Goal: Task Accomplishment & Management: Manage account settings

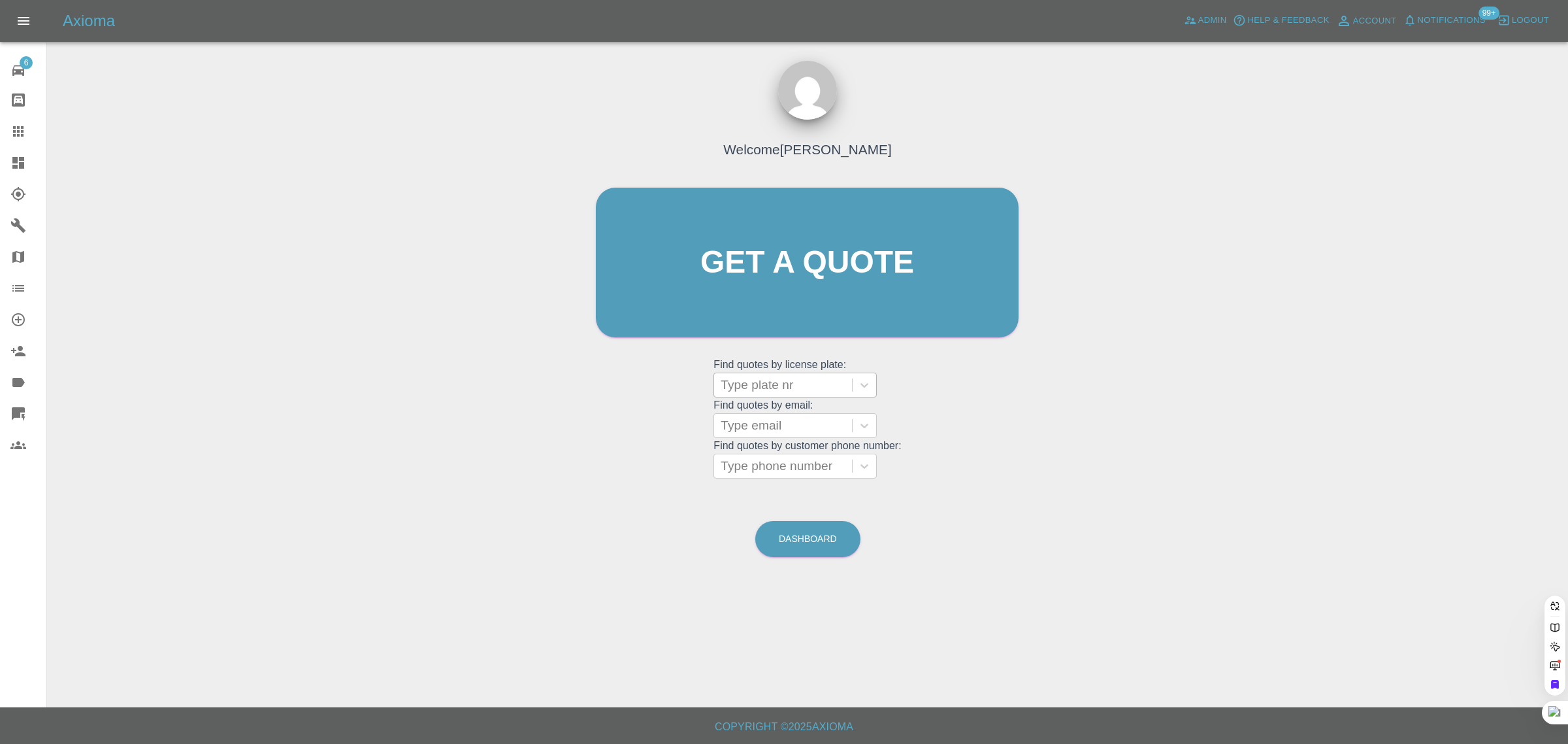
click at [799, 383] on div at bounding box center [783, 385] width 125 height 18
paste input "EA13YMF"
type input "EA13YMF"
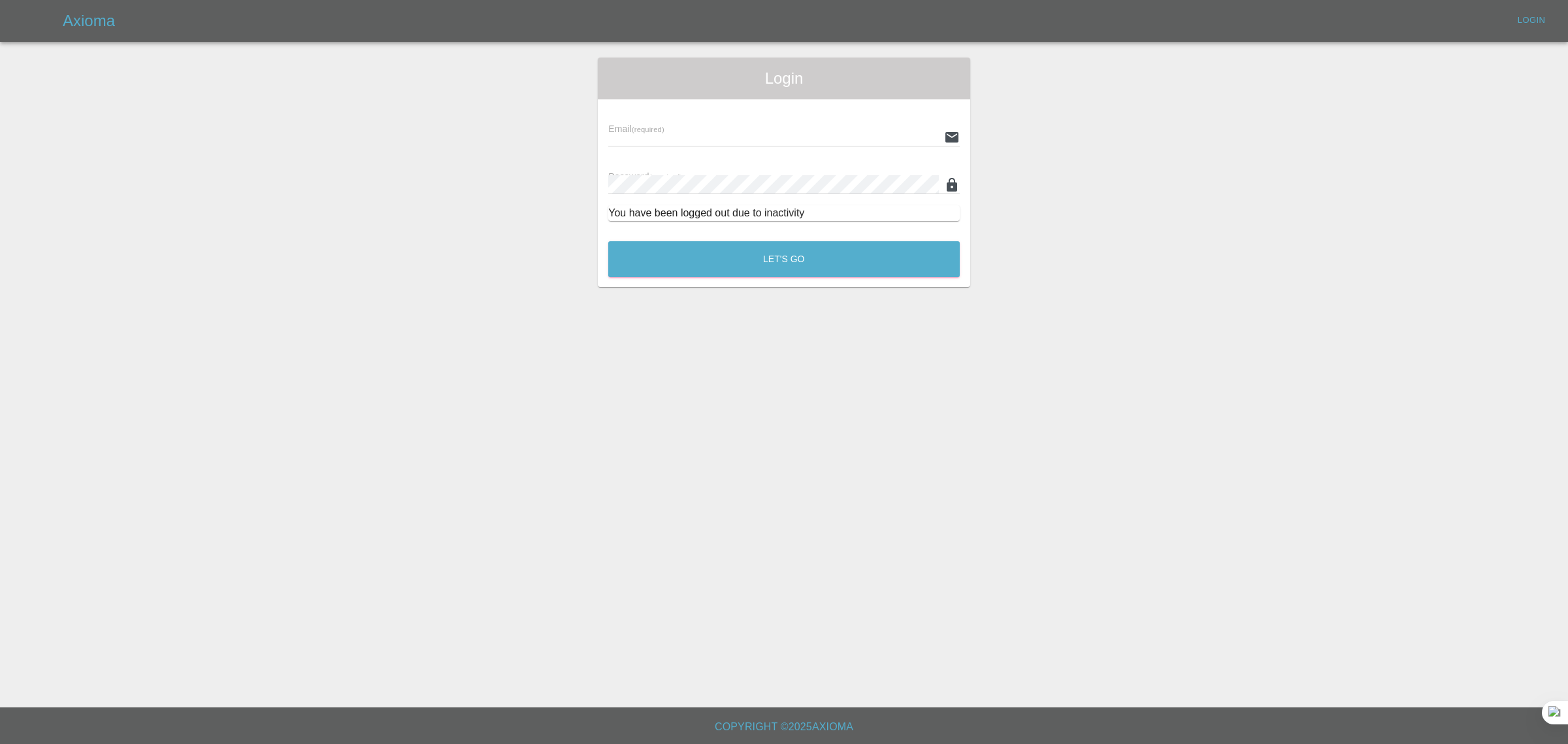
type input "bookkeeping@fifoaccounting.com"
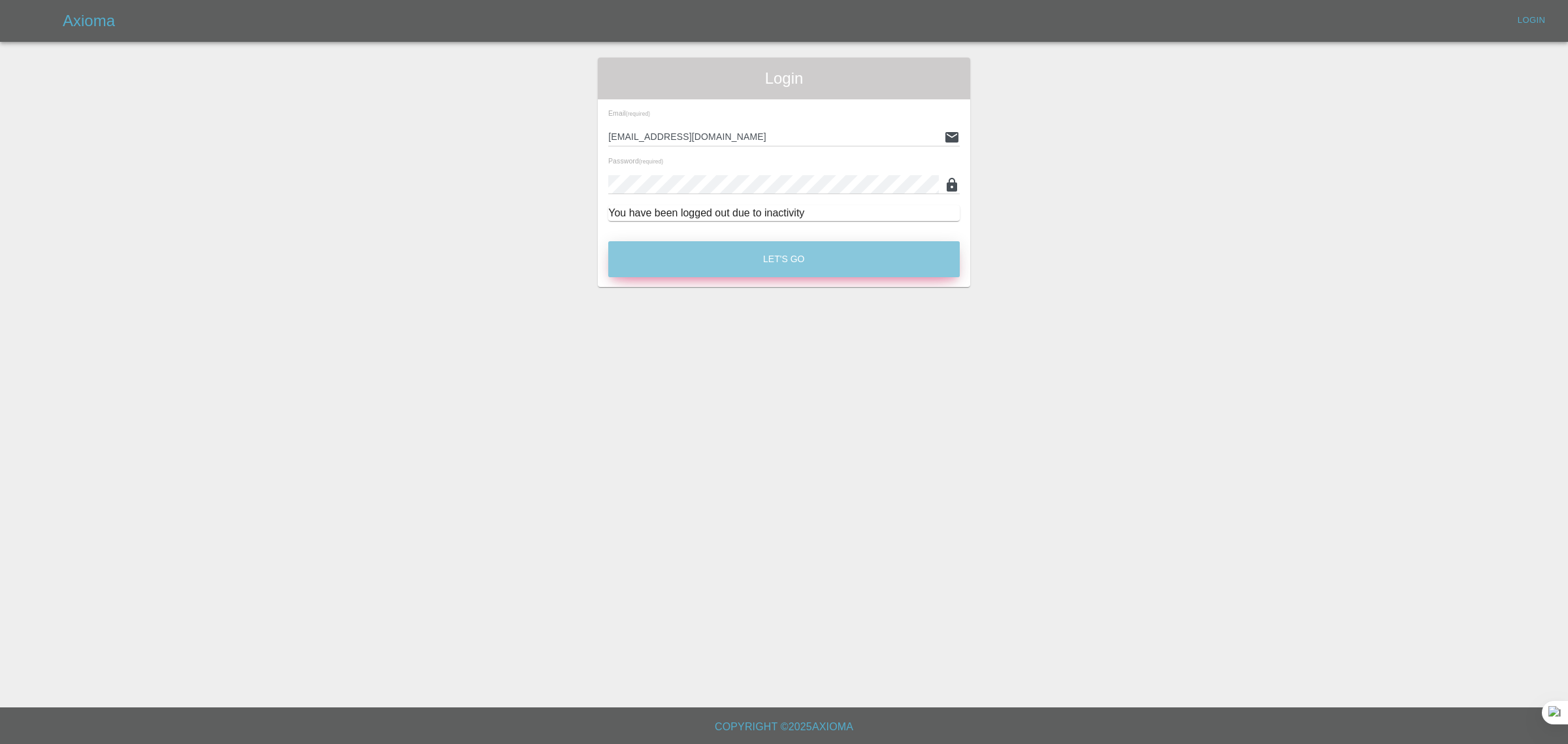
click at [755, 262] on button "Let's Go" at bounding box center [784, 258] width 352 height 36
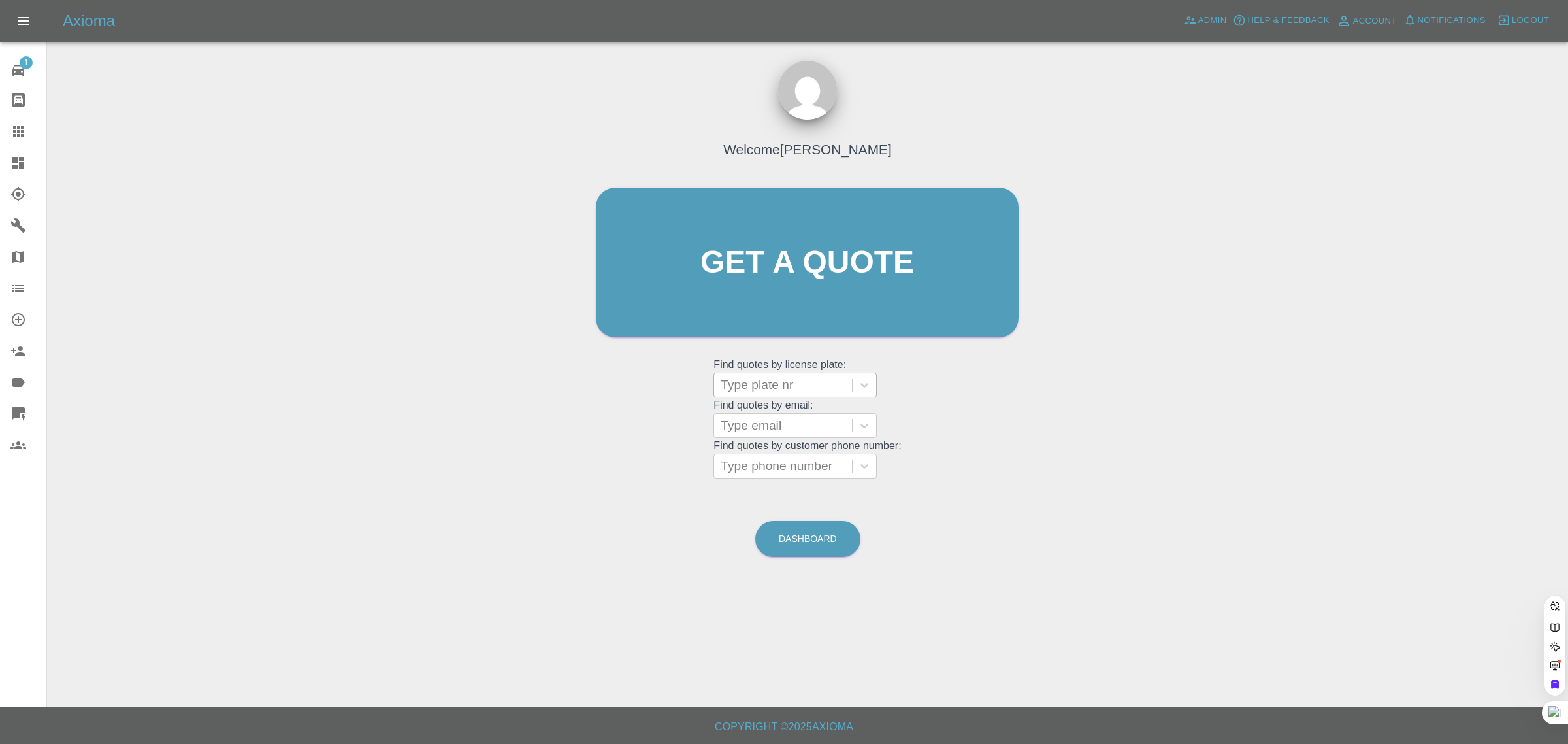
click at [765, 383] on div at bounding box center [783, 385] width 125 height 18
paste input "EA13YMF"
type input "EA13YMF"
click at [755, 420] on div "EA13YMF, Awaiting Repair" at bounding box center [795, 426] width 163 height 42
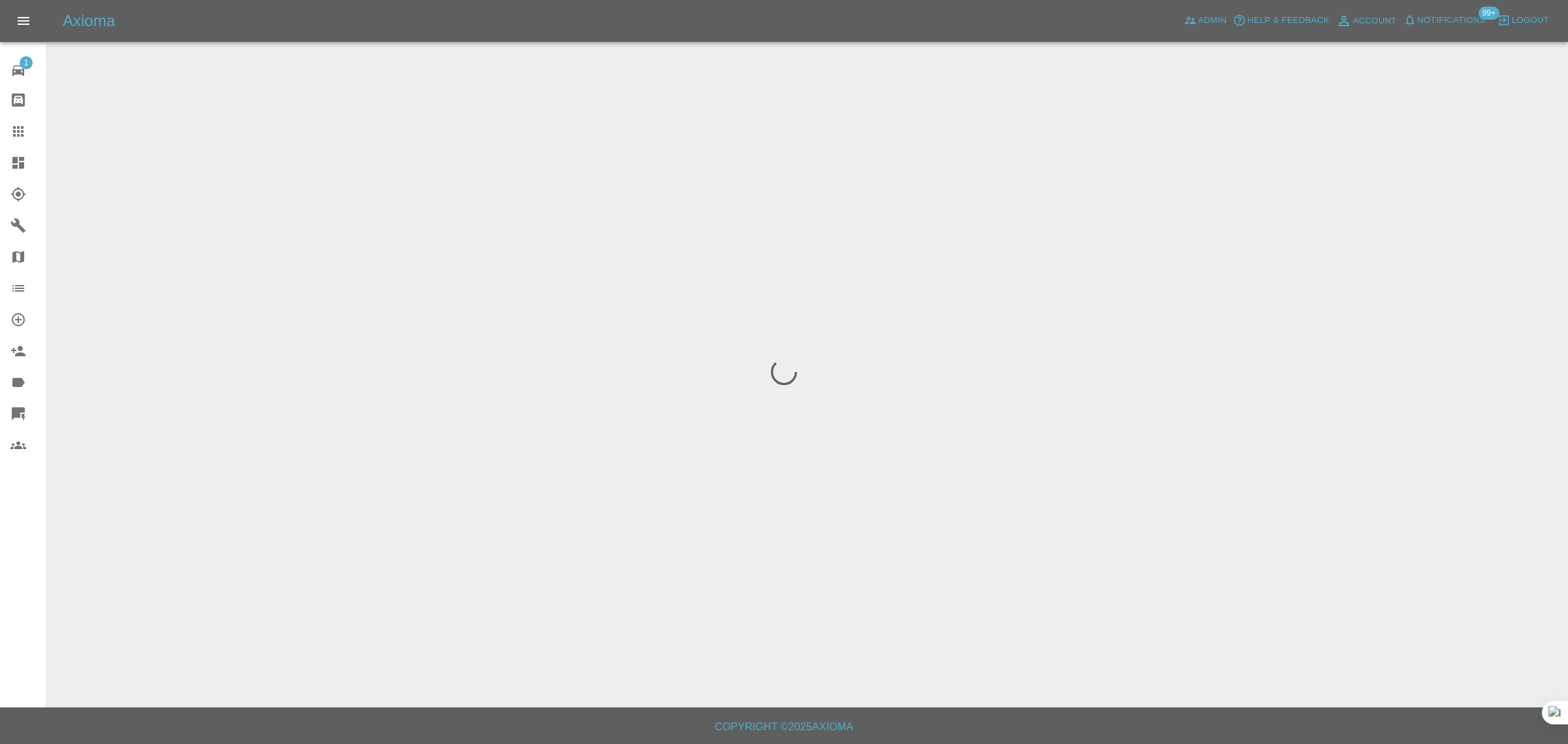
click at [8, 563] on div "1 Repair home Bodyshop home Claims Dashboard Explorer Garages Map Organization …" at bounding box center [23, 372] width 47 height 744
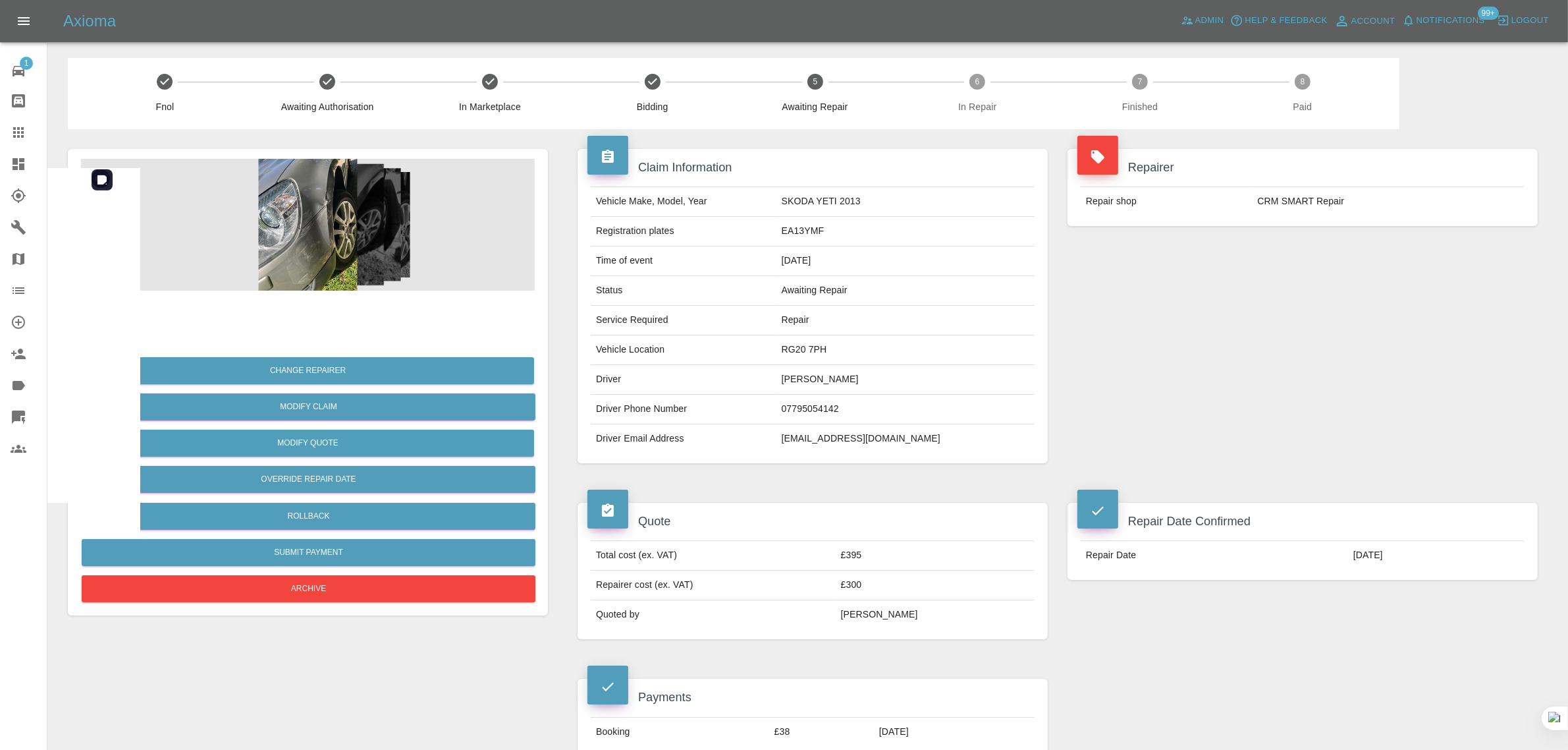
click at [321, 218] on img at bounding box center [307, 224] width 454 height 132
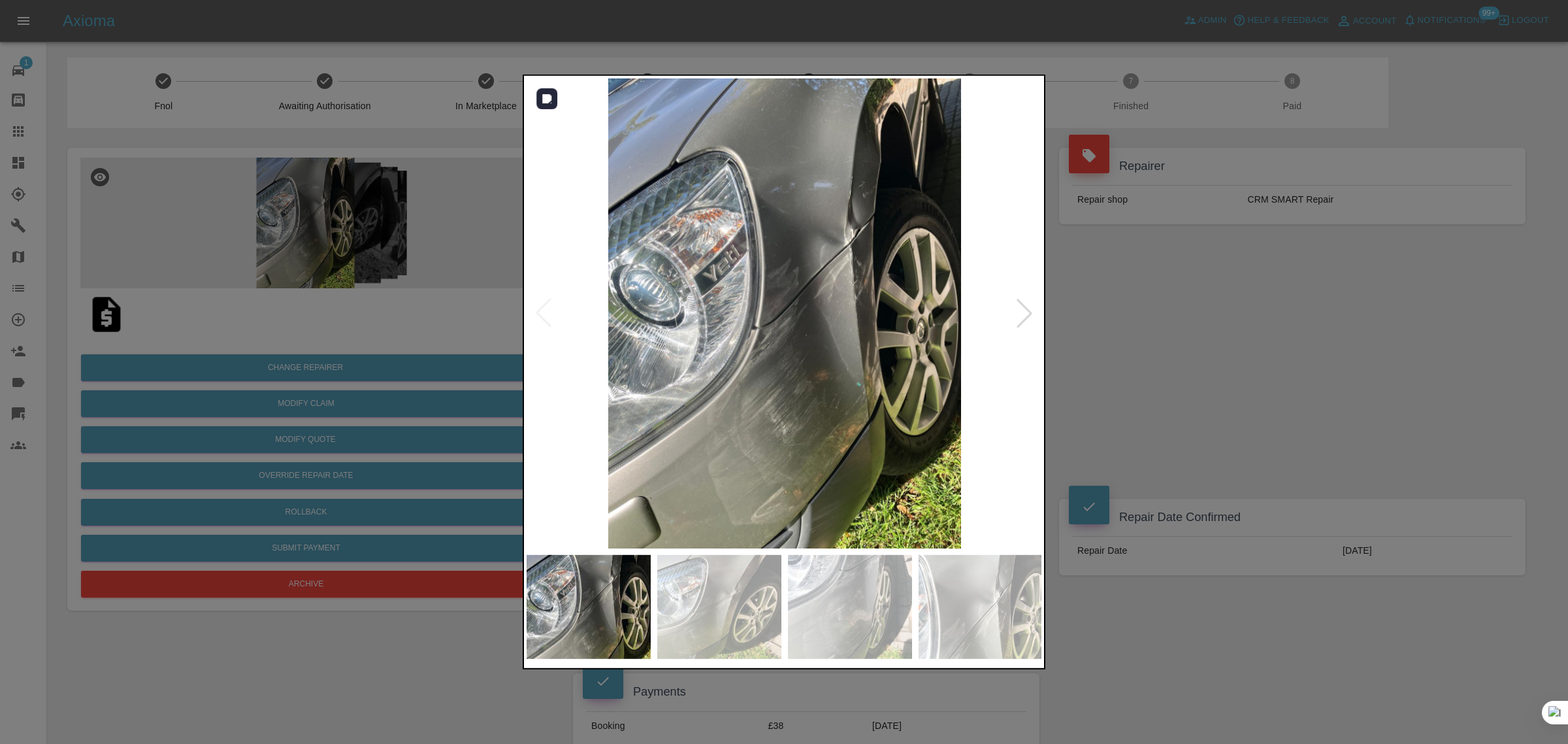
click at [1026, 320] on div at bounding box center [1025, 312] width 29 height 29
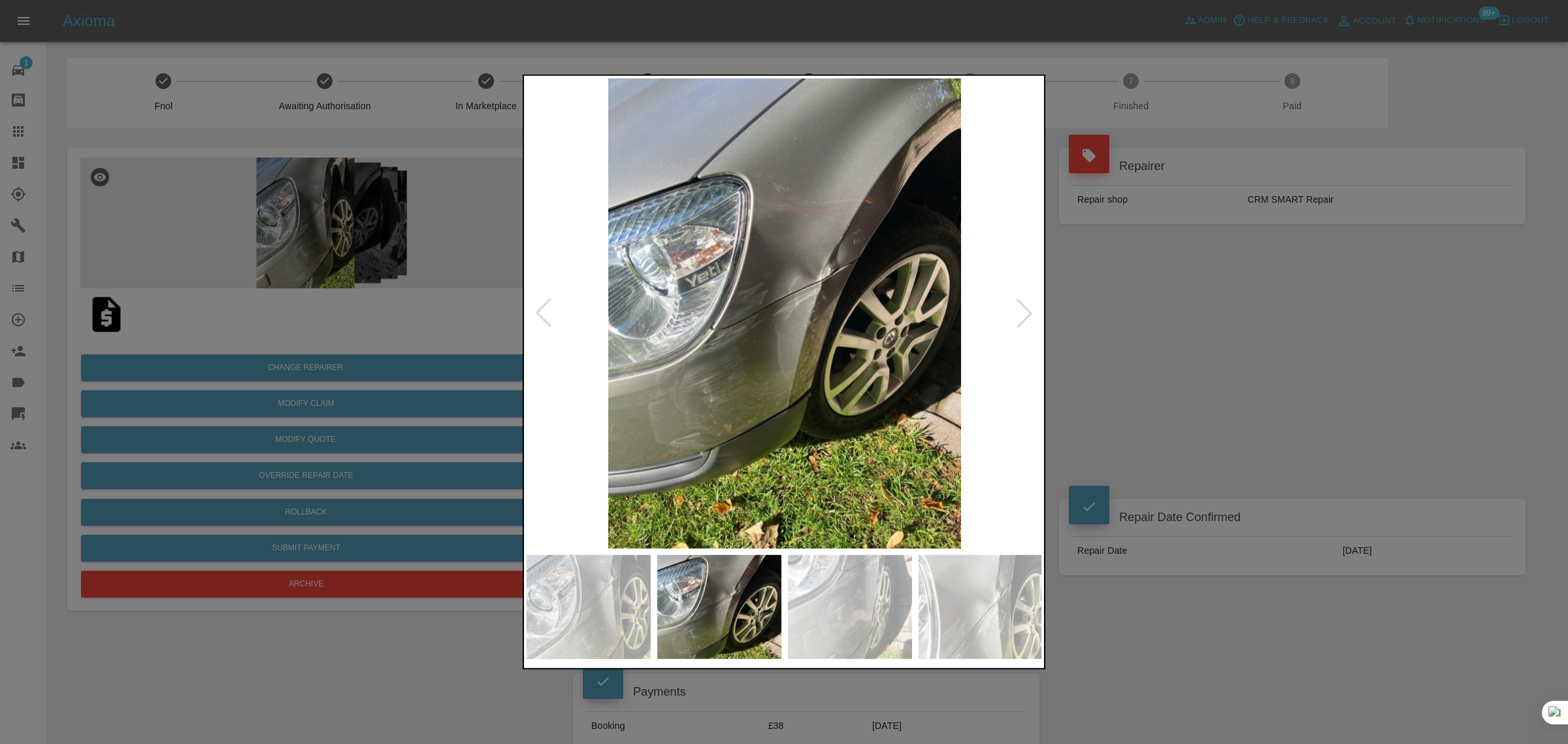
click at [1026, 320] on div at bounding box center [1025, 312] width 29 height 29
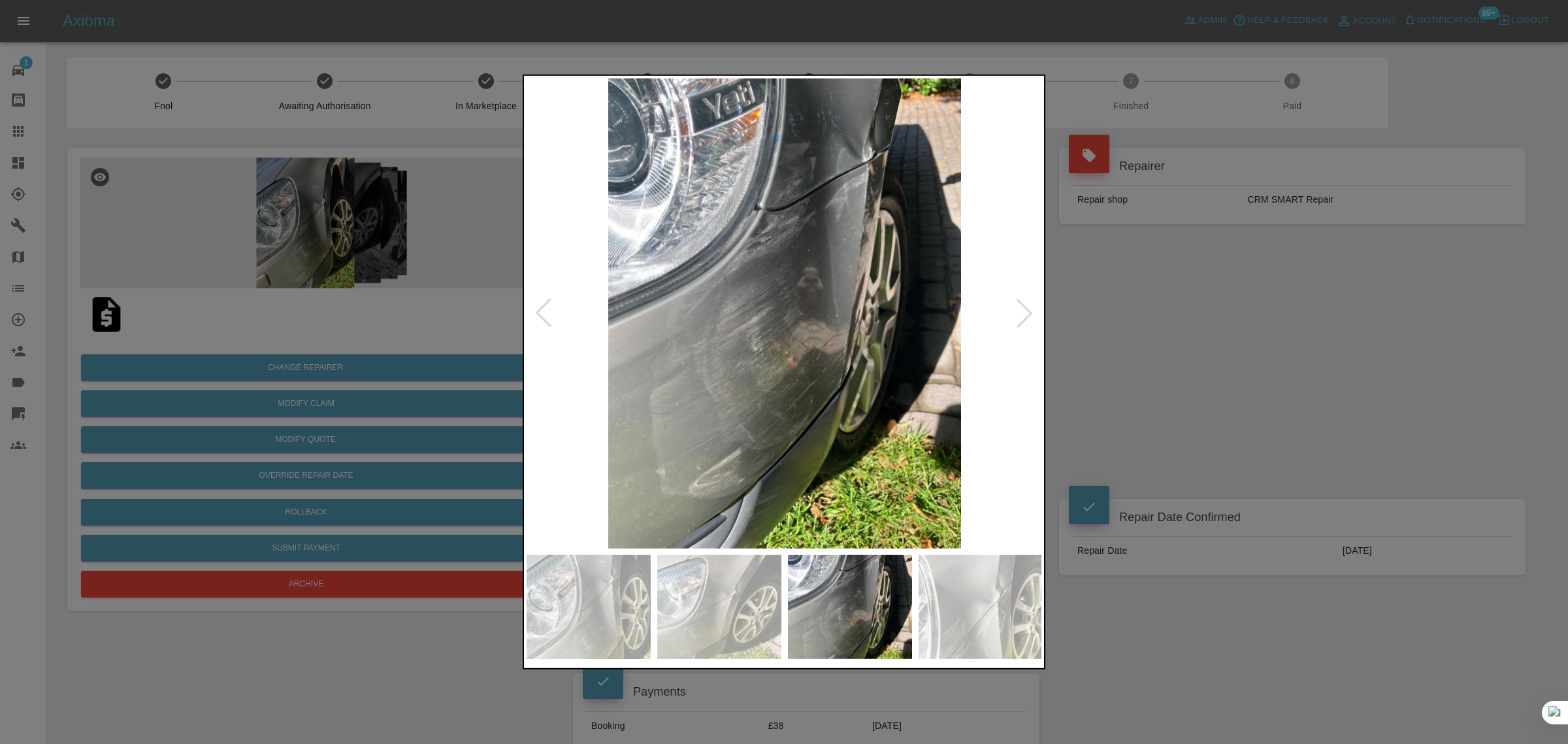
click at [1026, 320] on div at bounding box center [1025, 312] width 29 height 29
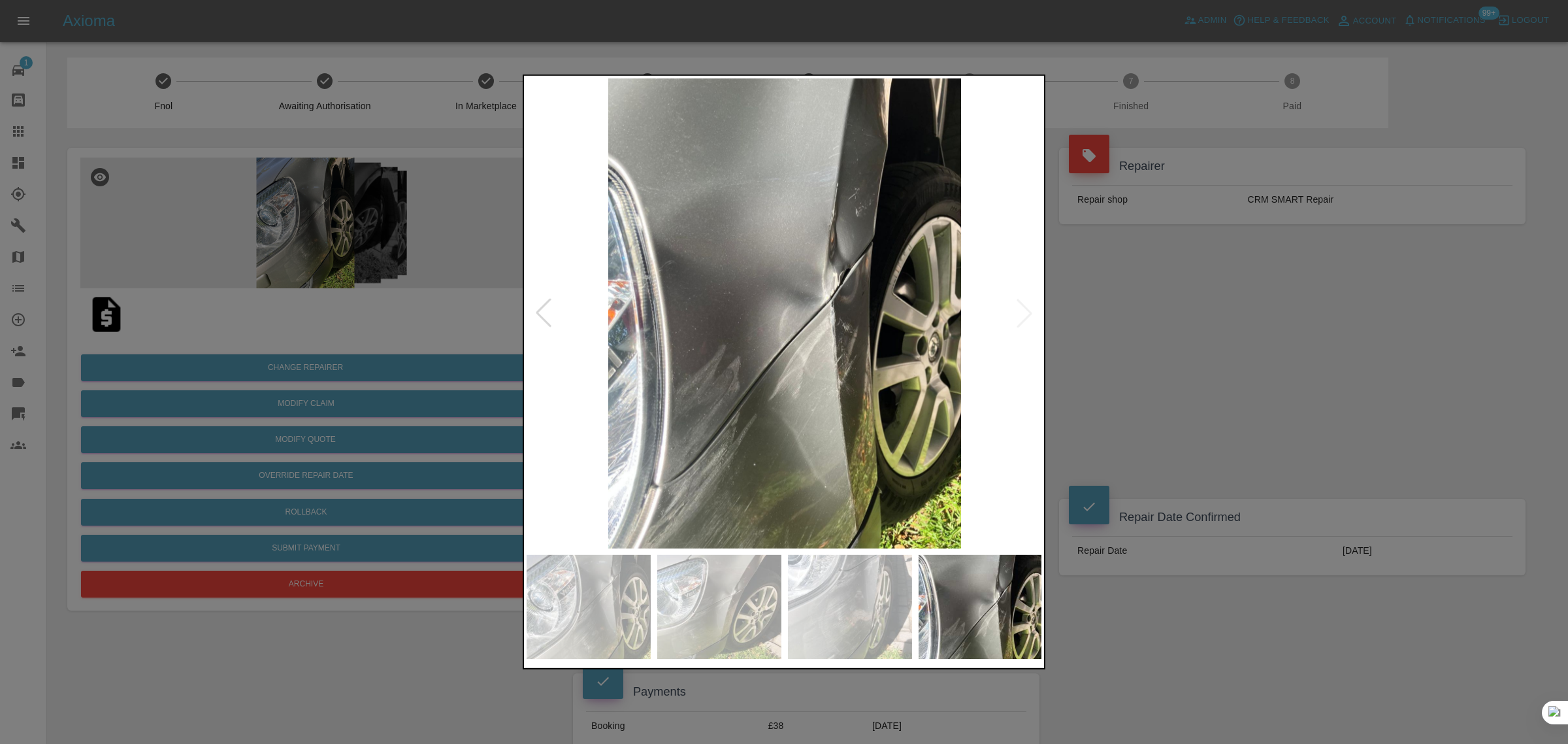
click at [1026, 320] on img at bounding box center [785, 313] width 517 height 470
click at [25, 142] on div at bounding box center [784, 372] width 1568 height 744
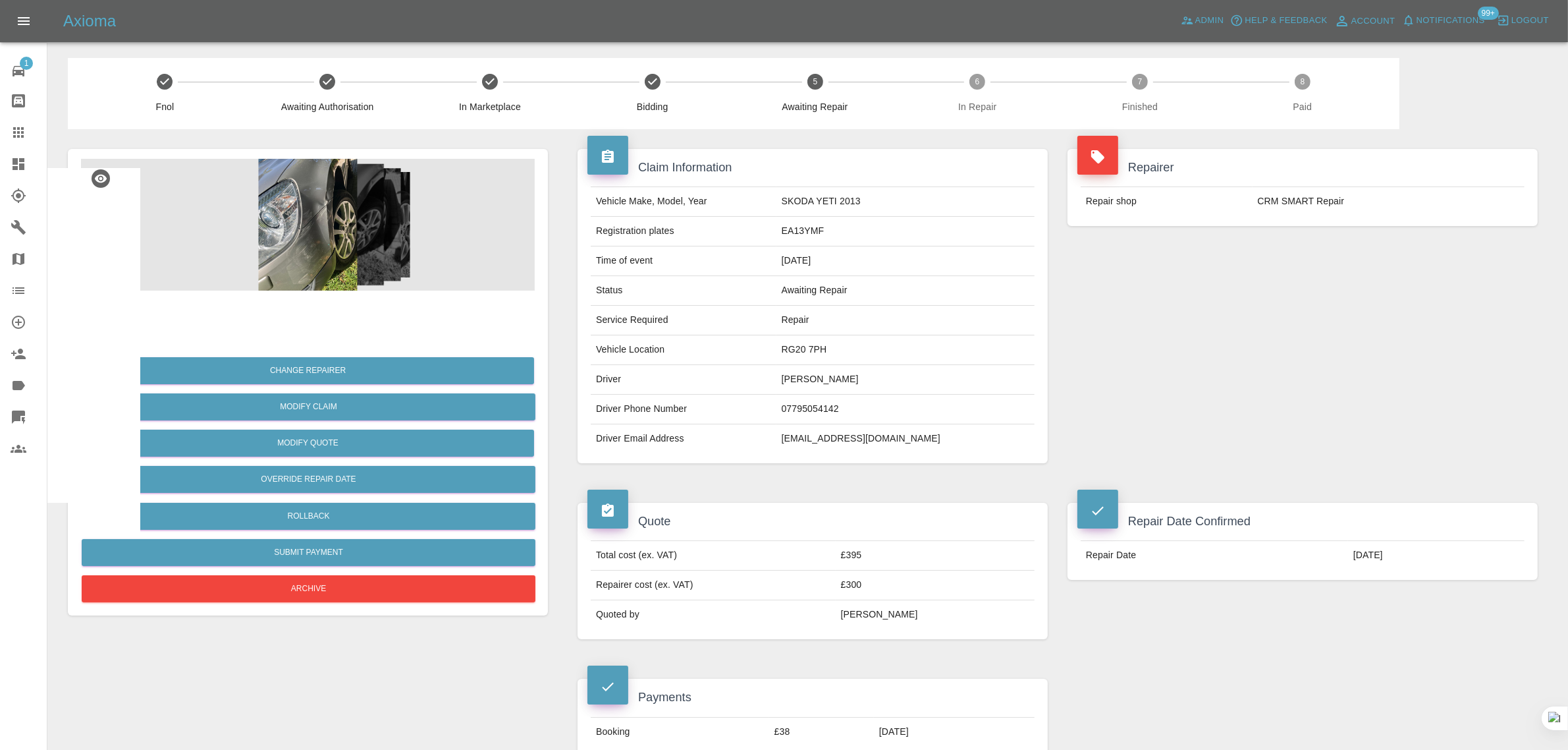
click at [17, 136] on icon at bounding box center [18, 132] width 11 height 11
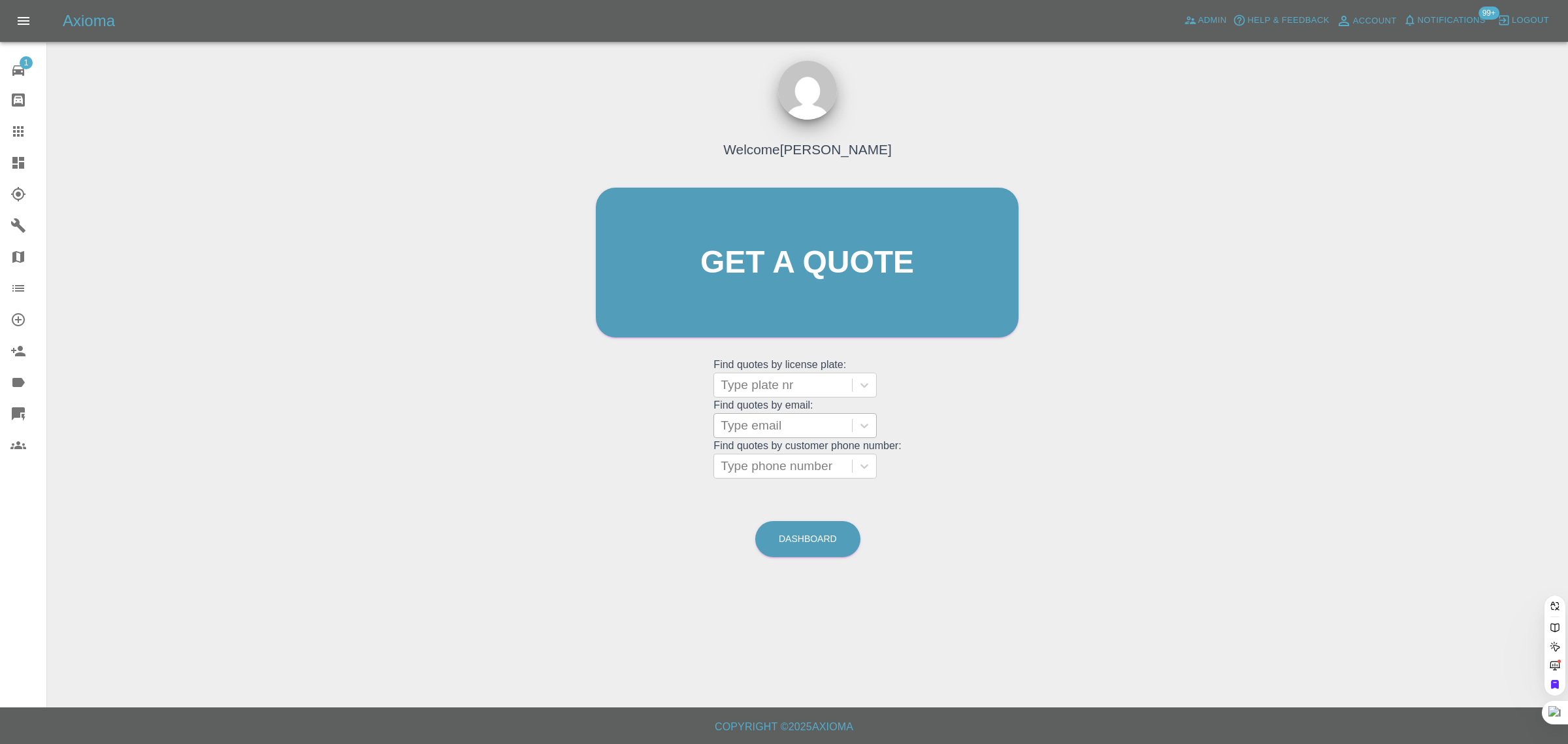
click at [809, 422] on div at bounding box center [783, 426] width 125 height 18
paste input "johnmay@btinternet.com"
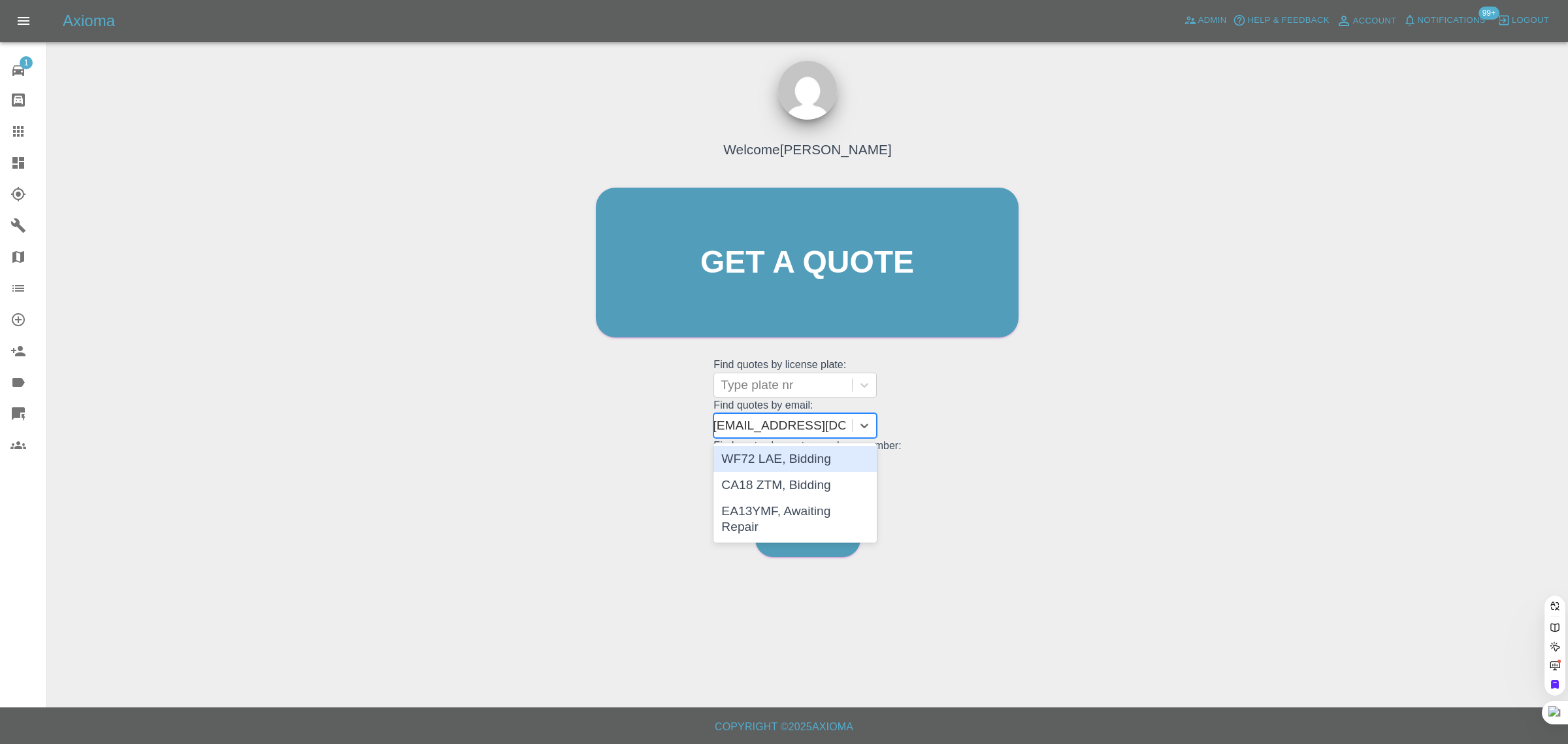
scroll to position [0, 2]
type input "johnmay@btinternet.co"
paste input "johnmay@btinternet.com"
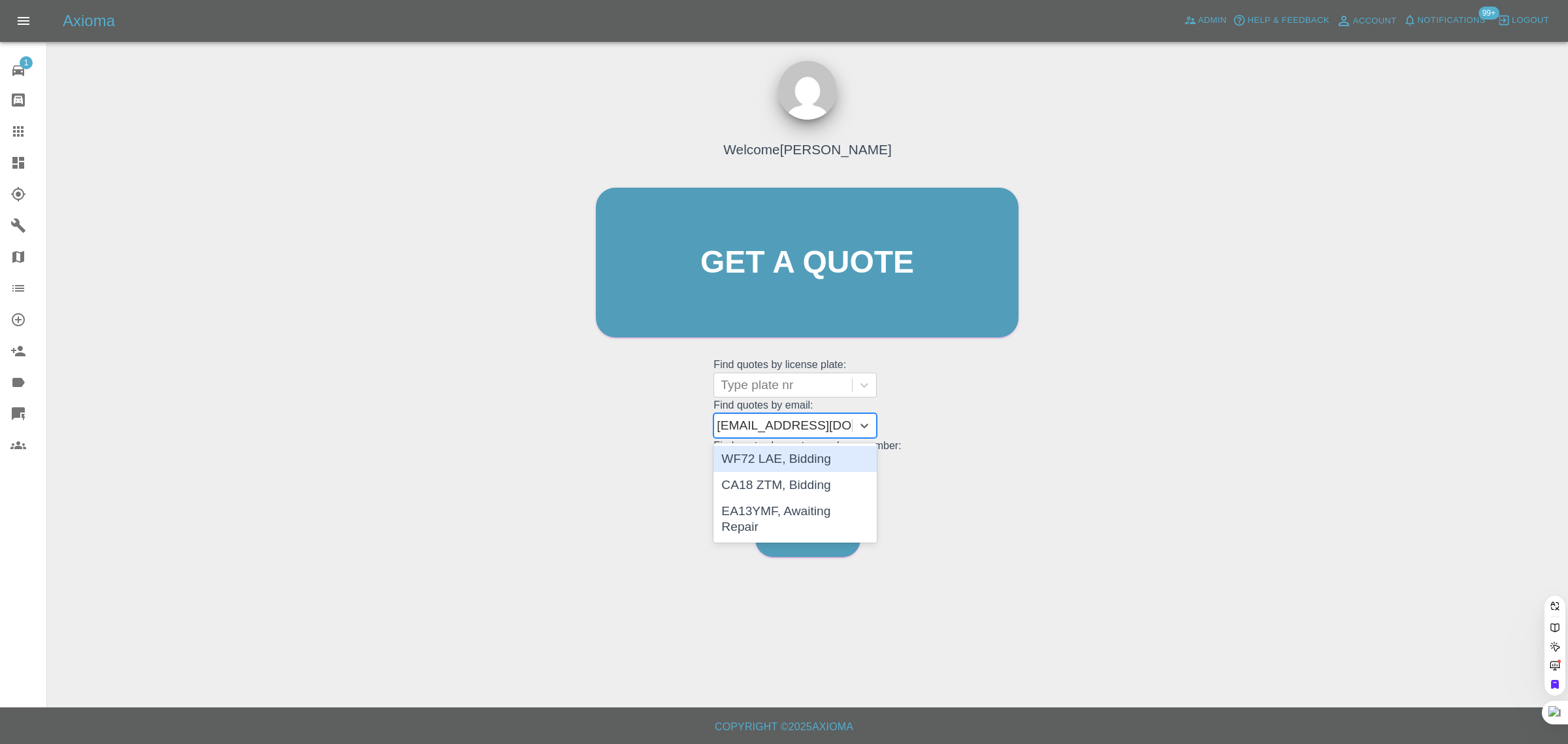
type input "johnmay@btinternet.com"
paste input "Dear John, Apologies for the confusion caused. Please feel free to ignore the W…"
type input "Dear John, Apologies for the confusion caused. Please feel free to ignore the W…"
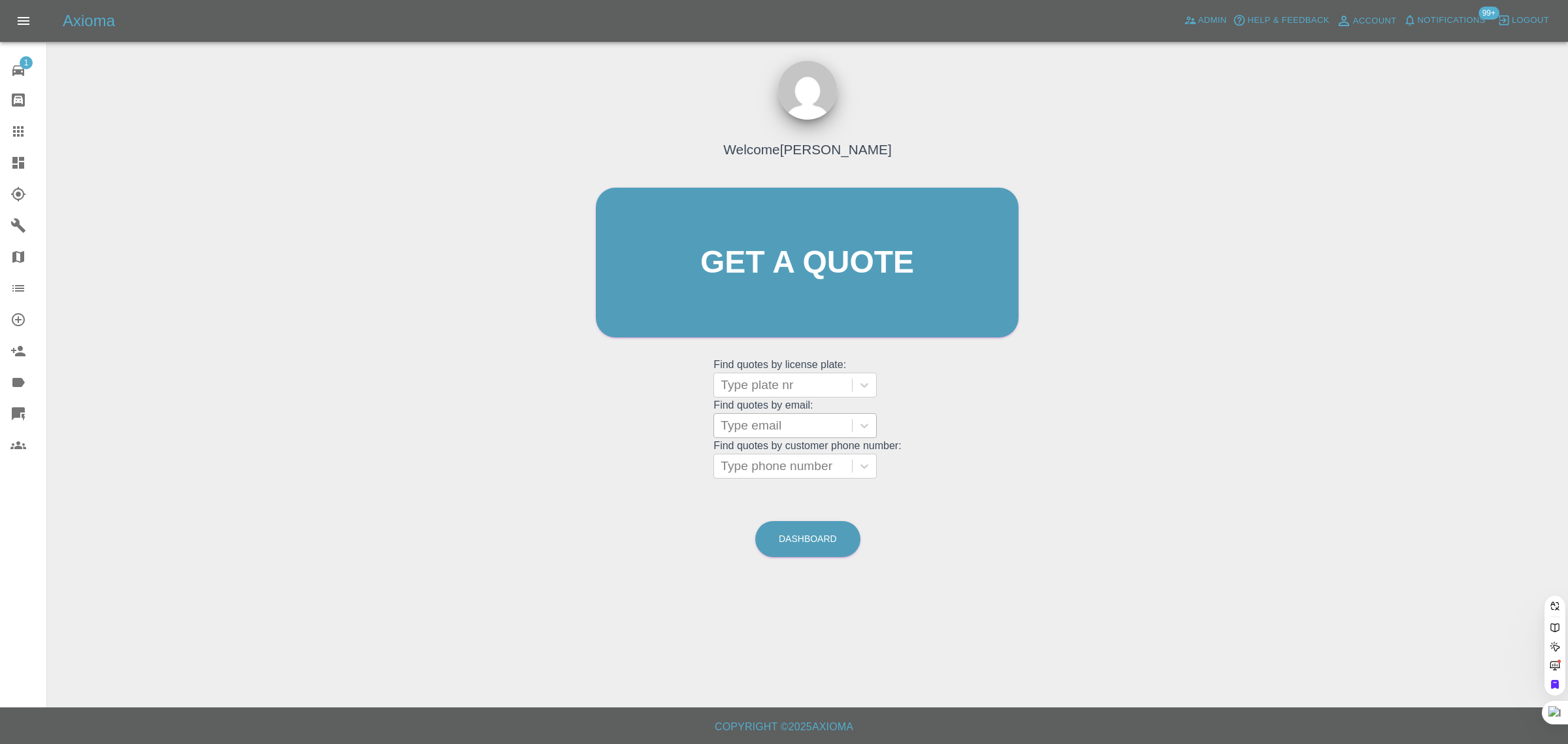
scroll to position [0, 0]
click at [762, 427] on div at bounding box center [783, 426] width 125 height 18
paste input "Dear John, Apologies for the confusion caused. Please feel free to ignore the W…"
type input "Dear John, Apologies for the confusion caused. Please feel free to ignore the W…"
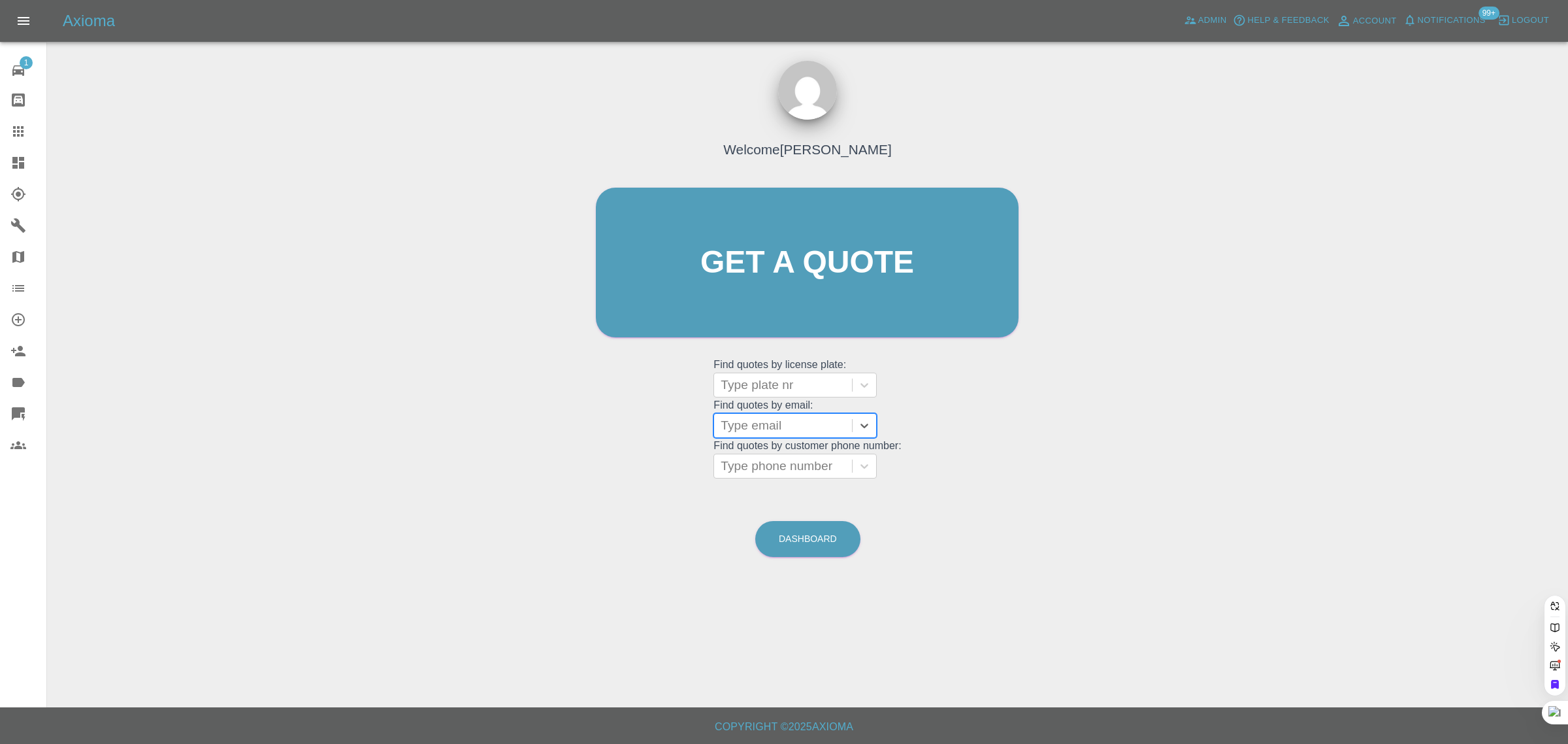
scroll to position [0, 0]
paste input "johnmay@btinternet.com"
type input "johnmay@btinternet.co"
click at [802, 507] on div "EA13YMF, Awaiting Repair" at bounding box center [795, 519] width 163 height 42
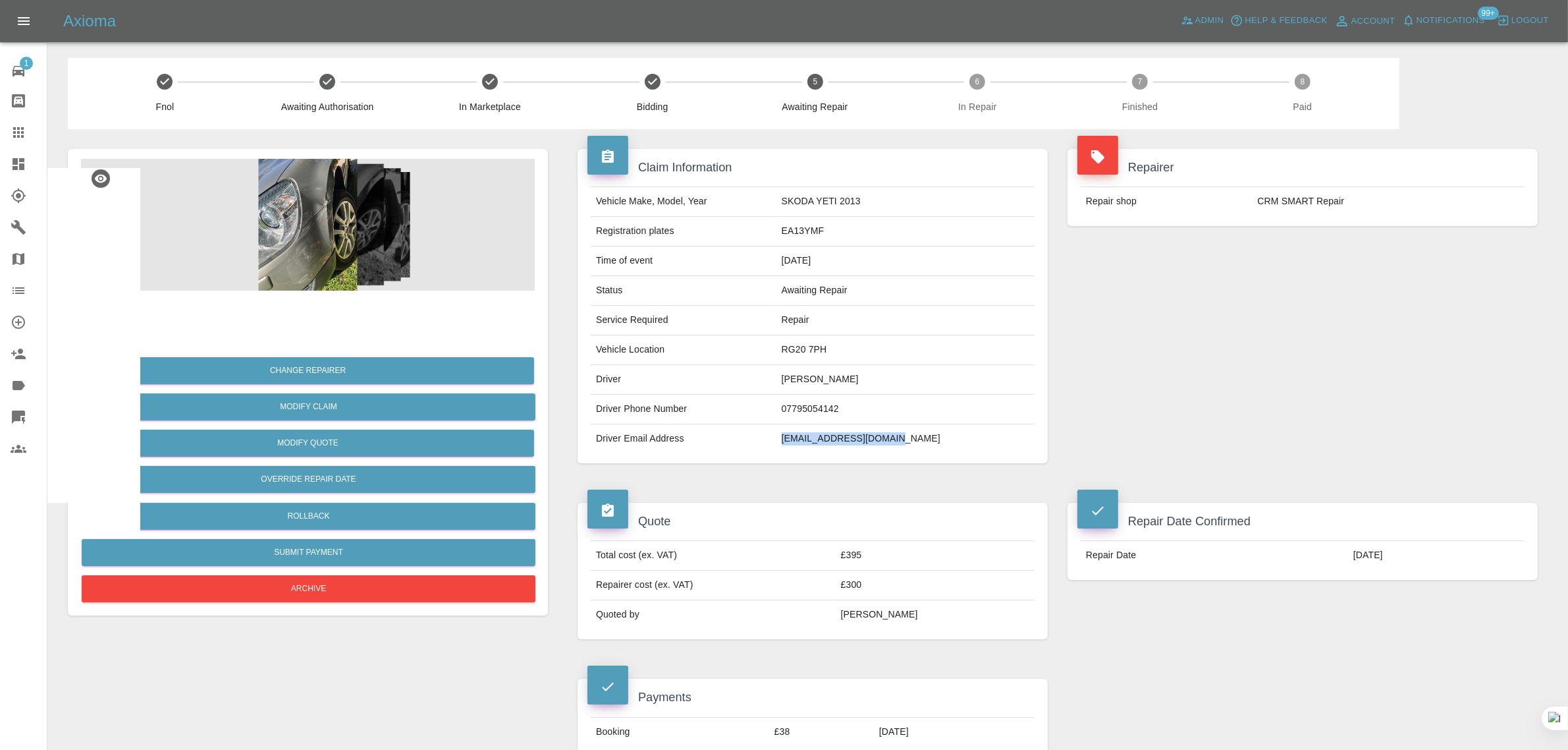
drag, startPoint x: 817, startPoint y: 440, endPoint x: 944, endPoint y: 444, distance: 127.1
click at [944, 444] on tr "Driver Email Address johnmay@btinternet.com" at bounding box center [813, 438] width 444 height 29
copy tr "johnmay@btinternet.com"
click at [17, 132] on icon at bounding box center [18, 132] width 16 height 16
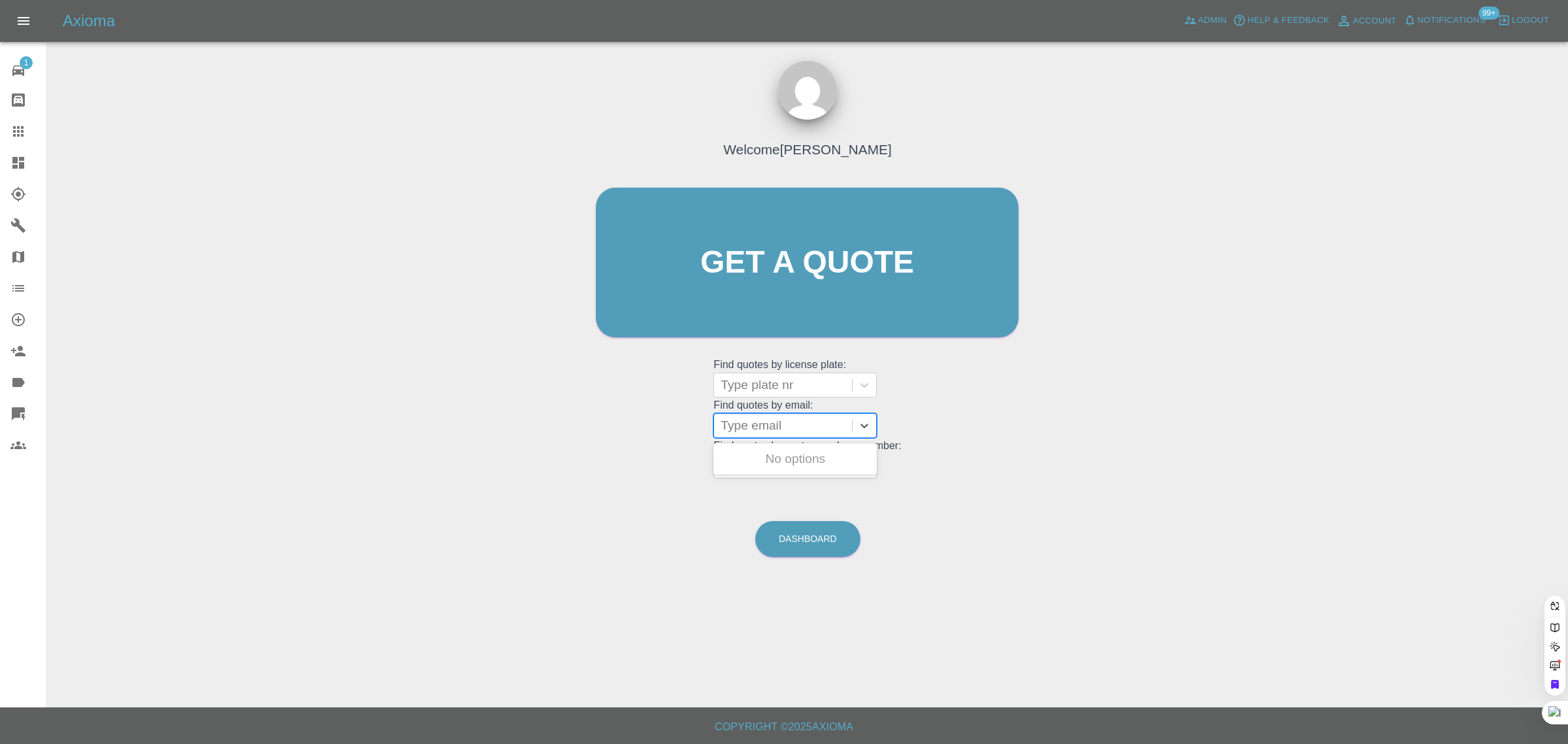
click at [783, 432] on div at bounding box center [783, 426] width 125 height 18
paste input "johnmay@btinternet.com"
type input "johnmay@btinternet.c"
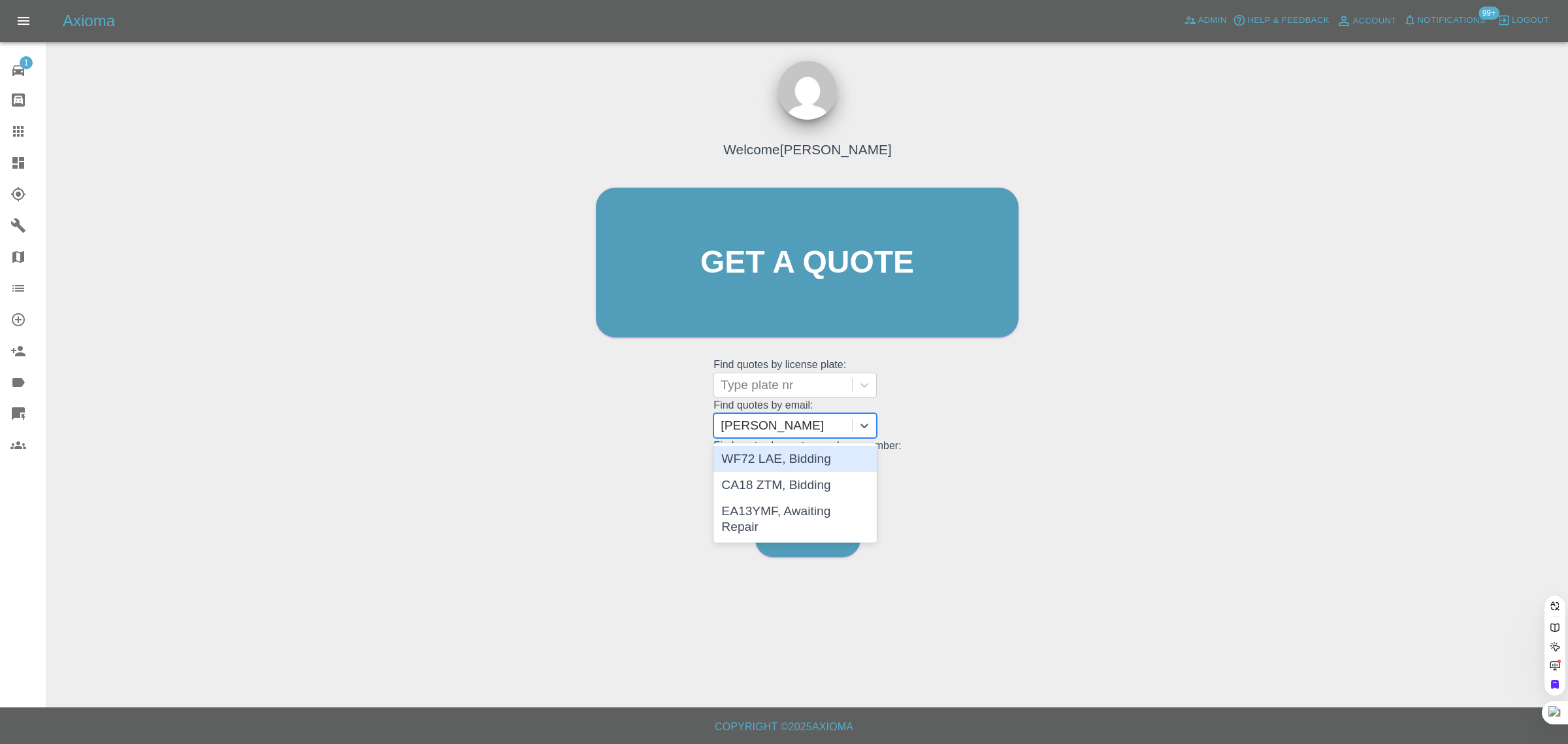
click at [772, 458] on div "WF72 LAE, Bidding" at bounding box center [795, 458] width 163 height 26
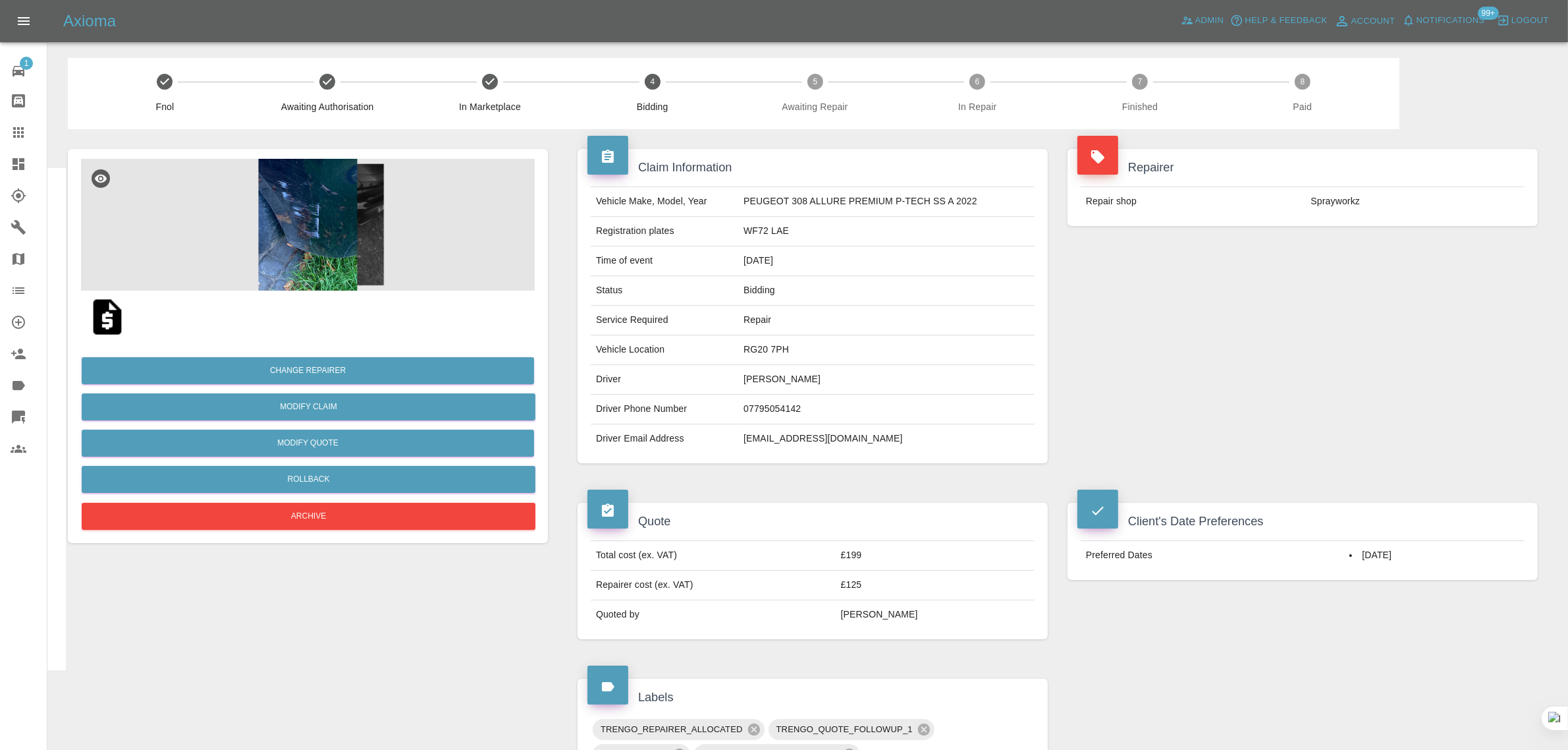
click at [784, 437] on td "johnmay@btinternet.com" at bounding box center [886, 438] width 296 height 29
click at [780, 438] on td "johnmay@btinternet.com" at bounding box center [886, 438] width 296 height 29
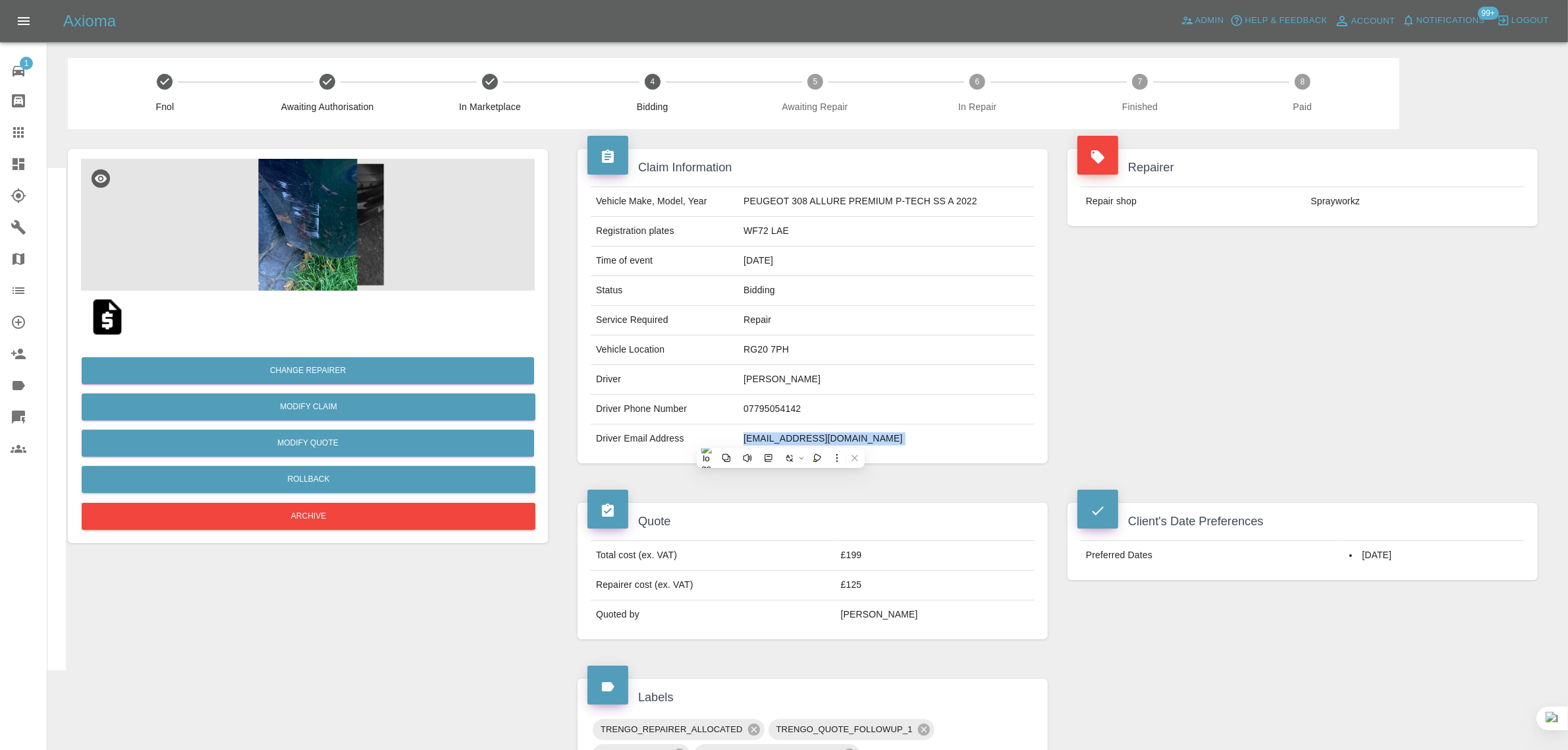
click at [780, 438] on td "johnmay@btinternet.com" at bounding box center [886, 438] width 296 height 29
copy div "johnmay@btinternet.com"
click at [22, 135] on icon at bounding box center [18, 132] width 16 height 16
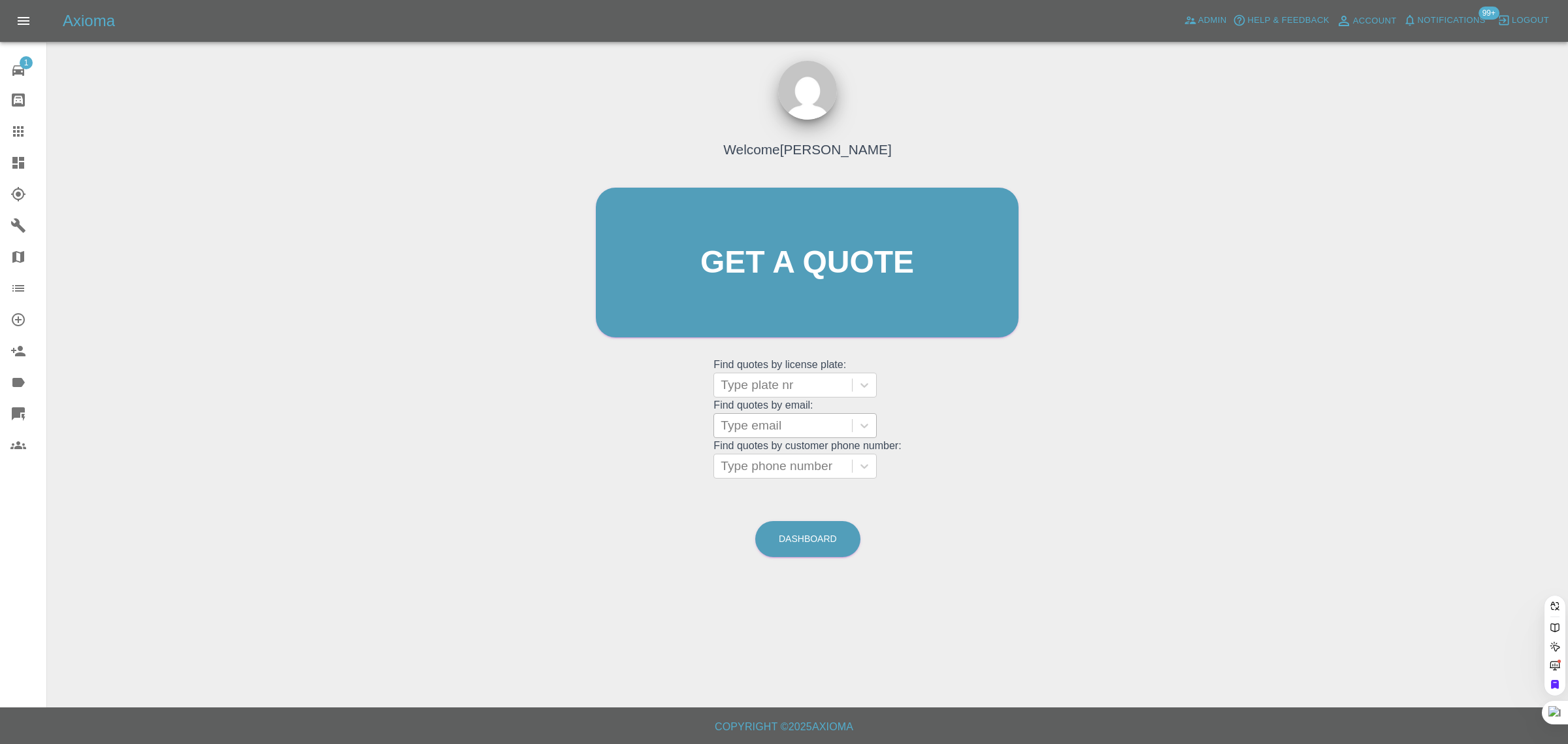
click at [767, 422] on div at bounding box center [783, 426] width 125 height 18
paste input "johnmay@btinternet.com"
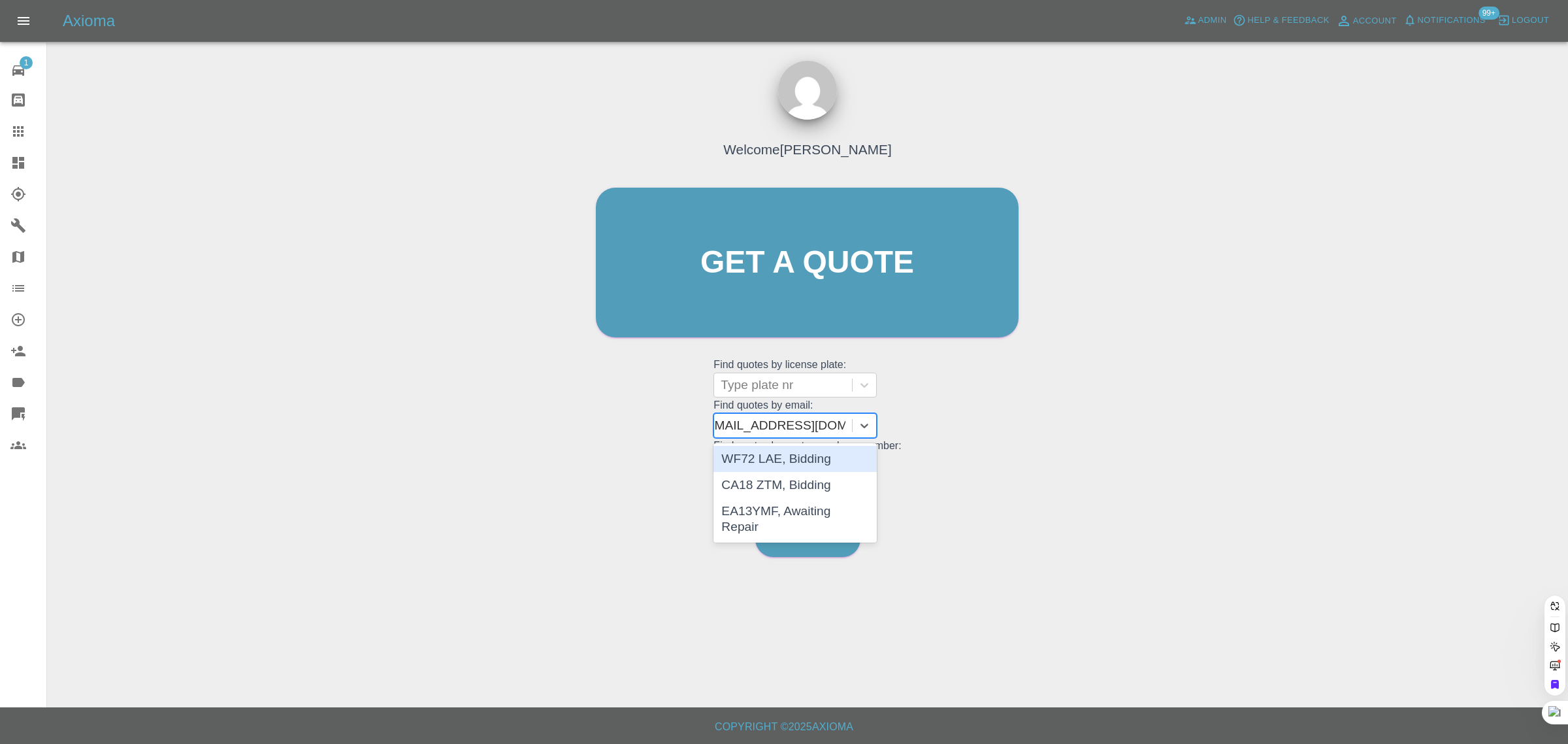
type input "johnmay@btinternet.co"
click at [765, 481] on div "CA18 ZTM, Bidding" at bounding box center [795, 484] width 163 height 26
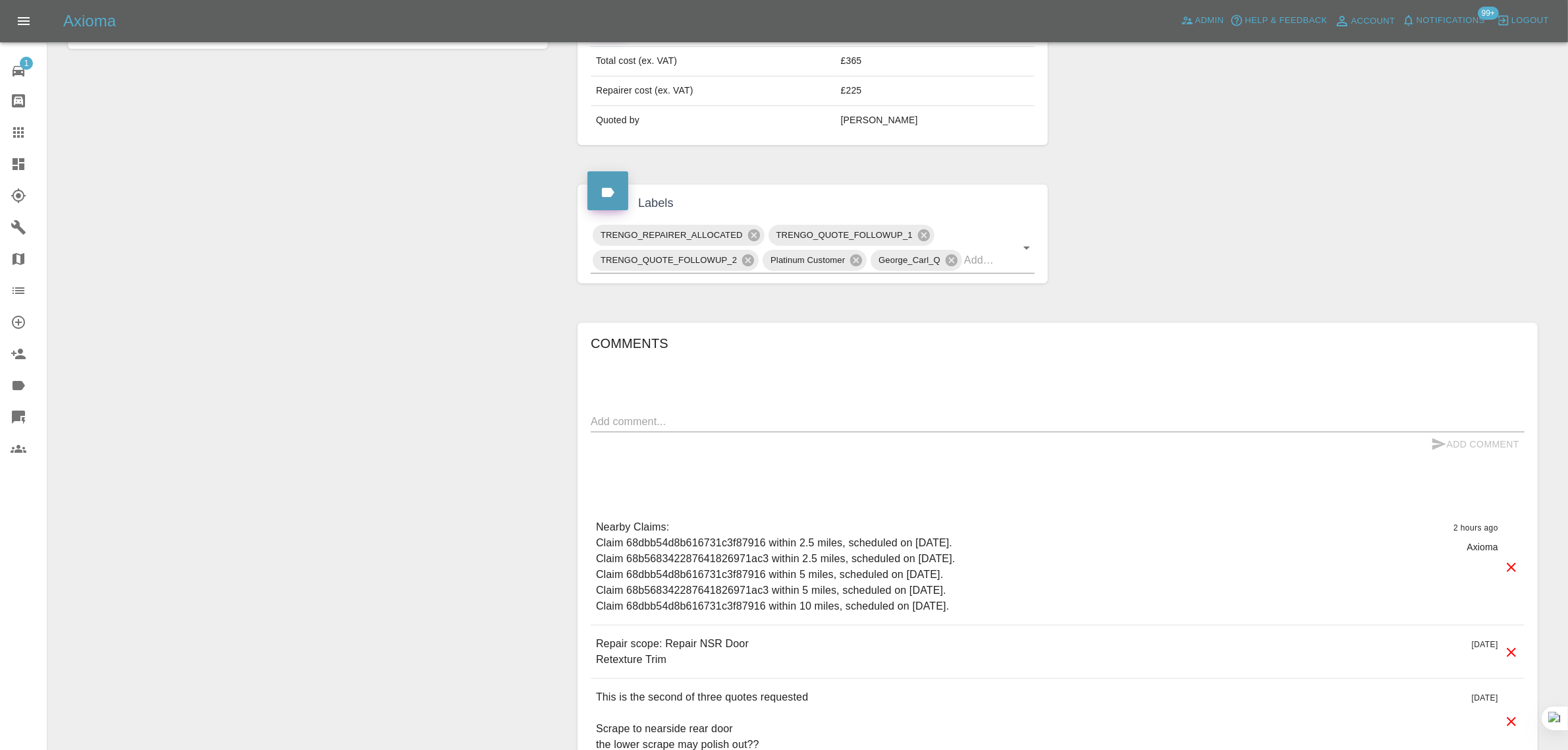
scroll to position [576, 0]
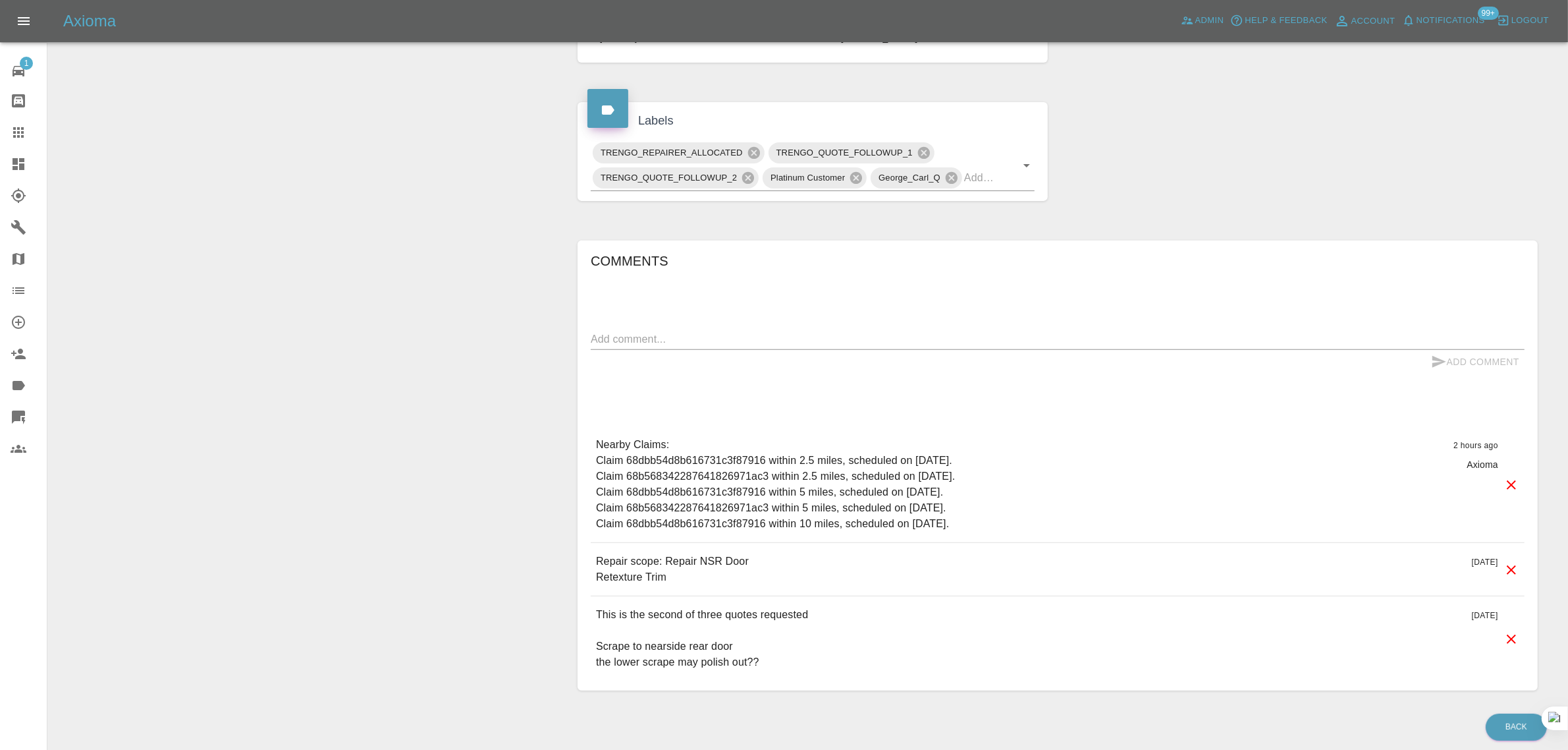
click at [13, 135] on icon at bounding box center [18, 132] width 16 height 16
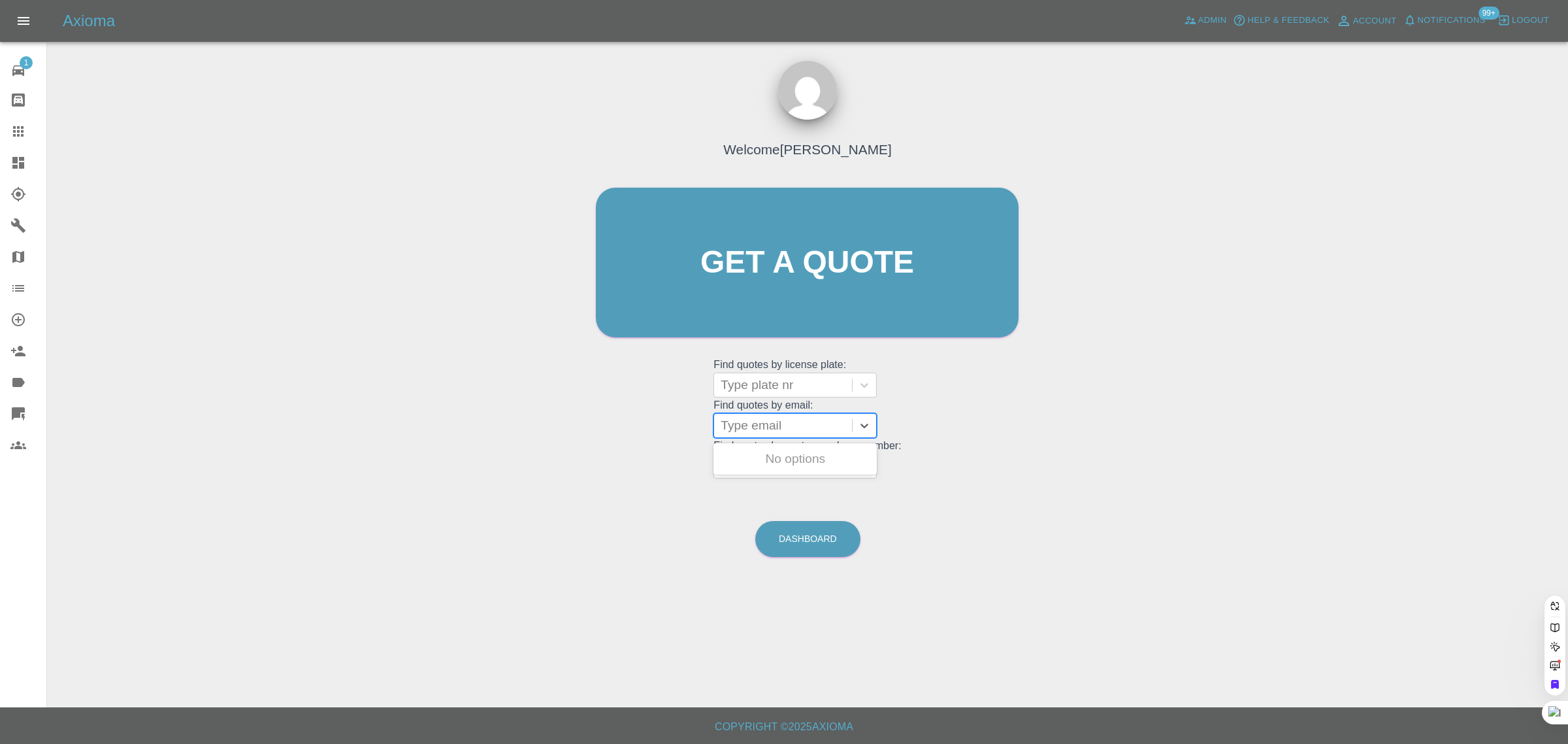
click at [749, 427] on div at bounding box center [783, 426] width 125 height 18
paste input "davetribe@gmail.com"
type input "davetribe@gmail.com"
click at [755, 471] on div "RV60 EZK, Awaiting Repair" at bounding box center [795, 467] width 163 height 42
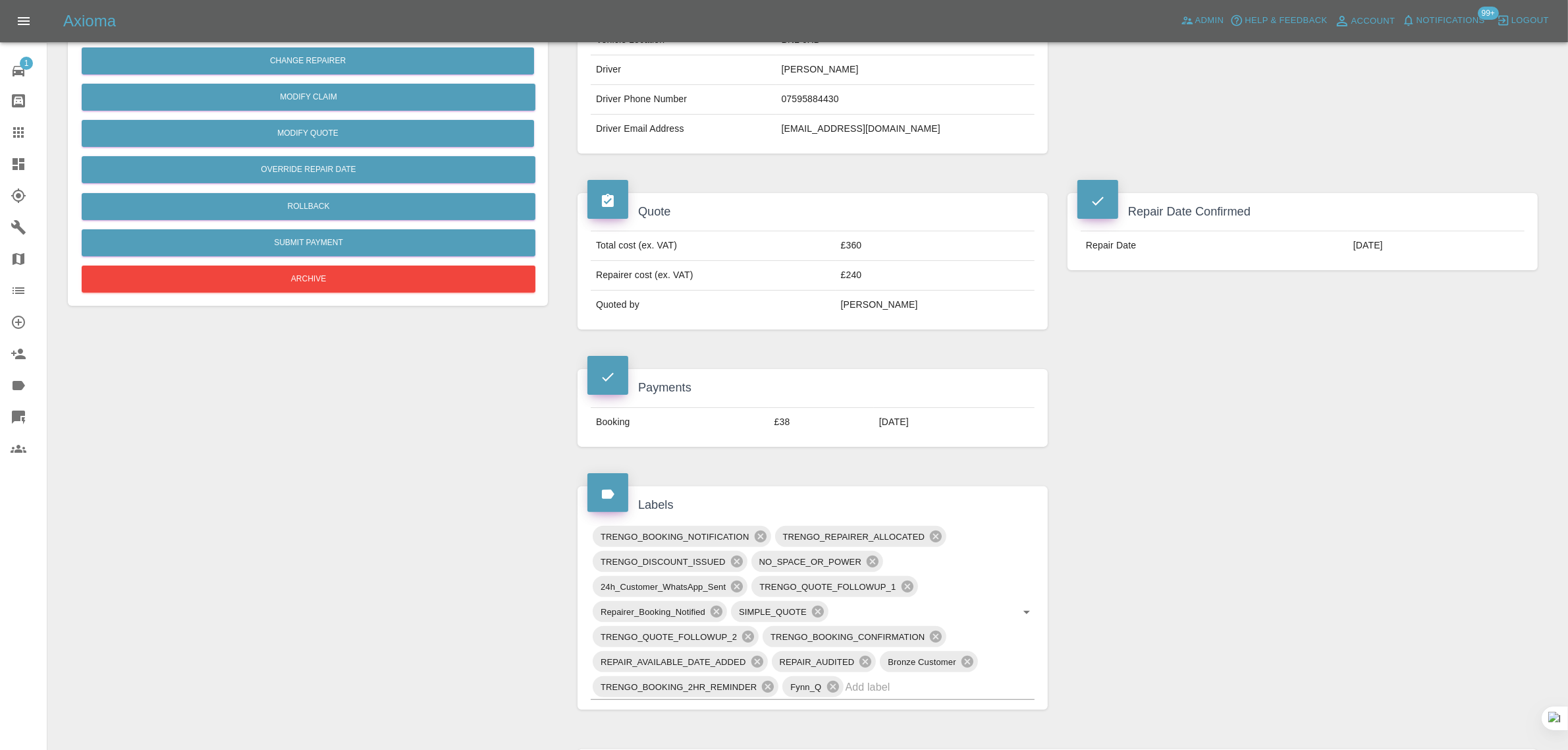
scroll to position [576, 0]
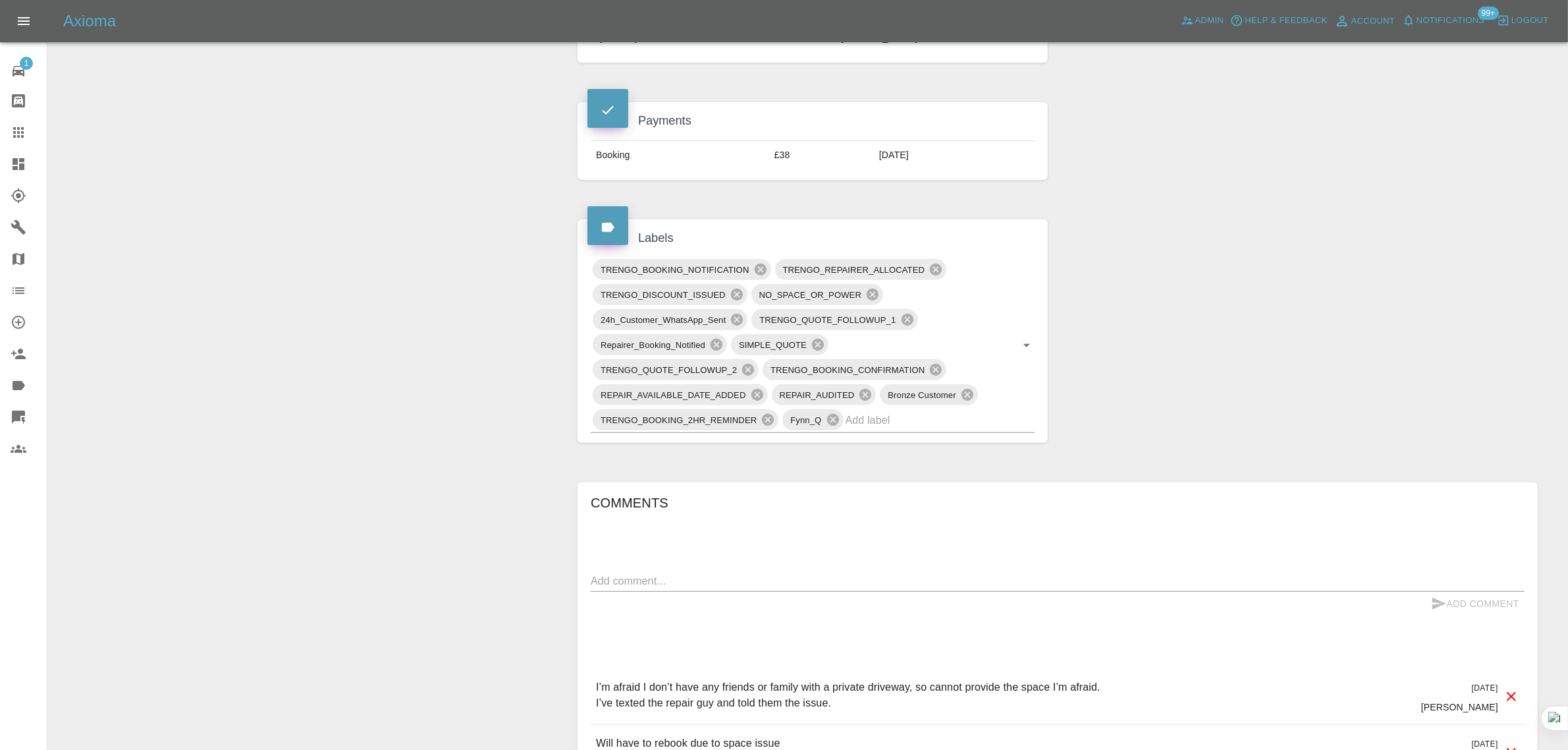
click at [769, 580] on textarea at bounding box center [1058, 580] width 934 height 15
paste textarea "I did hear from Dan and he has said he will contact me to reschedule. I respond…"
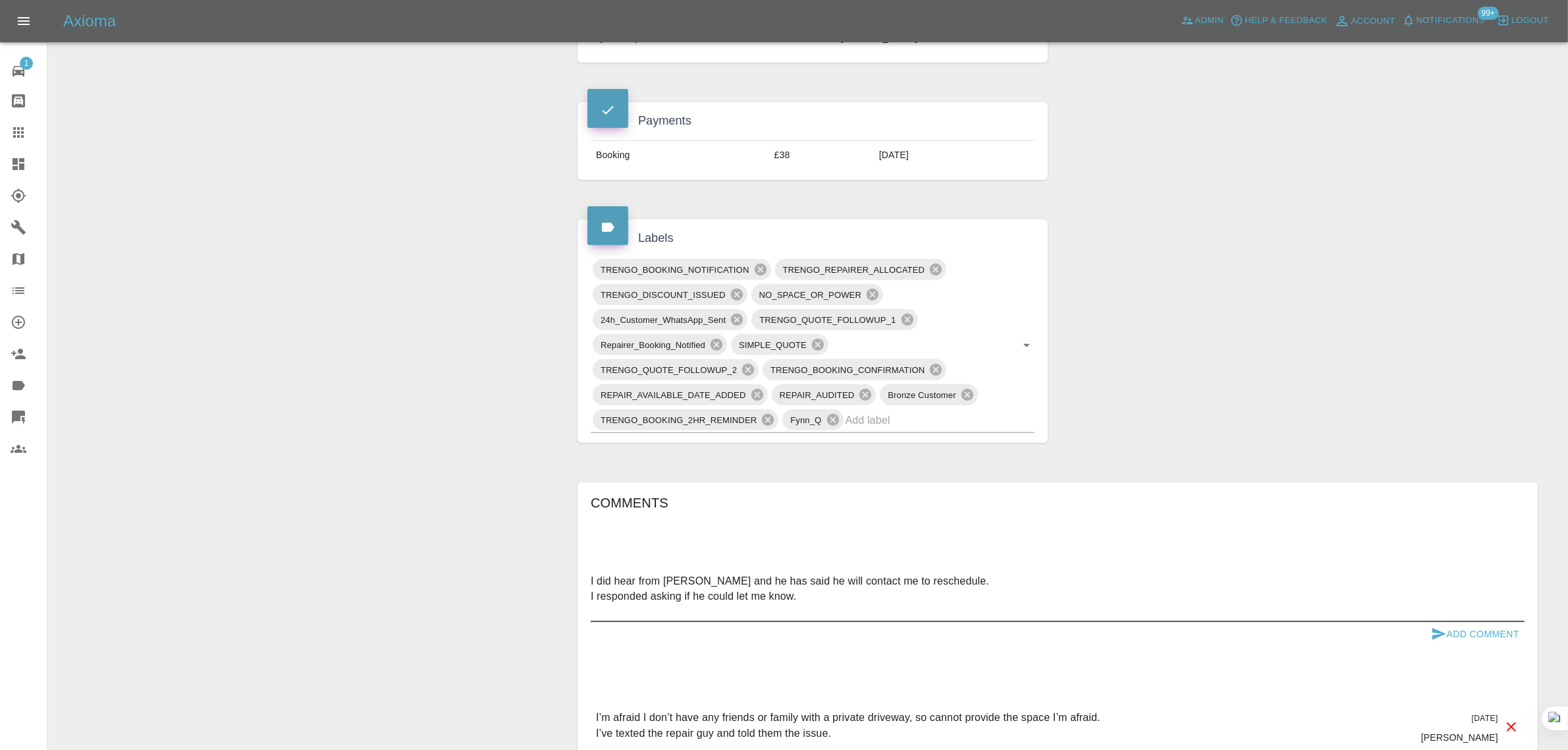
type textarea "I did hear from Dan and he has said he will contact me to reschedule. I respond…"
click at [1467, 634] on button "Add Comment" at bounding box center [1476, 633] width 99 height 24
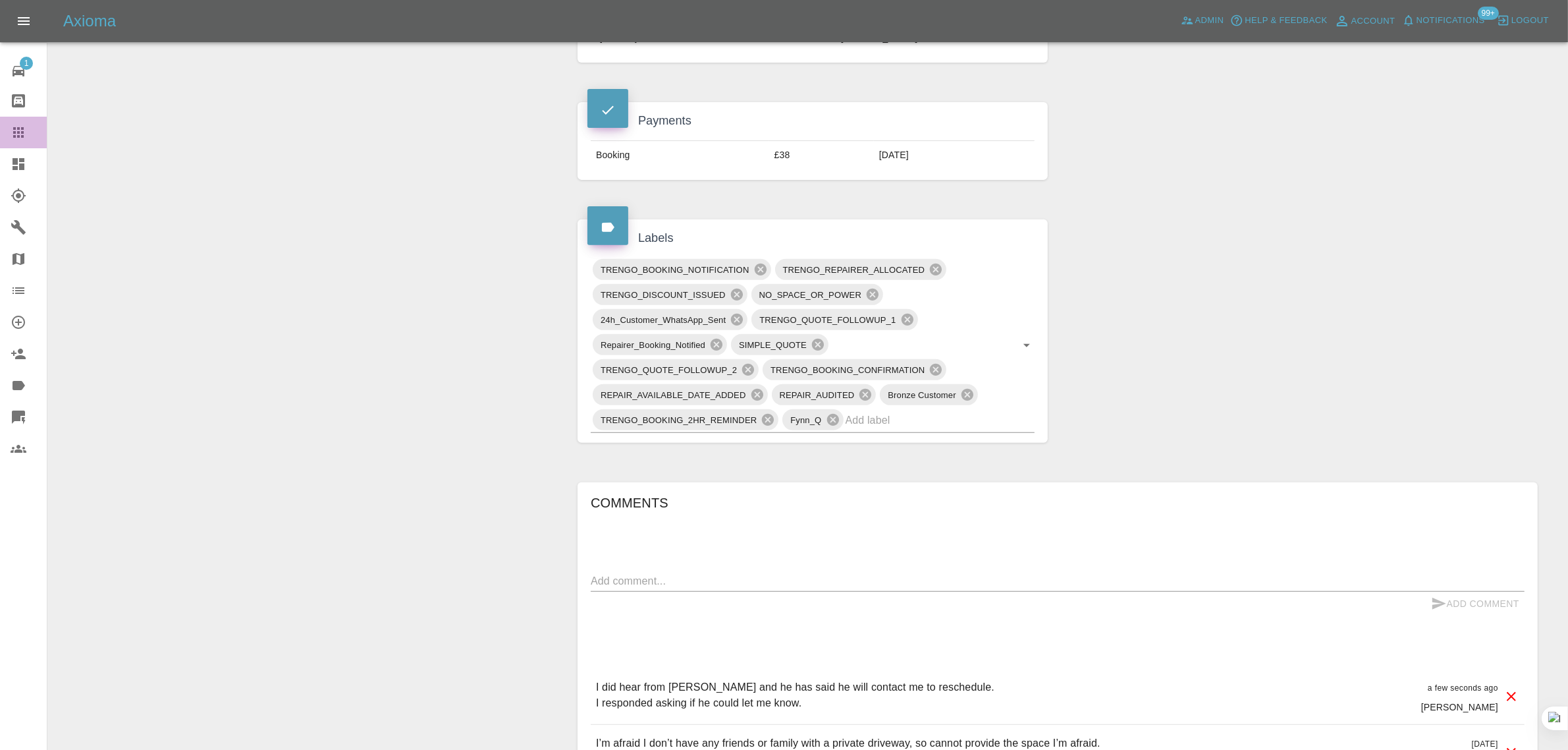
click at [23, 127] on icon at bounding box center [18, 132] width 11 height 11
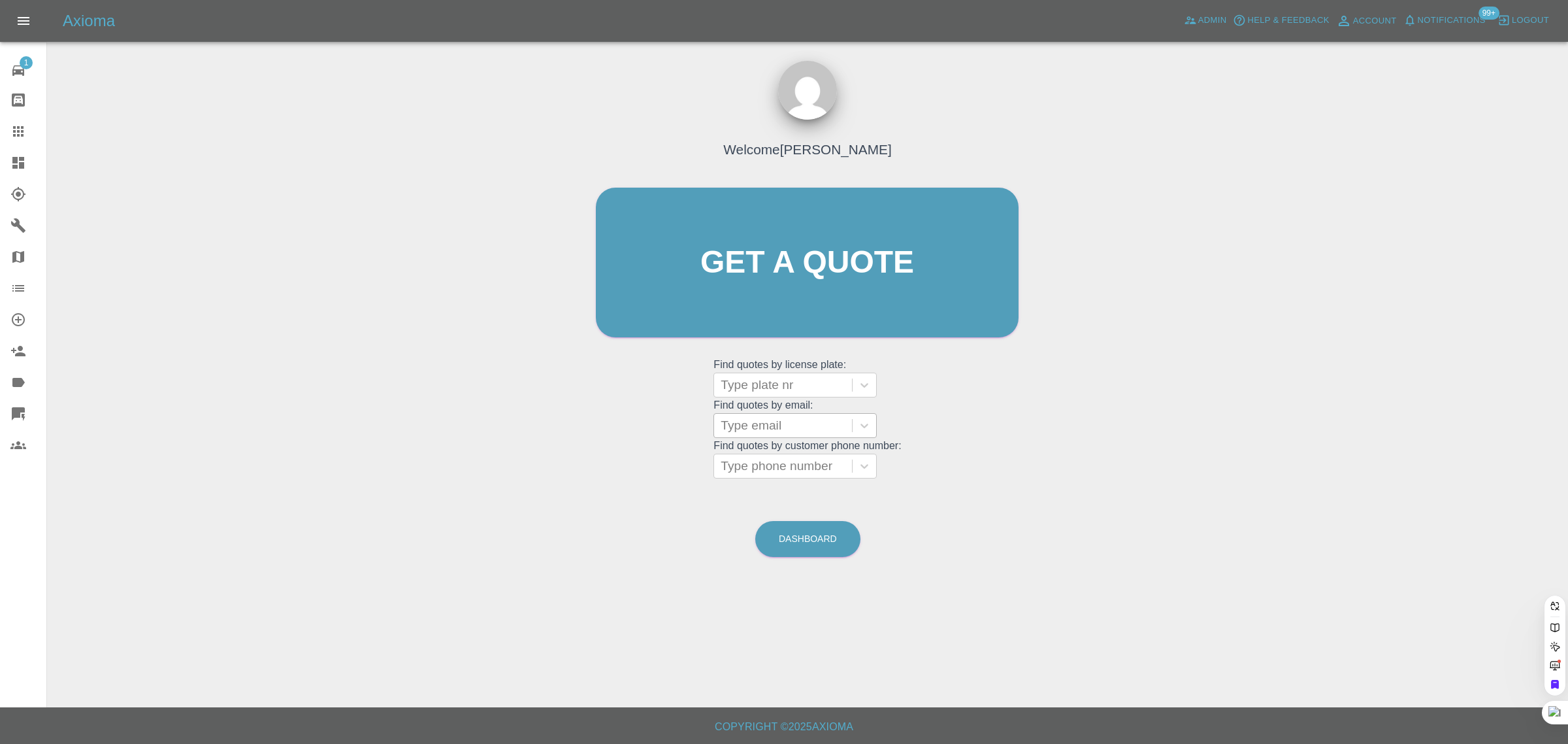
click at [750, 426] on div at bounding box center [783, 426] width 125 height 18
paste input "jackiemcdonald1959@gmail.com"
type input "jackiemcdonald1959@gmail.com"
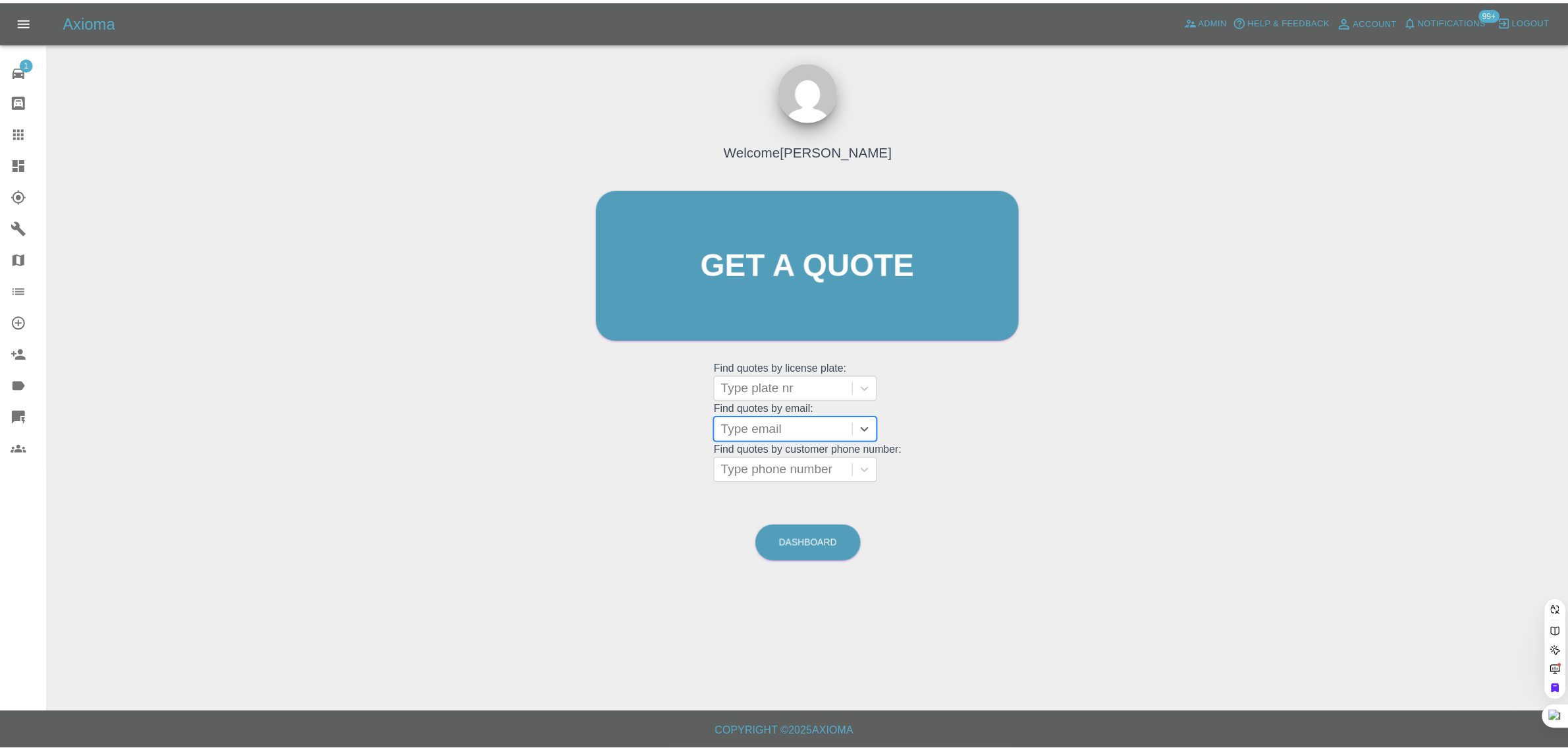
scroll to position [0, 0]
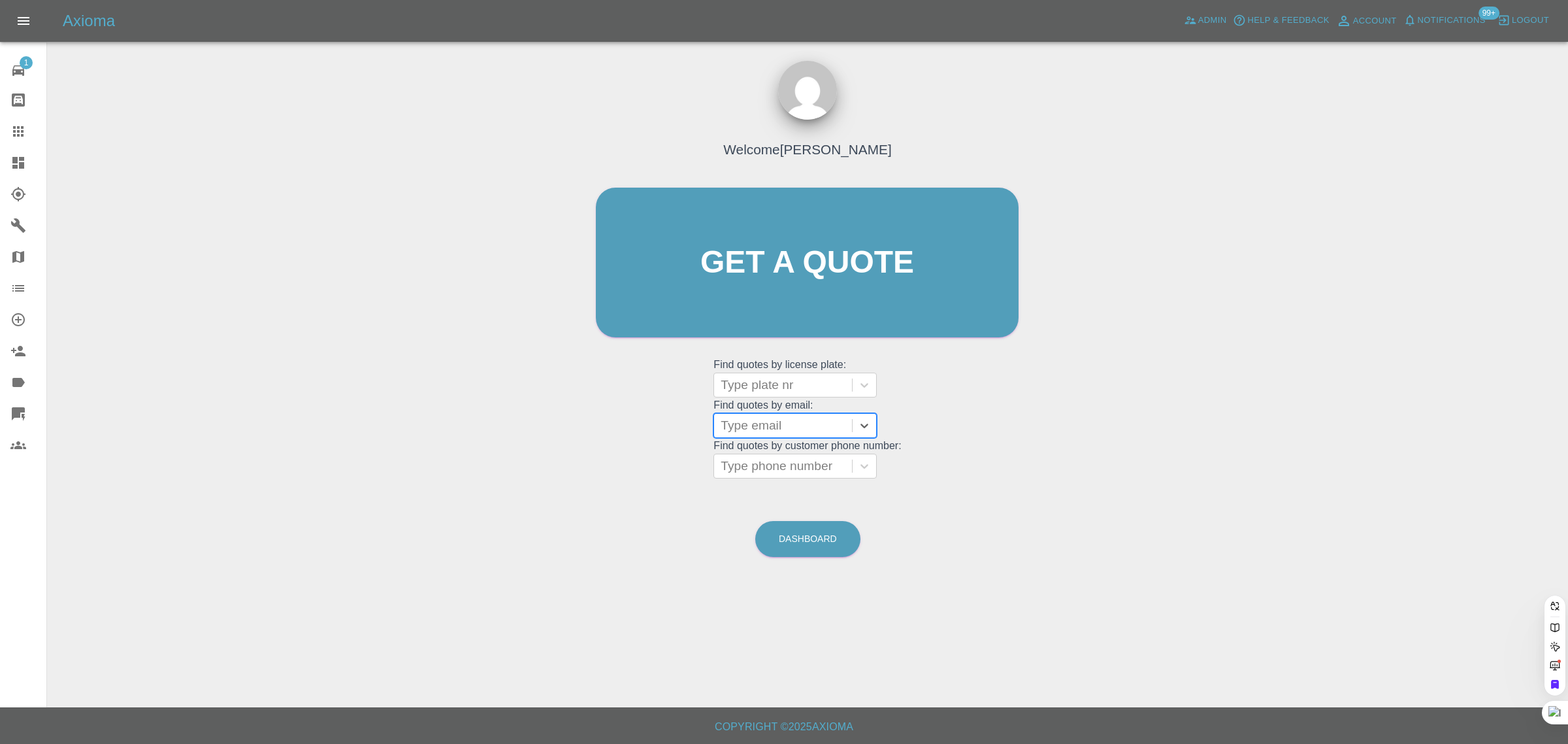
click at [22, 135] on icon at bounding box center [18, 131] width 11 height 11
click at [763, 466] on div at bounding box center [783, 466] width 125 height 18
paste input "07787 292004"
type input "07787292004"
click at [822, 383] on div at bounding box center [783, 385] width 125 height 18
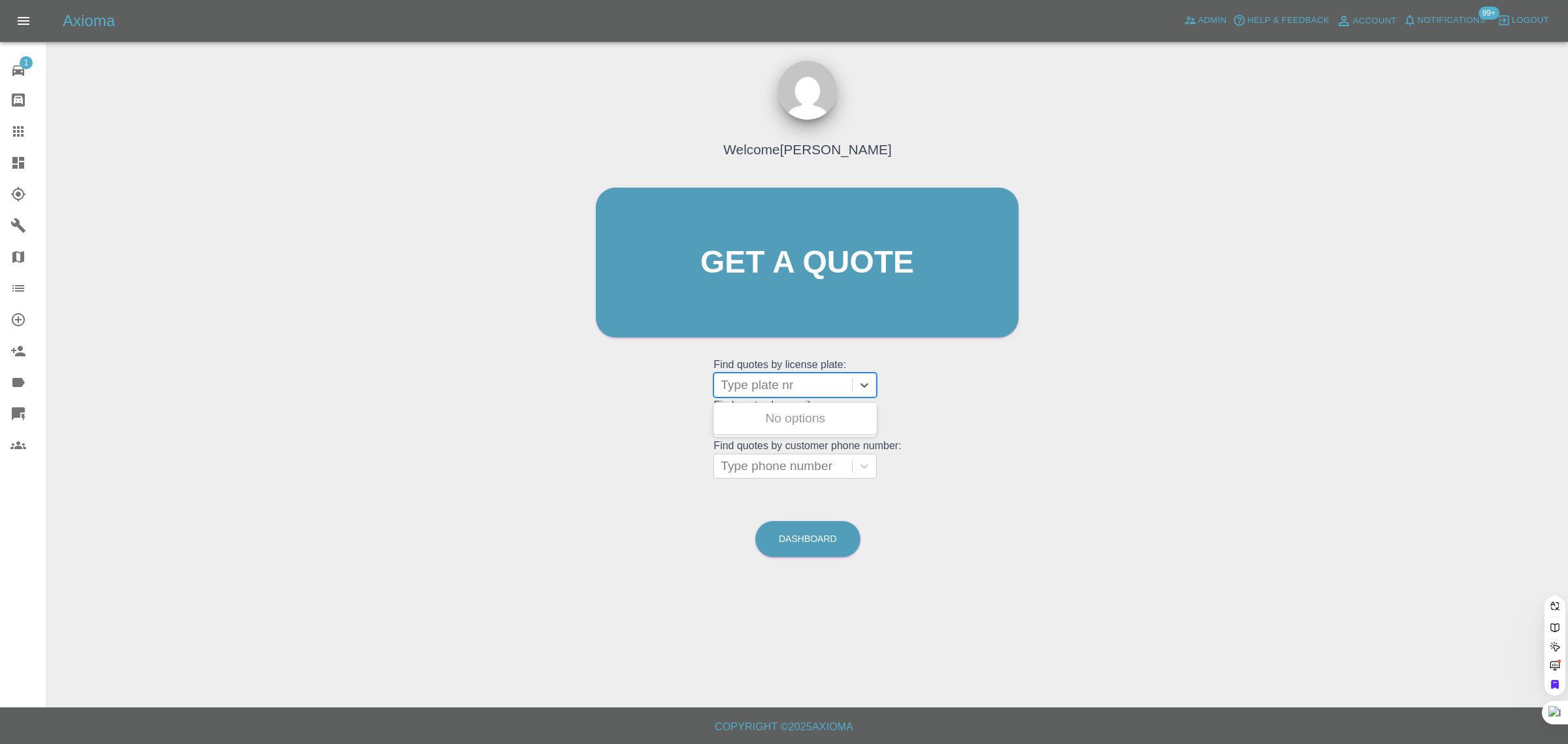
paste input "EO70 MUY"
type input "EO70 MUY"
click at [750, 425] on div "EO70 MUY, Awaiting Repair" at bounding box center [795, 426] width 163 height 42
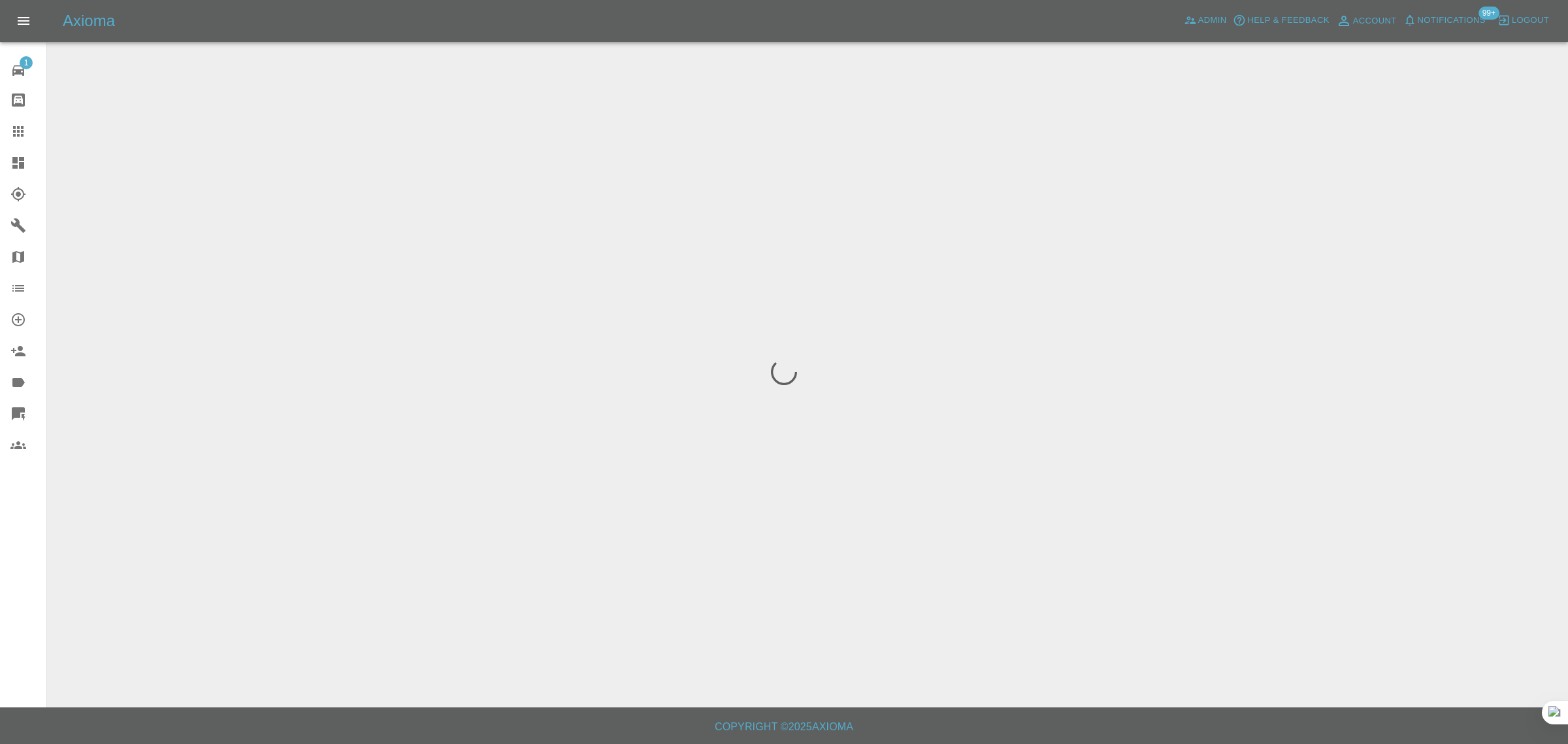
click at [10, 547] on div "1 Repair home Bodyshop home Claims Dashboard Explorer Garages Map Organization …" at bounding box center [23, 372] width 47 height 744
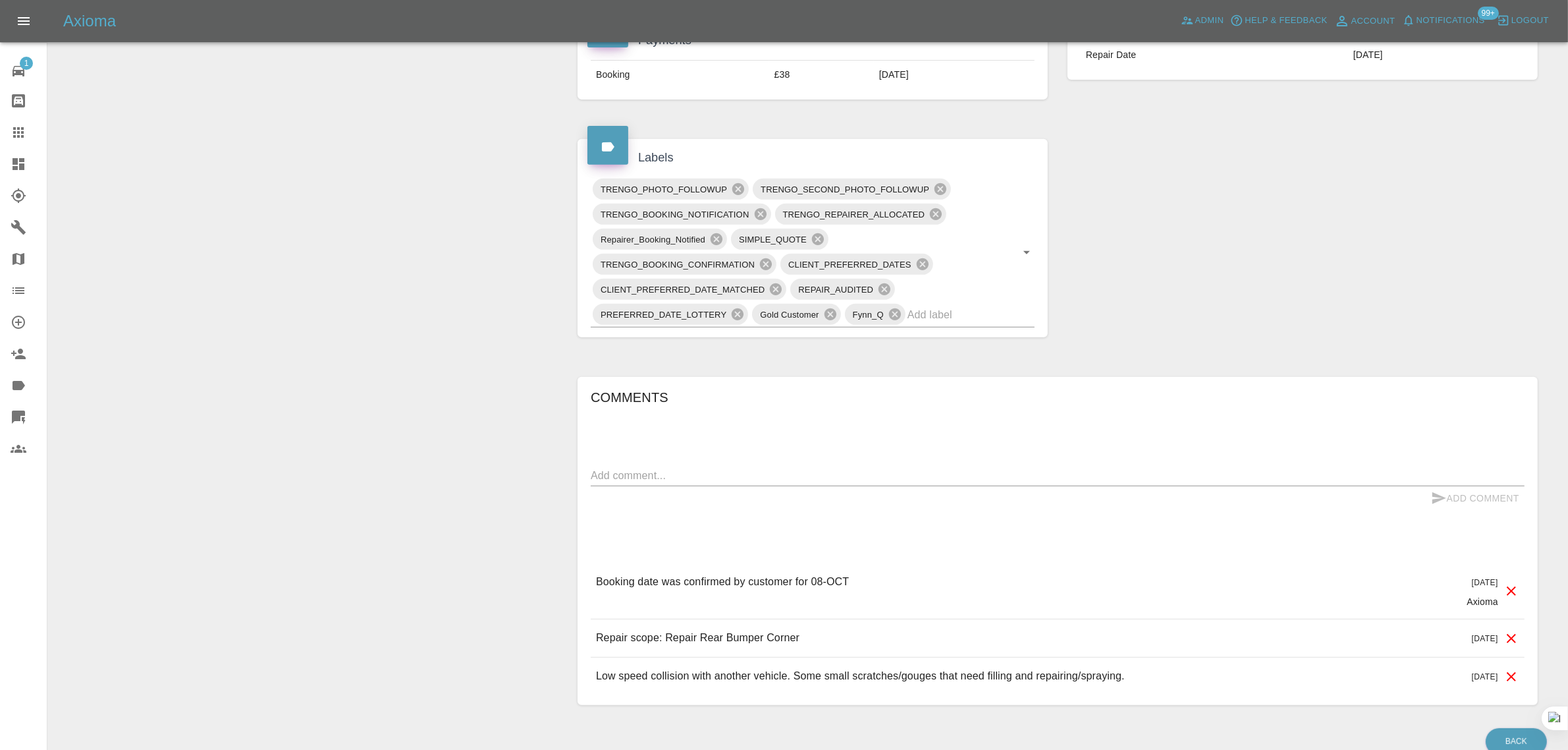
scroll to position [658, 0]
click at [758, 476] on textarea at bounding box center [1058, 474] width 934 height 15
paste textarea "I have a booking with yourselves which was made for me by Ben Higginbotham for …"
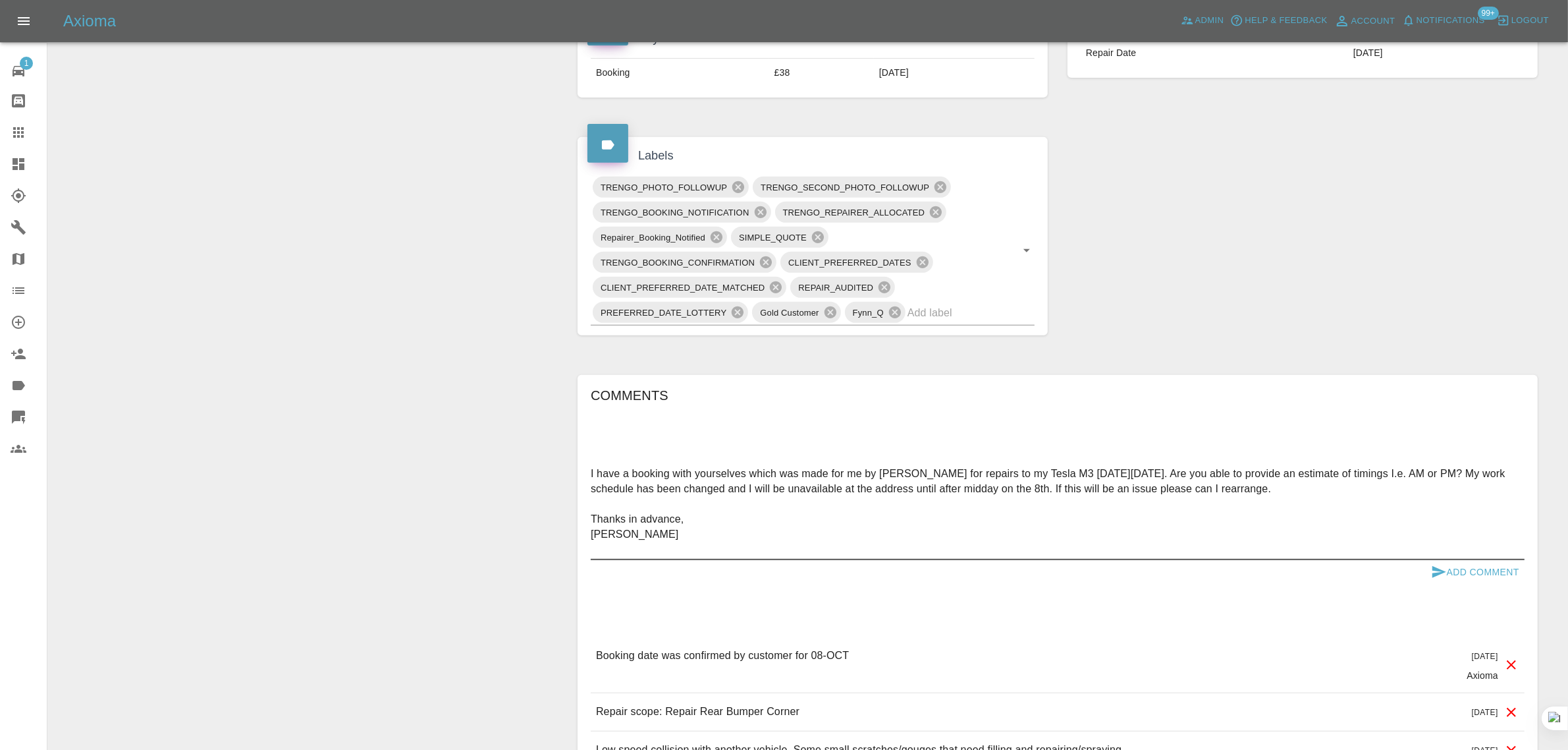
type textarea "I have a booking with yourselves which was made for me by Ben Higginbotham for …"
click at [1480, 585] on button "Add Comment" at bounding box center [1476, 572] width 99 height 24
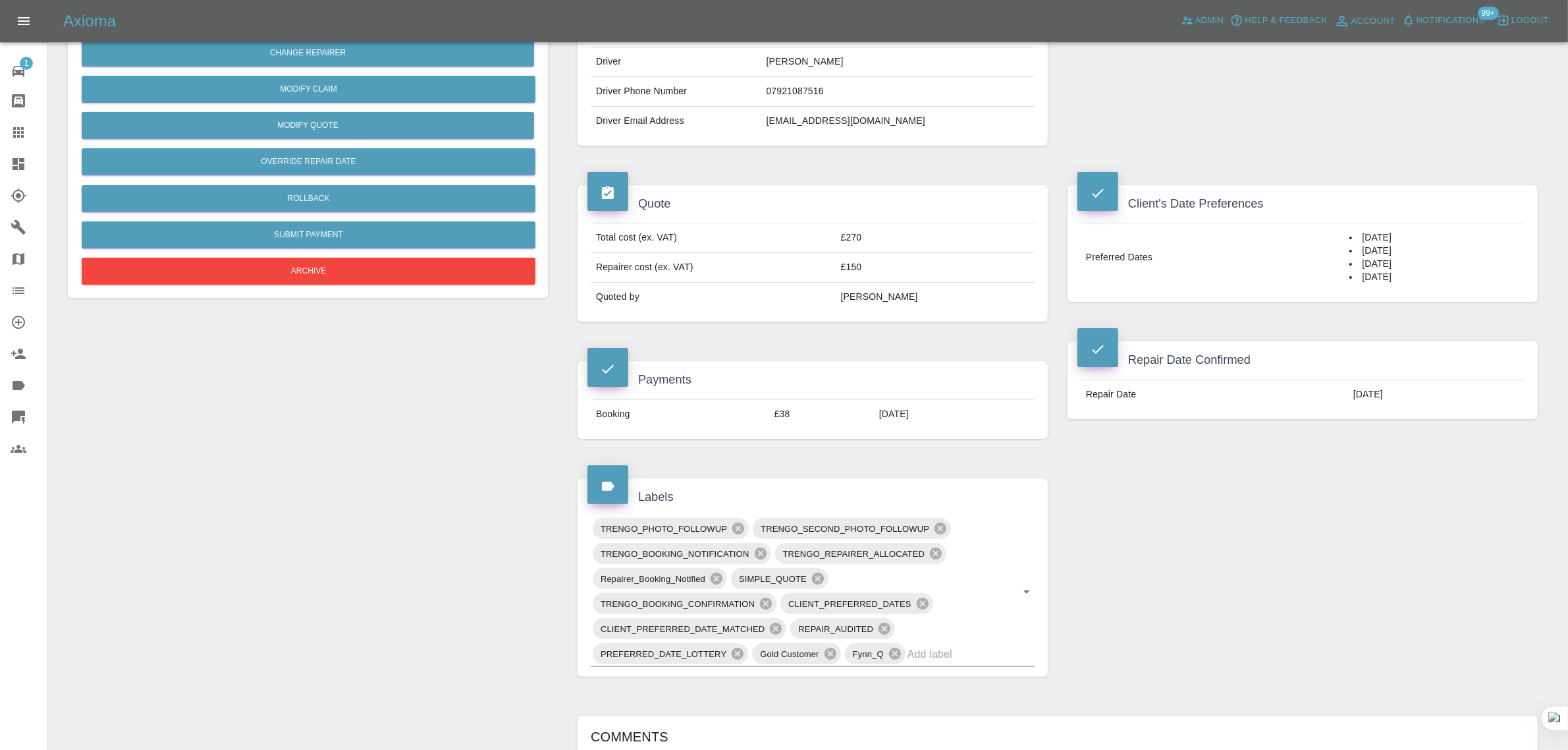
scroll to position [82, 0]
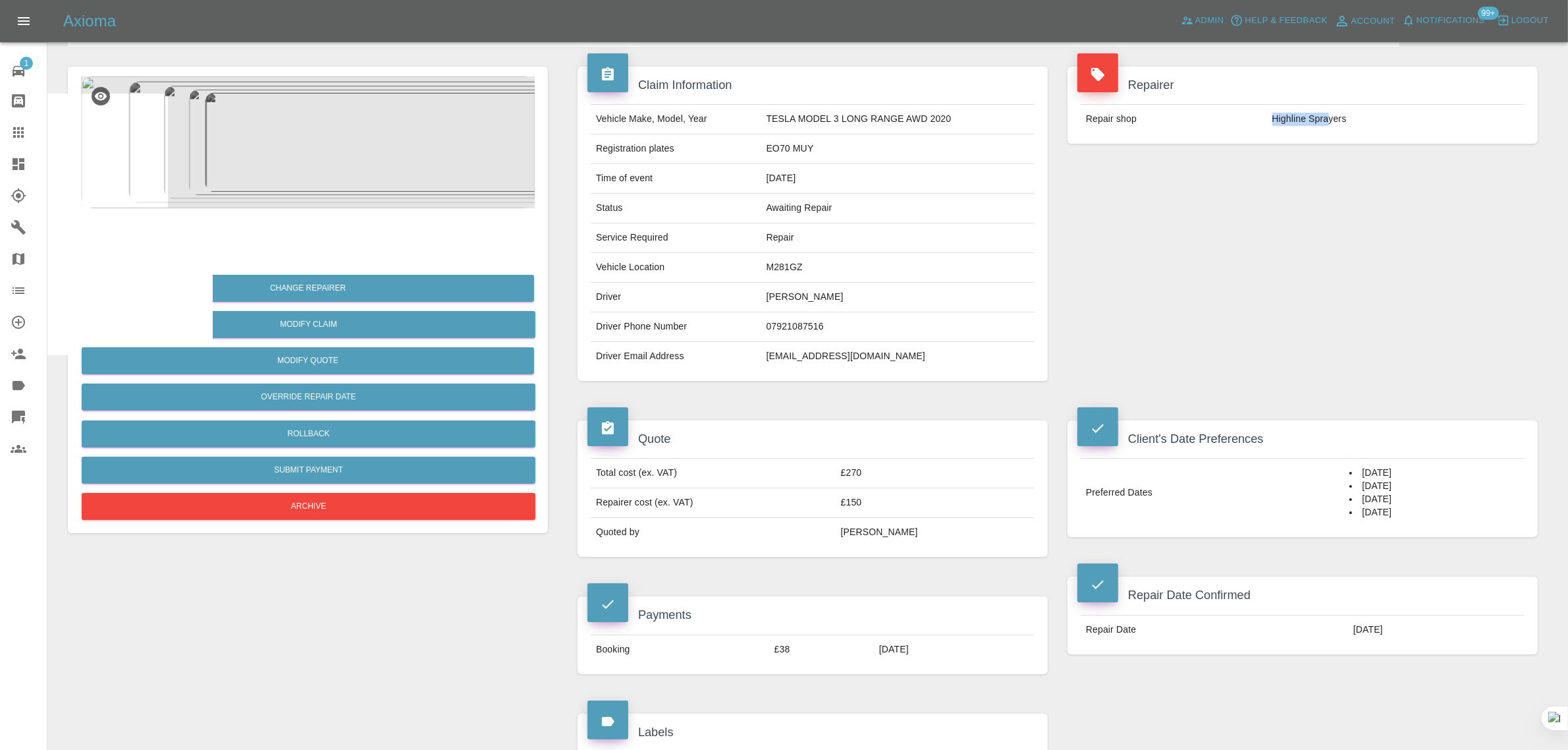
drag, startPoint x: 1263, startPoint y: 128, endPoint x: 1331, endPoint y: 127, distance: 68.0
click at [1331, 127] on tr "Repair shop Highline Sprayers" at bounding box center [1303, 119] width 444 height 29
copy tr "Highline Spra"
drag, startPoint x: 762, startPoint y: 358, endPoint x: 877, endPoint y: 354, distance: 115.1
click at [877, 354] on td "benhiggi@gmail.com" at bounding box center [898, 356] width 273 height 29
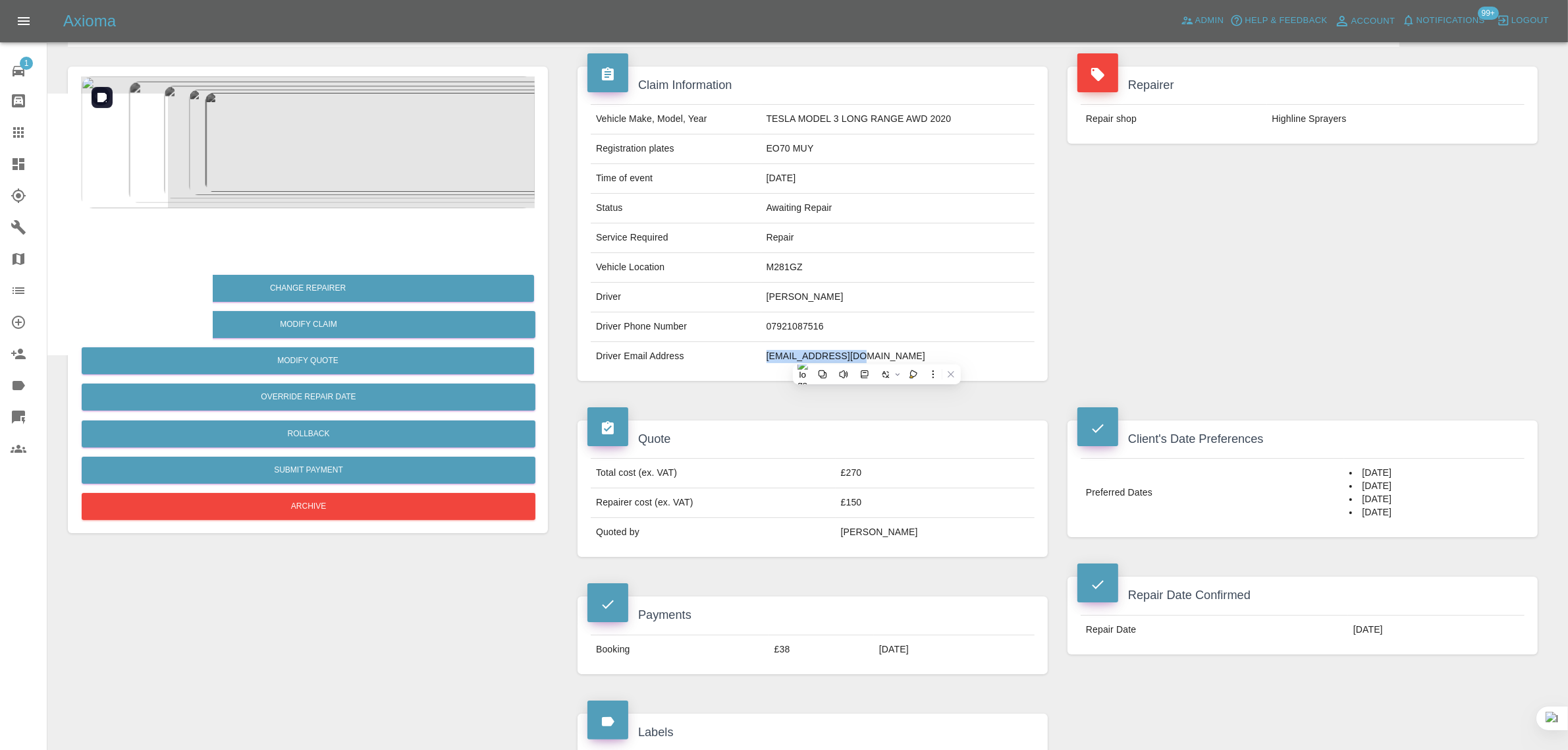
copy td "benhiggi@gmail.com"
click at [2, 134] on link "Claims" at bounding box center [24, 133] width 47 height 32
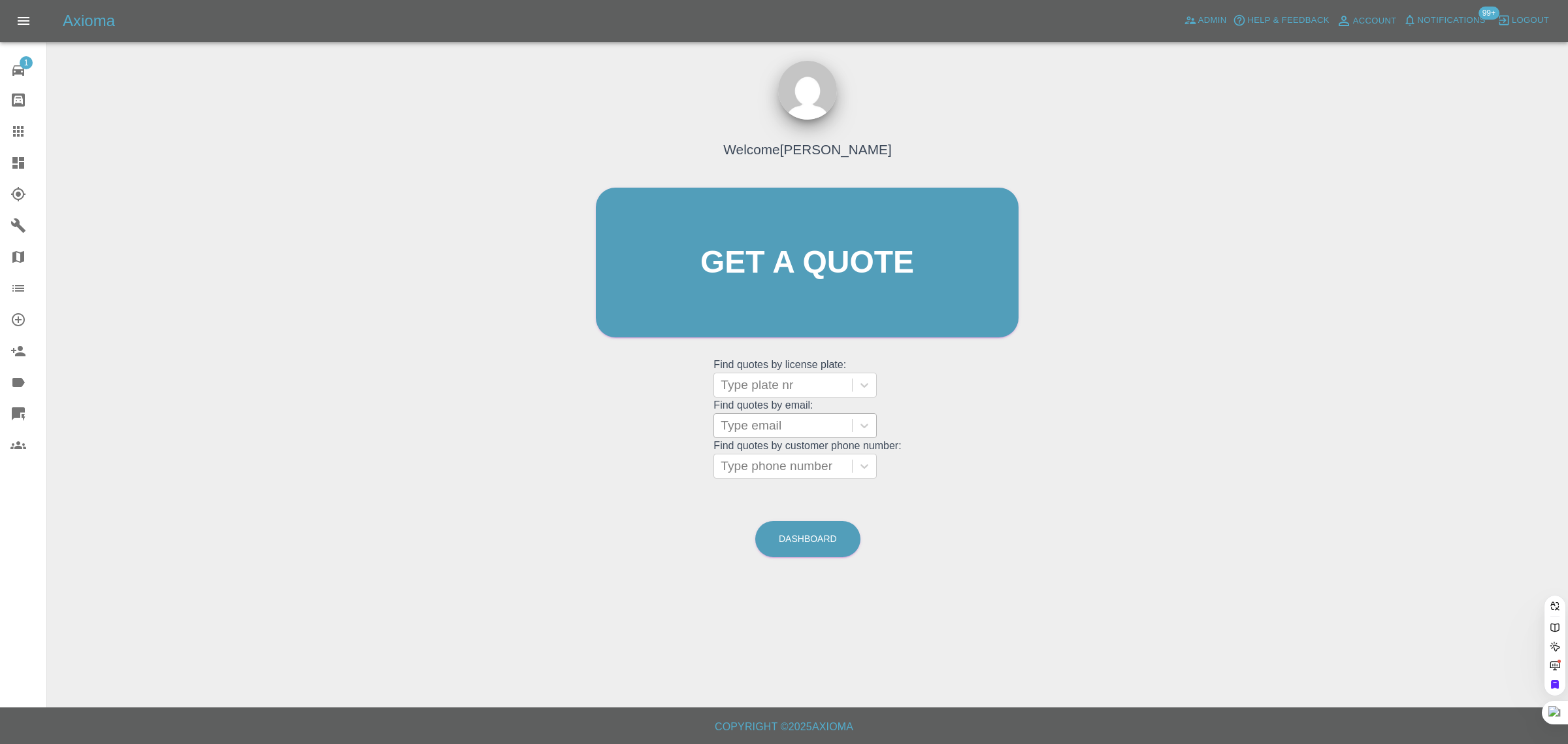
click at [779, 437] on div "Type email" at bounding box center [795, 426] width 163 height 25
click at [752, 432] on div at bounding box center [783, 426] width 125 height 18
paste input "hillydave@gmail.com"
type input "hillydave@gmail.com"
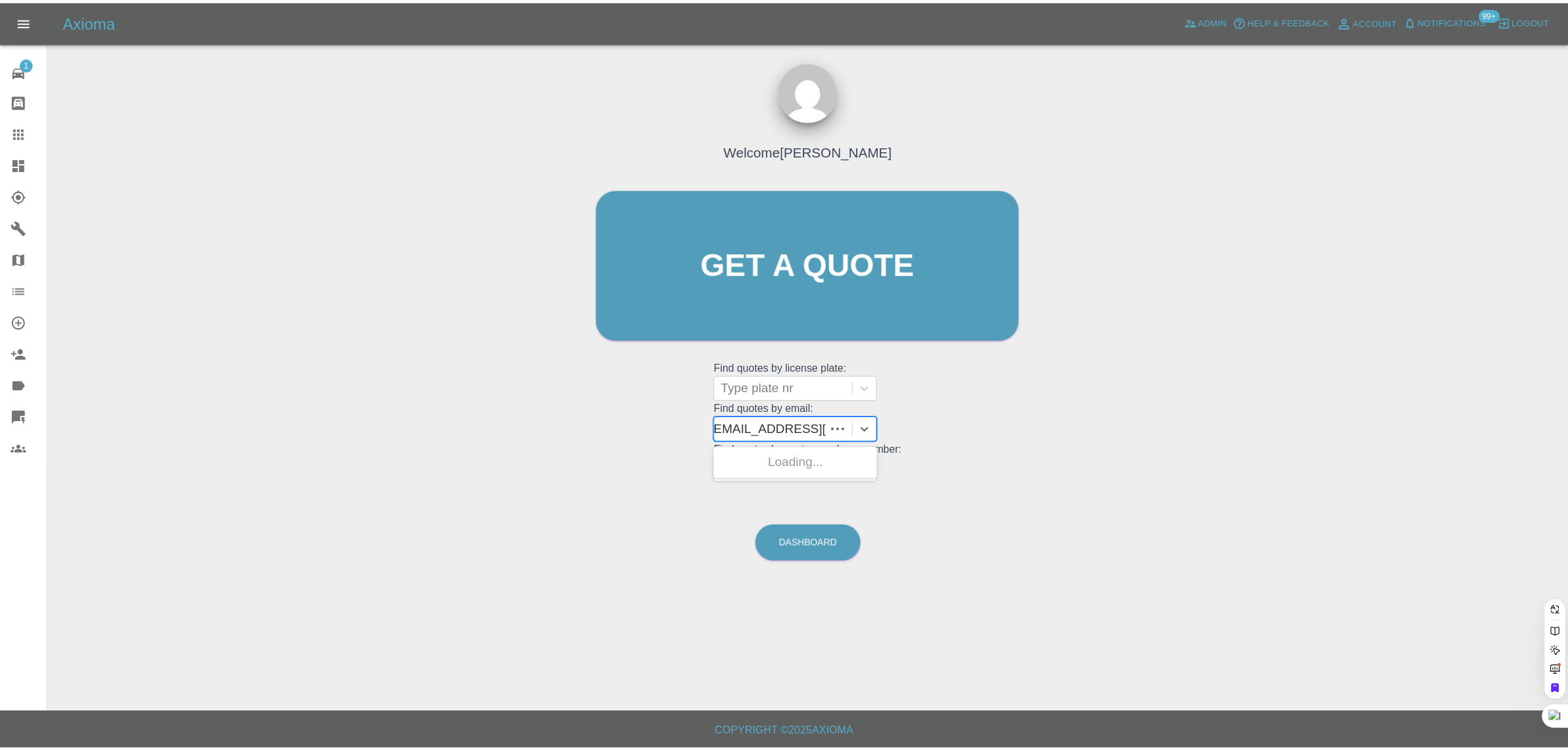
scroll to position [0, 0]
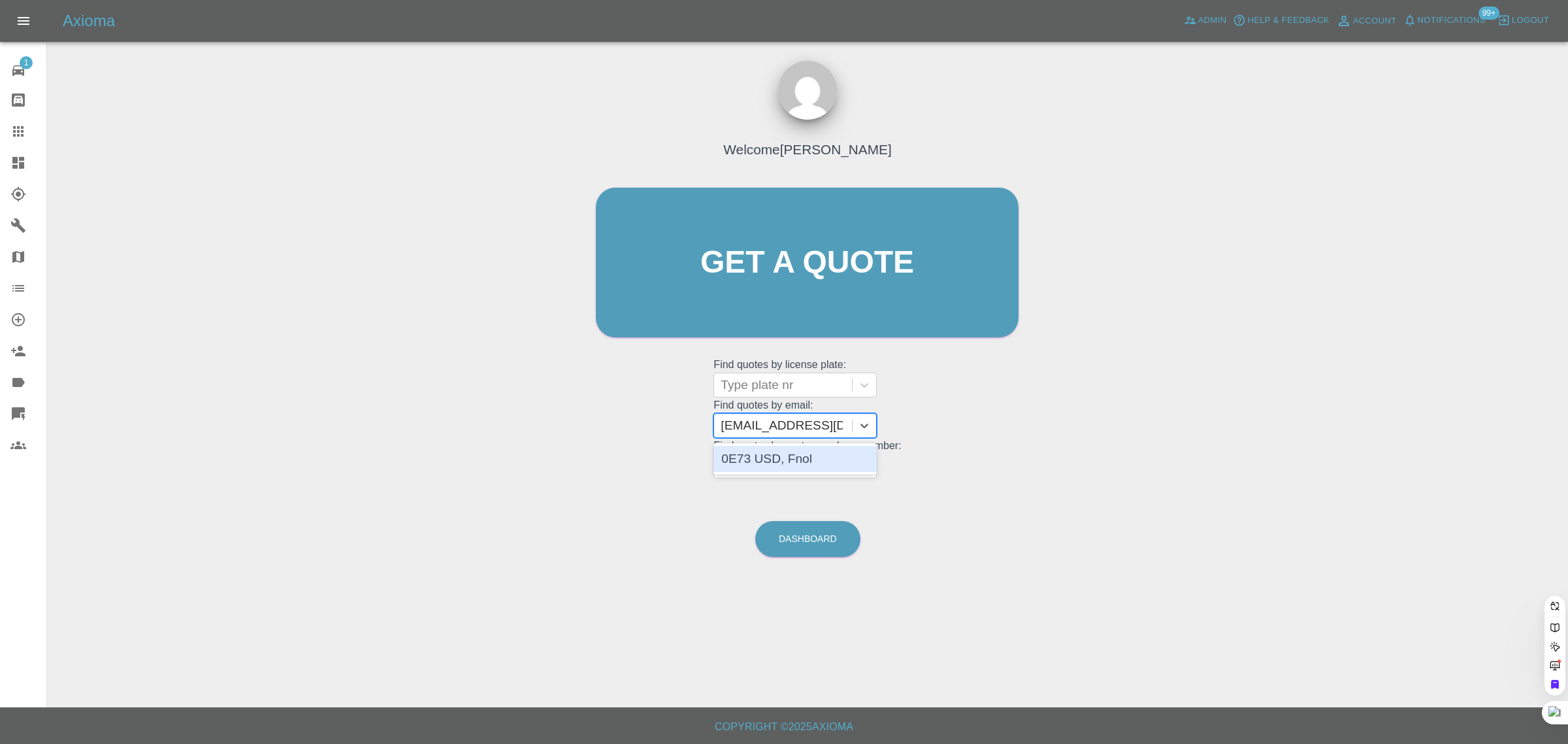
click at [807, 456] on div "0E73 USD, Fnol" at bounding box center [795, 458] width 163 height 26
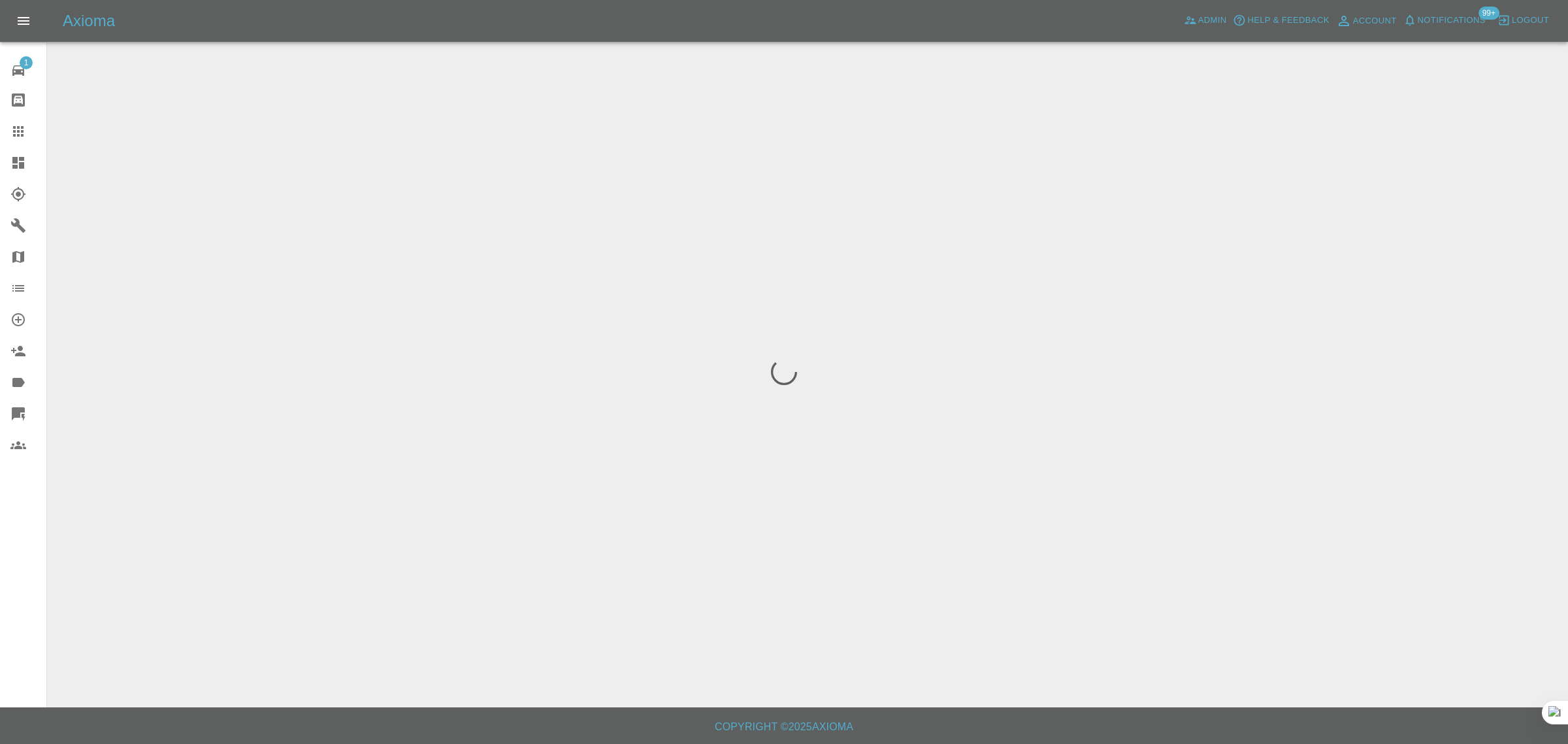
click at [20, 562] on div "1 Repair home Bodyshop home Claims Dashboard Explorer Garages Map Organization …" at bounding box center [23, 372] width 47 height 744
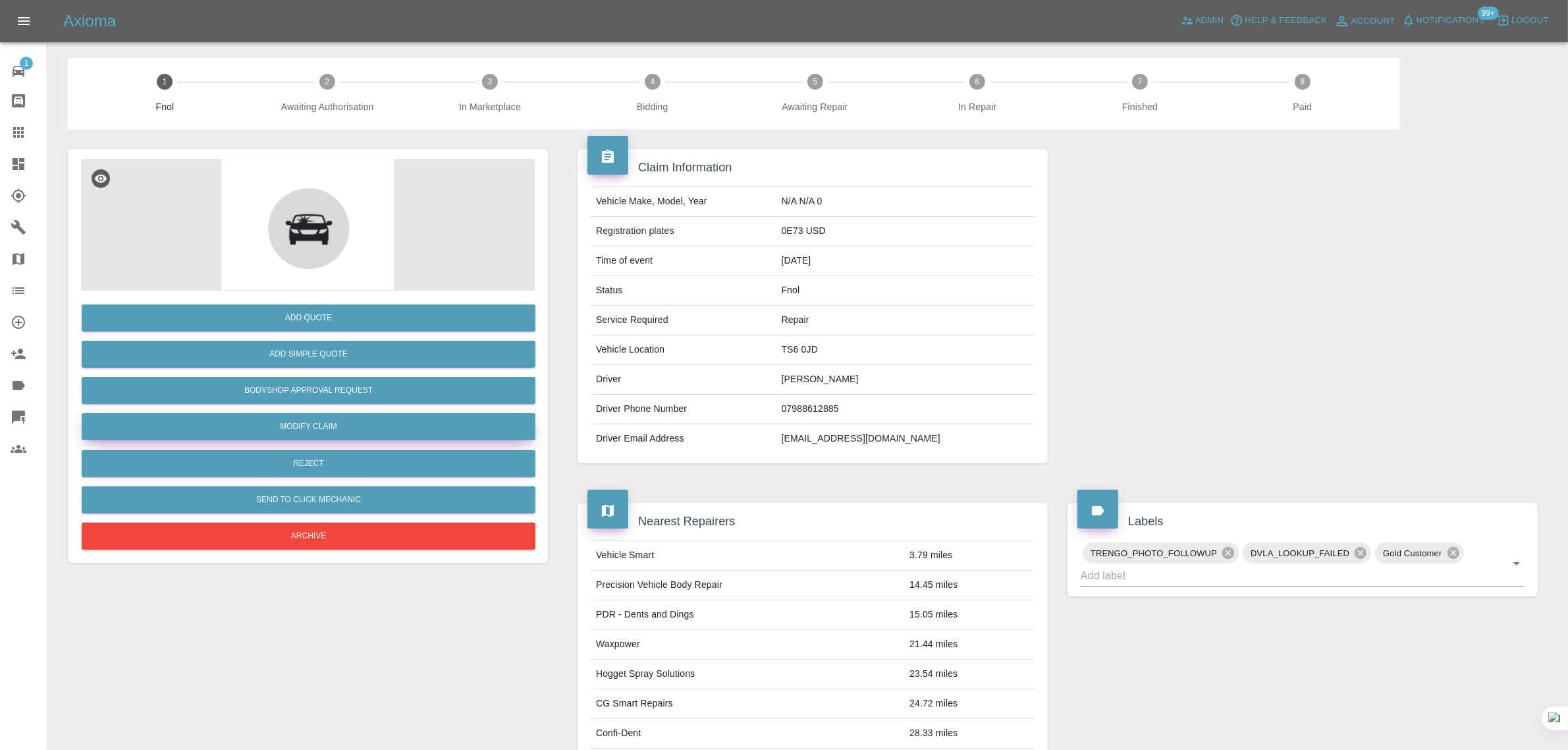
click at [317, 433] on link "Modify Claim" at bounding box center [308, 427] width 454 height 27
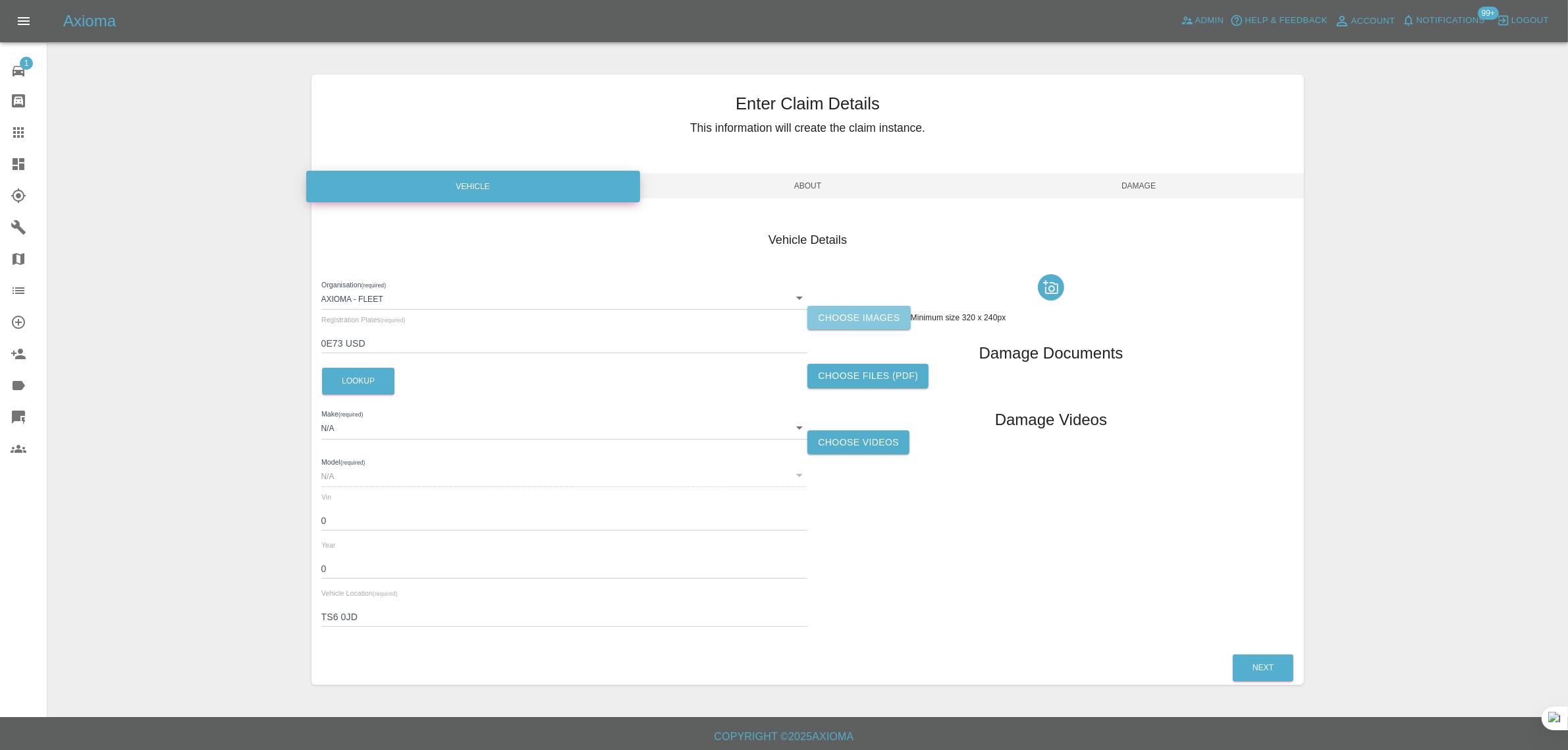
click at [872, 326] on label "Choose images" at bounding box center [859, 317] width 102 height 24
click at [0, 0] on input "Choose images" at bounding box center [0, 0] width 0 height 0
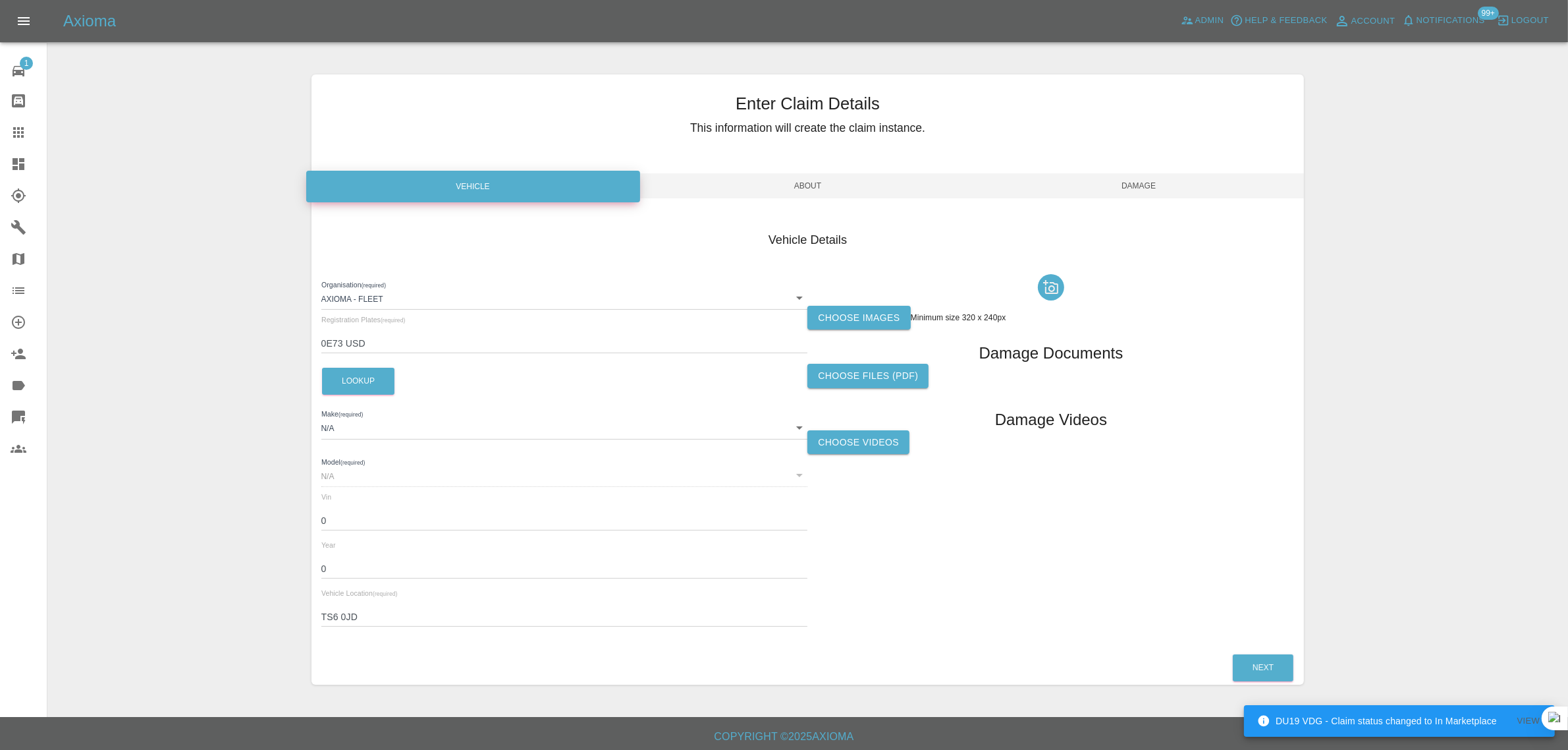
click at [842, 317] on label "Choose images" at bounding box center [859, 317] width 102 height 24
click at [0, 0] on input "Choose images" at bounding box center [0, 0] width 0 height 0
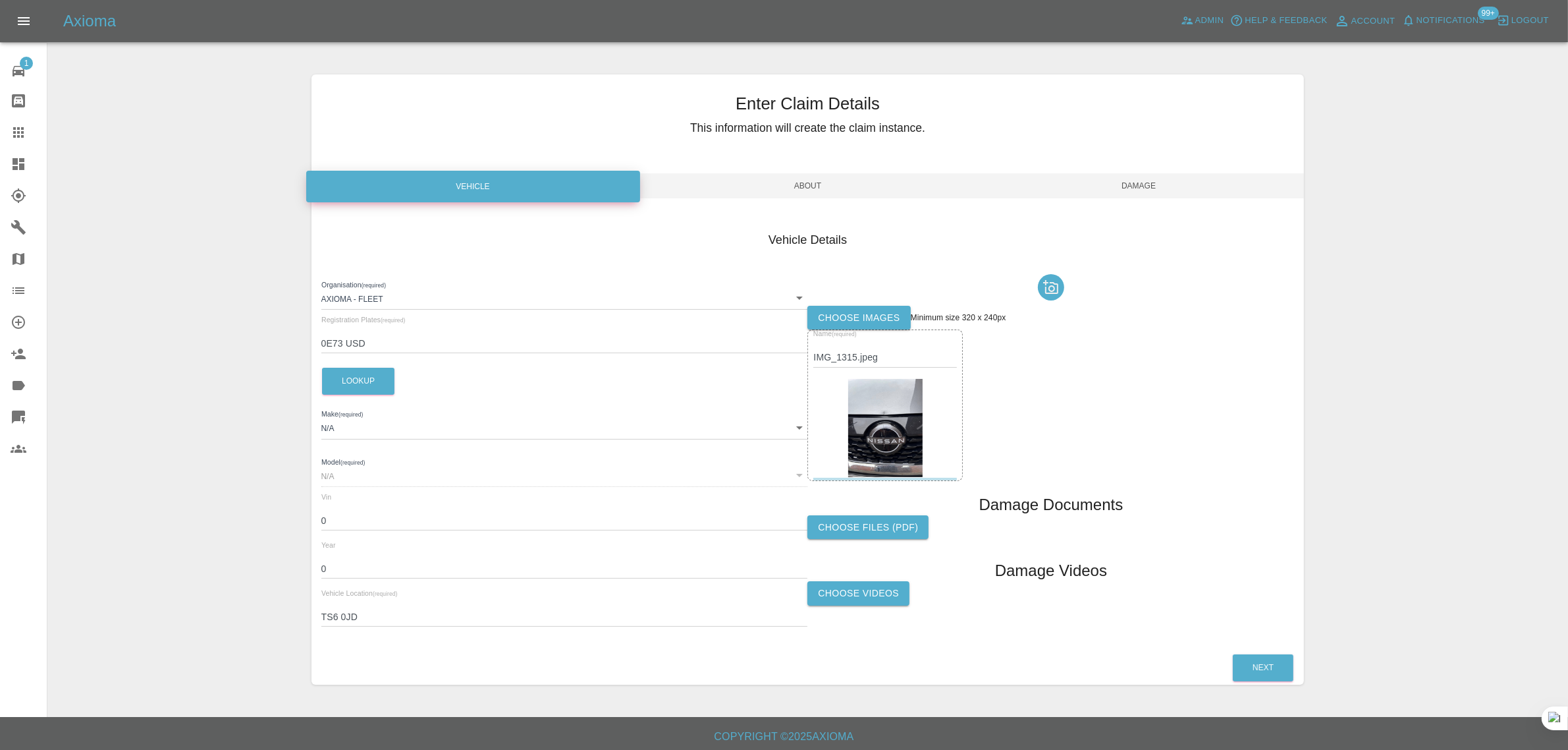
click at [1137, 179] on span "Damage" at bounding box center [1139, 186] width 332 height 25
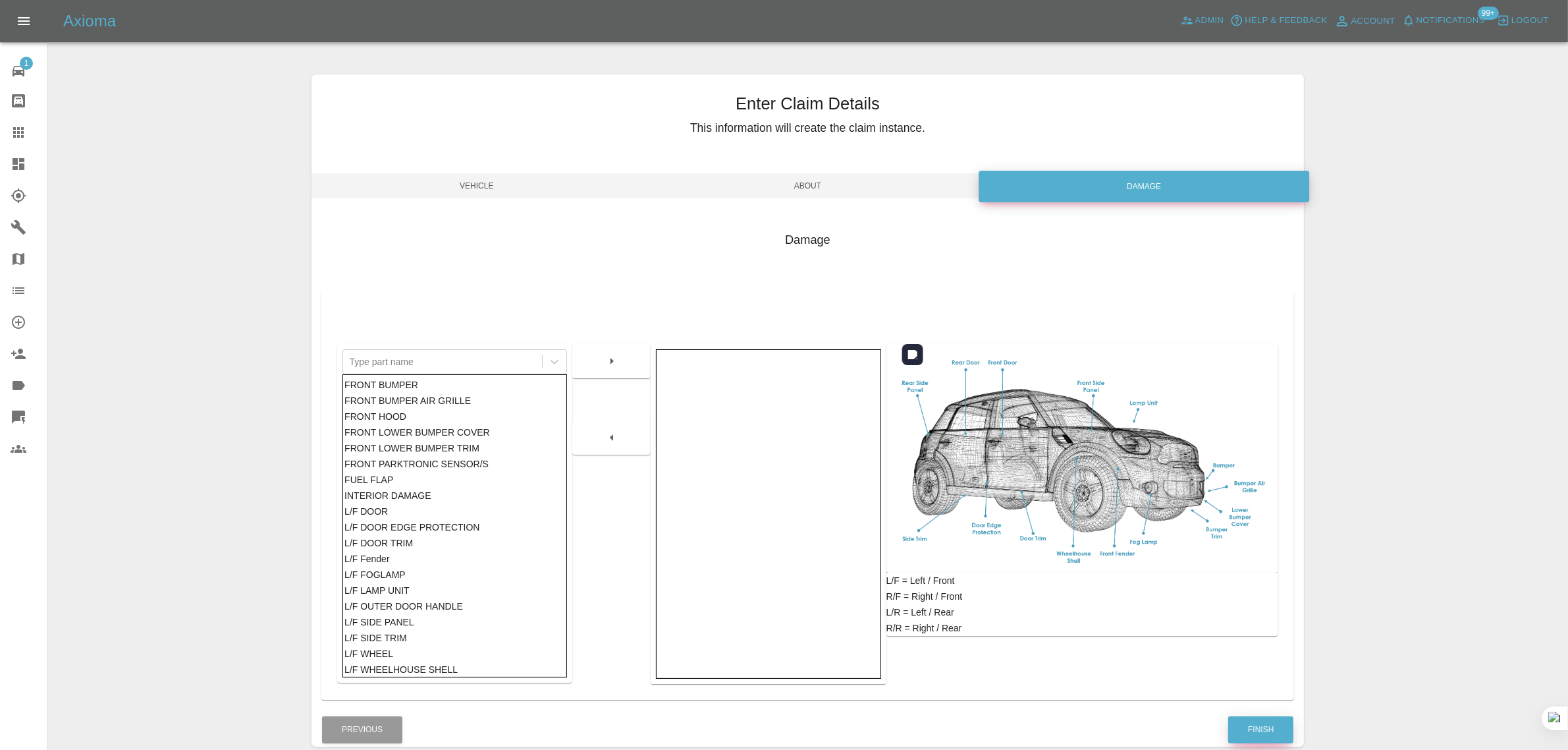
scroll to position [65, 0]
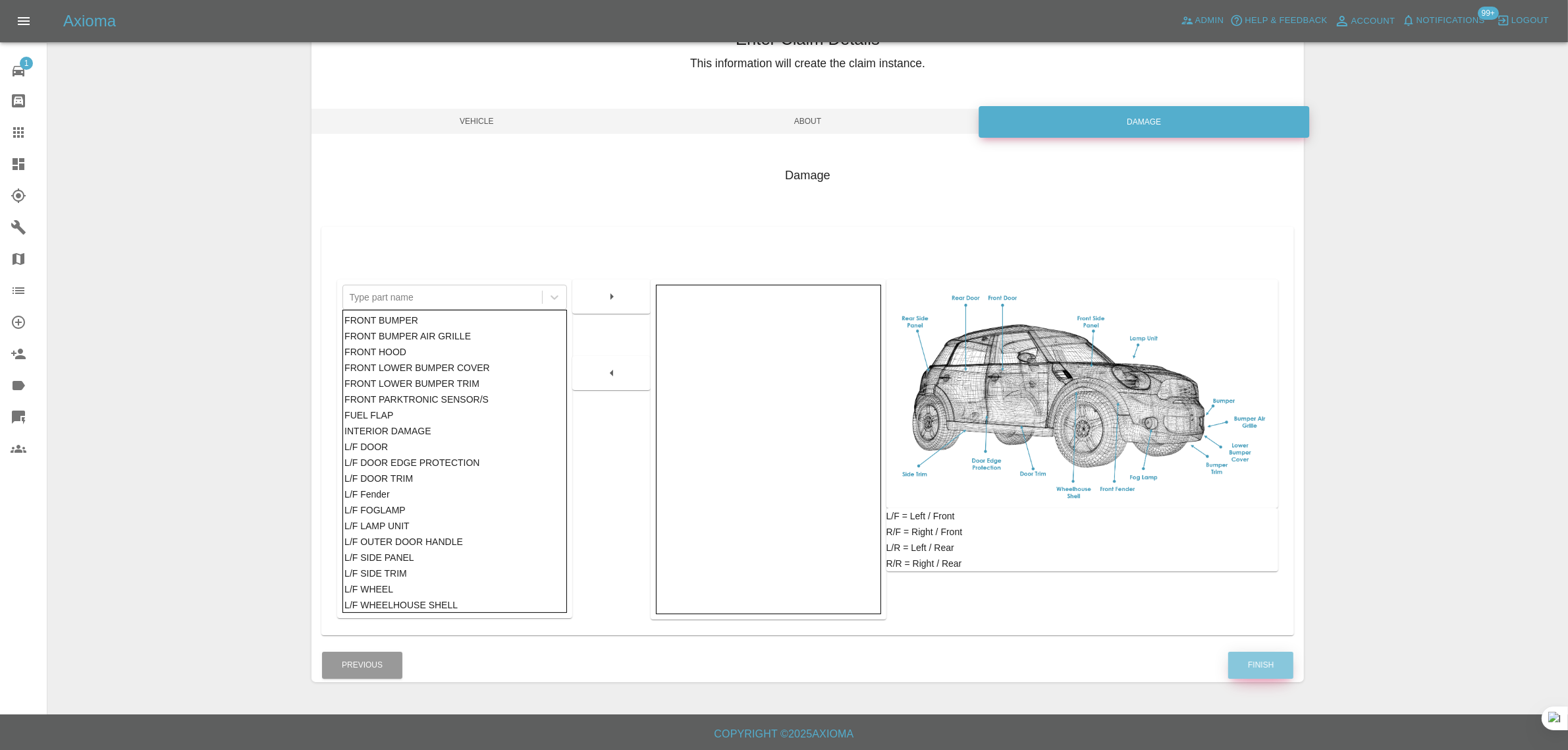
click at [1279, 665] on button "Finish" at bounding box center [1261, 665] width 66 height 27
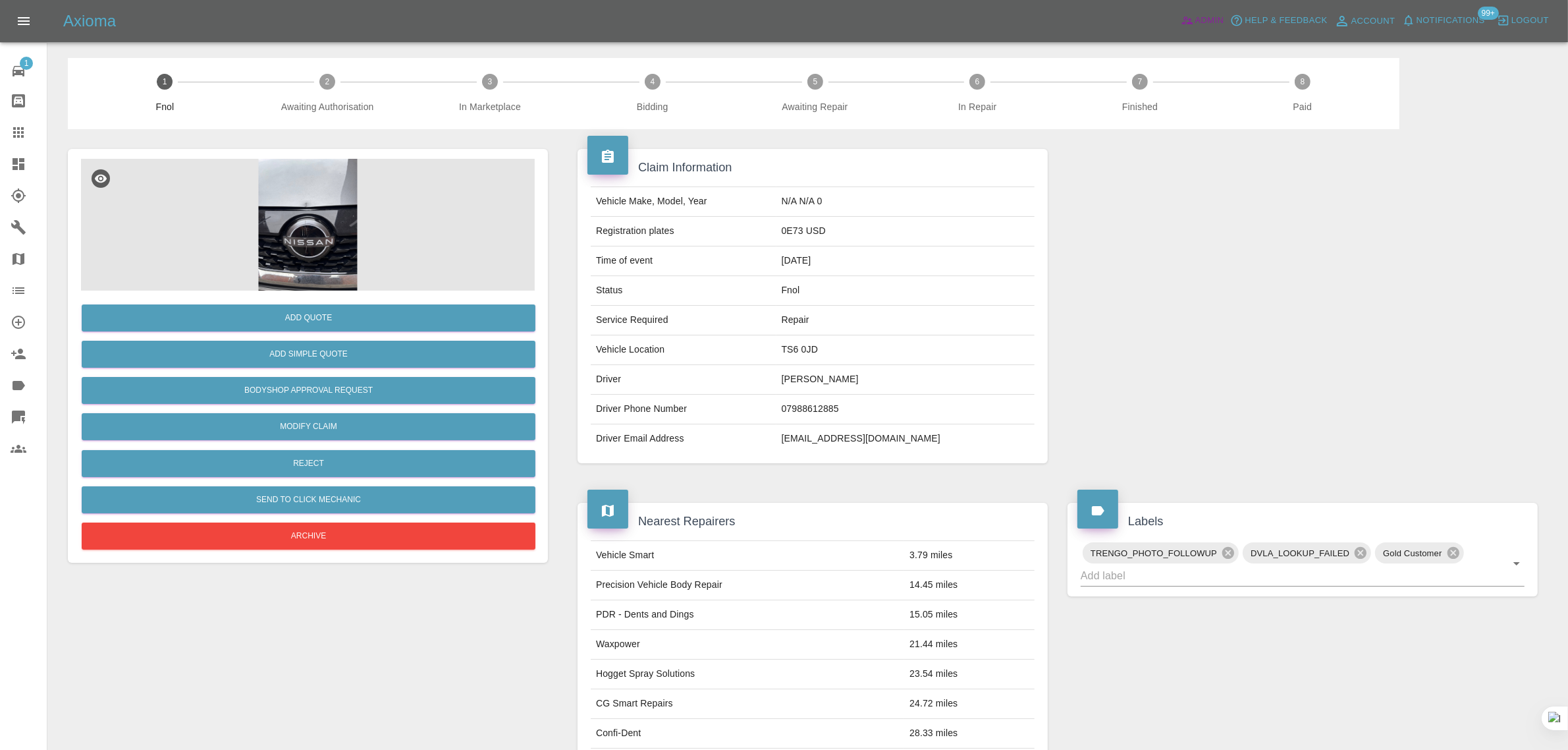
click at [1196, 13] on span "Admin" at bounding box center [1210, 21] width 29 height 15
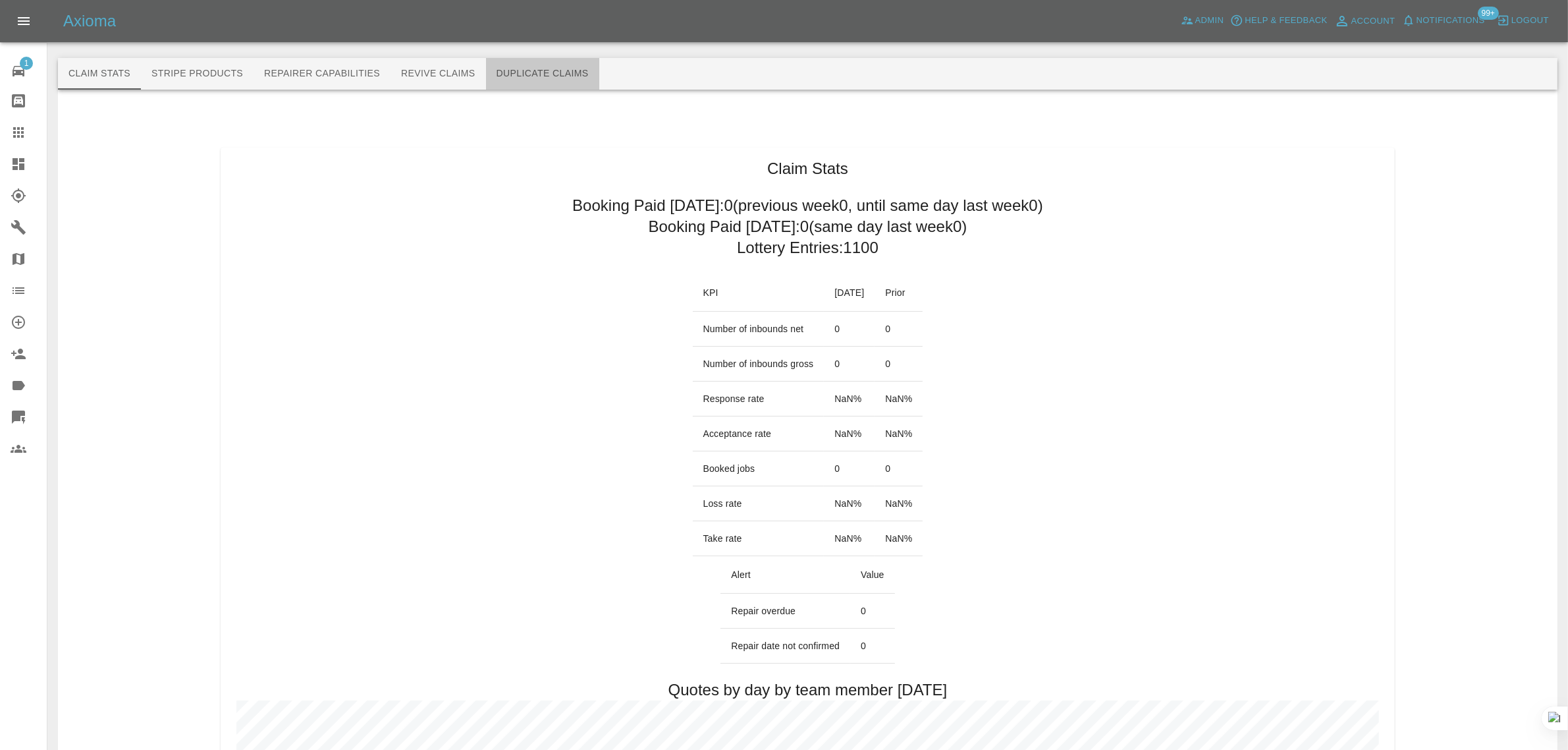
click at [565, 89] on button "Duplicate Claims" at bounding box center [543, 74] width 113 height 32
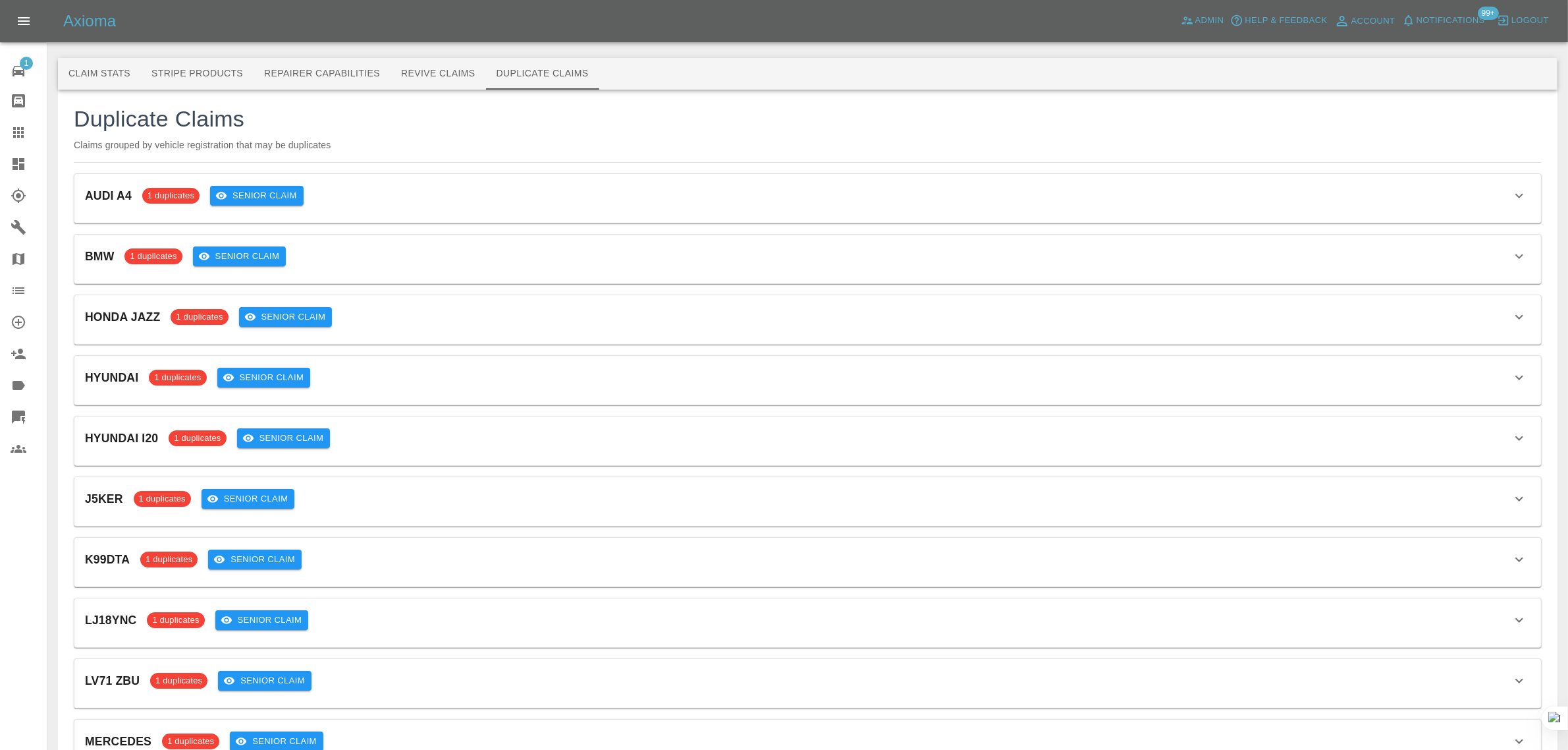
click at [438, 79] on button "Revive Claims" at bounding box center [438, 74] width 96 height 32
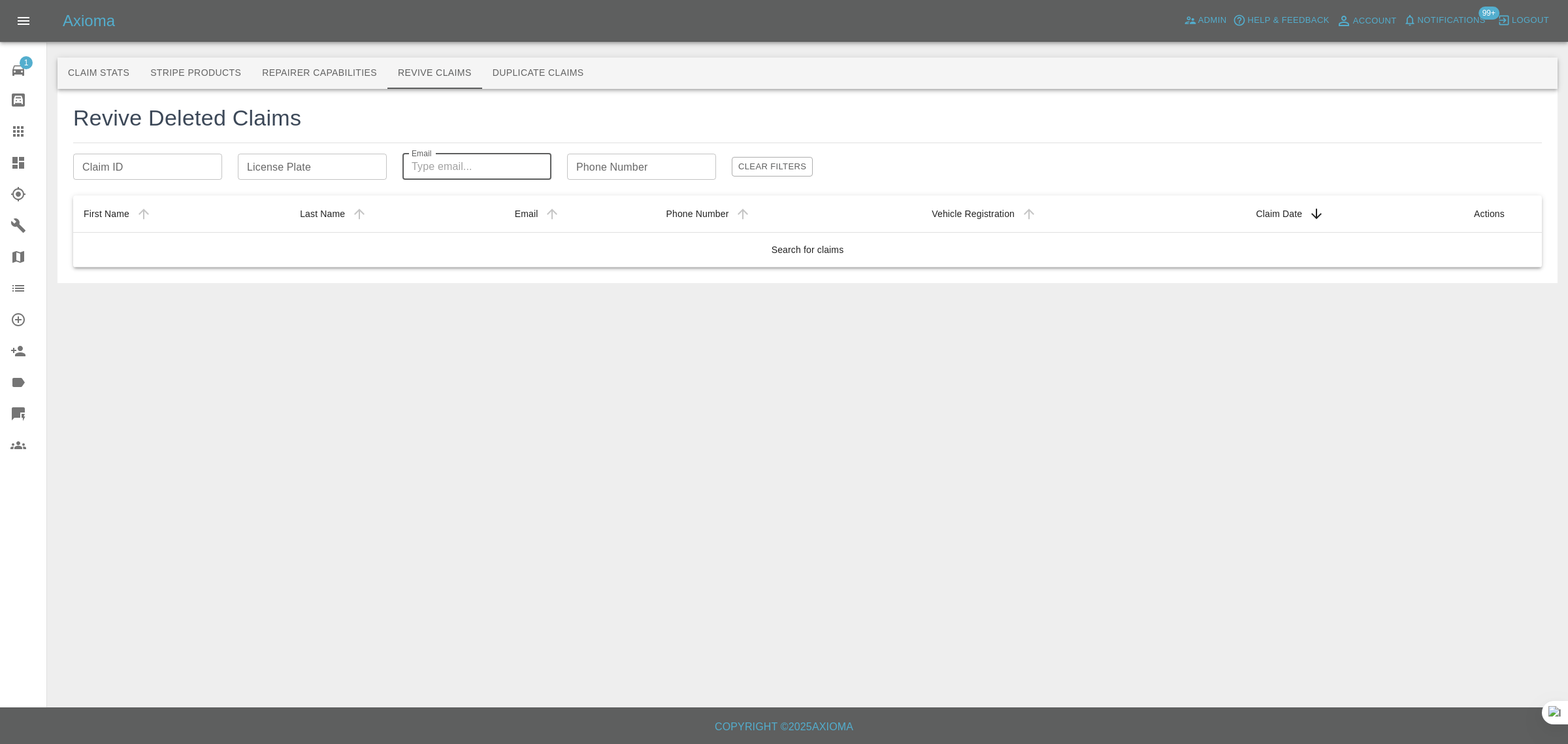
click at [413, 167] on input "Email" at bounding box center [477, 166] width 149 height 26
paste input "andycobbett@gmail.com"
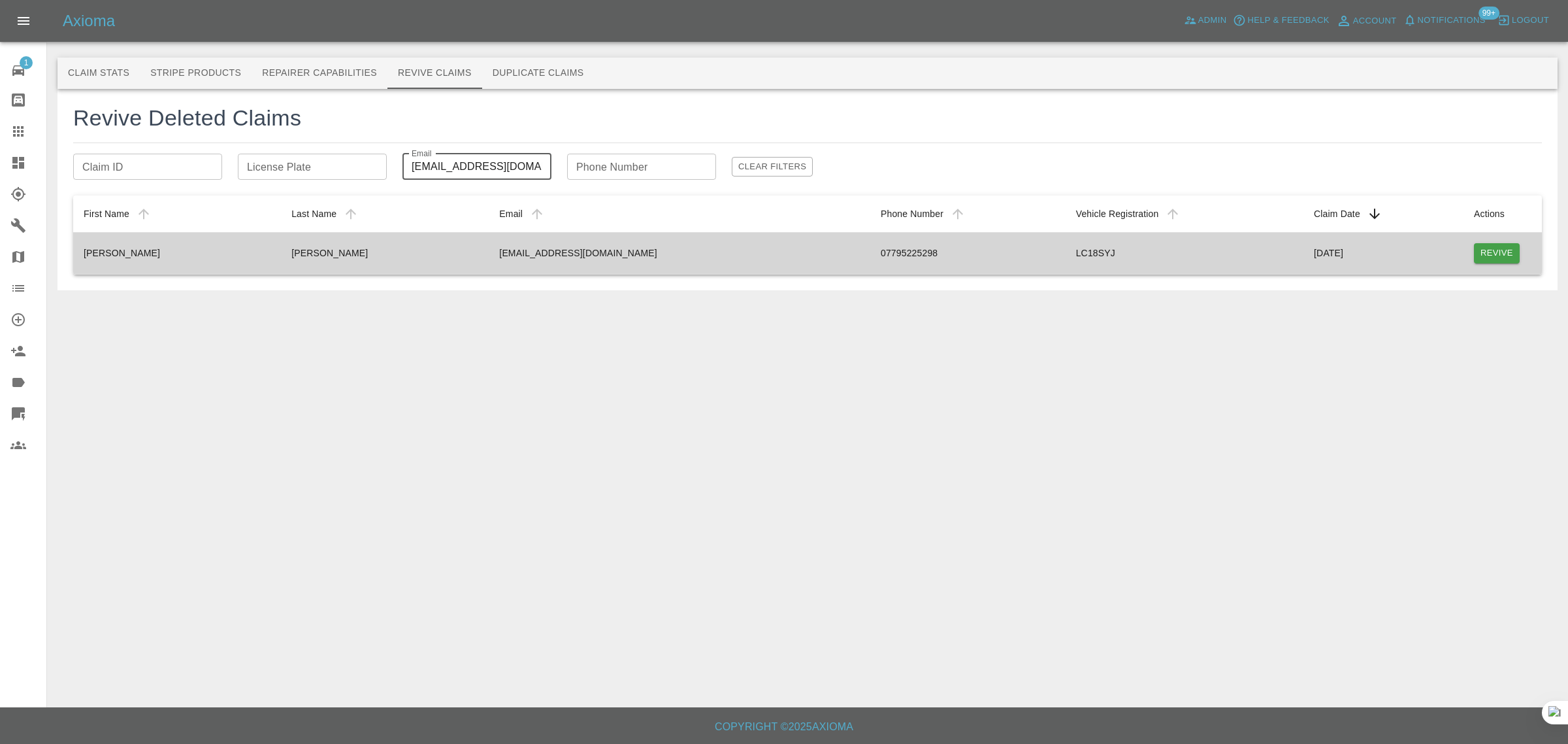
type input "andycobbett@gmail.com"
click at [1491, 259] on button "Revive" at bounding box center [1496, 253] width 46 height 20
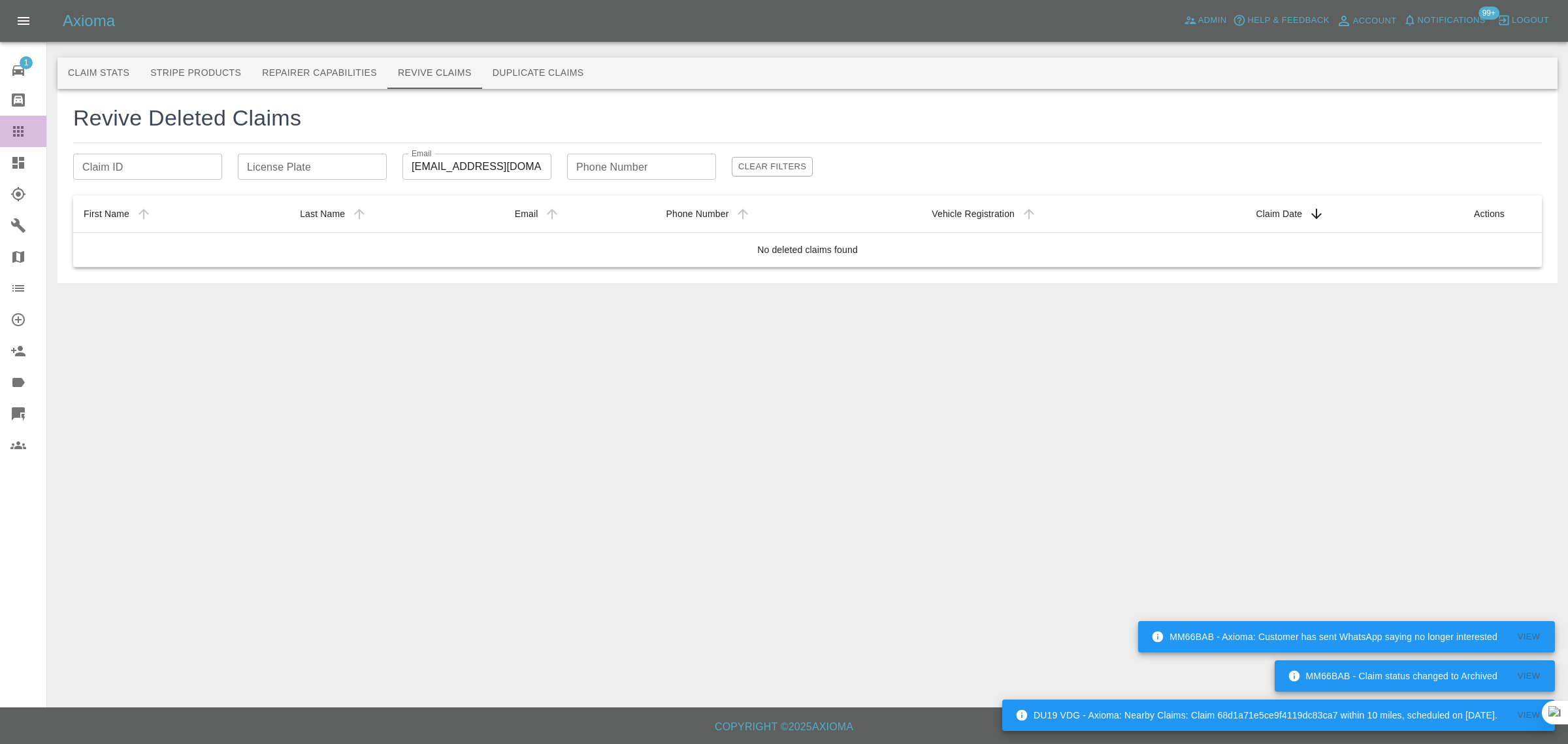
click at [11, 126] on icon at bounding box center [18, 131] width 16 height 16
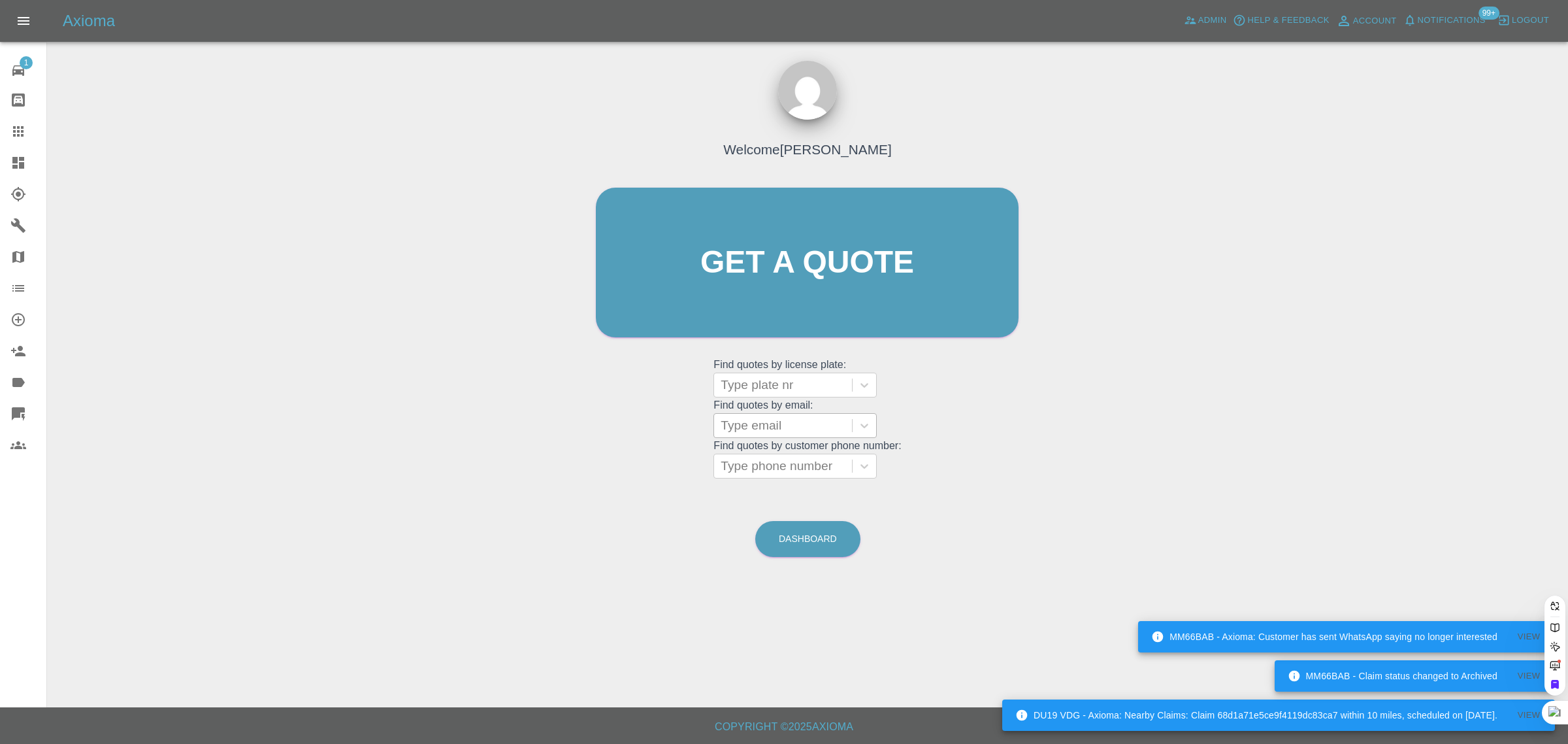
click at [744, 425] on div at bounding box center [783, 426] width 125 height 18
paste input "maggie.tyler@hotmail.co.uk"
type input "maggie.tyler@hotmail.co.uk"
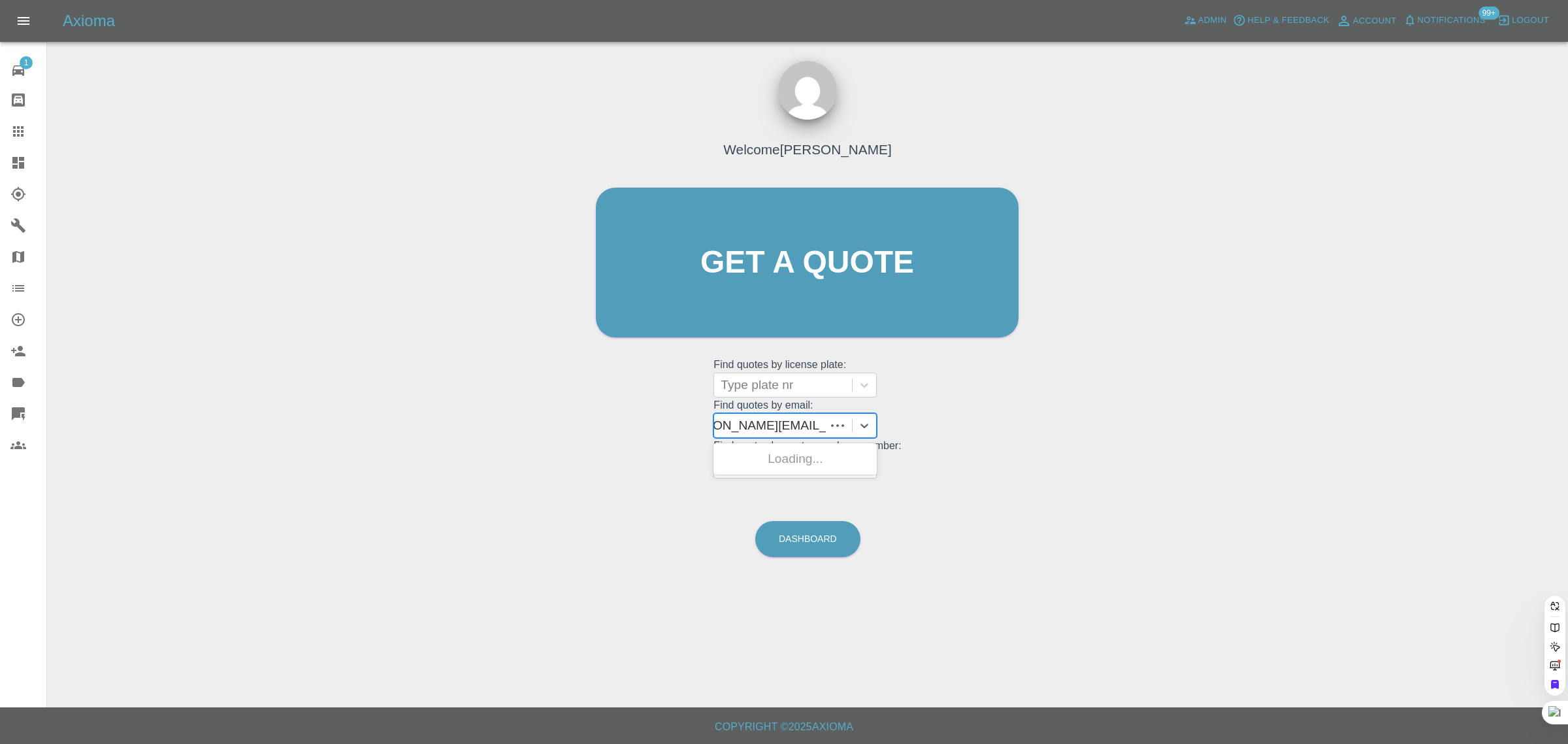
scroll to position [0, 25]
click at [755, 458] on div "LS73 RVT, Archived" at bounding box center [795, 458] width 163 height 26
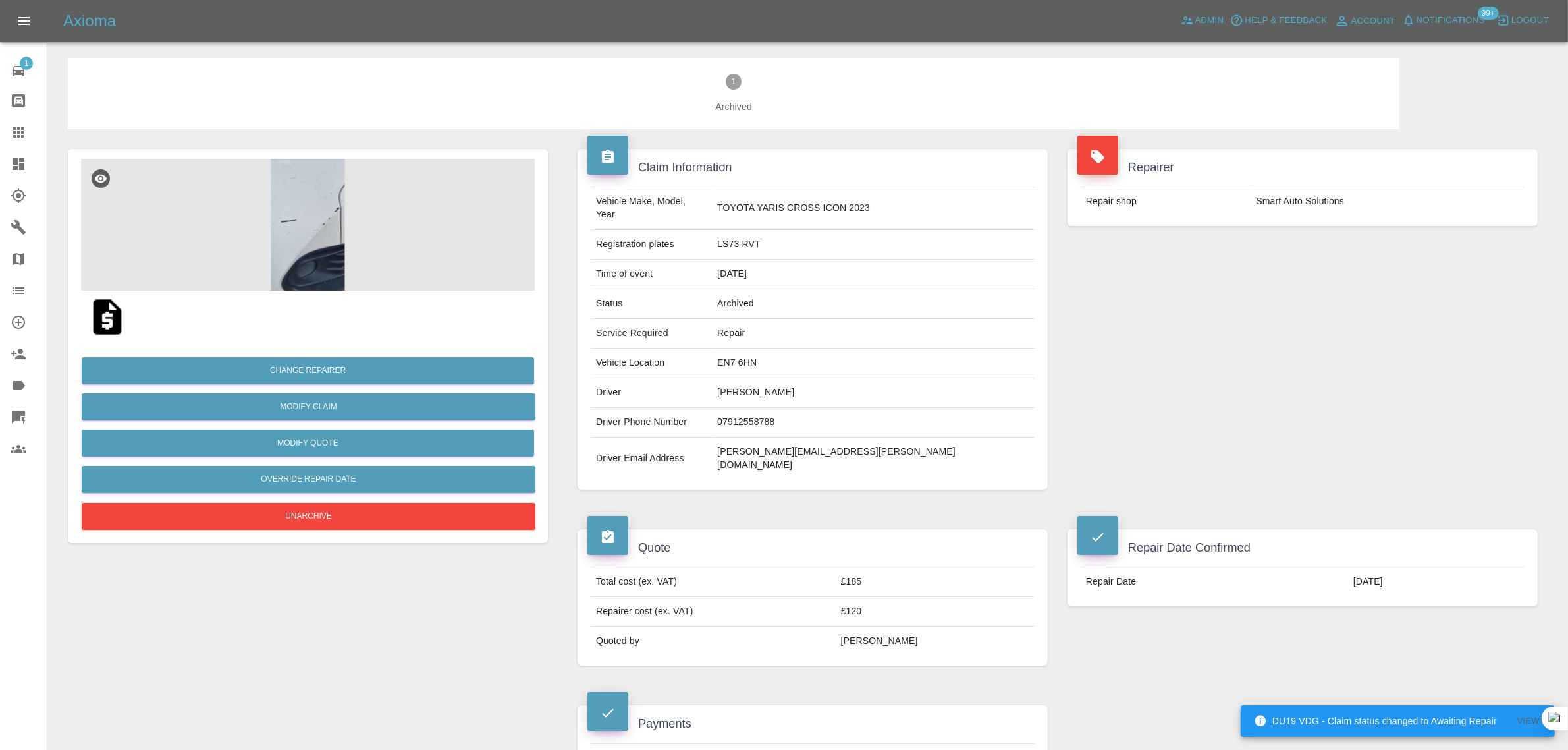
scroll to position [576, 0]
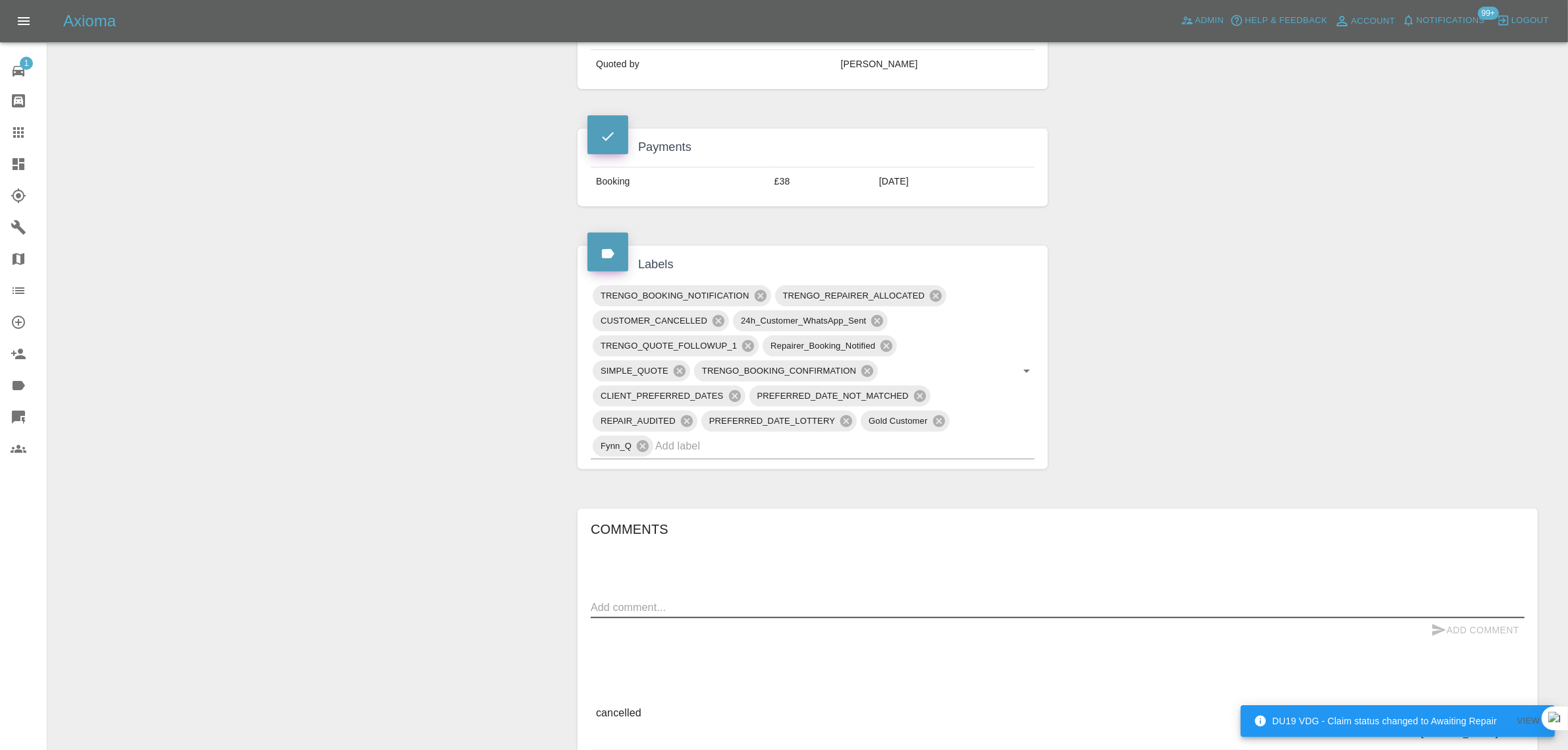
click at [682, 600] on textarea at bounding box center [1058, 607] width 934 height 15
paste textarea "Thank you for arranging a refund of my deposit. I am sorry your engineer was un…"
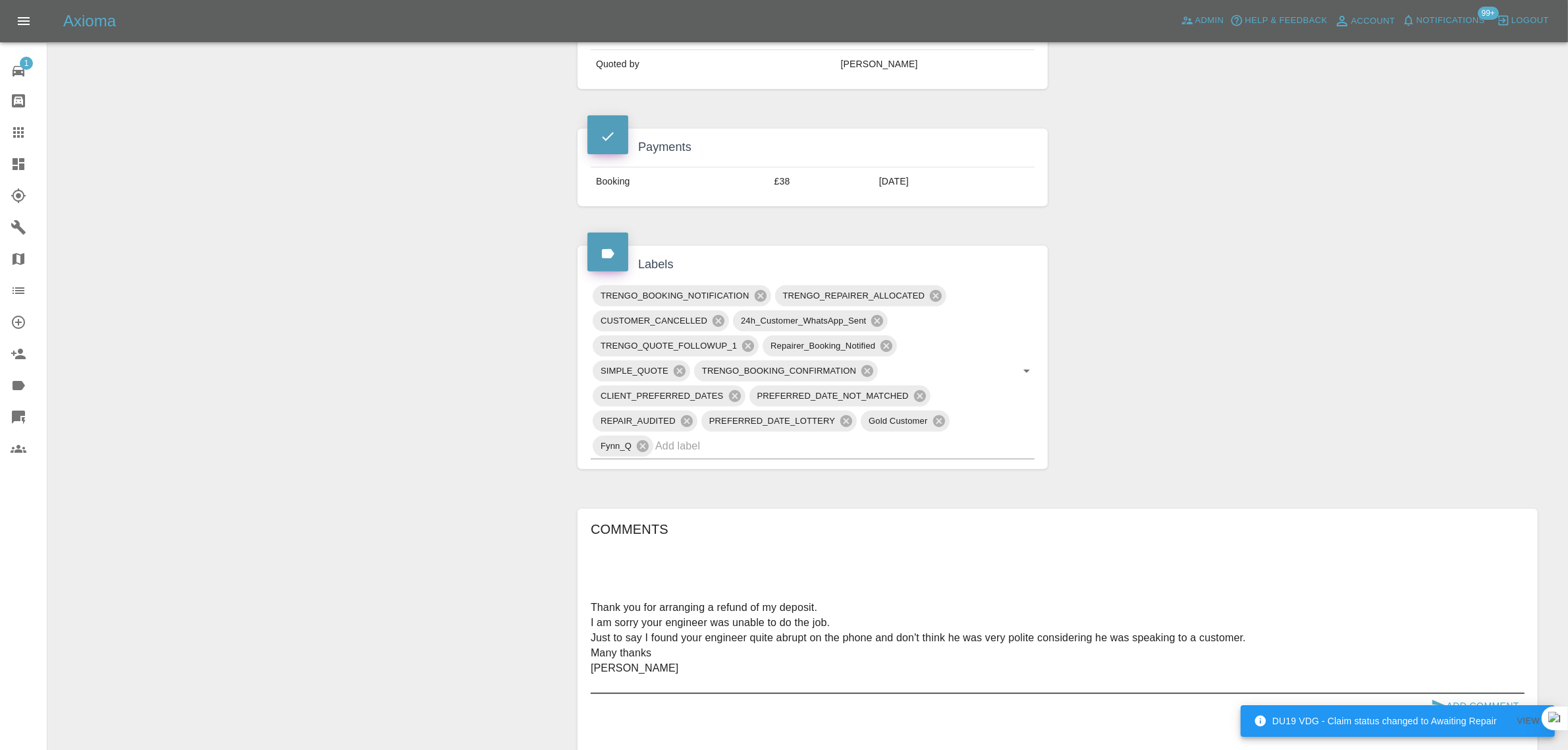
scroll to position [905, 0]
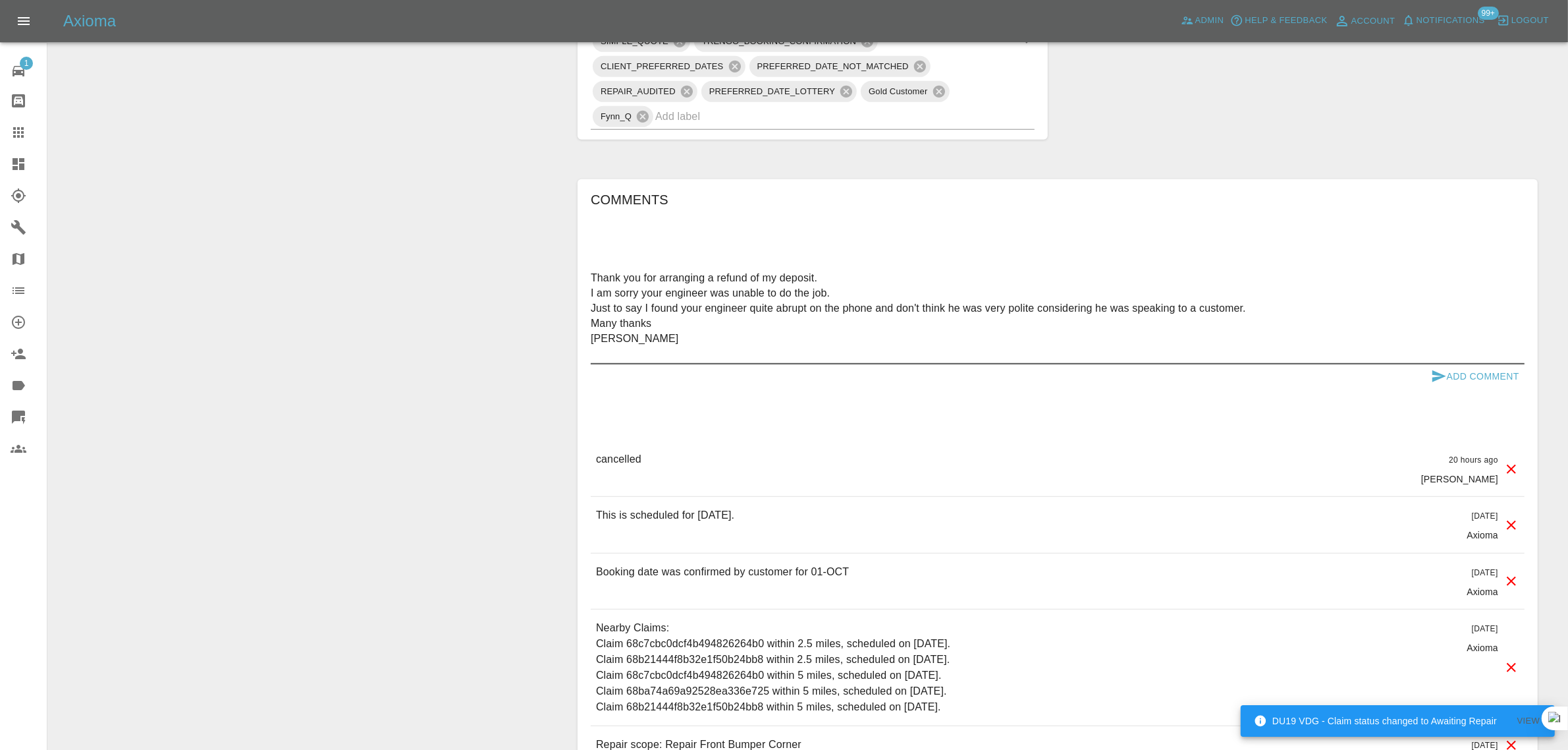
type textarea "Thank you for arranging a refund of my deposit. I am sorry your engineer was un…"
click at [1480, 365] on button "Add Comment" at bounding box center [1476, 376] width 99 height 24
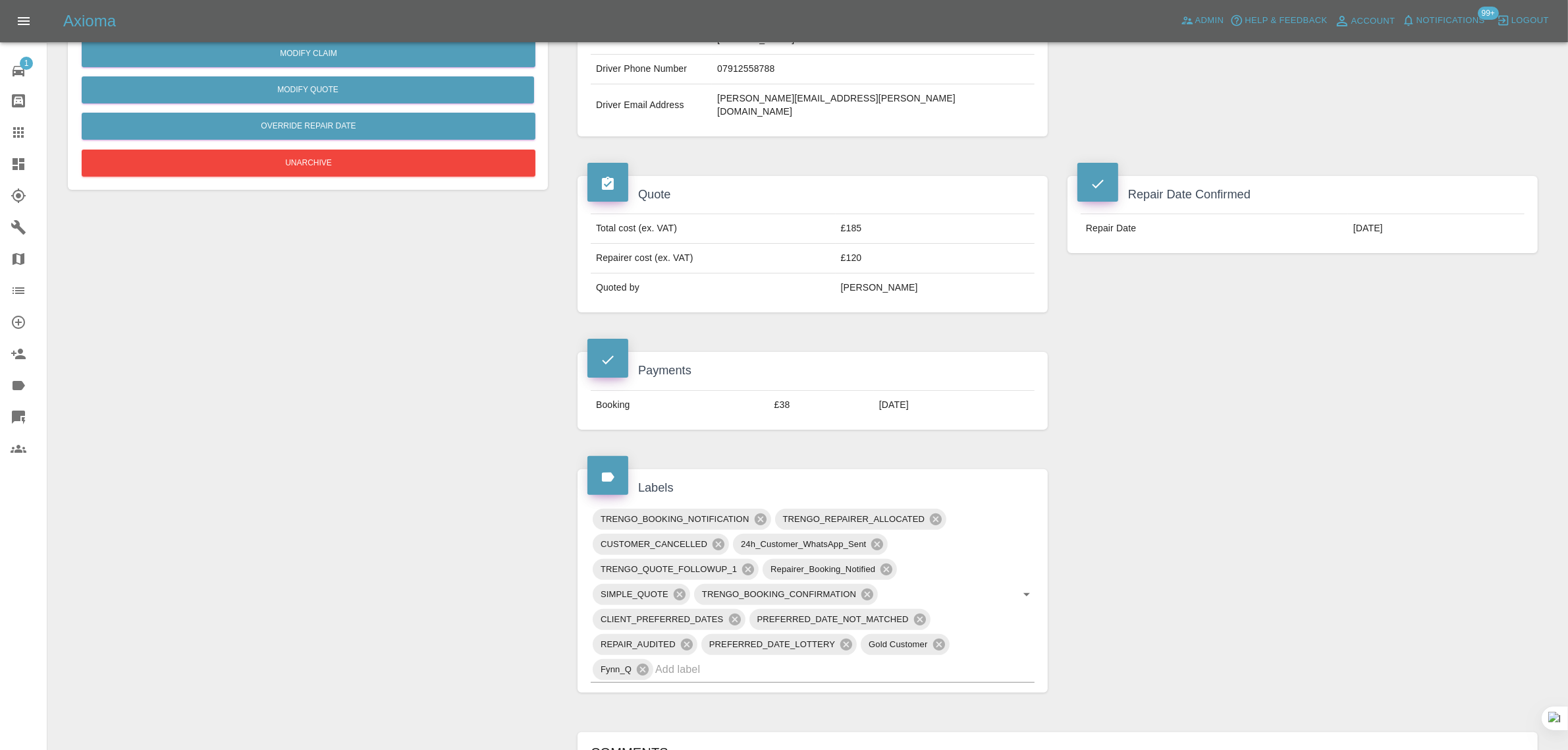
scroll to position [82, 0]
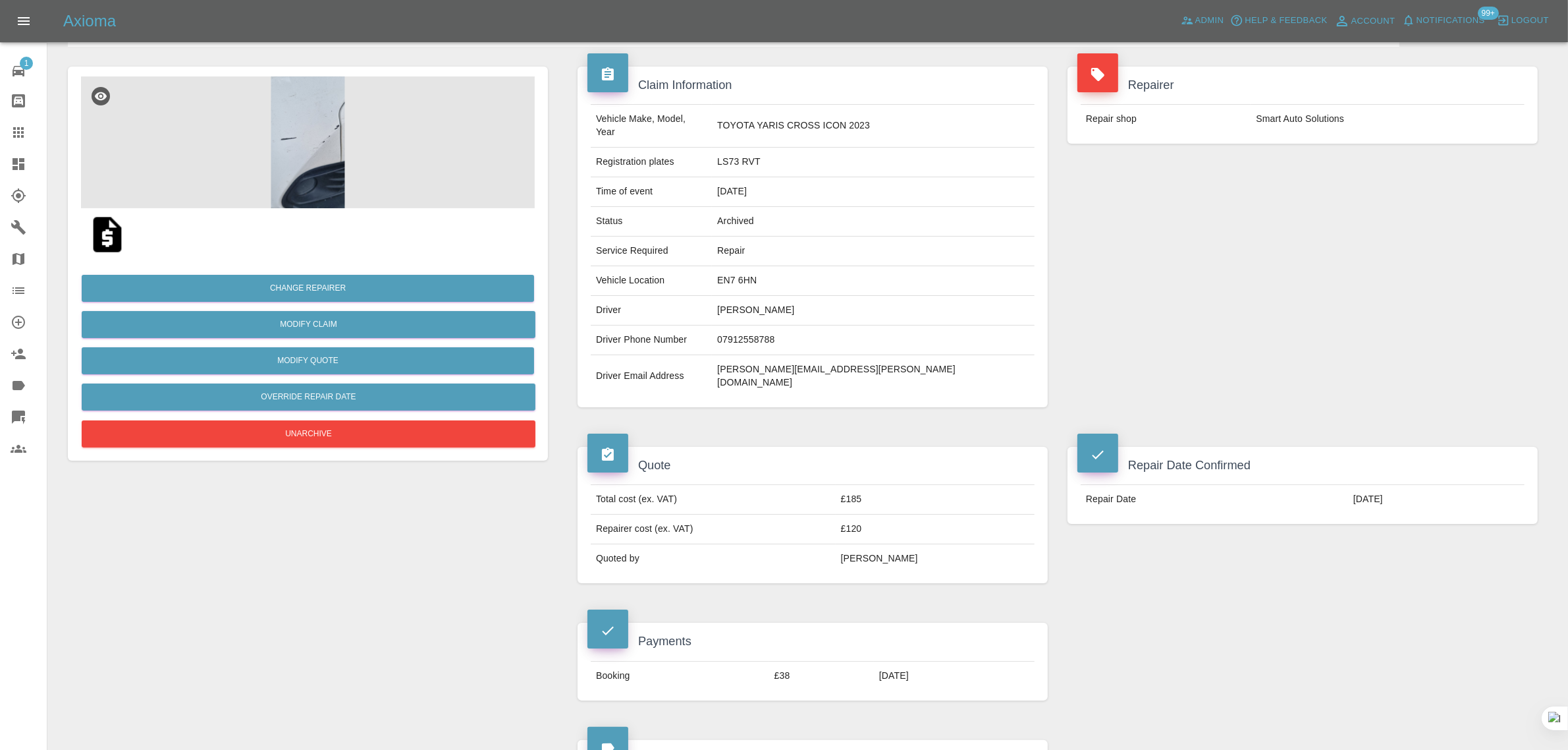
click at [21, 132] on icon at bounding box center [18, 132] width 11 height 11
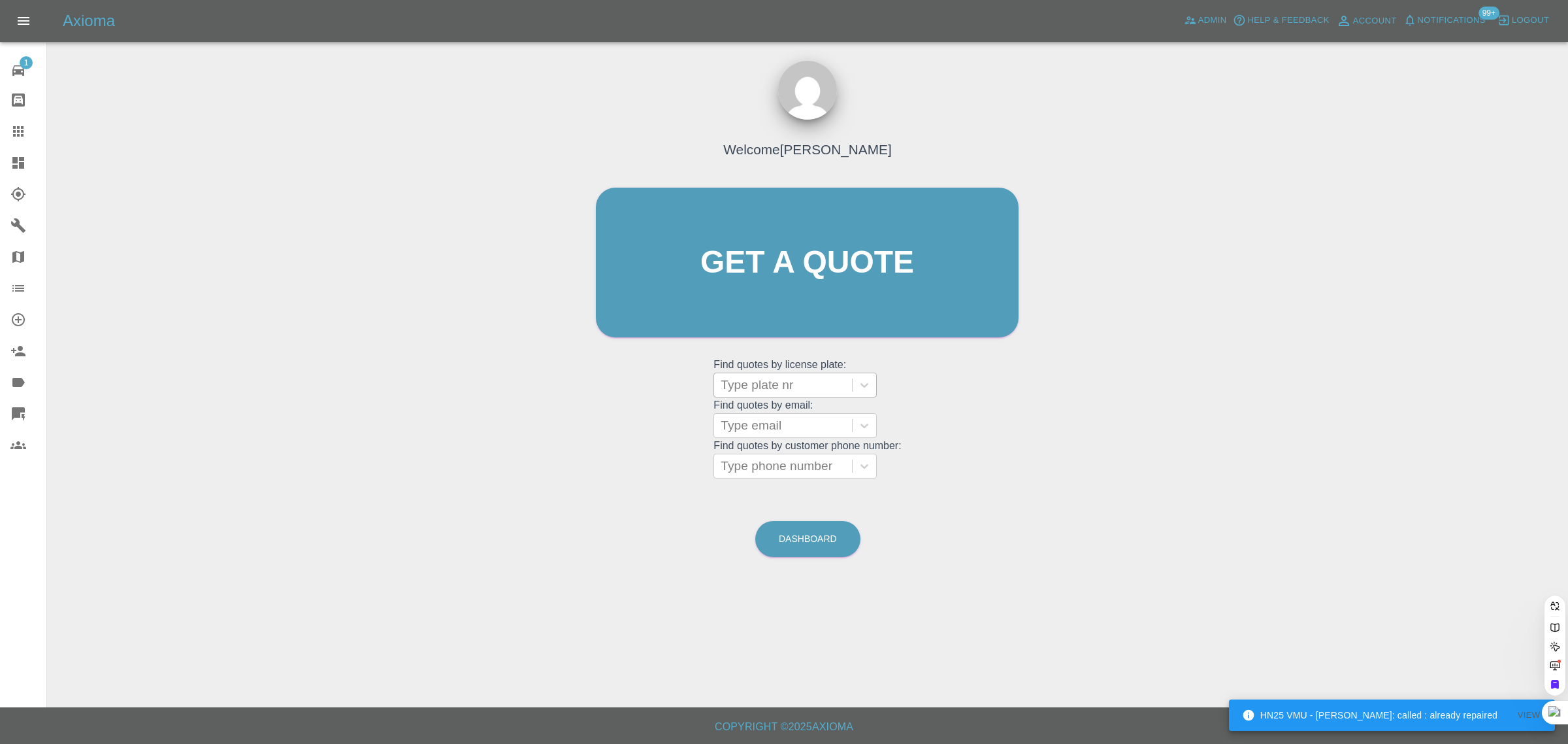
click at [759, 392] on div at bounding box center [783, 385] width 125 height 18
paste input "e.k.badr@gmail.com"
type input "e.k.badr@gmail.co"
click at [546, 422] on div "Welcome Saleem Anwar Get a quote Get a quote Find quotes by license plate: Use …" at bounding box center [807, 324] width 1501 height 469
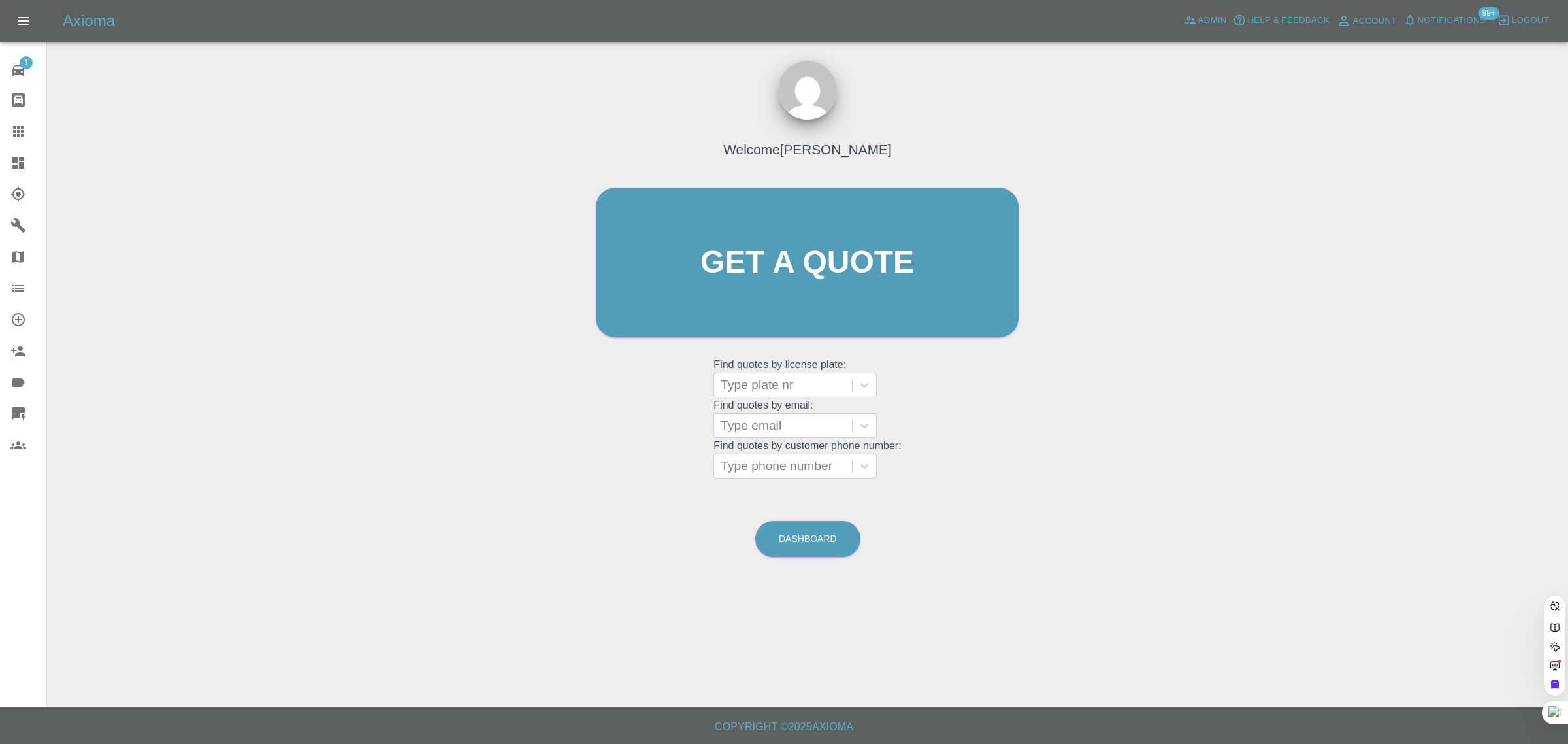
click at [769, 438] on grid "Find quotes by license plate: Type plate nr Find quotes by email: Type email Fi…" at bounding box center [806, 417] width 187 height 122
click at [785, 420] on div at bounding box center [783, 426] width 125 height 18
paste input "e.k.badr@gmail.com"
type input "e.k.badr@gmail.co"
click at [808, 457] on div "DA21XTO, Finished" at bounding box center [795, 458] width 163 height 26
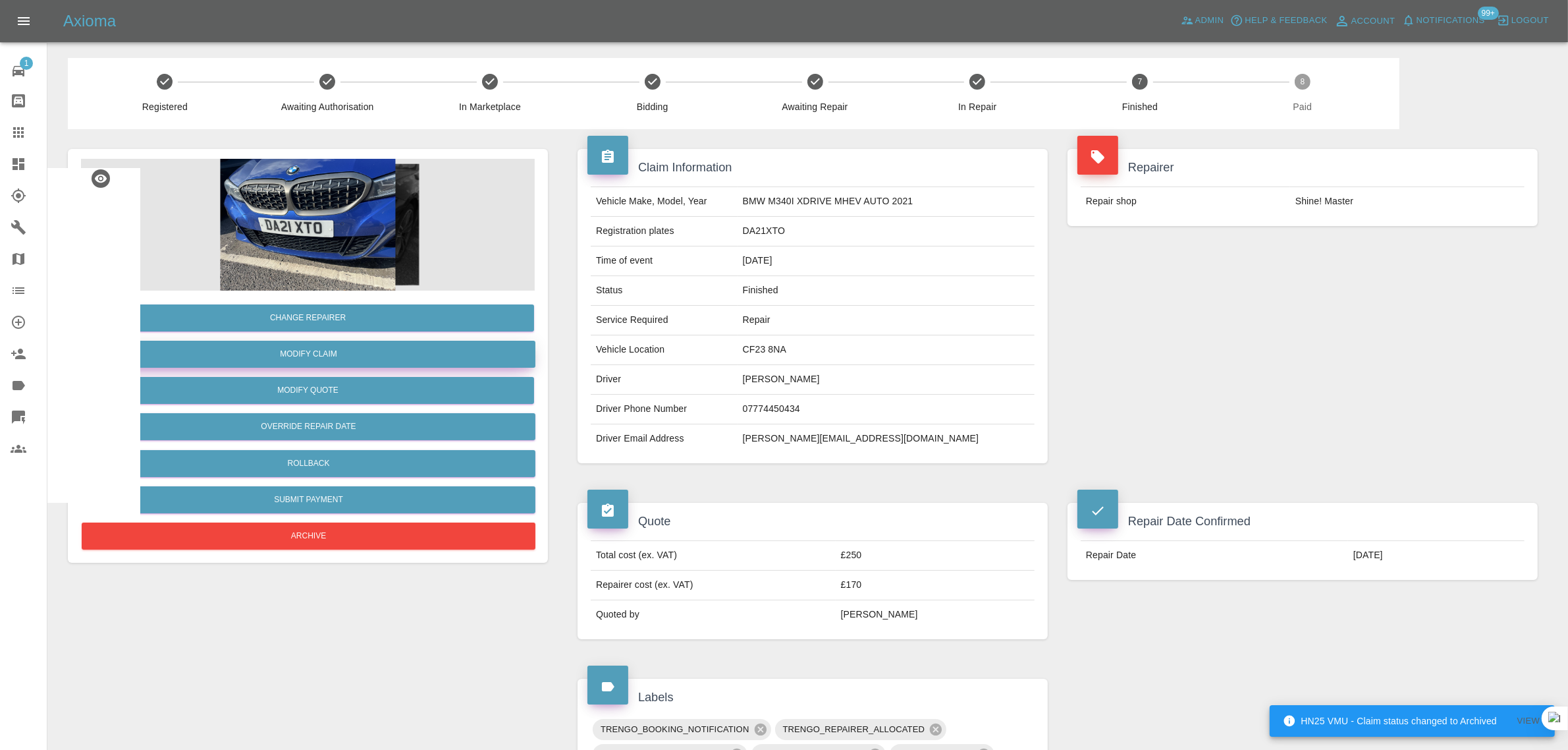
click at [317, 353] on link "Modify Claim" at bounding box center [308, 354] width 454 height 27
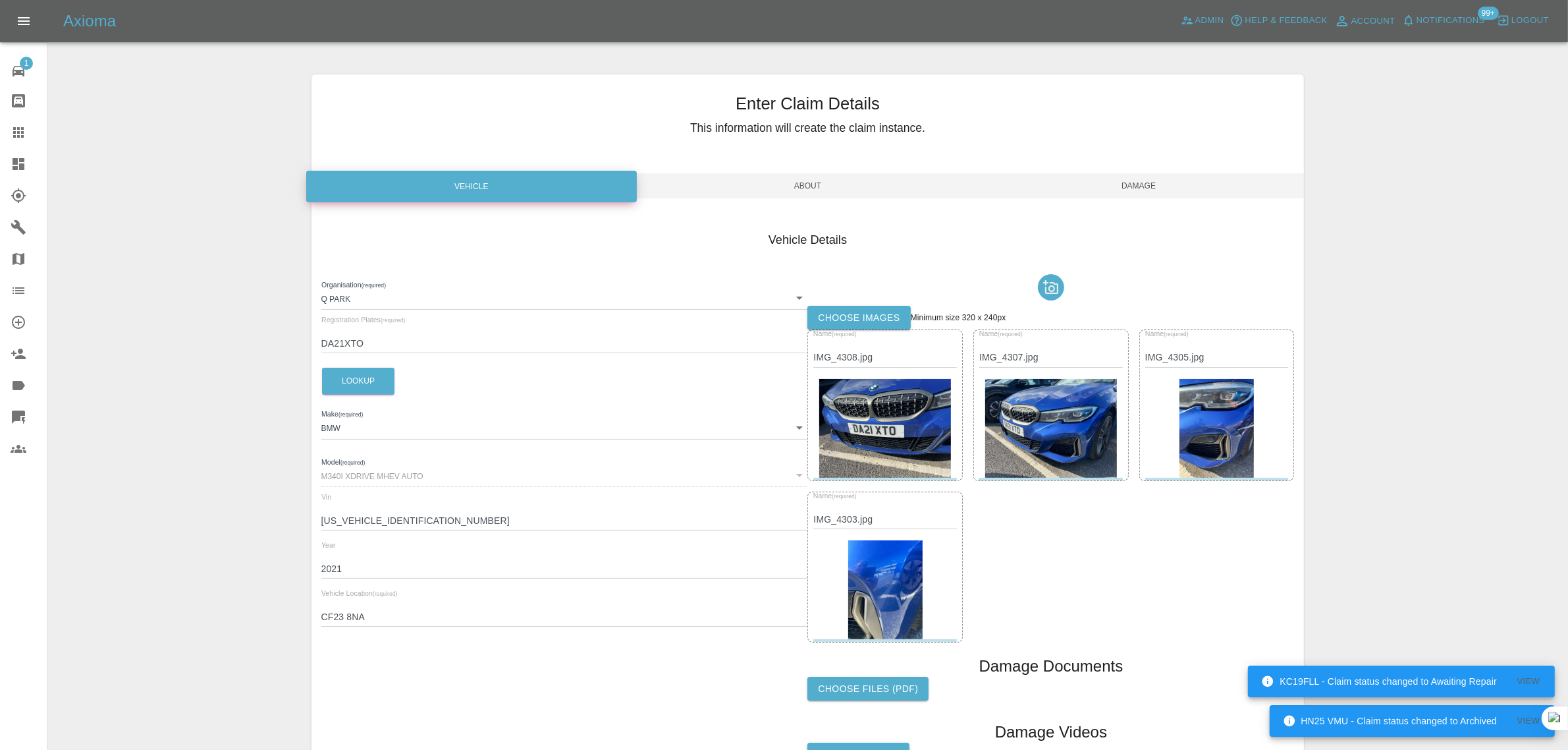
click at [20, 132] on icon at bounding box center [18, 132] width 16 height 16
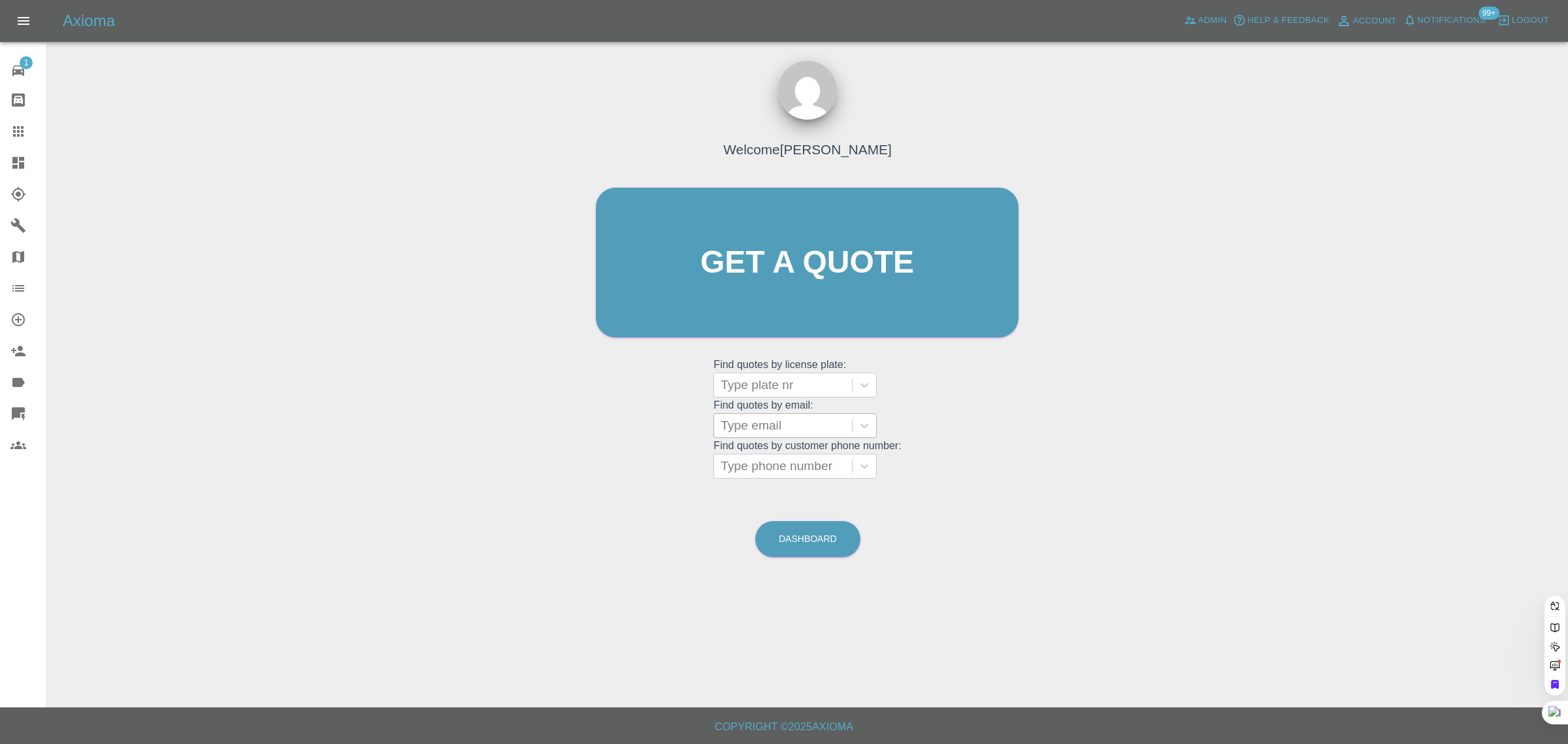
click at [772, 425] on div at bounding box center [783, 426] width 125 height 18
paste input "anthony.caffrey@funeralpartners.co.uk"
type input "anthony.caffrey@funeralpartners.co.uk"
click at [777, 459] on div "X14 AGF, Finished" at bounding box center [795, 458] width 163 height 26
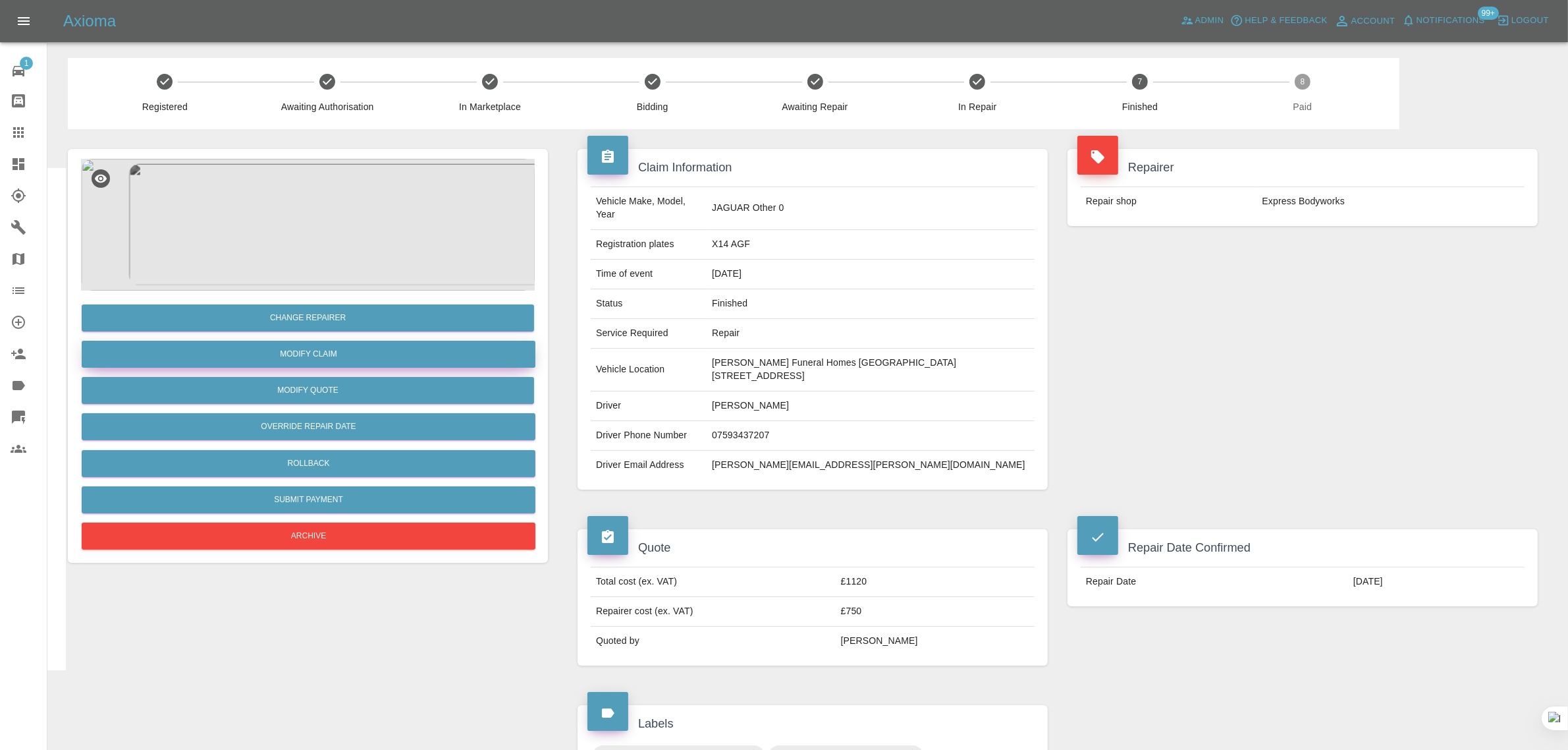
click at [295, 351] on link "Modify Claim" at bounding box center [308, 354] width 454 height 27
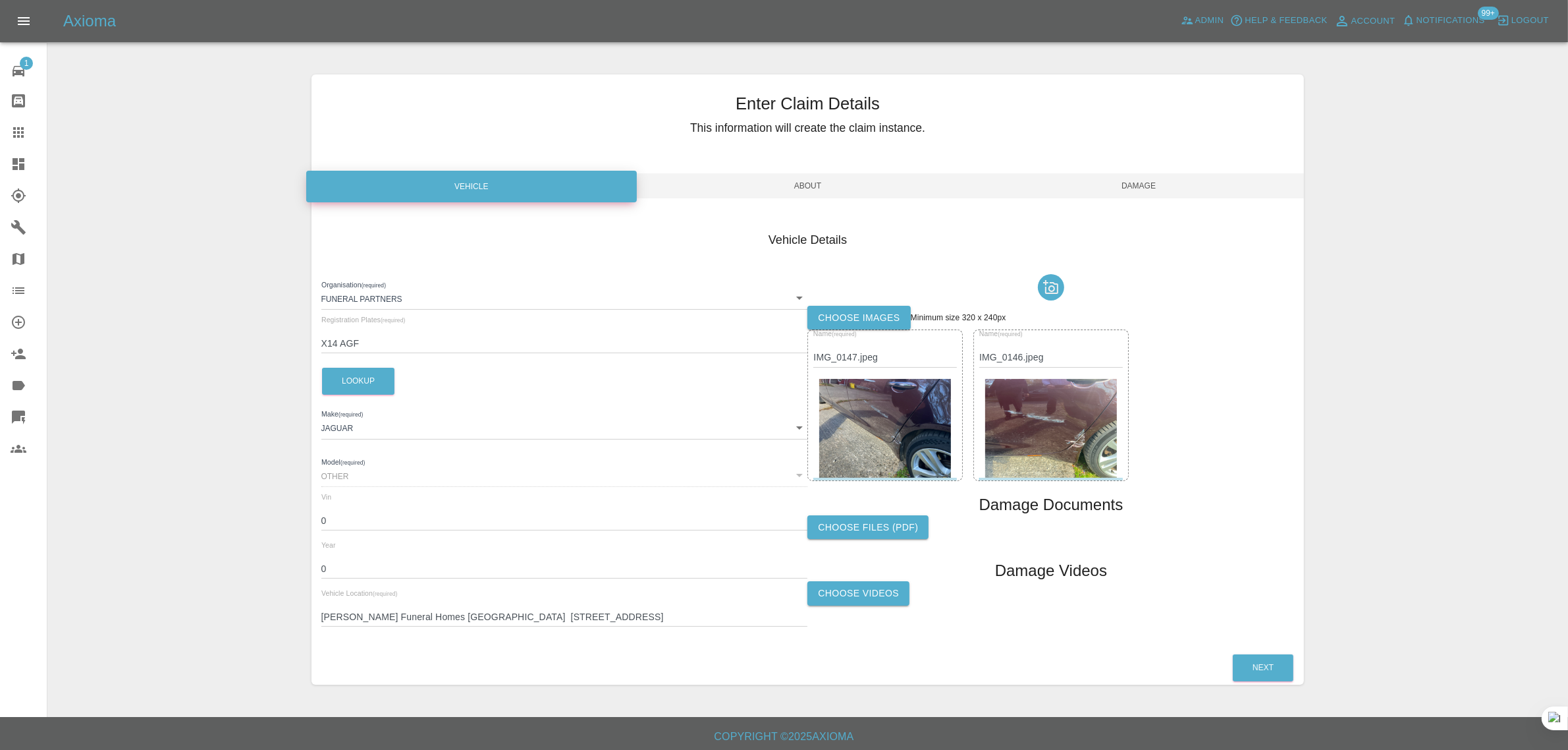
click at [13, 135] on icon at bounding box center [18, 132] width 16 height 16
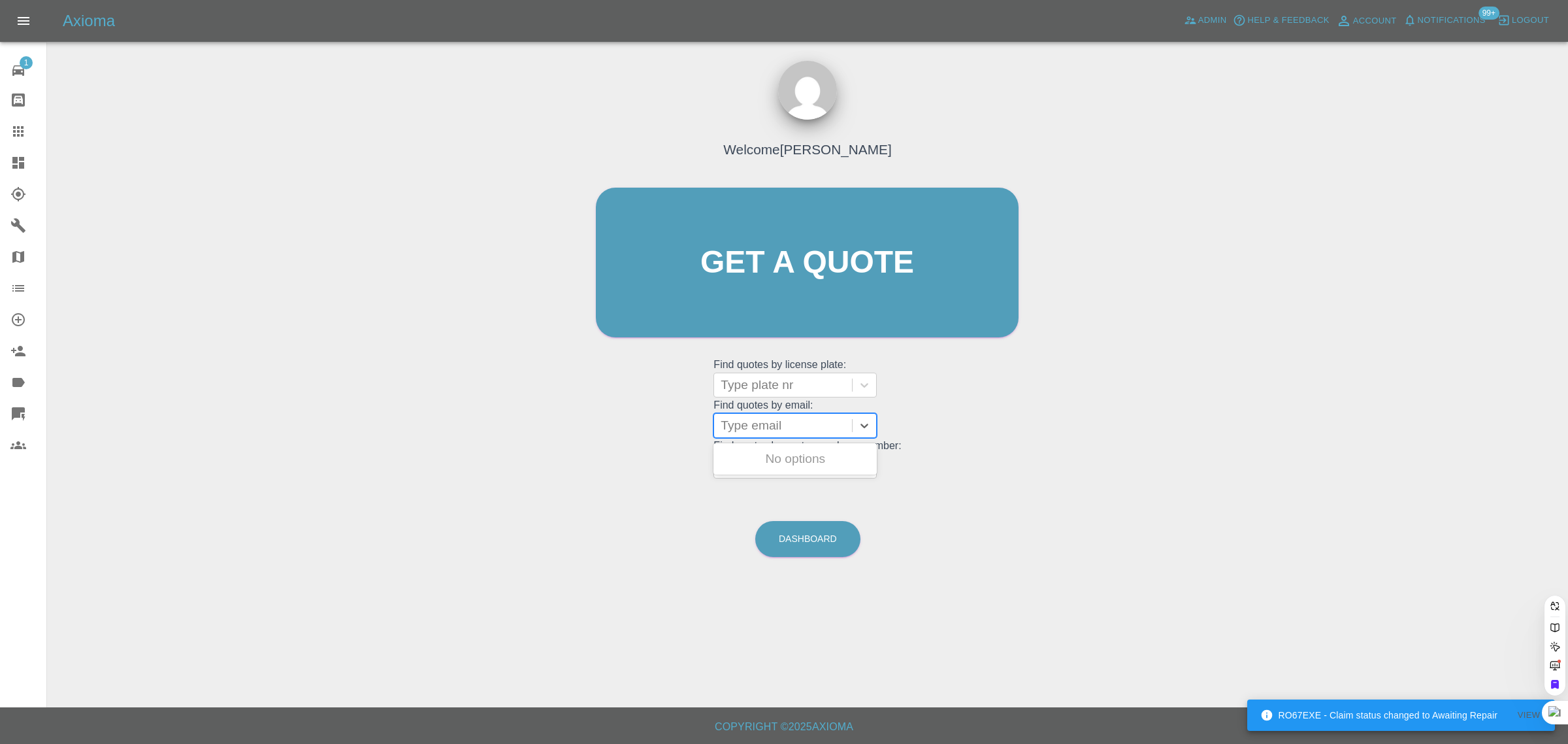
click at [747, 432] on div at bounding box center [783, 426] width 125 height 18
paste input "canillc1@virginmedia.com"
type input "canillc1@virginmedia.com"
click at [765, 466] on div "CC13CAN, Finished" at bounding box center [795, 458] width 163 height 26
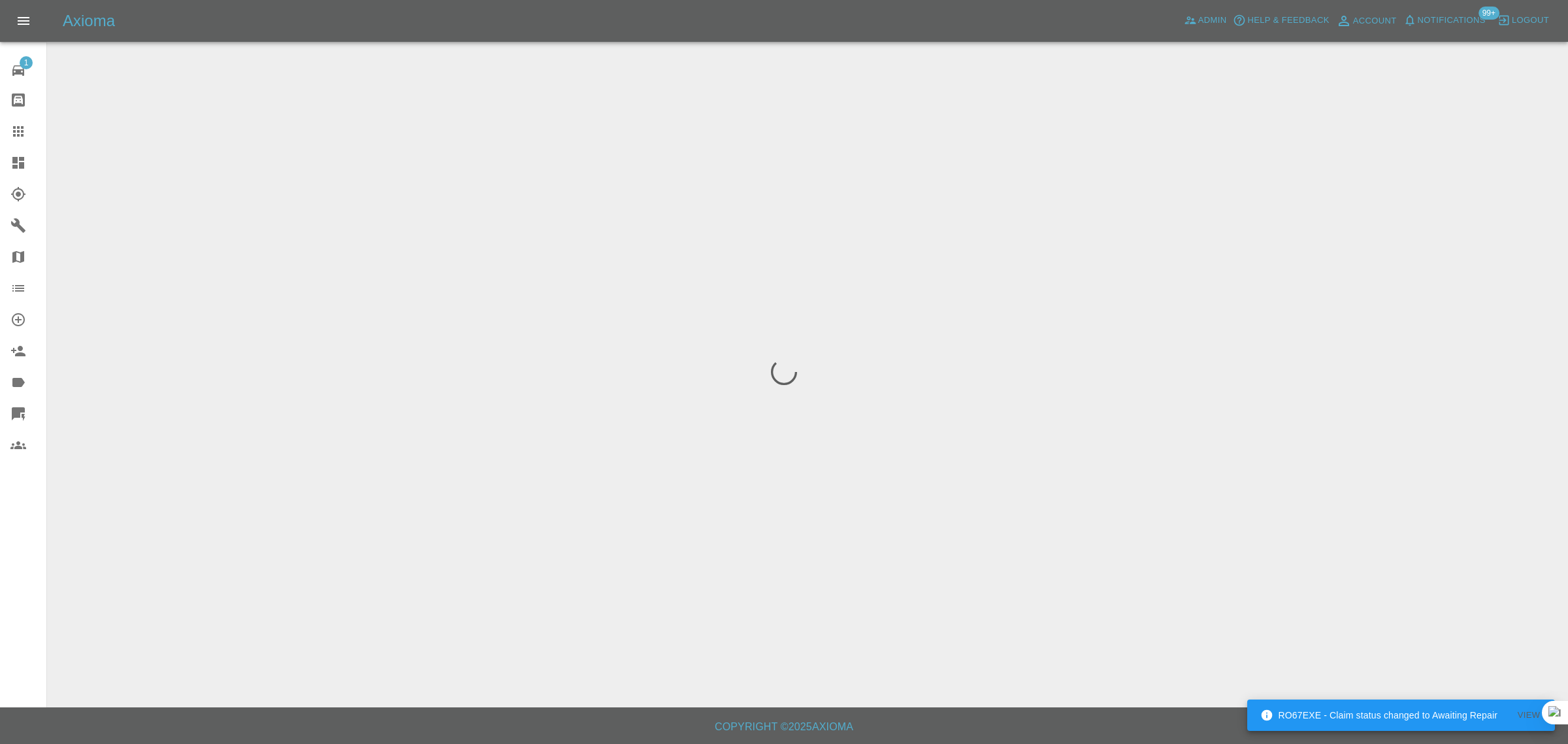
click at [14, 547] on div "1 Repair home Bodyshop home Claims Dashboard Explorer Garages Map Organization …" at bounding box center [23, 372] width 47 height 744
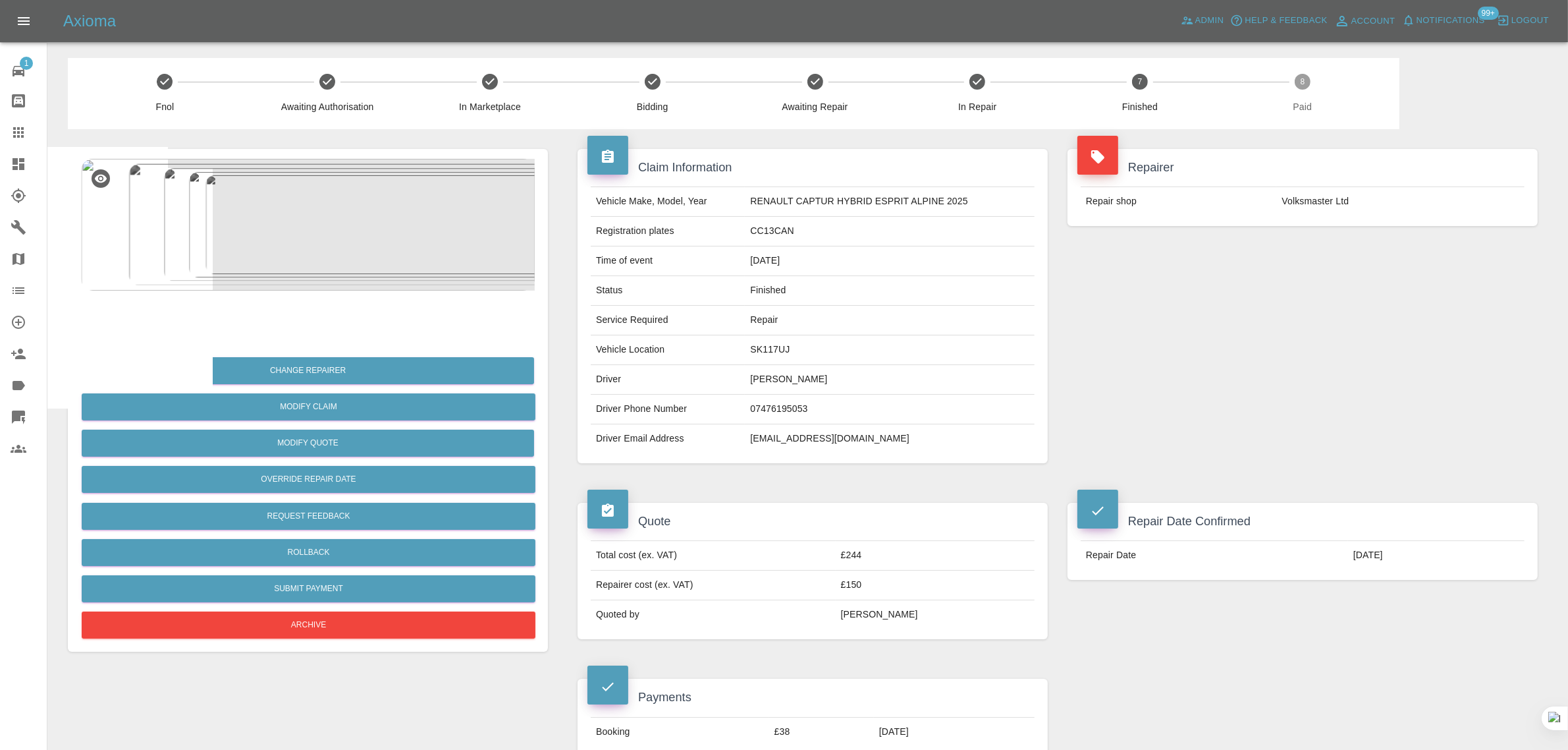
click at [20, 137] on icon at bounding box center [18, 132] width 16 height 16
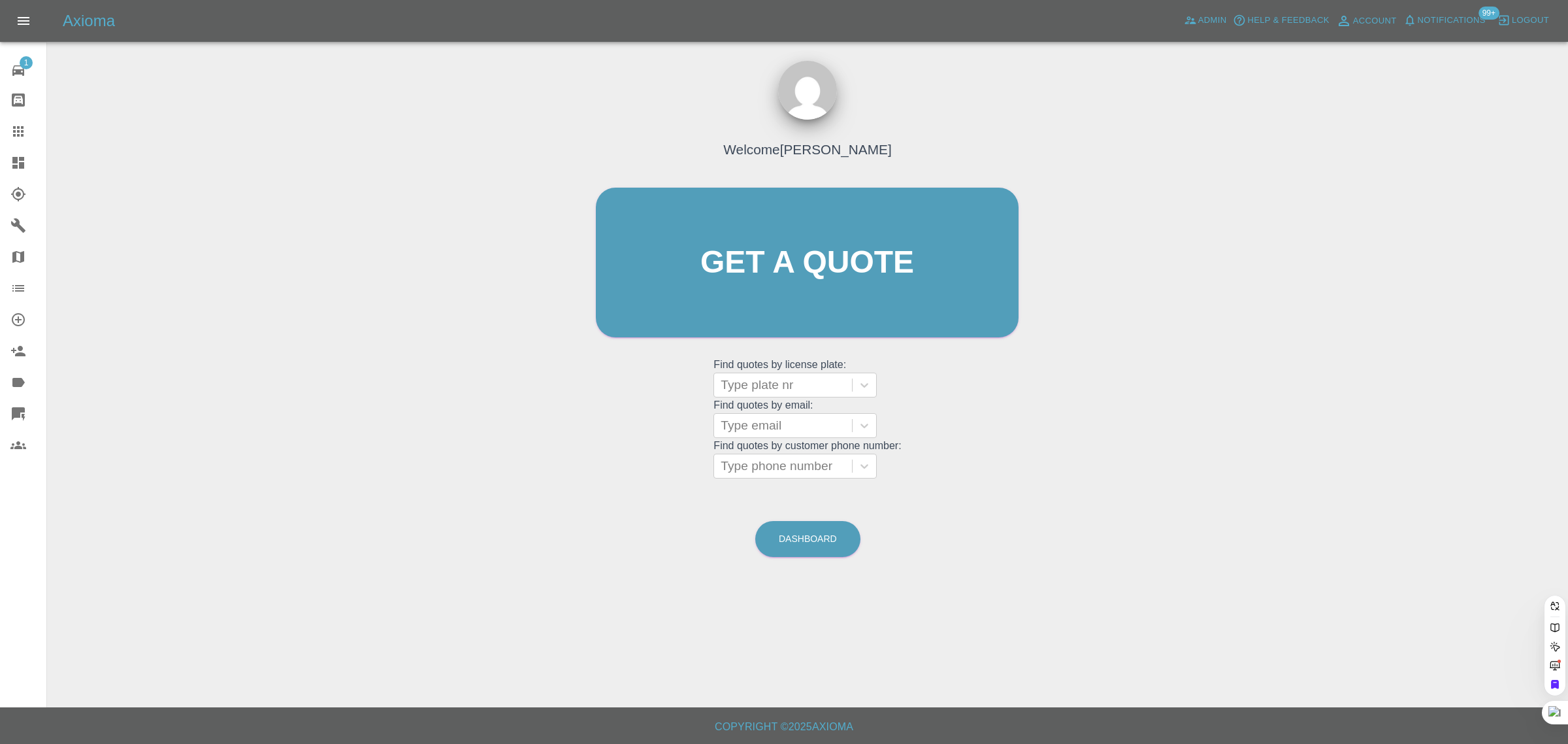
click at [765, 438] on grid "Find quotes by license plate: Type plate nr Find quotes by email: Type email Fi…" at bounding box center [806, 417] width 187 height 122
click at [766, 435] on div "Type email" at bounding box center [782, 425] width 137 height 23
paste input "jane.bowns@surgicalscience.com"
type input "jane.bowns@surgicalscience.com"
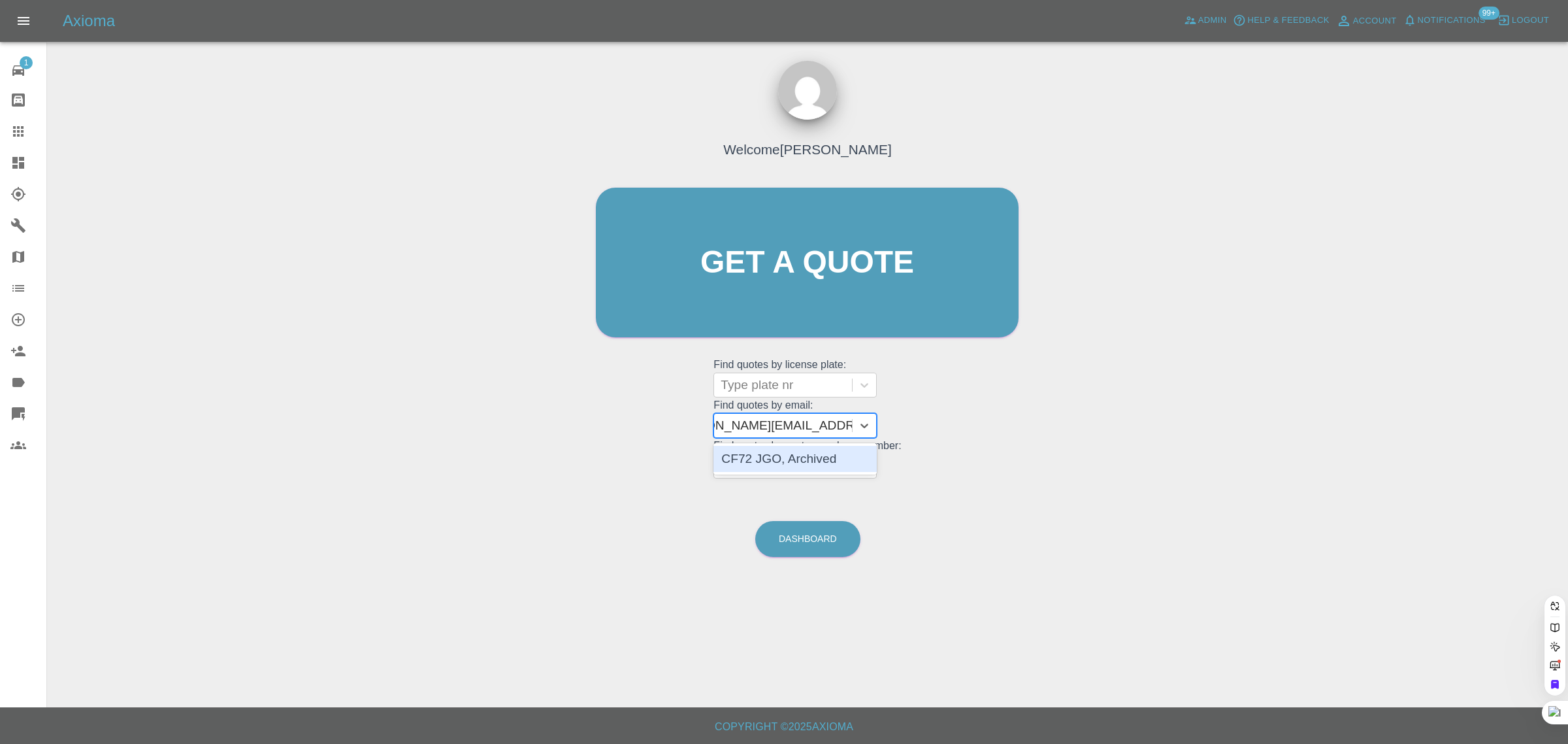
click at [769, 456] on div "CF72 JGO, Archived" at bounding box center [795, 458] width 163 height 26
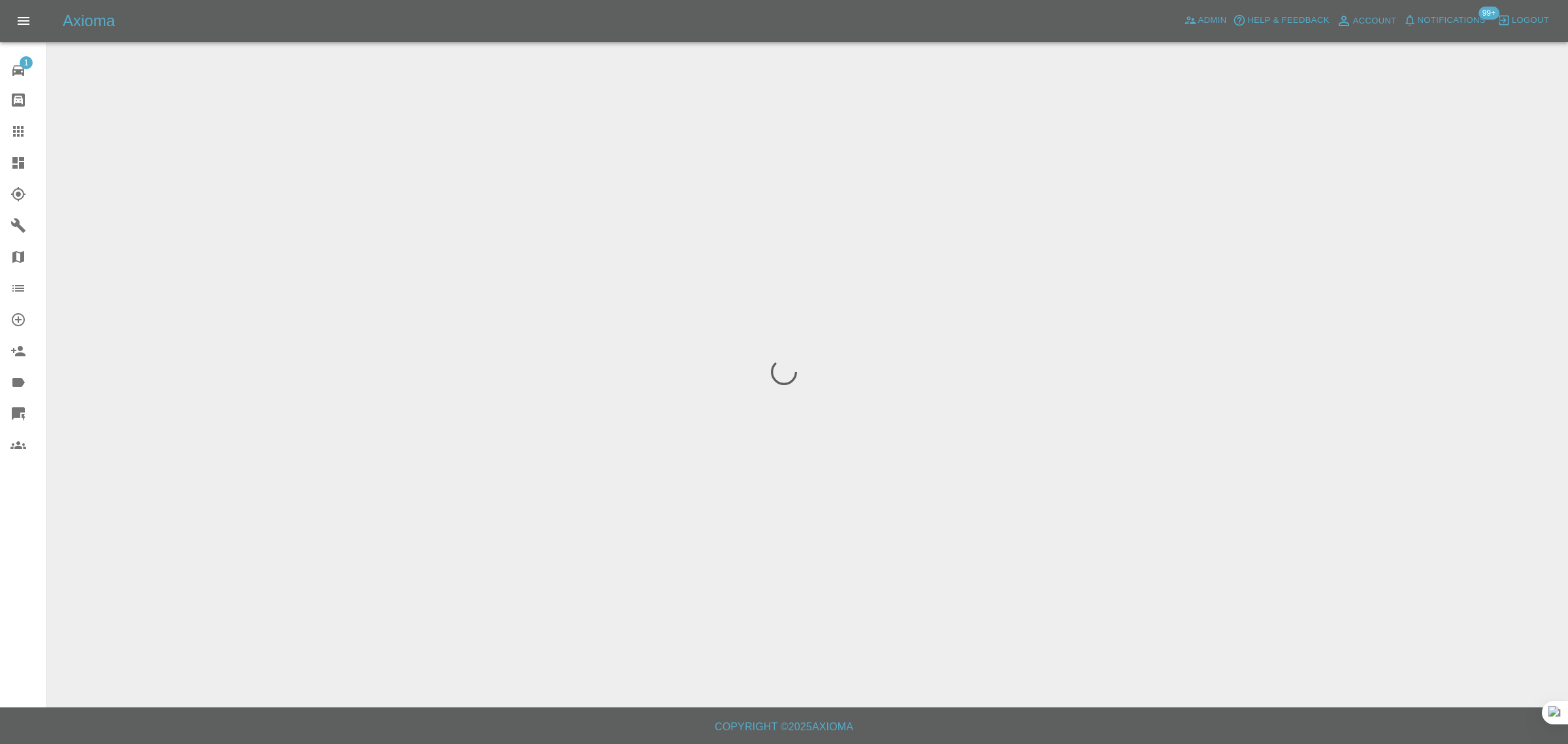
click at [15, 549] on div "1 Repair home Bodyshop home Claims Dashboard Explorer Garages Map Organization …" at bounding box center [23, 372] width 47 height 744
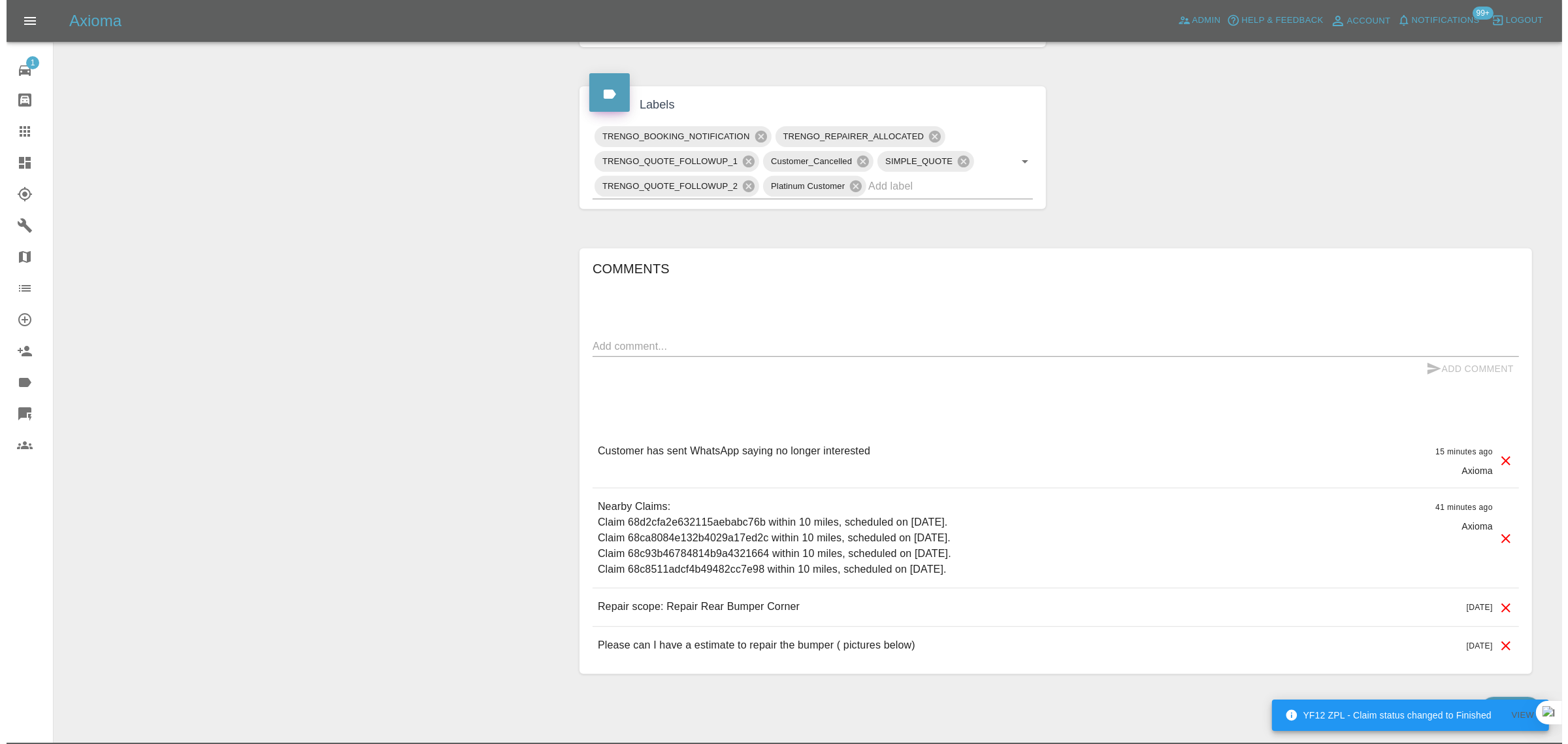
scroll to position [625, 0]
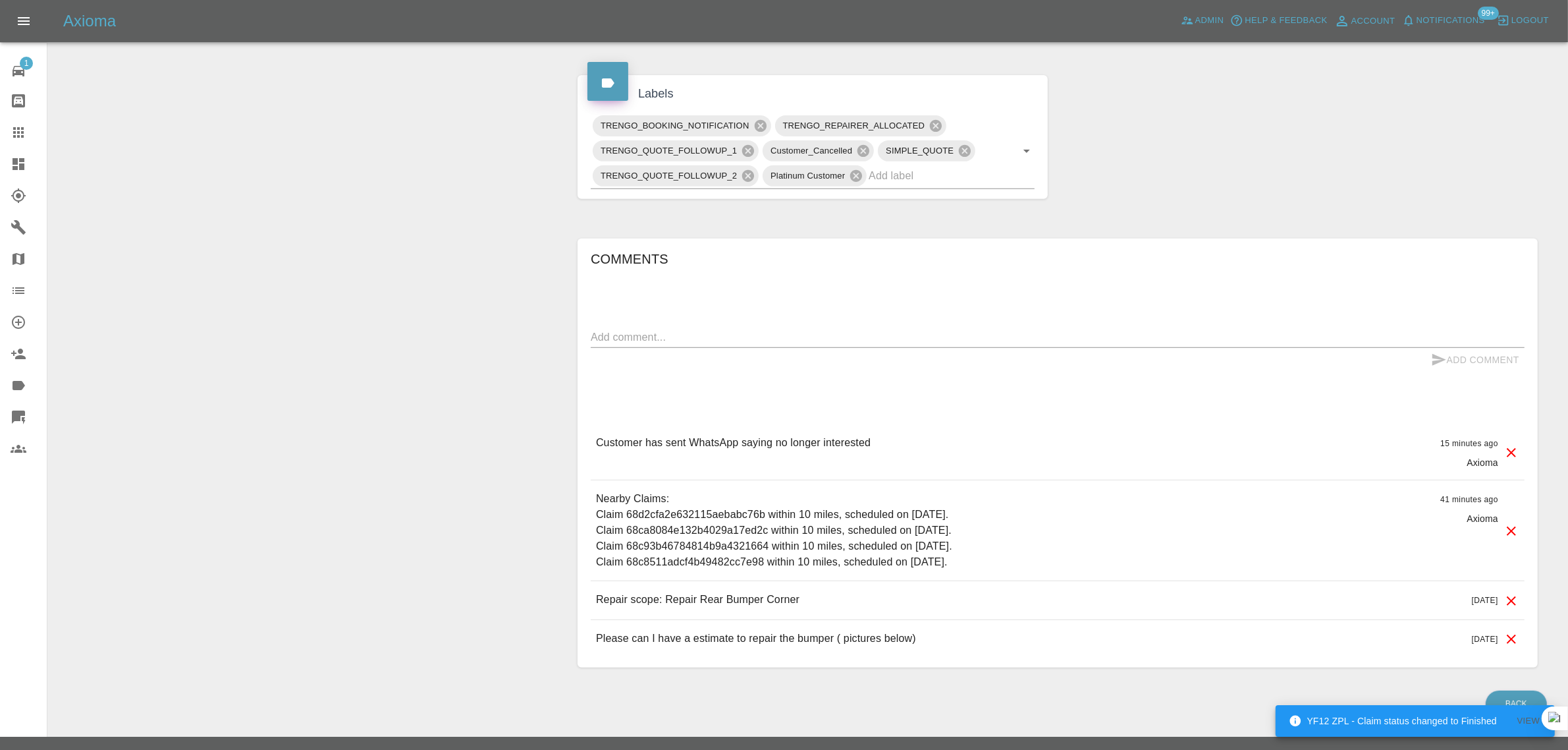
click at [1509, 444] on icon at bounding box center [1512, 452] width 16 height 16
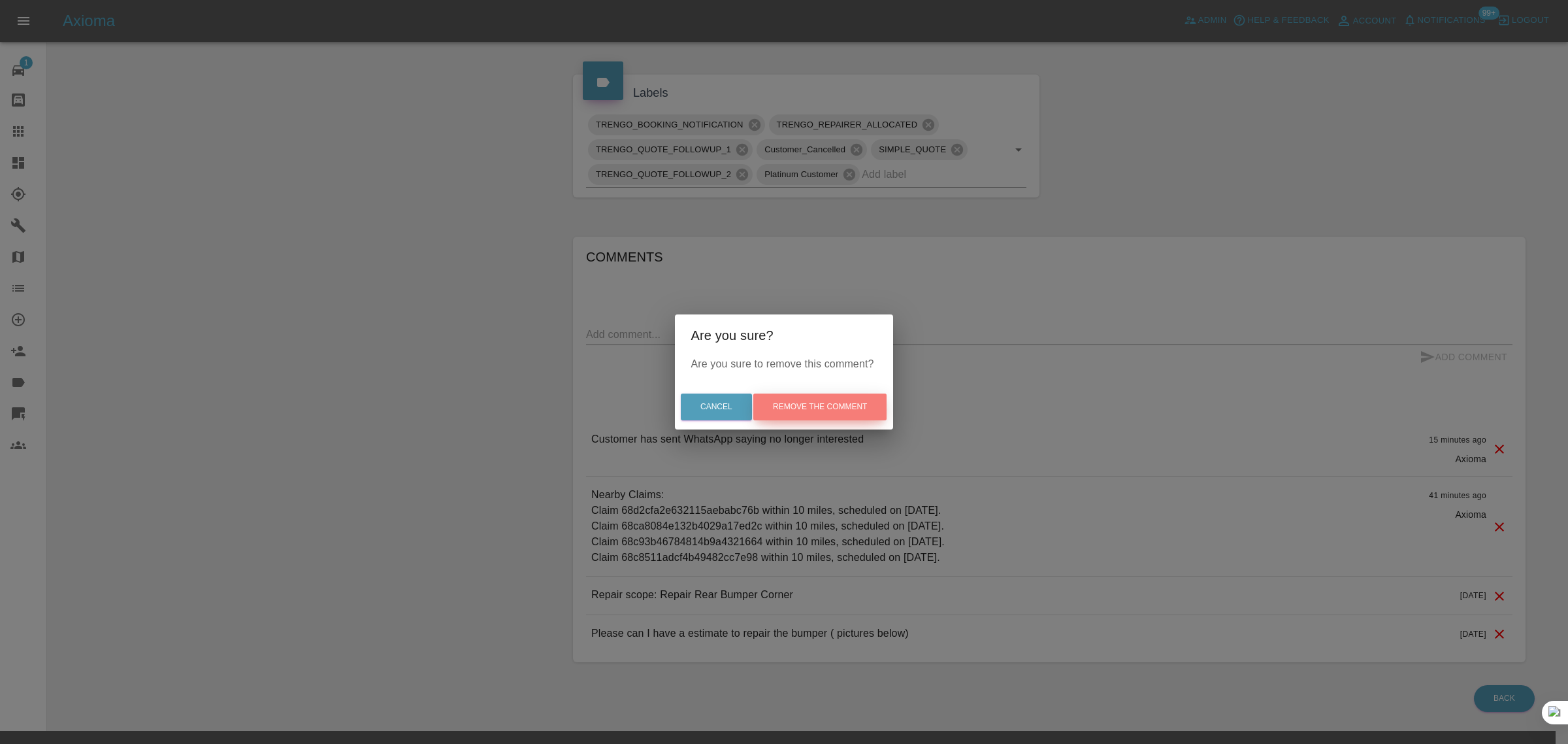
click at [844, 406] on button "Remove the comment" at bounding box center [820, 407] width 133 height 27
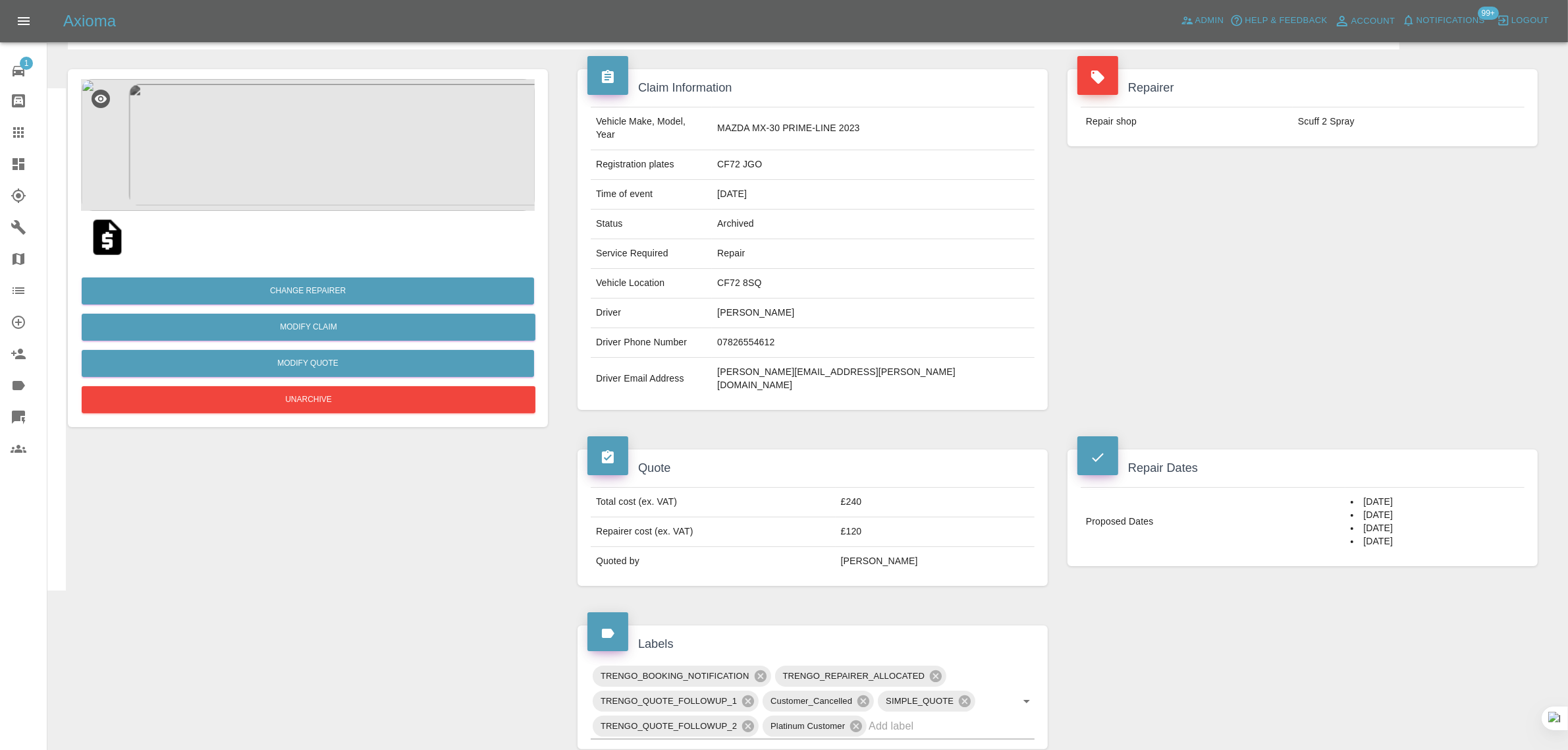
scroll to position [0, 0]
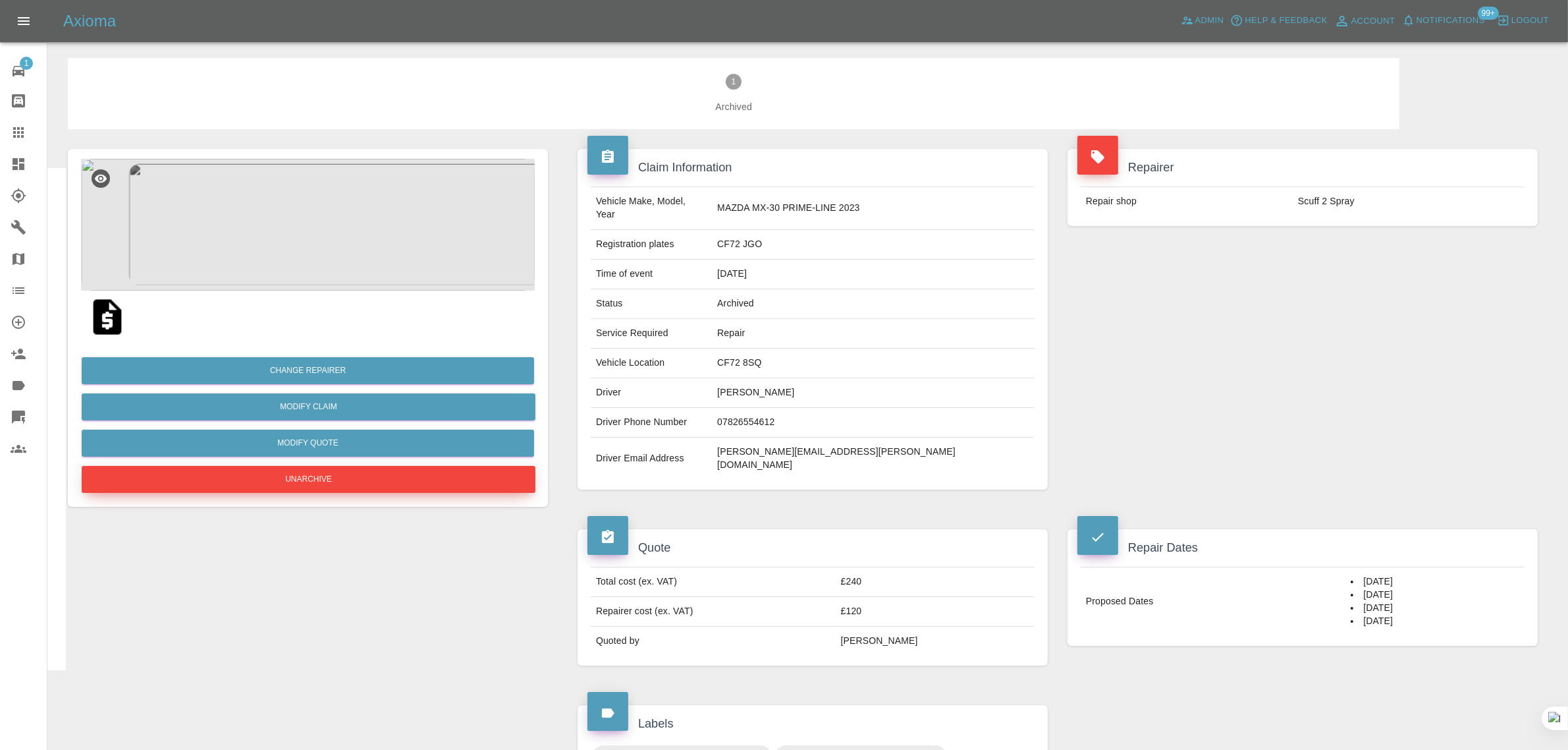
click at [281, 481] on button "Unarchive" at bounding box center [308, 480] width 454 height 27
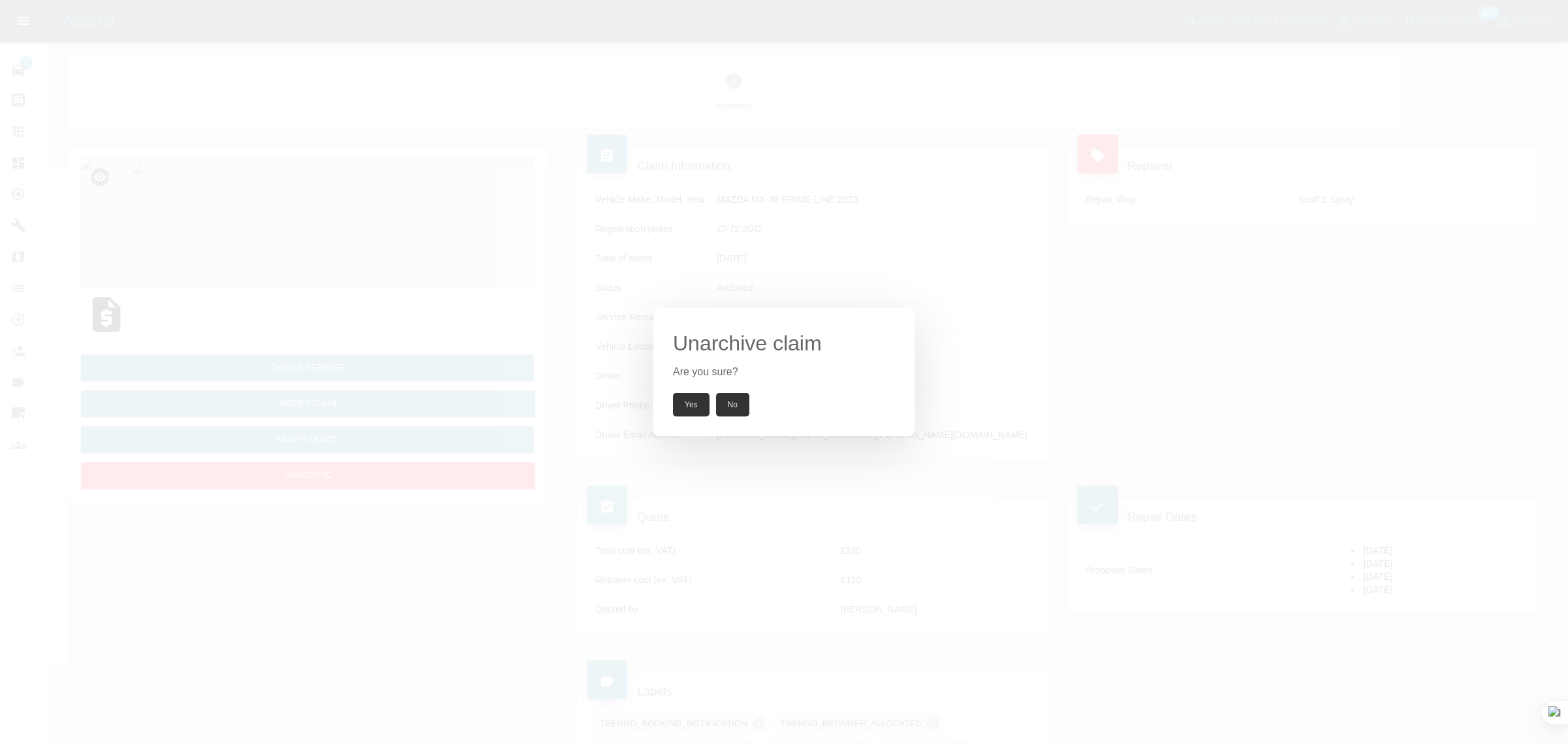
click at [695, 402] on button "Yes" at bounding box center [692, 404] width 37 height 23
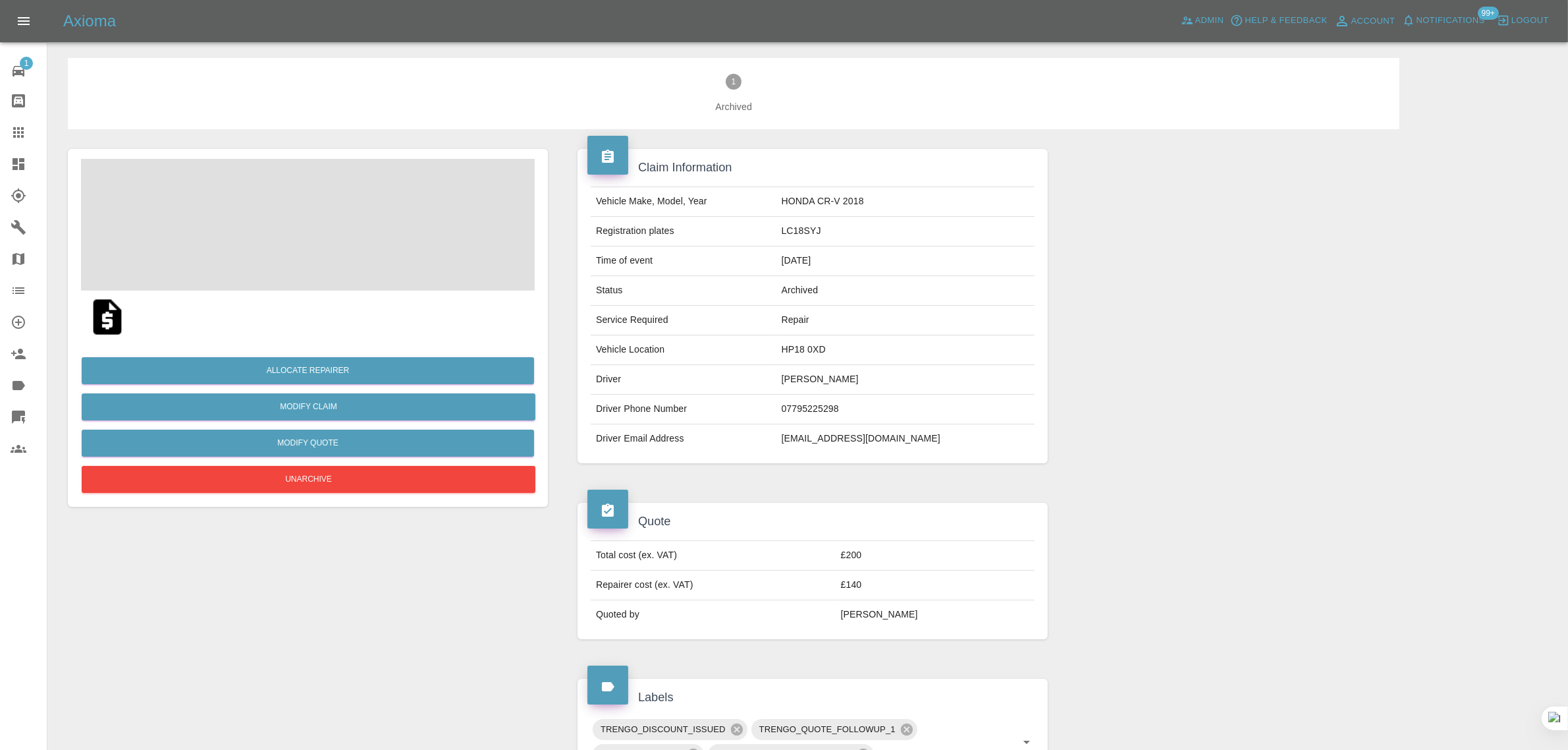
scroll to position [494, 0]
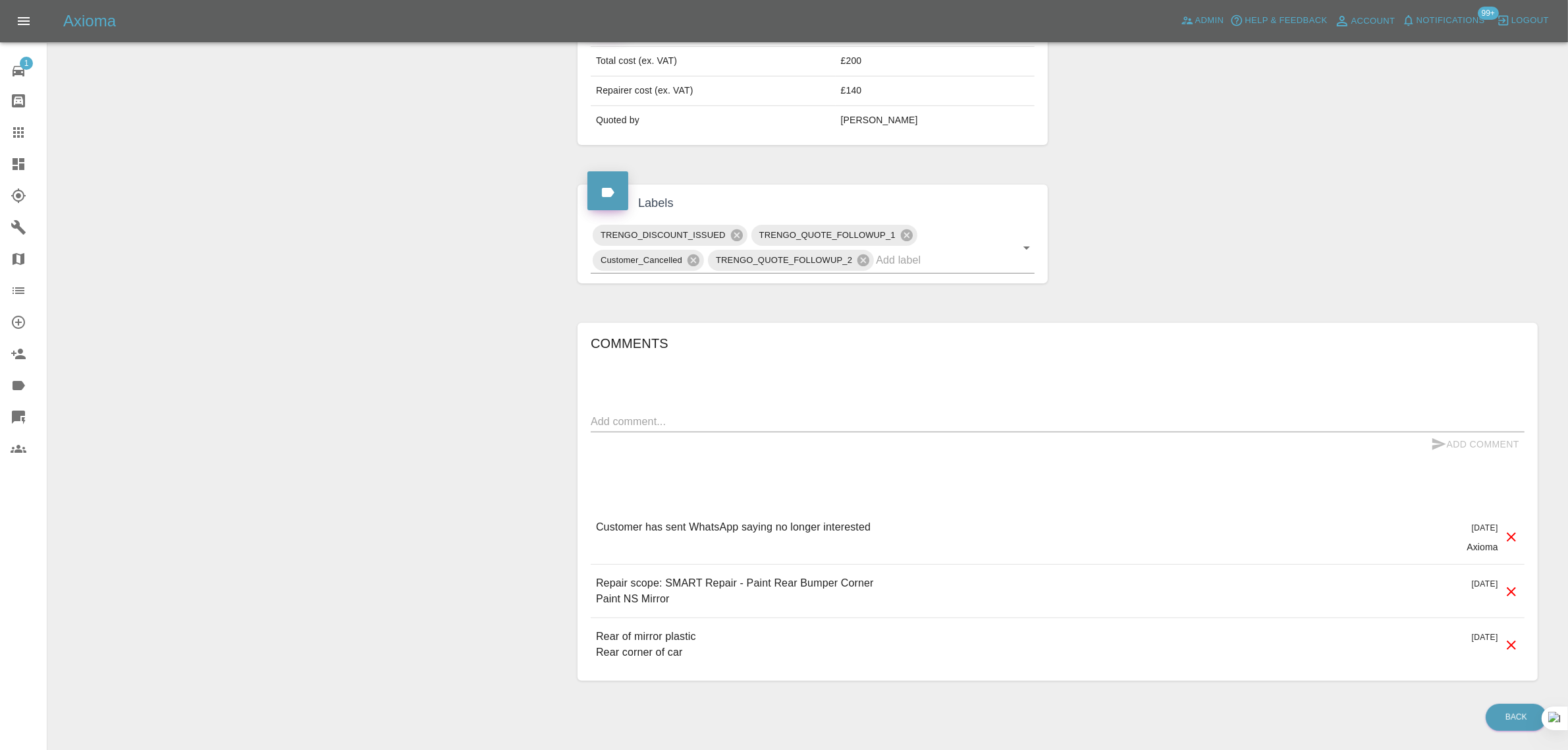
click at [788, 425] on textarea at bounding box center [1058, 422] width 934 height 15
paste textarea "Good afternoon This quote was some time ago and apologies for the delay. Could …"
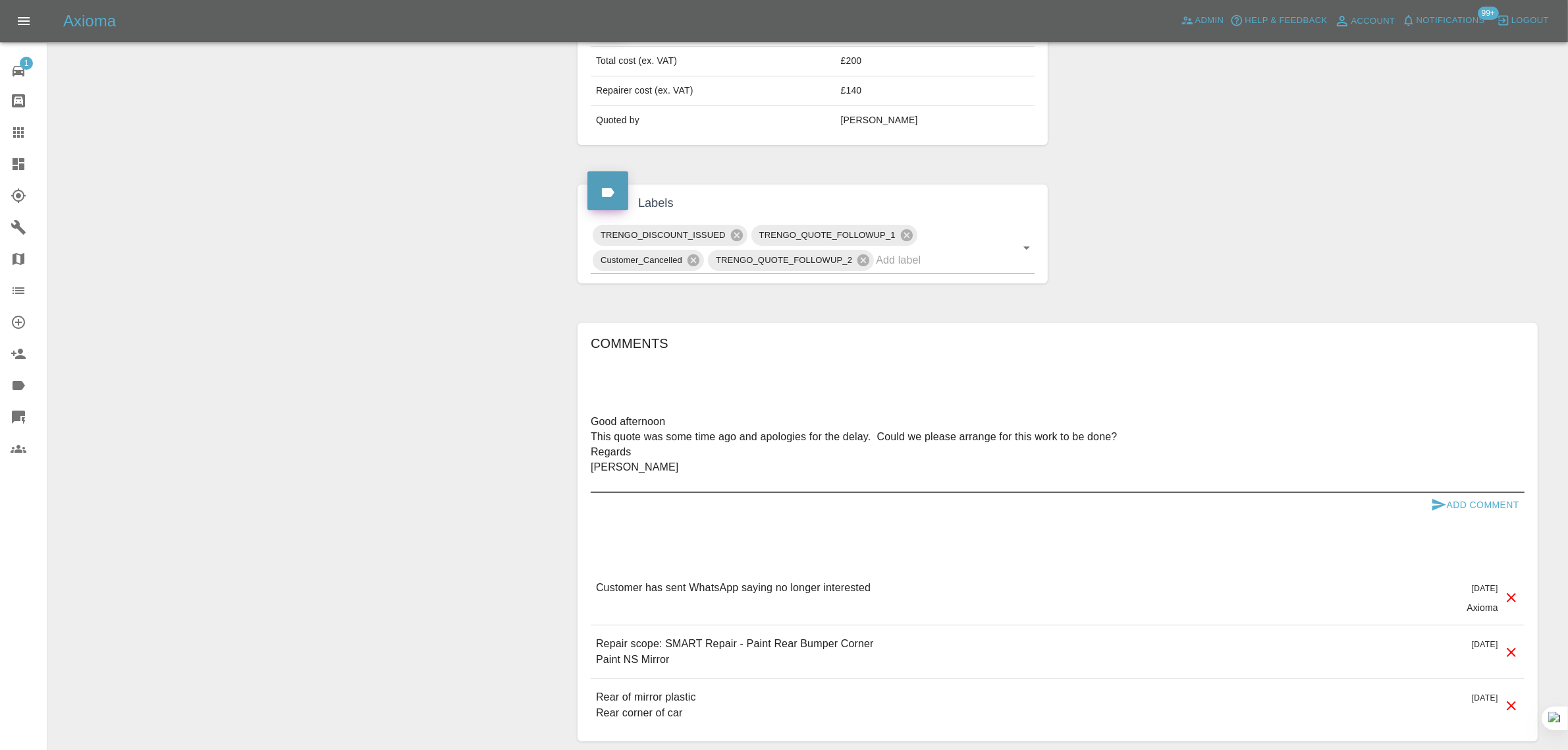
type textarea "Good afternoon This quote was some time ago and apologies for the delay. Could …"
drag, startPoint x: 1450, startPoint y: 500, endPoint x: 1452, endPoint y: 516, distance: 16.1
click at [1450, 501] on button "Add Comment" at bounding box center [1476, 505] width 99 height 24
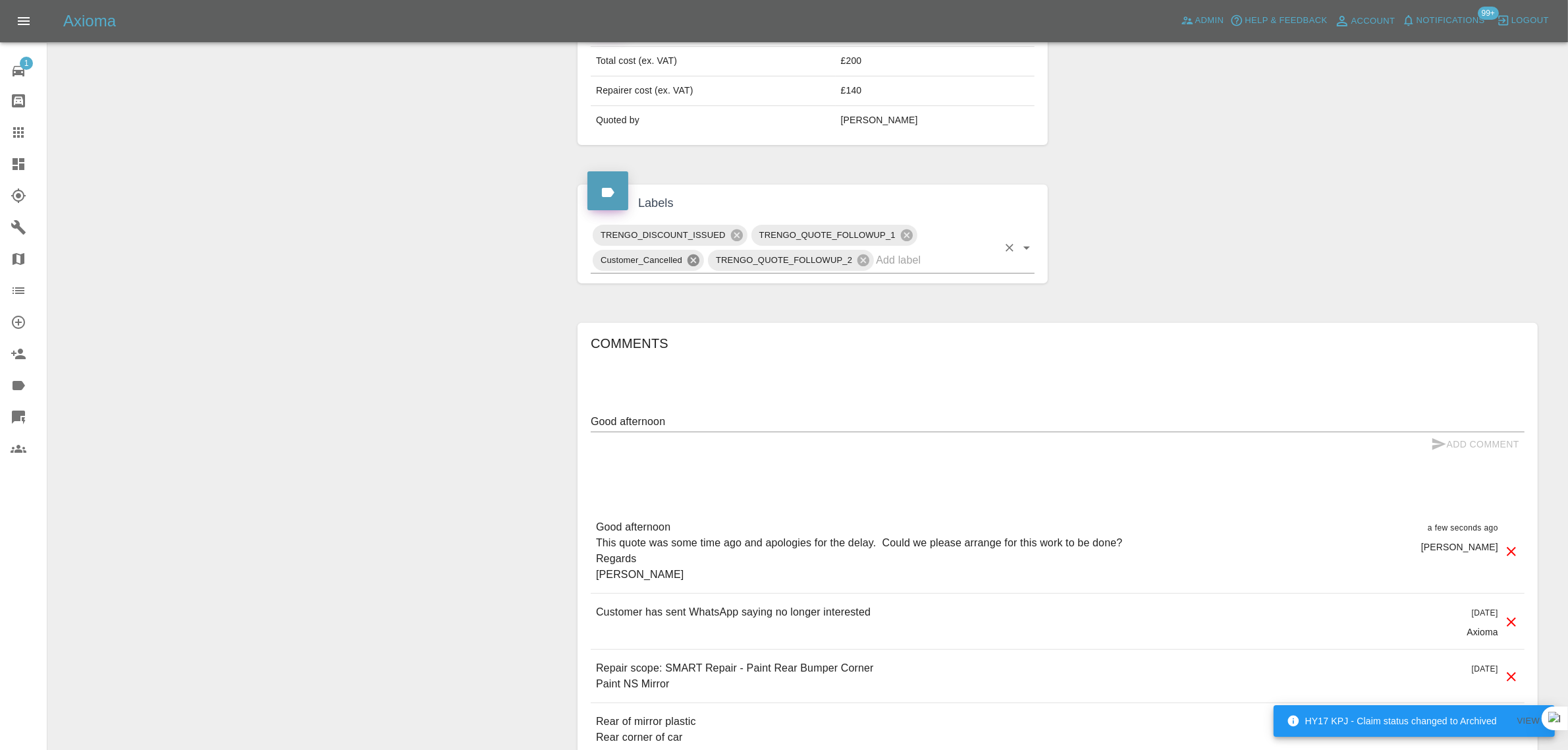
click at [692, 264] on icon at bounding box center [693, 260] width 14 height 14
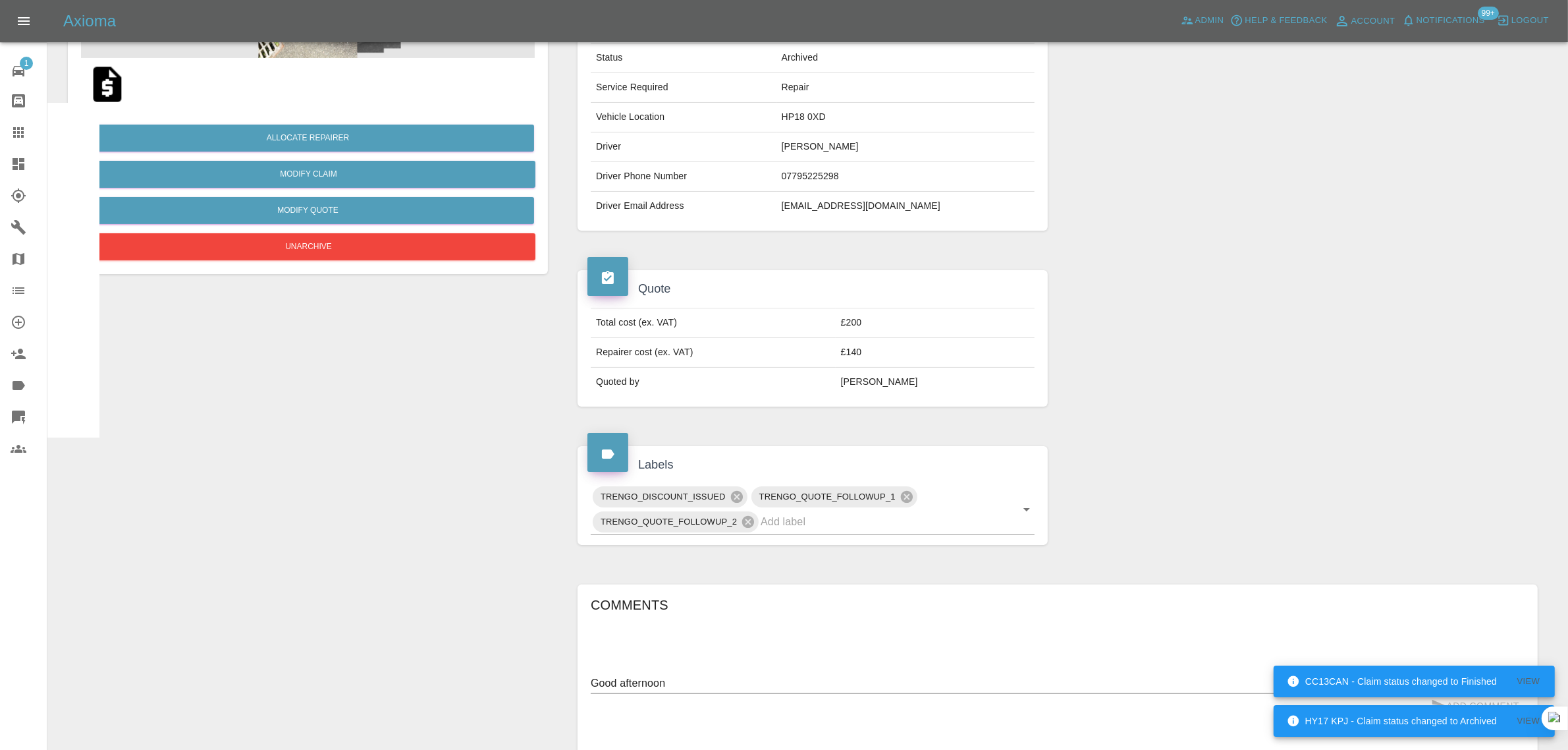
scroll to position [82, 0]
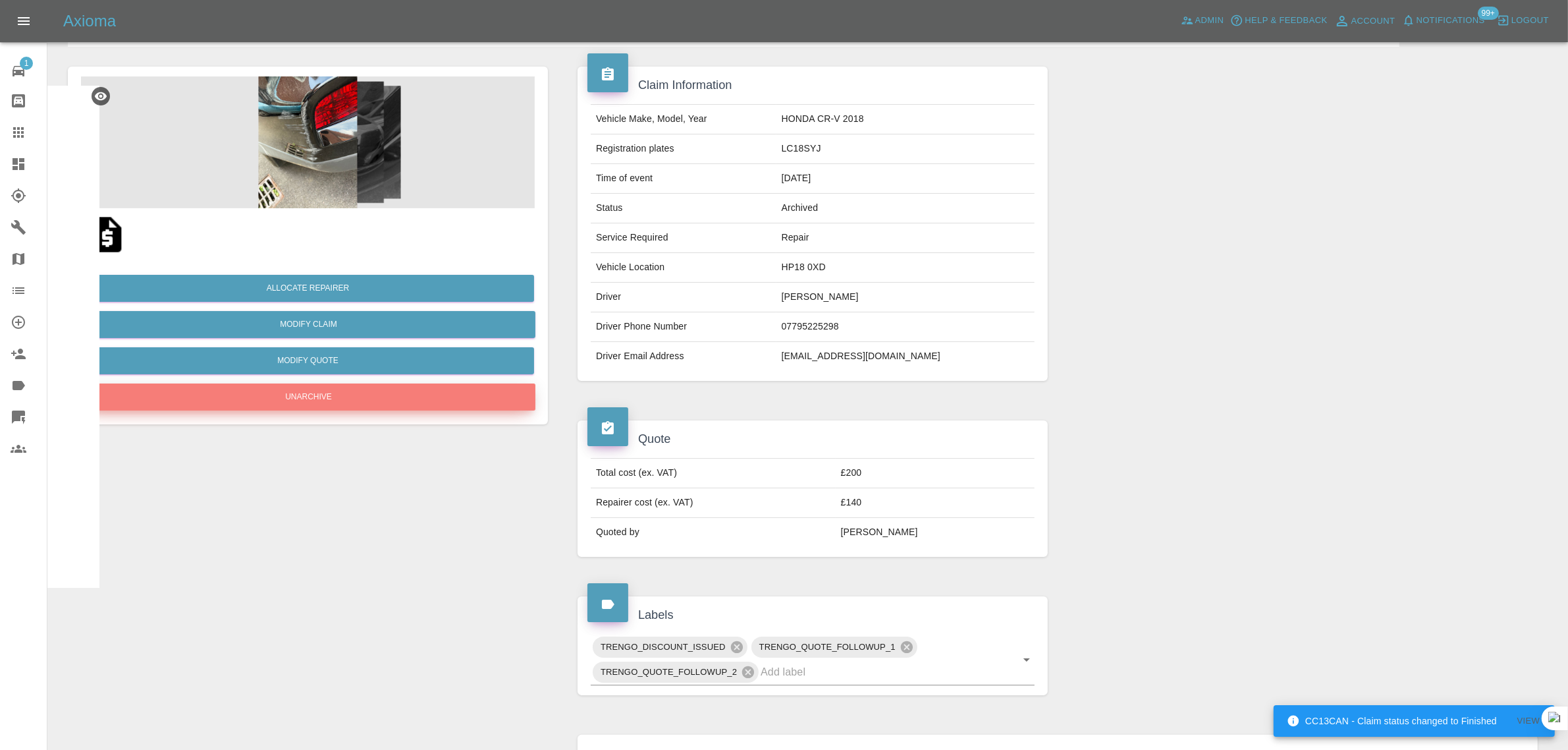
click at [336, 391] on button "Unarchive" at bounding box center [308, 396] width 454 height 27
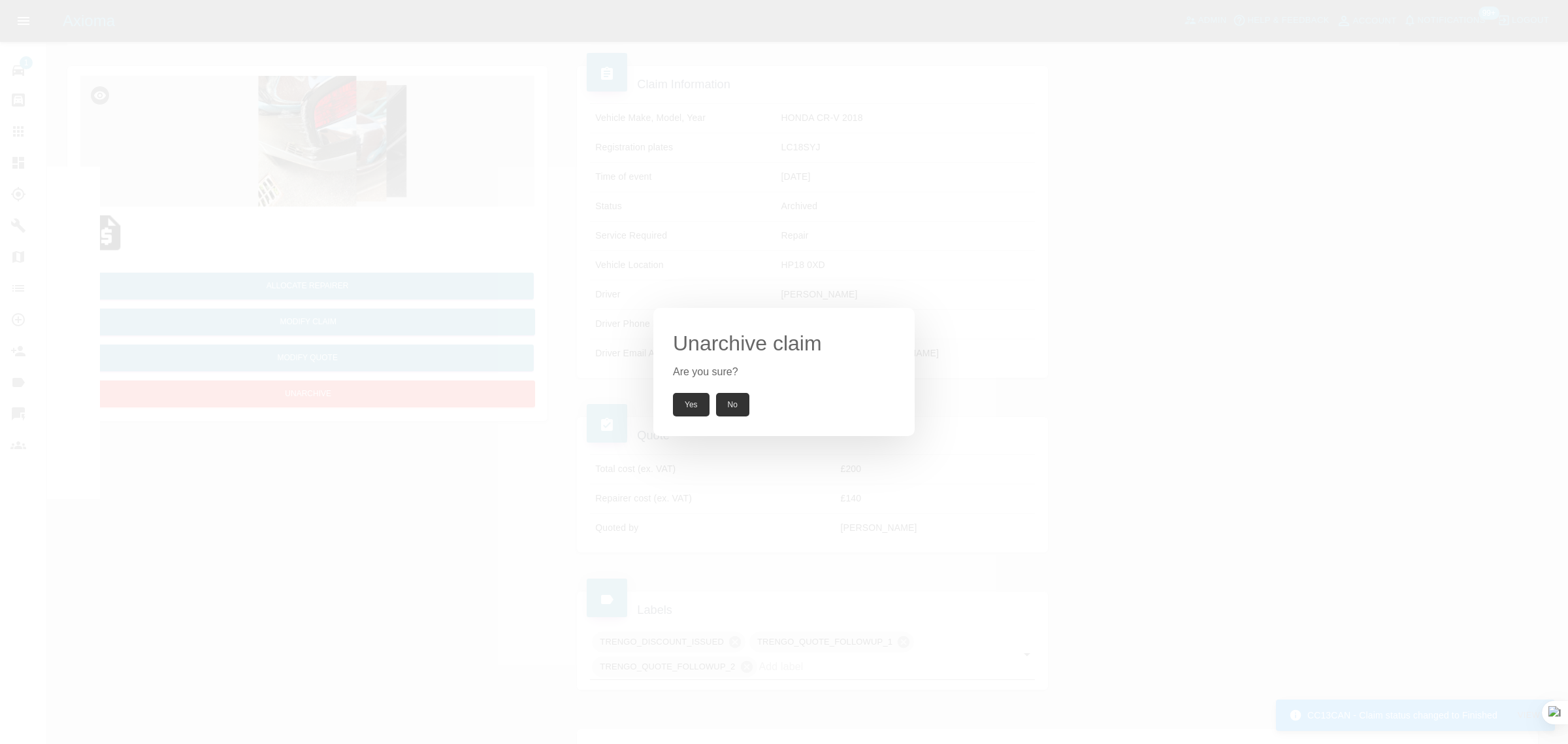
click at [700, 412] on button "Yes" at bounding box center [692, 404] width 37 height 23
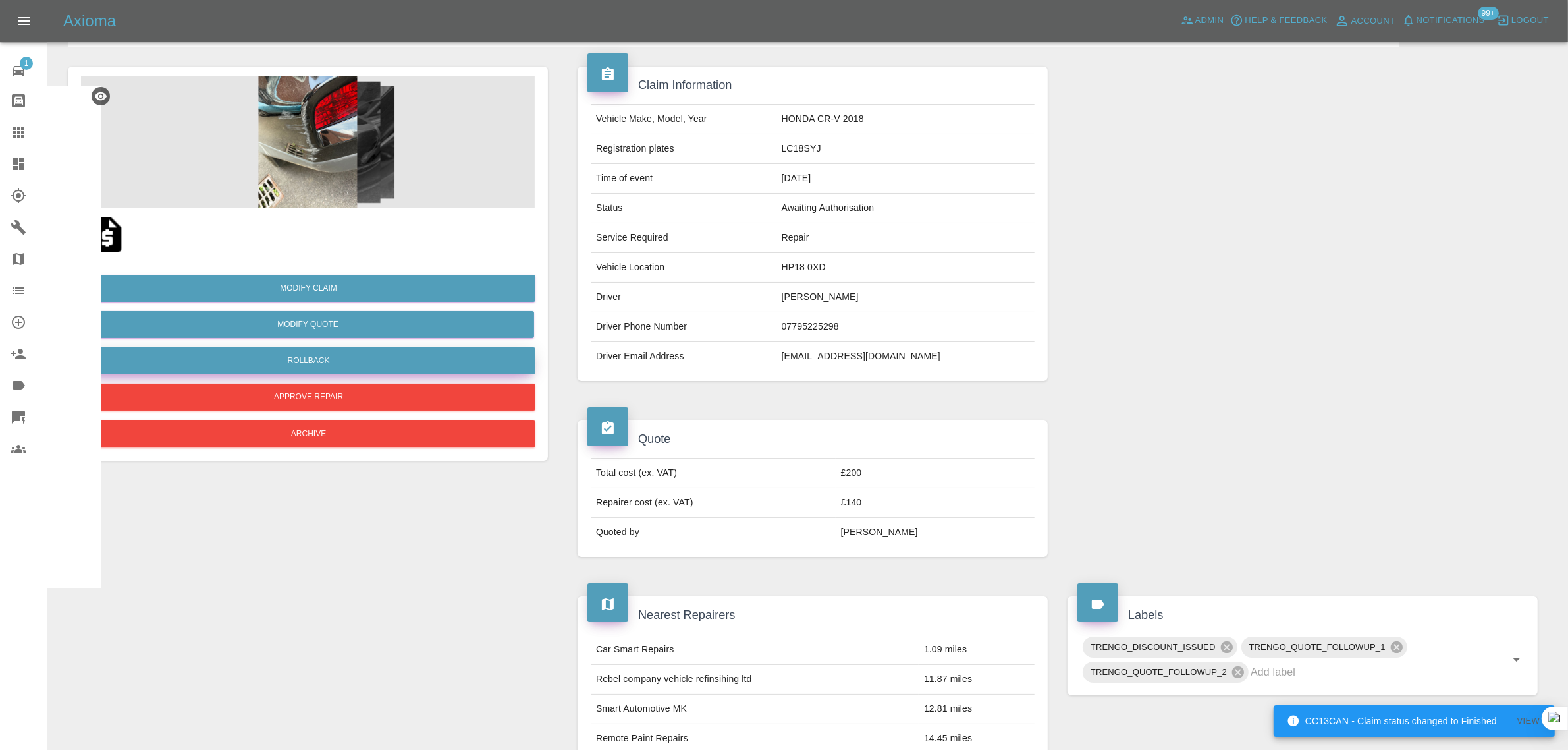
click at [341, 356] on button "Rollback" at bounding box center [308, 360] width 454 height 27
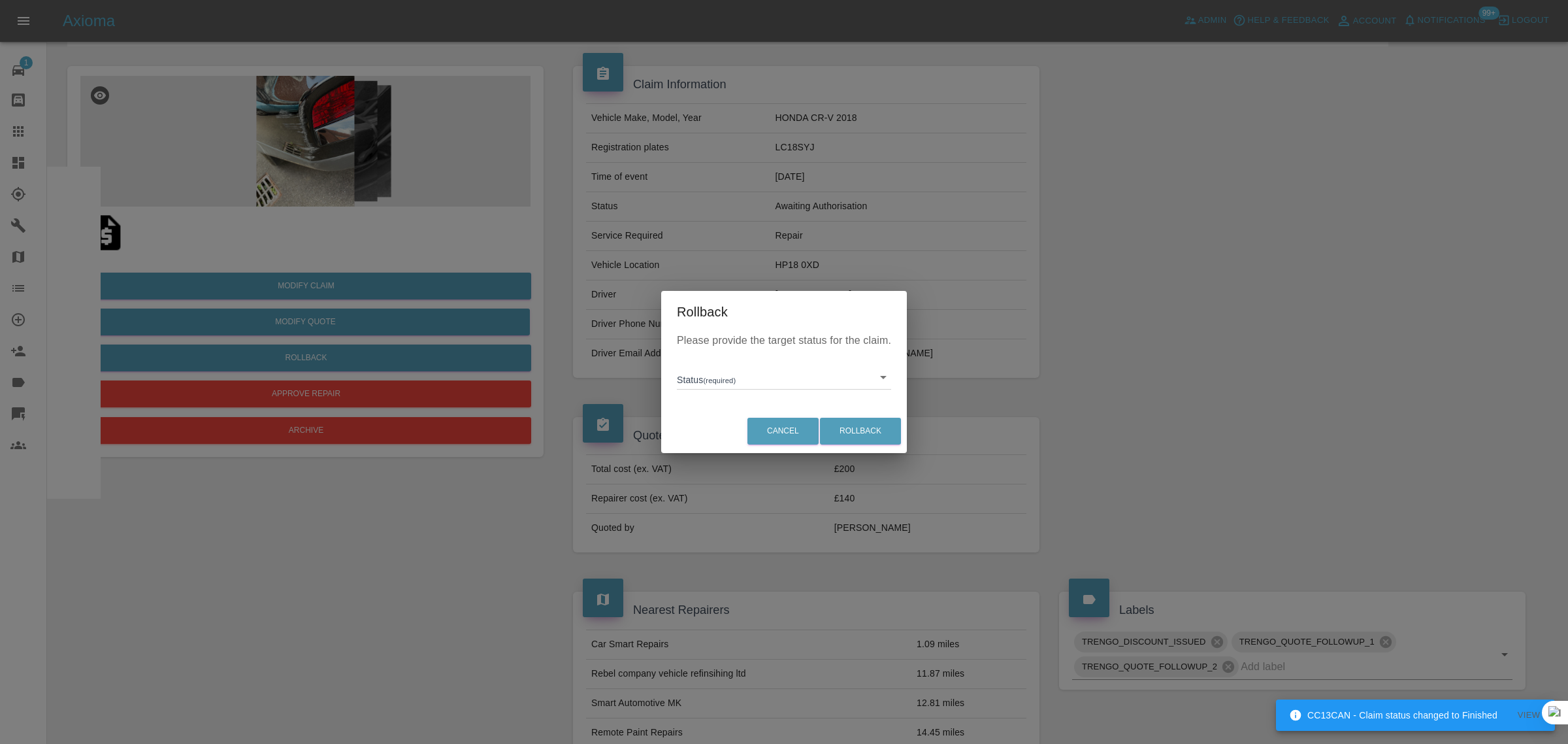
click at [713, 357] on div "Status (required) ​" at bounding box center [784, 372] width 214 height 34
click at [721, 368] on body "Axioma Admin Help & Feedback Account Notifications 99+ Logout 1 Repair home Bod…" at bounding box center [784, 717] width 1568 height 1598
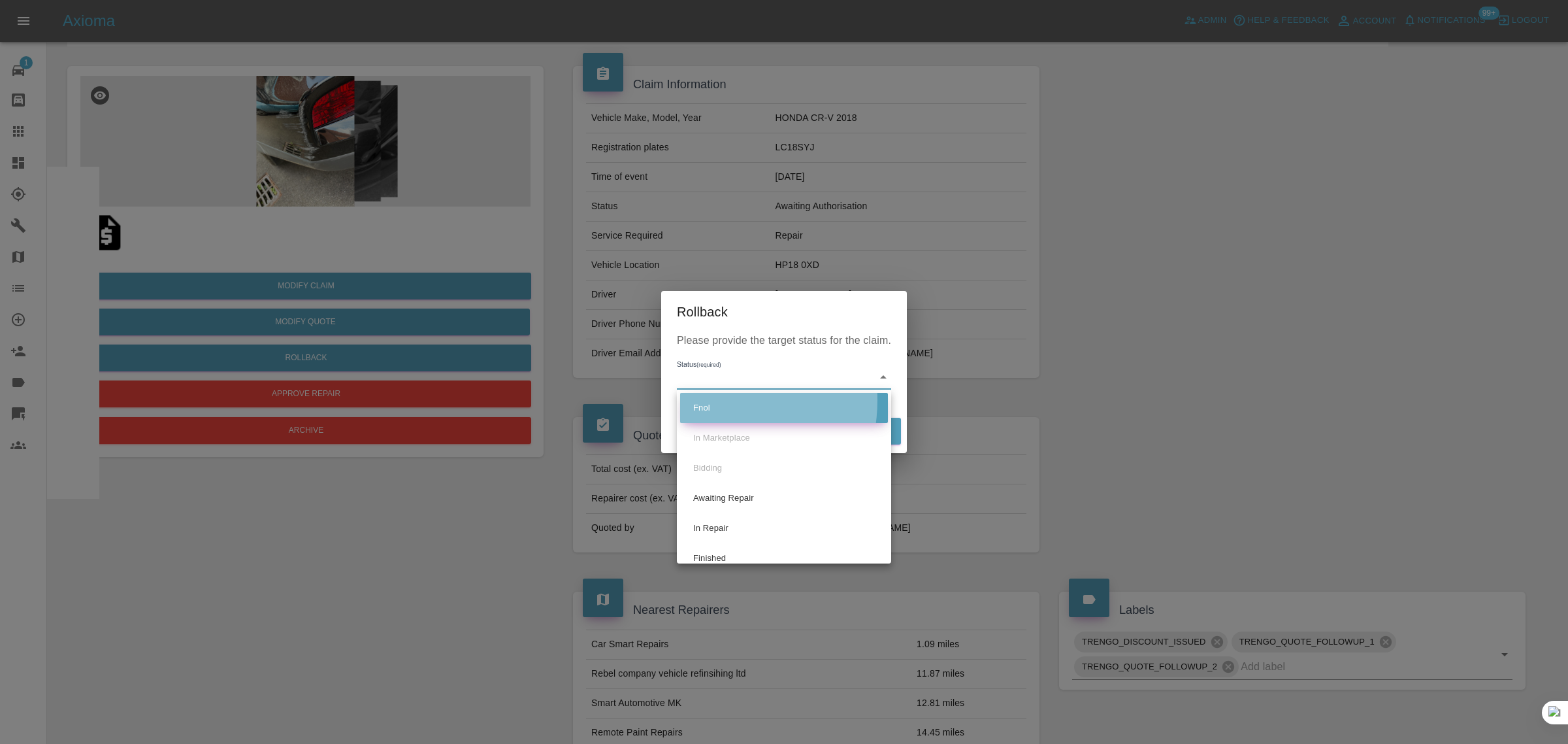
click at [704, 400] on li "Fnol" at bounding box center [783, 407] width 207 height 30
type input "fnol"
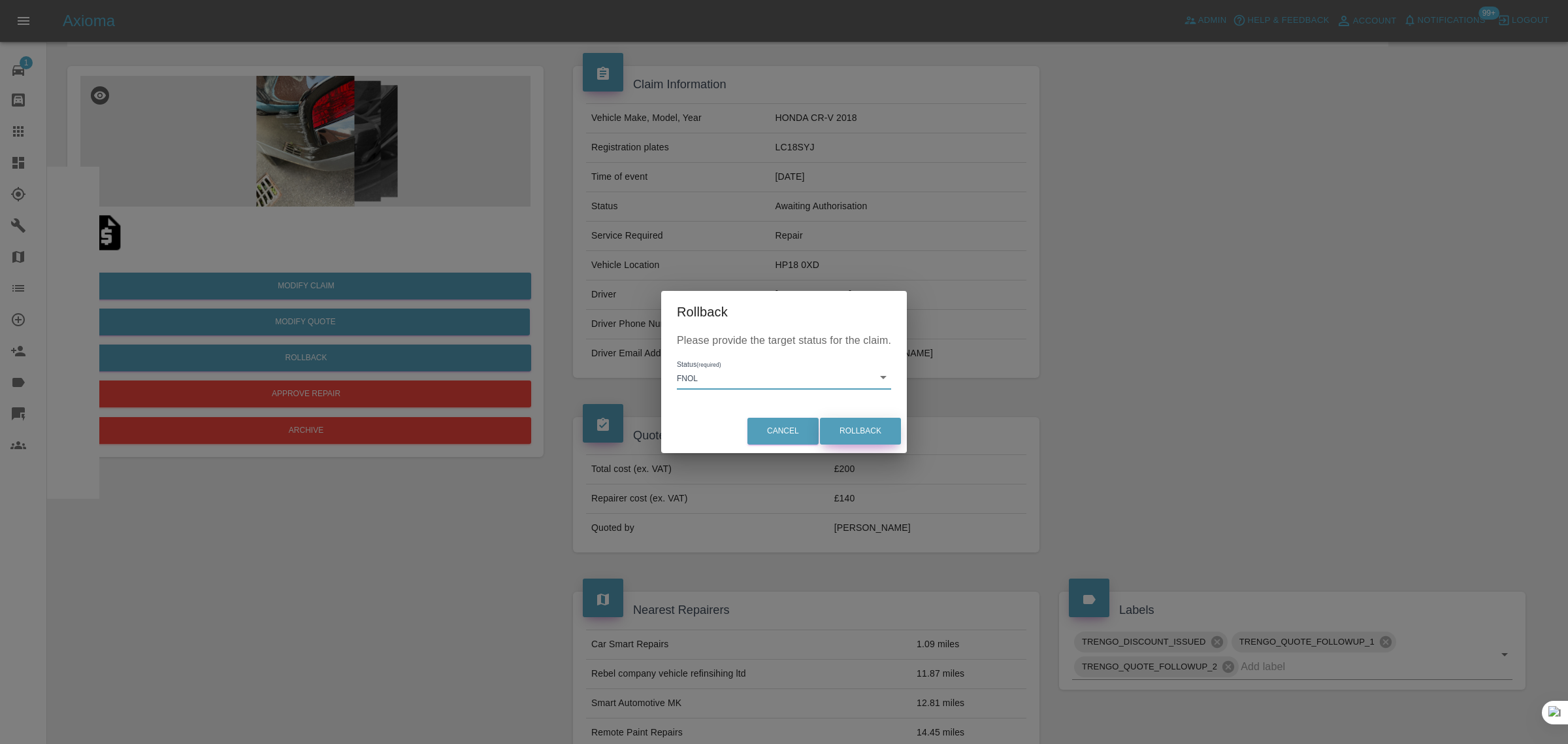
click at [853, 429] on button "Rollback" at bounding box center [860, 431] width 81 height 27
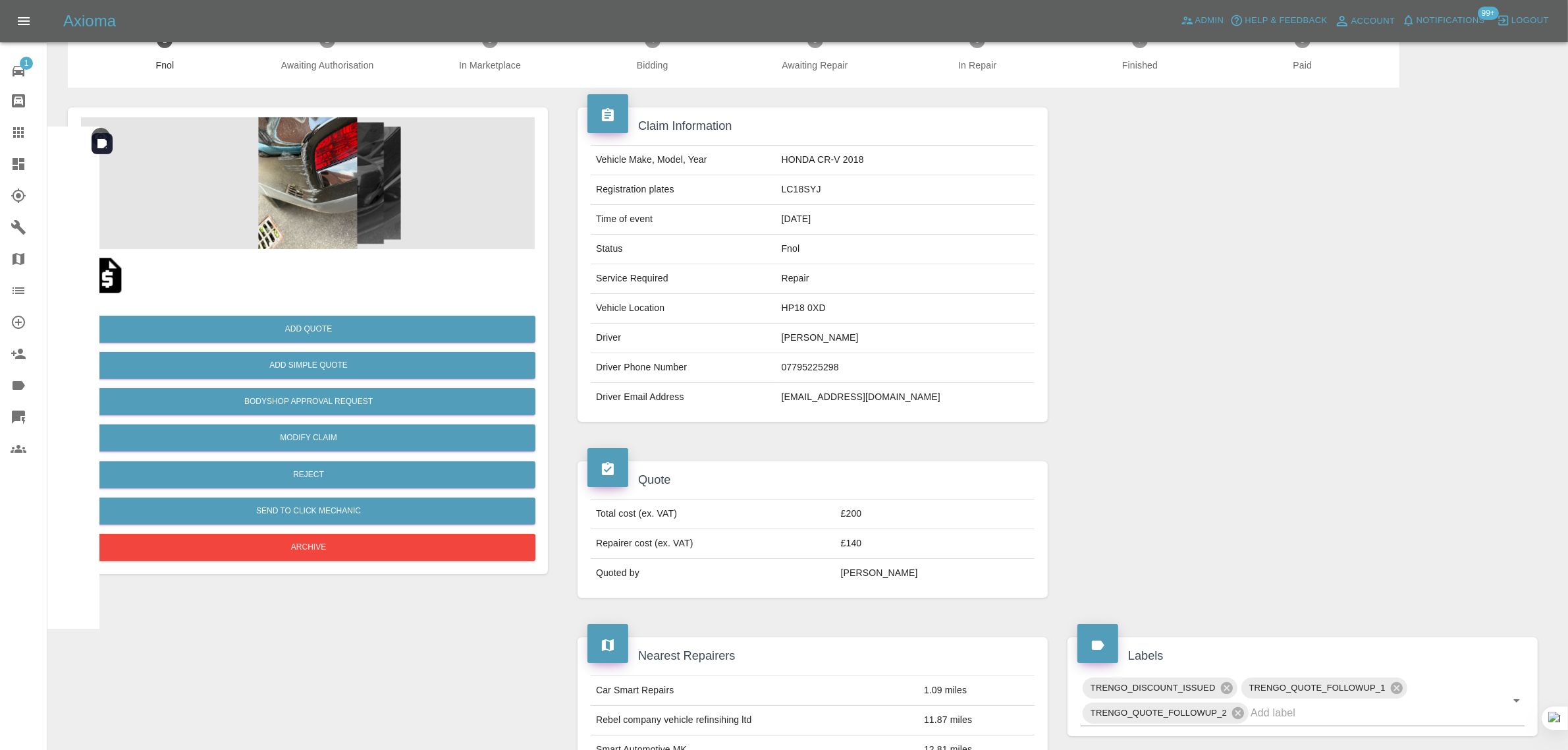
scroll to position [0, 0]
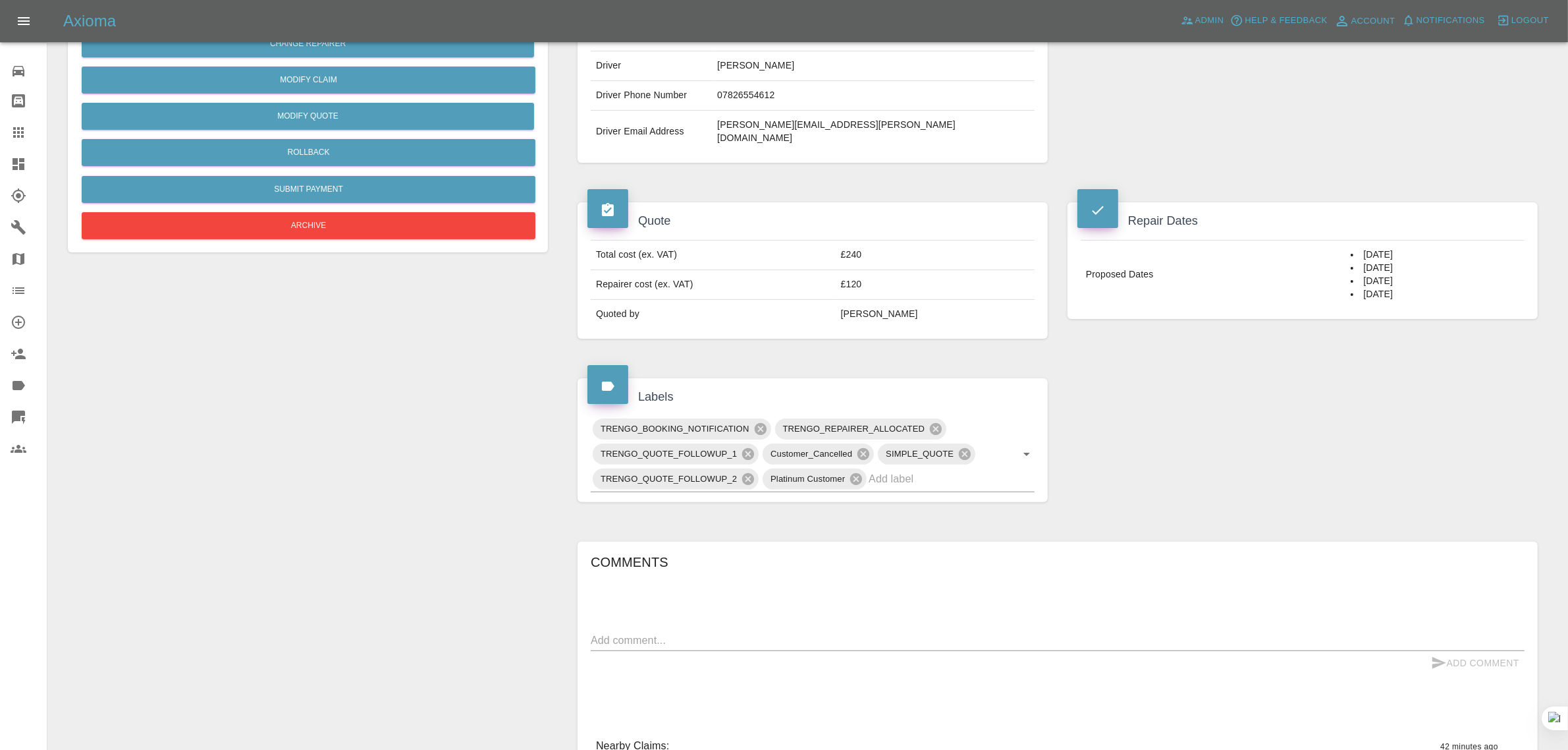
scroll to position [329, 0]
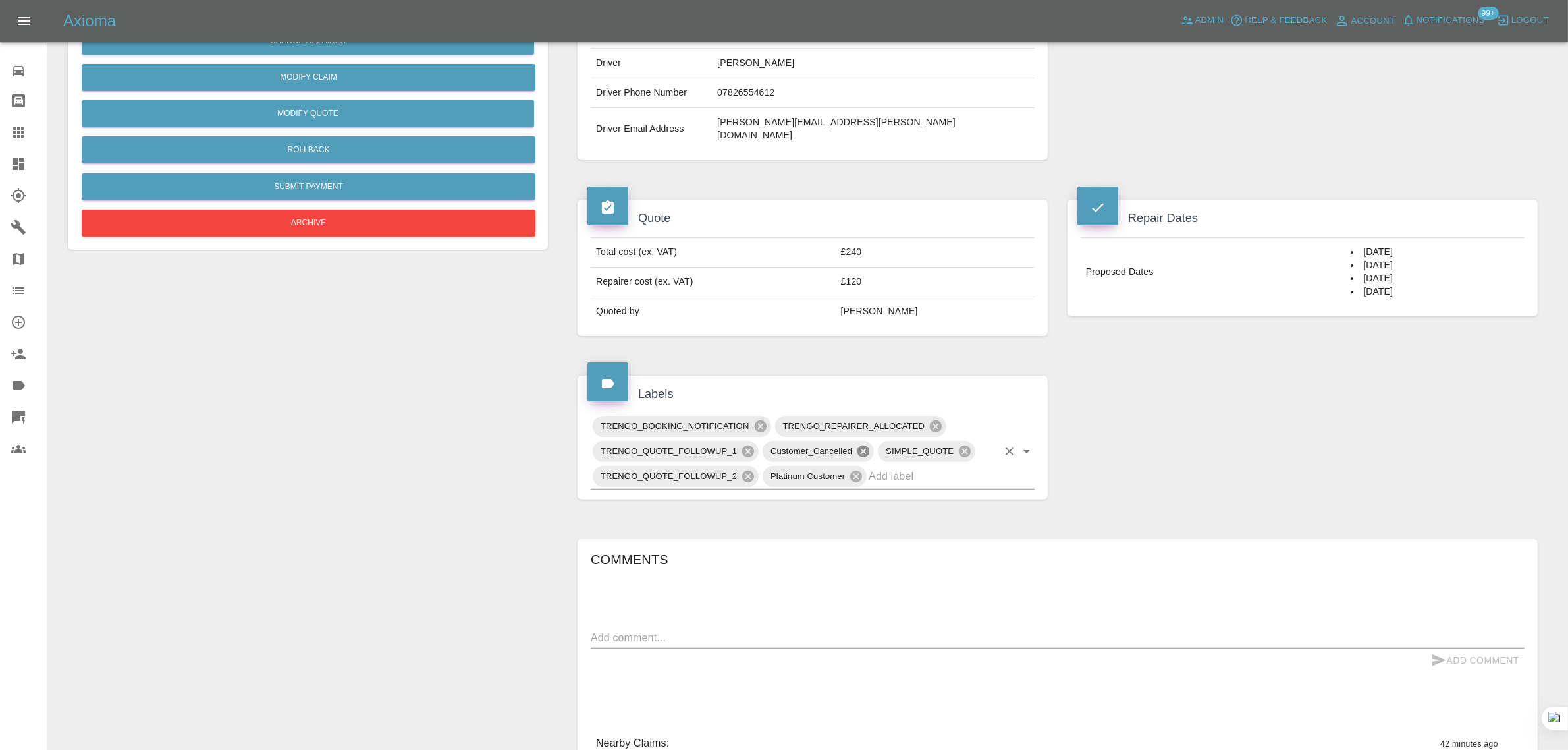
click at [861, 444] on icon at bounding box center [863, 451] width 14 height 14
click at [8, 136] on link "Claims" at bounding box center [24, 133] width 47 height 32
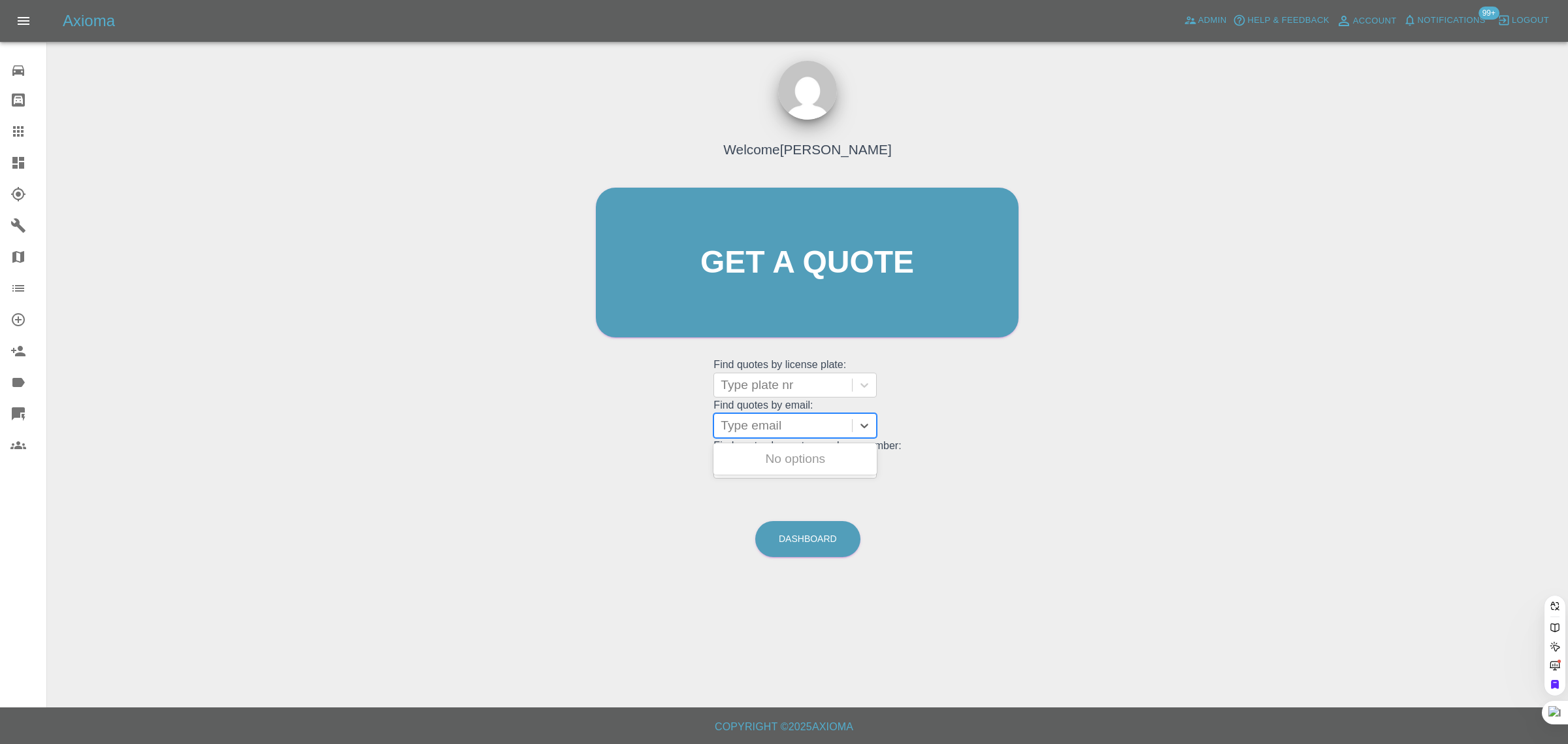
click at [757, 417] on div at bounding box center [783, 426] width 125 height 18
paste input "[EMAIL_ADDRESS][DOMAIN_NAME]"
type input "grahamtdunn@gmail.co"
click at [786, 452] on div "DX17PPF, Awaiting Repair" at bounding box center [795, 467] width 163 height 42
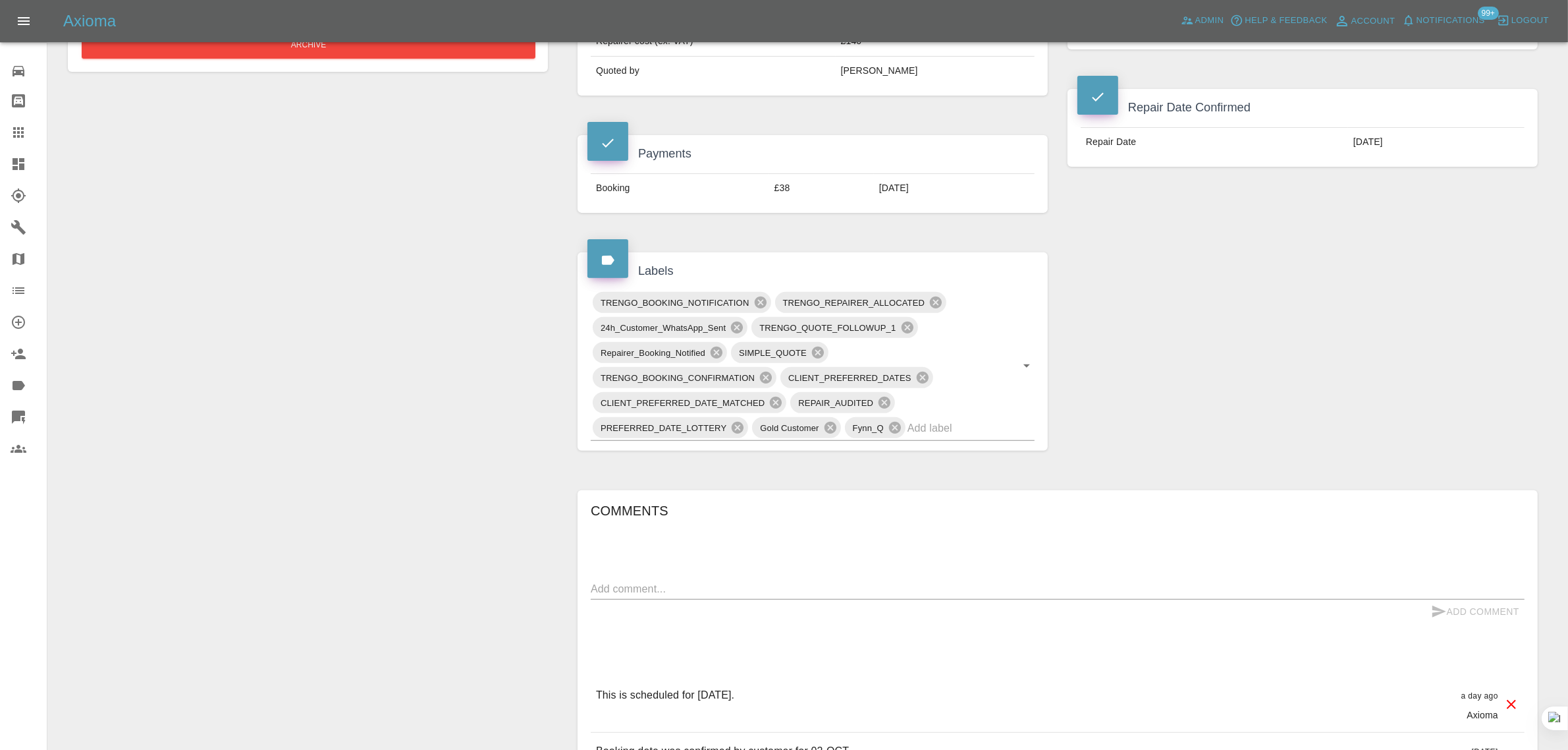
scroll to position [576, 0]
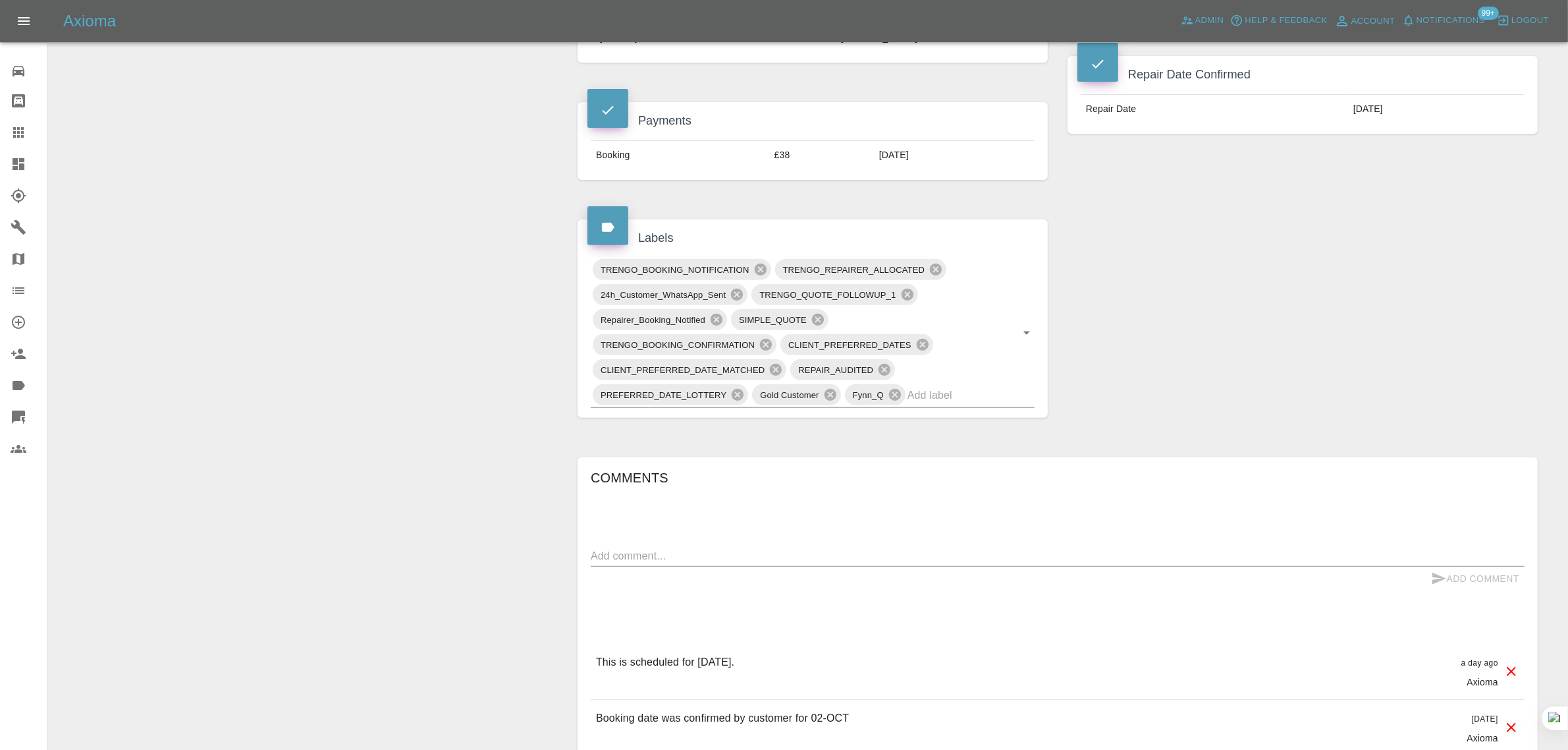
click at [830, 567] on div "x" at bounding box center [1058, 555] width 934 height 21
paste textarea "It’s 9:00am October 2. My car repair is due today. No contact from your agent, …"
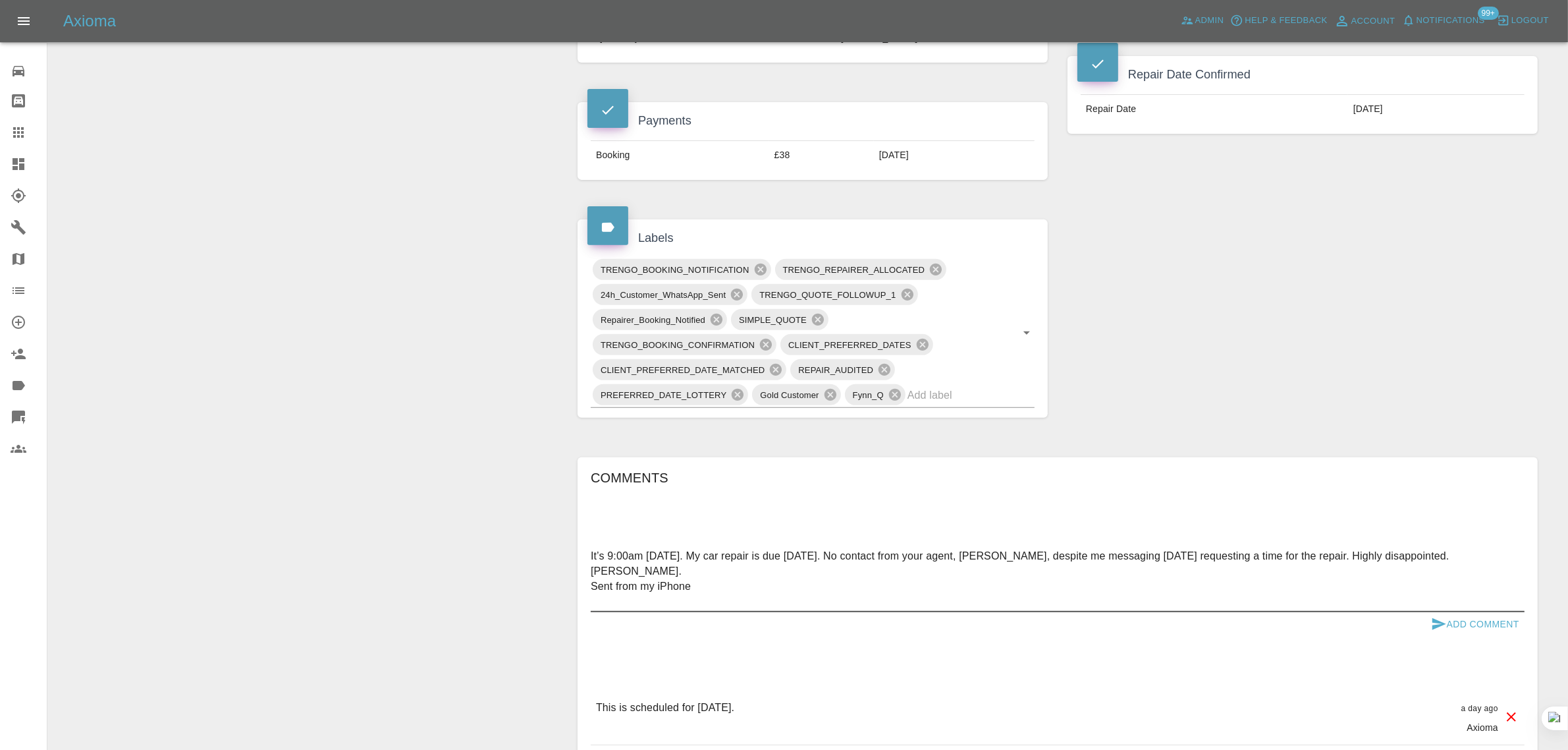
type textarea "It’s 9:00am October 2. My car repair is due today. No contact from your agent, …"
click at [1472, 621] on button "Add Comment" at bounding box center [1476, 624] width 99 height 24
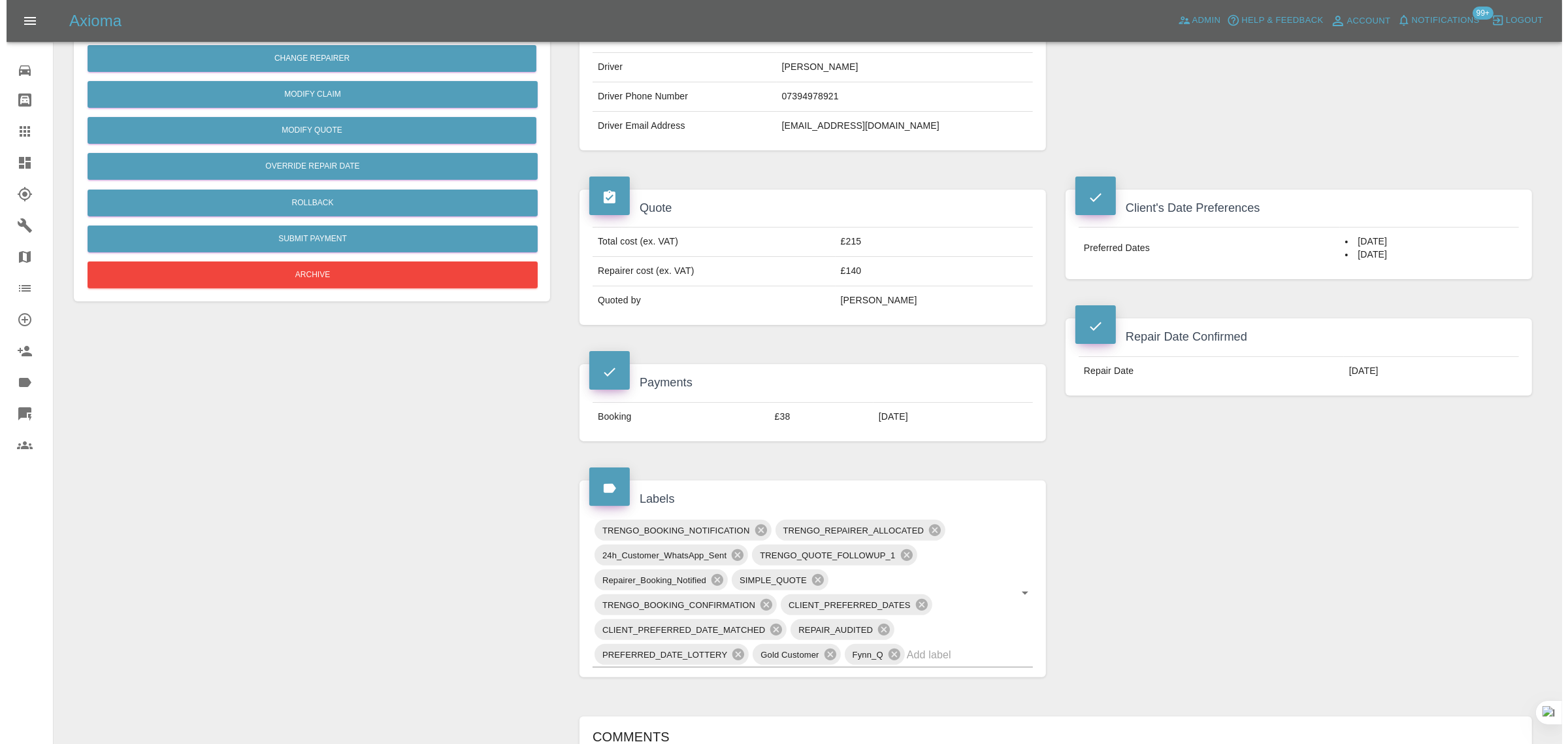
scroll to position [0, 0]
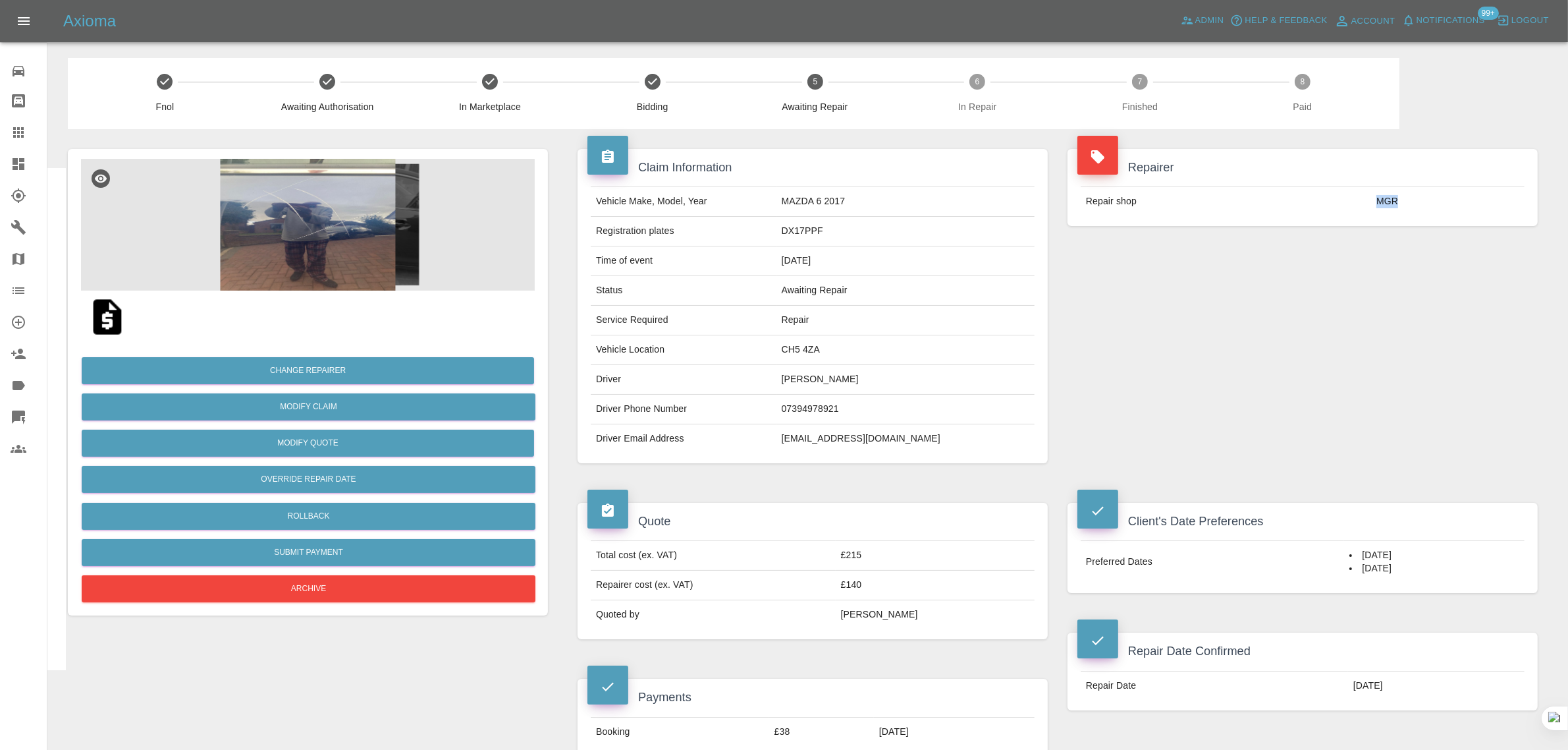
drag, startPoint x: 1372, startPoint y: 211, endPoint x: 1417, endPoint y: 205, distance: 45.4
click at [1417, 205] on td "MGR" at bounding box center [1448, 202] width 154 height 29
copy td "MGR"
click at [3, 133] on link "Claims" at bounding box center [24, 133] width 47 height 32
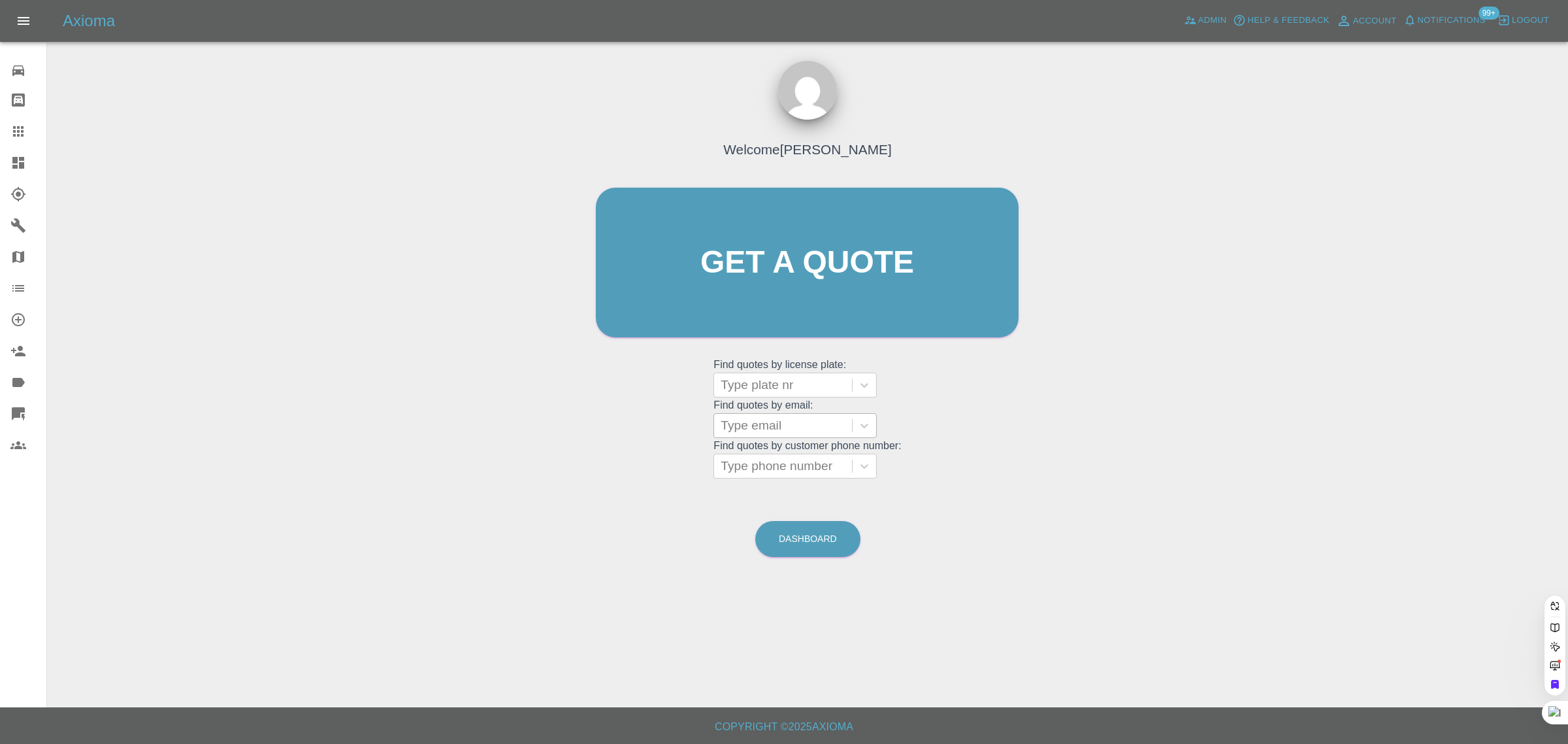
click at [762, 426] on div at bounding box center [783, 426] width 125 height 18
paste input "PRoutledge@carryliftgroup.com"
type input "PRoutledge@carryliftgroup.co"
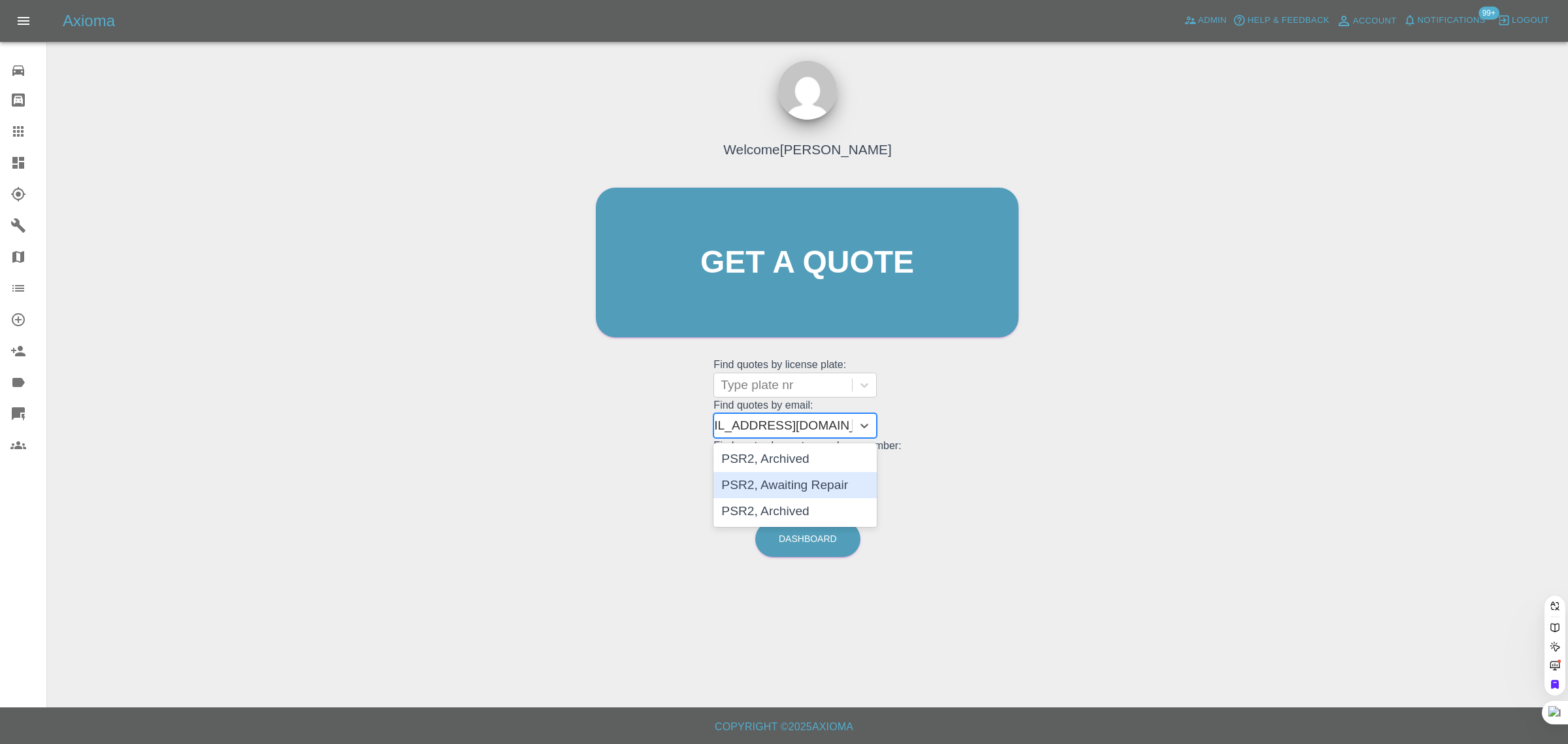
click at [811, 482] on div "PSR2, Awaiting Repair" at bounding box center [795, 484] width 163 height 26
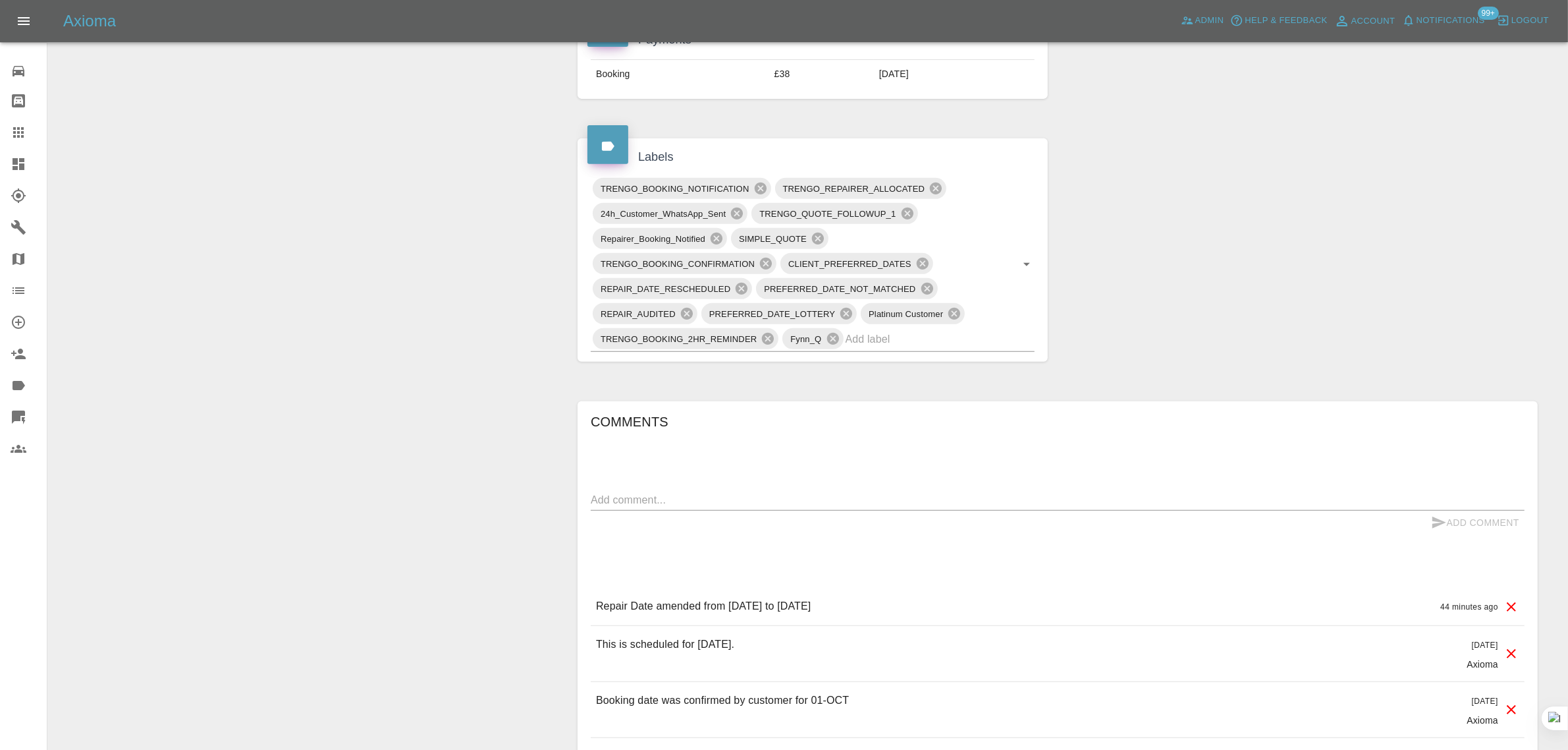
scroll to position [658, 0]
click at [700, 502] on textarea at bounding box center [1058, 498] width 934 height 15
paste textarea "Hi, yes the repairer rescheduled the appointment to this Sunday Phil Routledge"
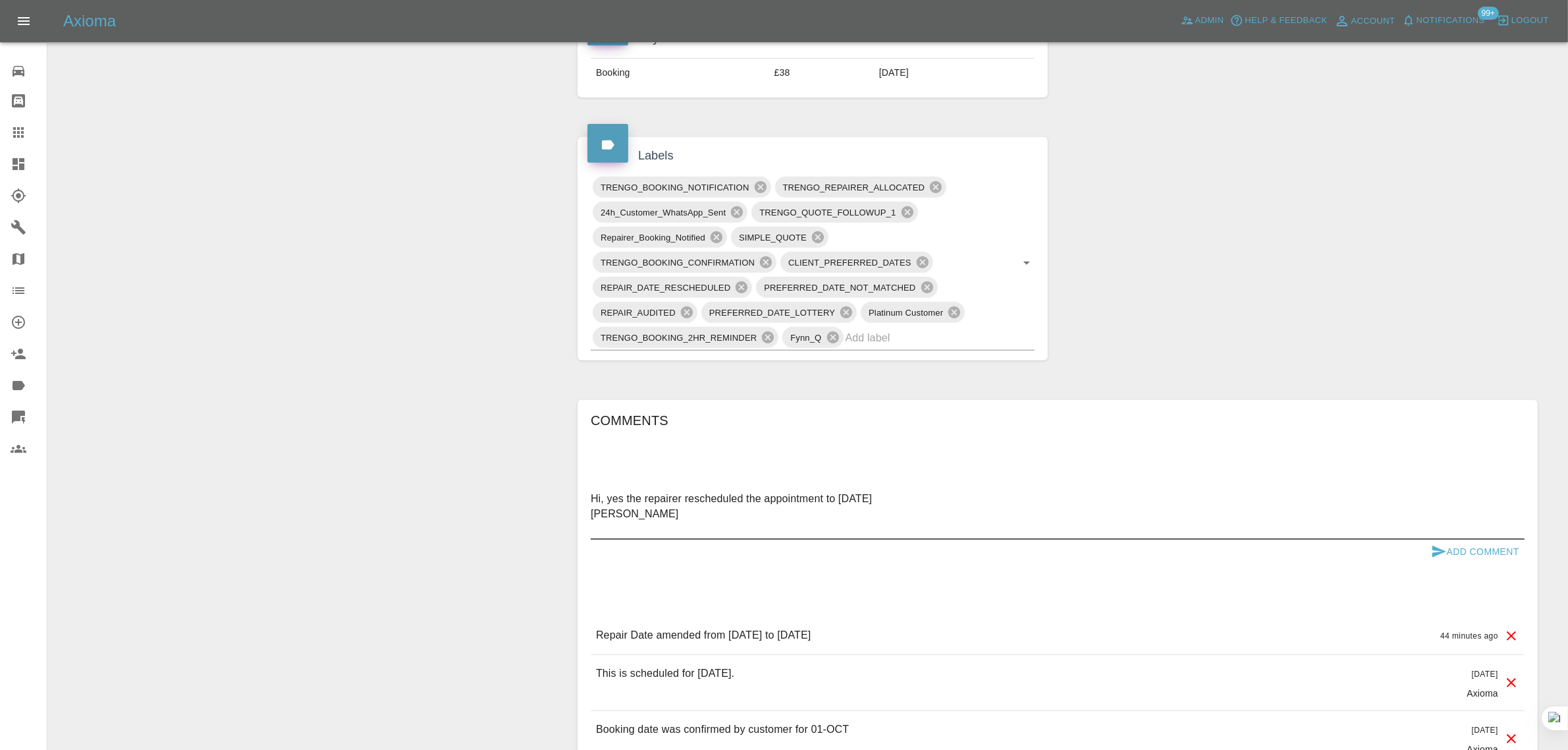
type textarea "Hi, yes the repairer rescheduled the appointment to this Sunday Phil Routledge"
click at [1450, 545] on button "Add Comment" at bounding box center [1476, 551] width 99 height 24
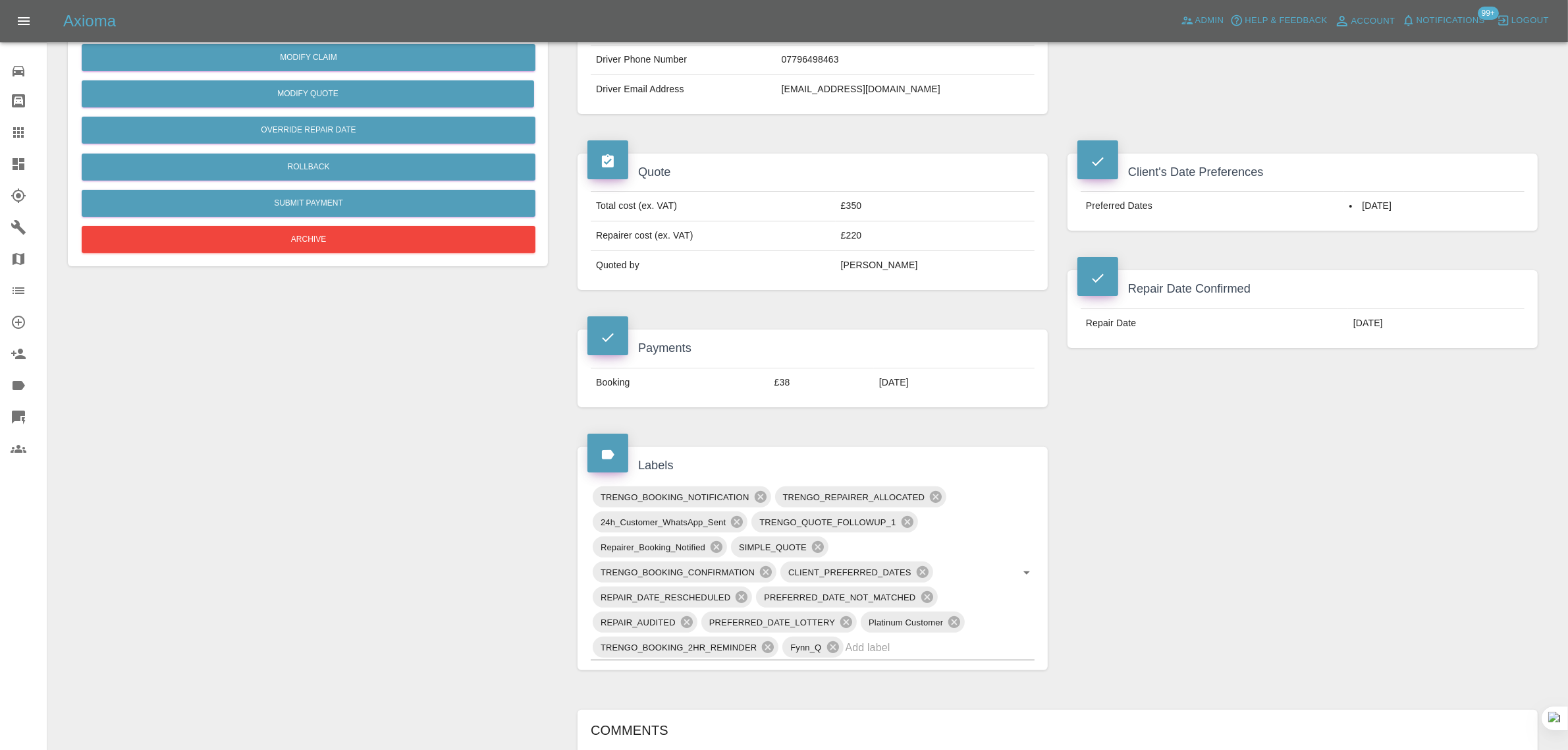
scroll to position [329, 0]
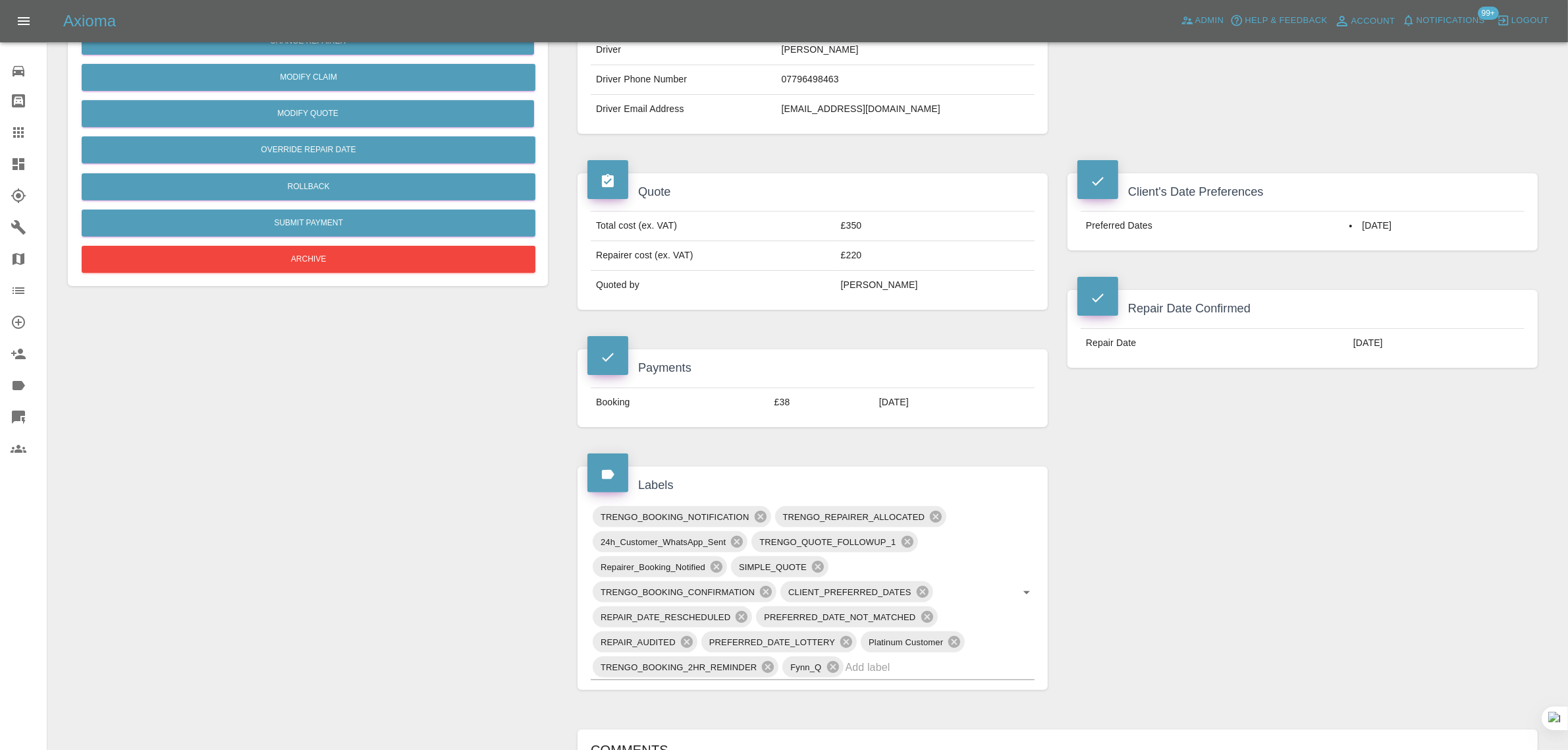
click at [1165, 551] on div "Claim Information Vehicle Make, Model, Year PORSCHE MACAN GTS 2023 Registration…" at bounding box center [1057, 577] width 980 height 1555
click at [24, 132] on icon at bounding box center [18, 132] width 16 height 16
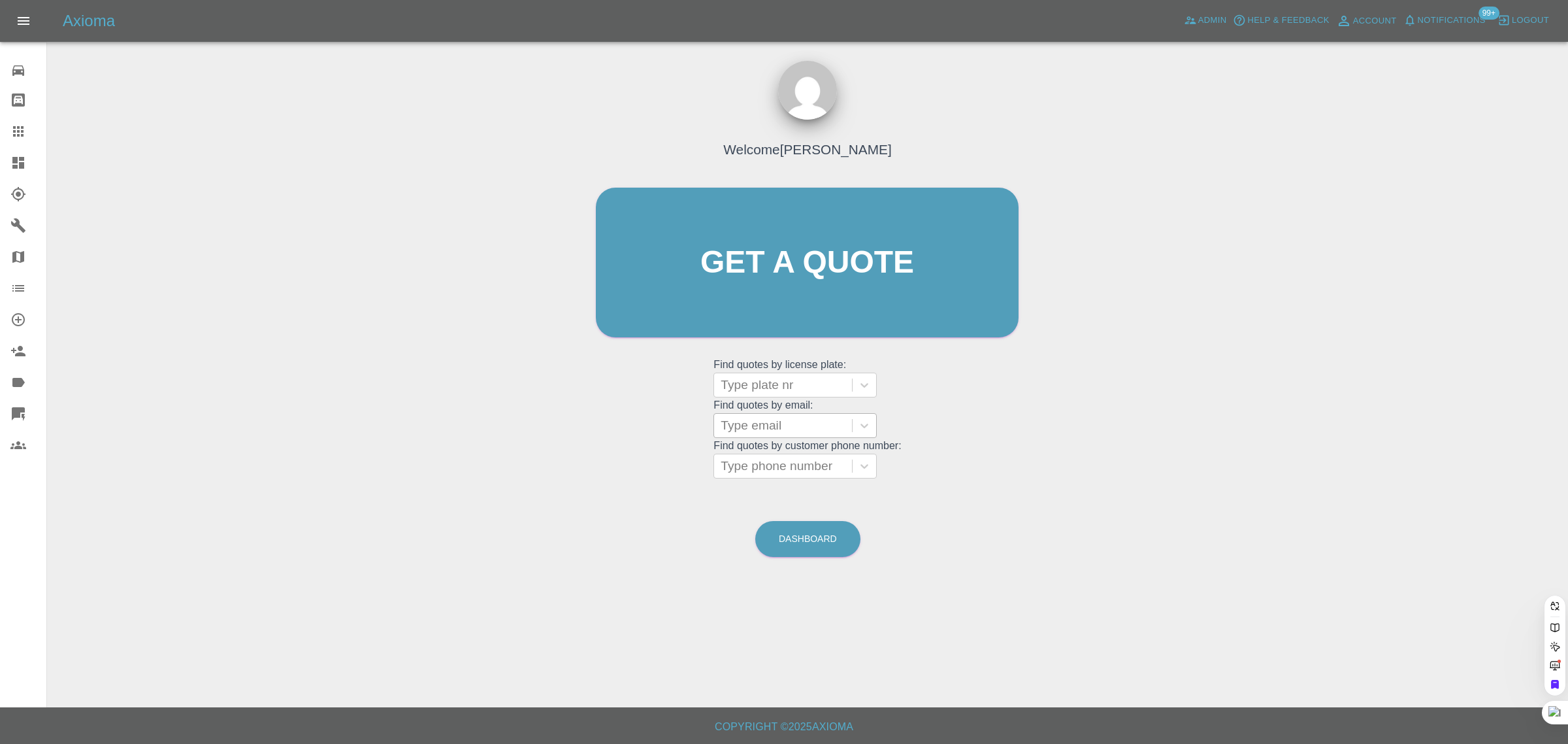
click at [765, 430] on div at bounding box center [783, 426] width 125 height 18
paste input "owenbeddoe@hotmail.com"
type input "owenbeddoe@hotmail.com"
click at [822, 467] on div "CJ22 MLV, Awaiting Repair" at bounding box center [795, 467] width 163 height 42
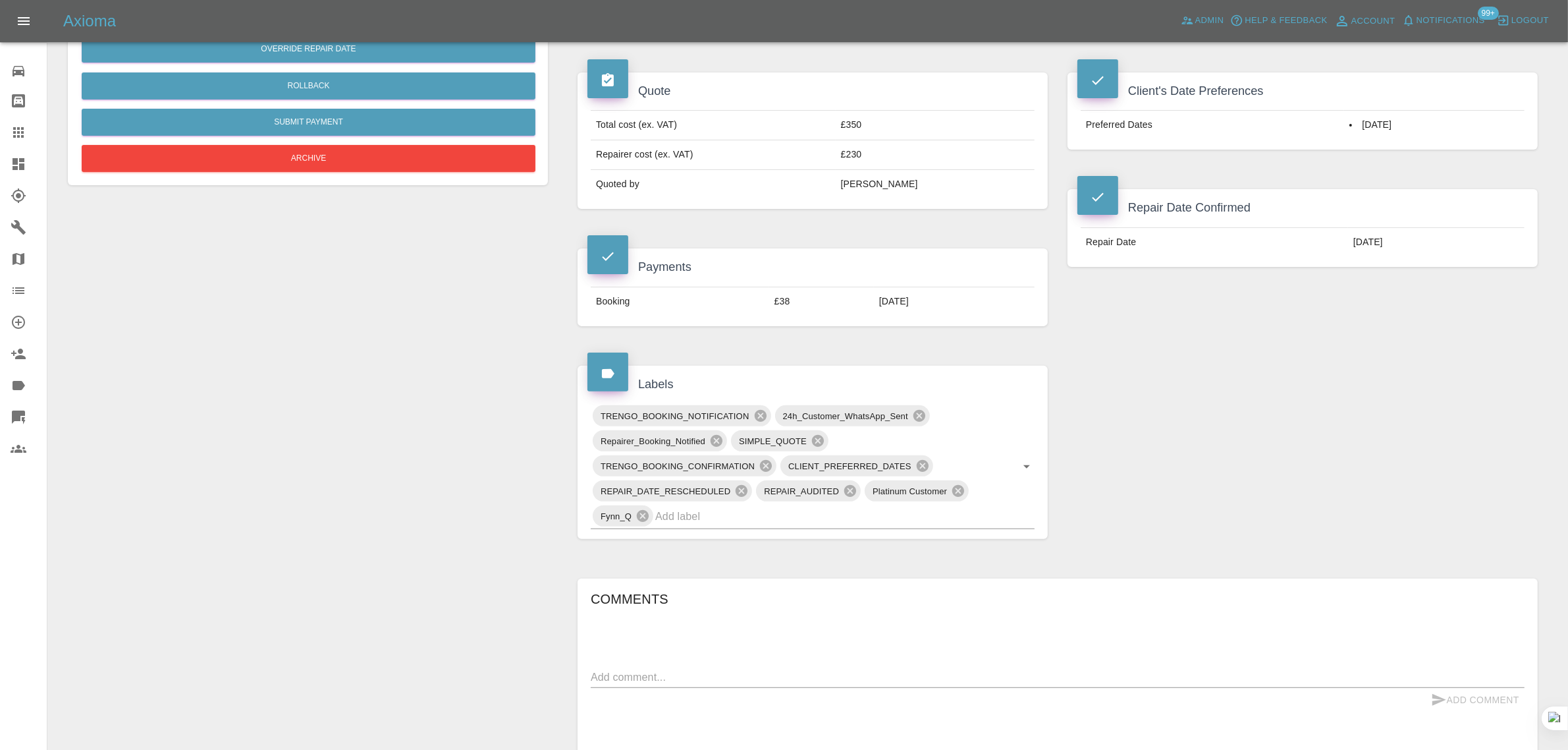
scroll to position [247, 0]
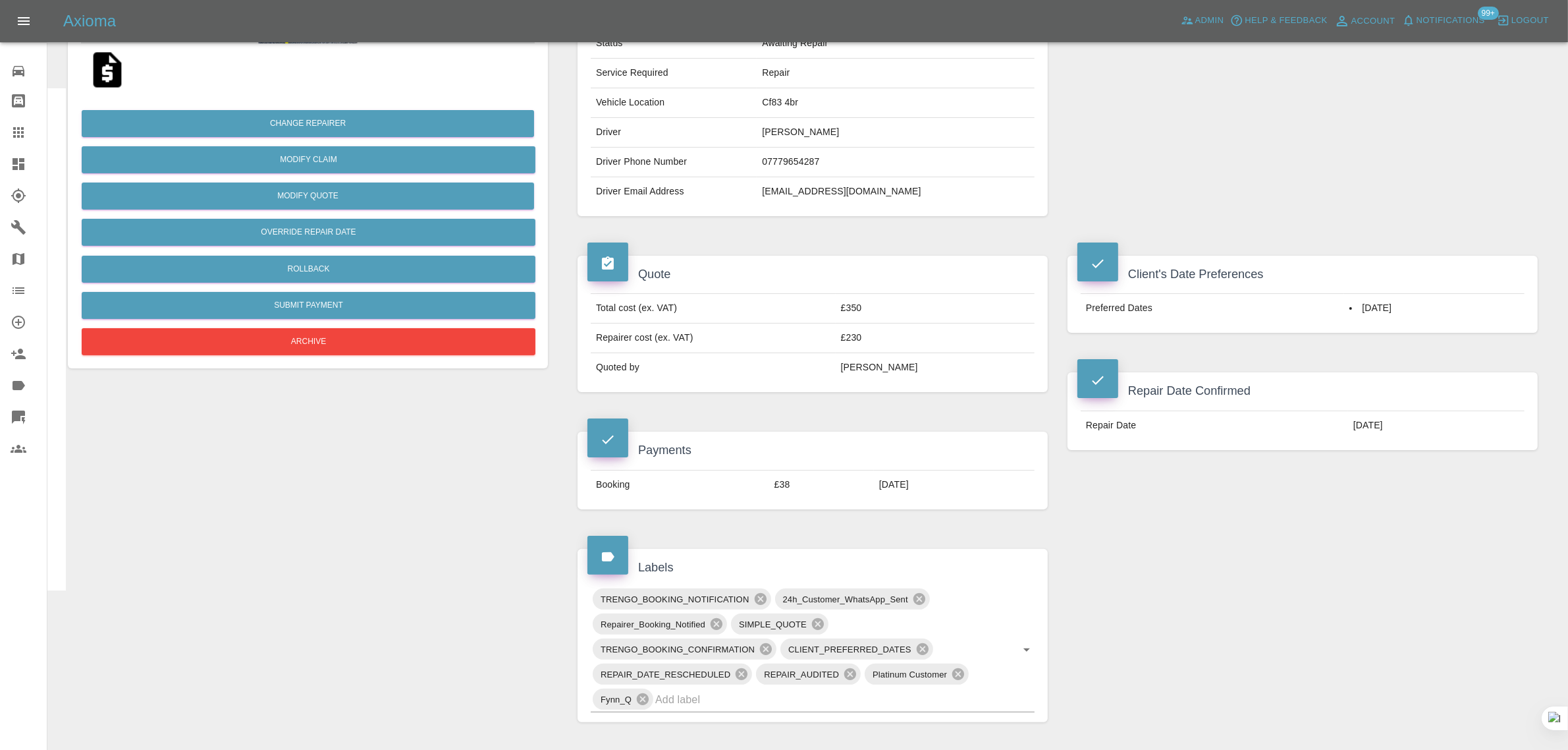
click at [32, 123] on link "Claims" at bounding box center [24, 133] width 47 height 32
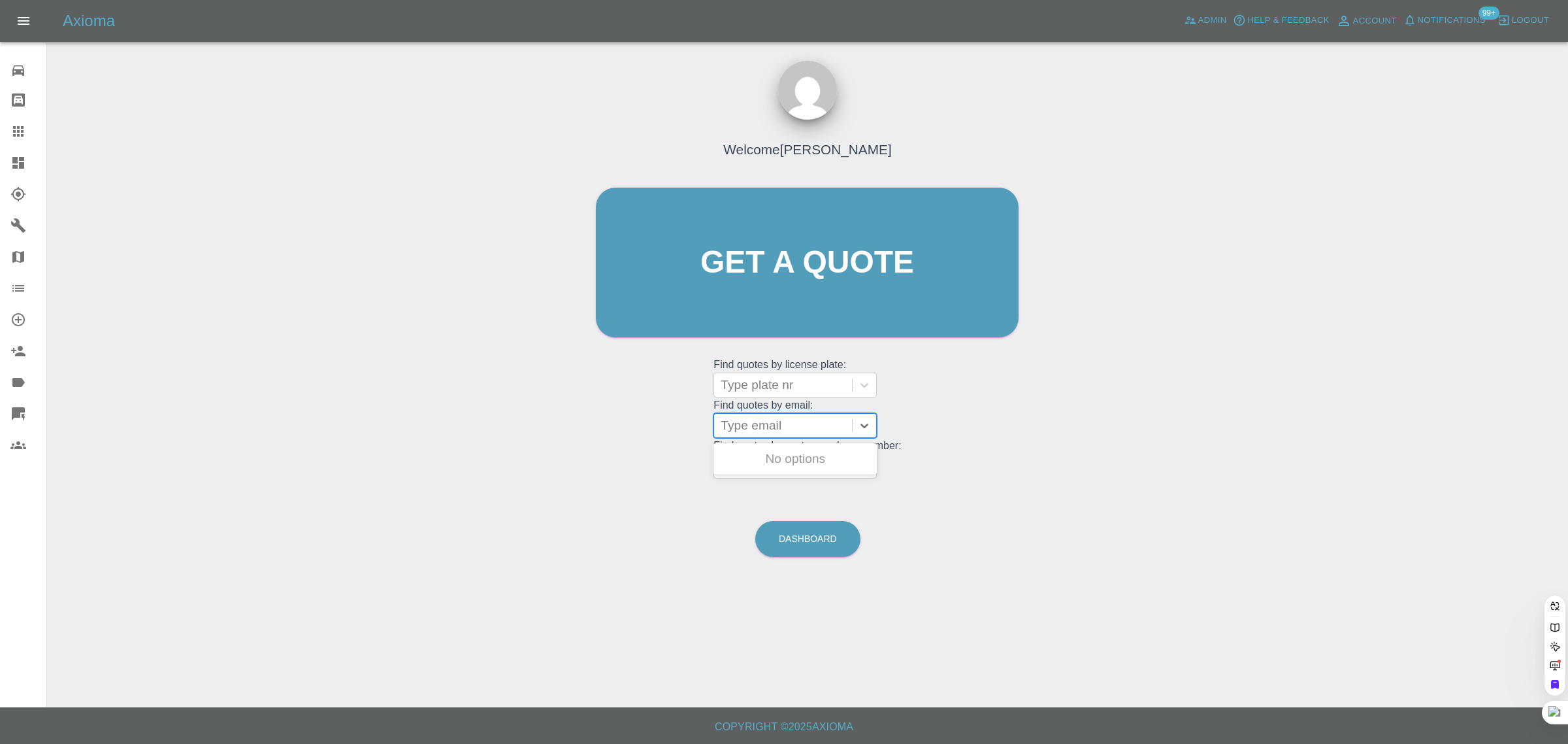
click at [747, 423] on div at bounding box center [783, 426] width 125 height 18
paste input "adam@volarex.co.uk"
type input "adam@volarex.co.uk"
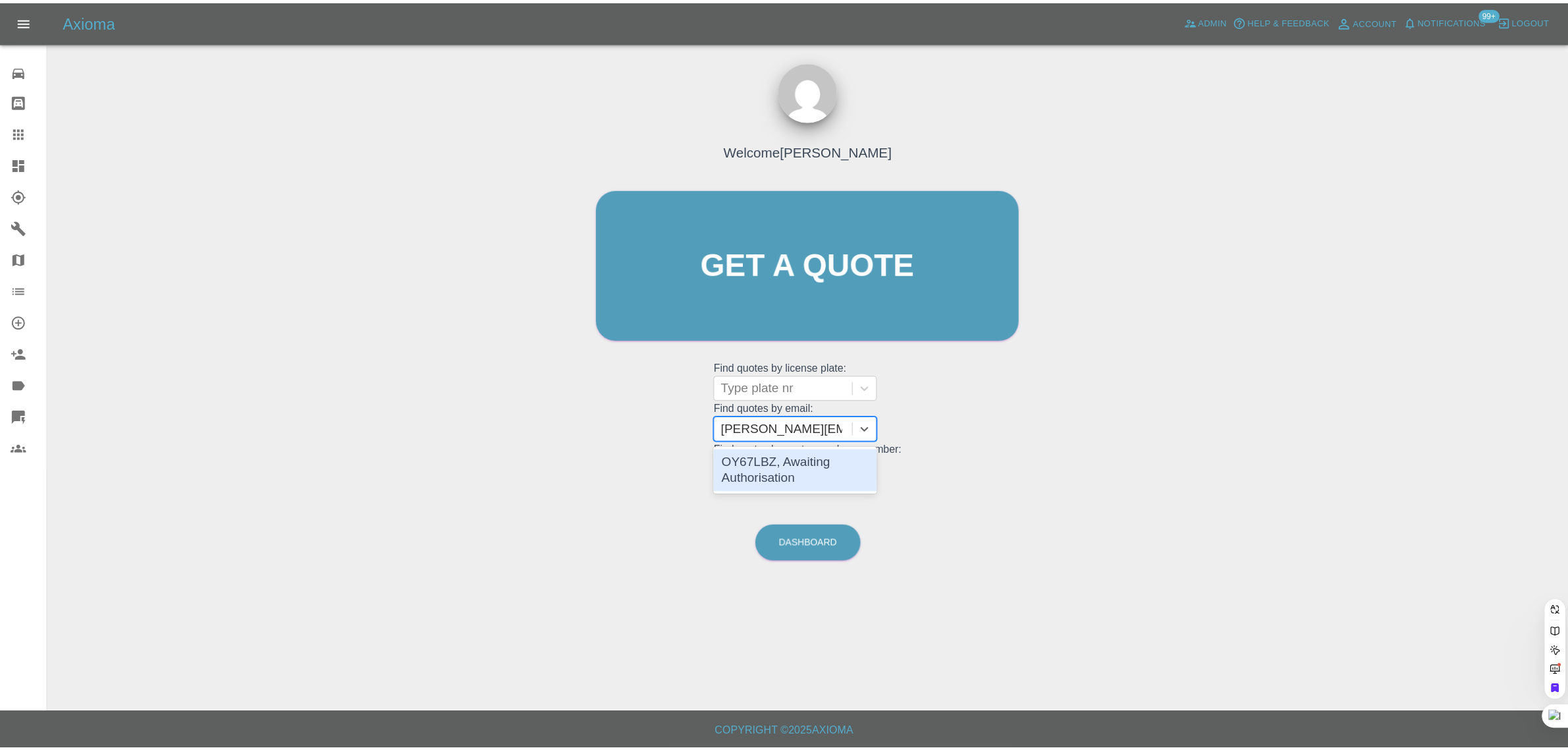
scroll to position [0, 0]
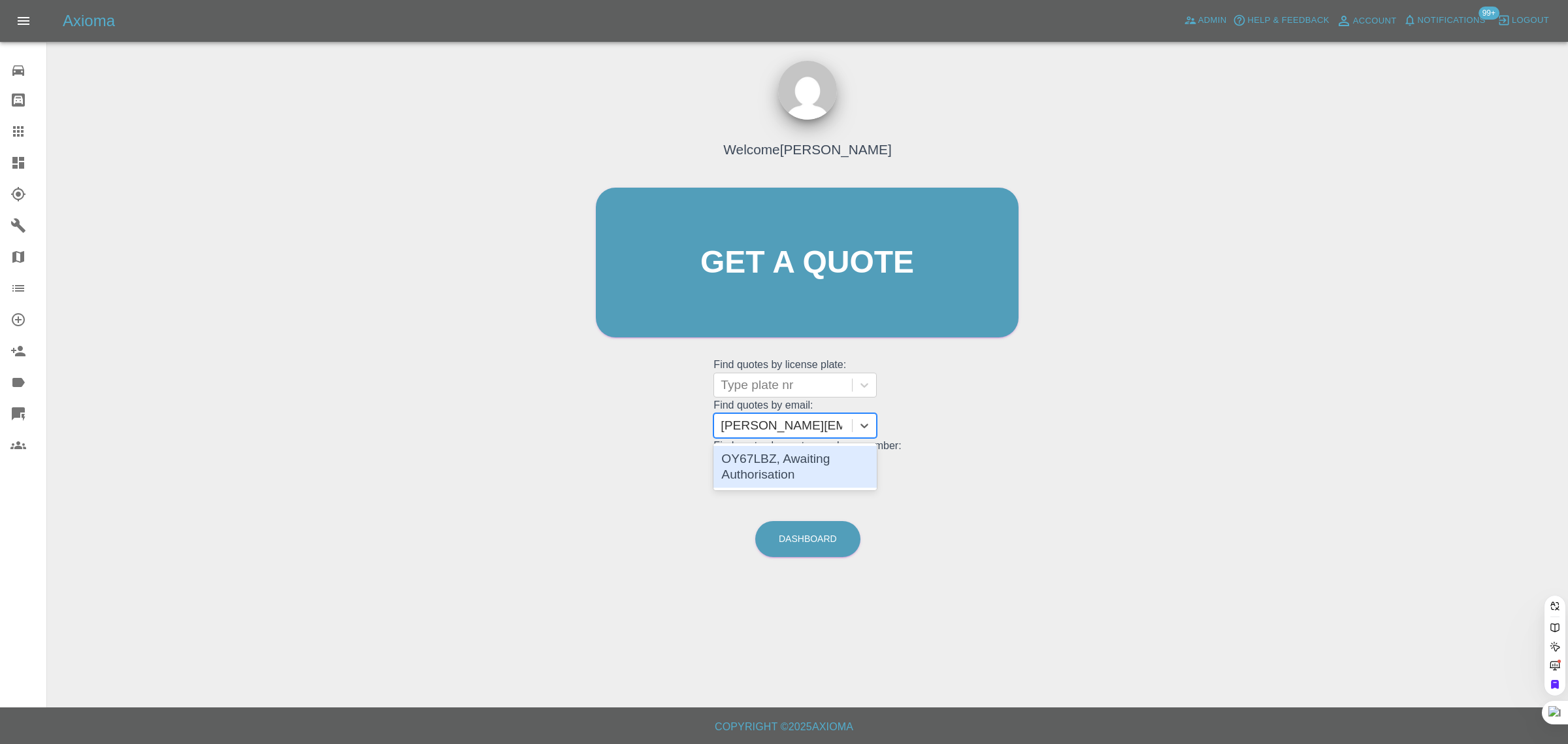
click at [753, 465] on div "OY67LBZ, Awaiting Authorisation" at bounding box center [795, 467] width 163 height 42
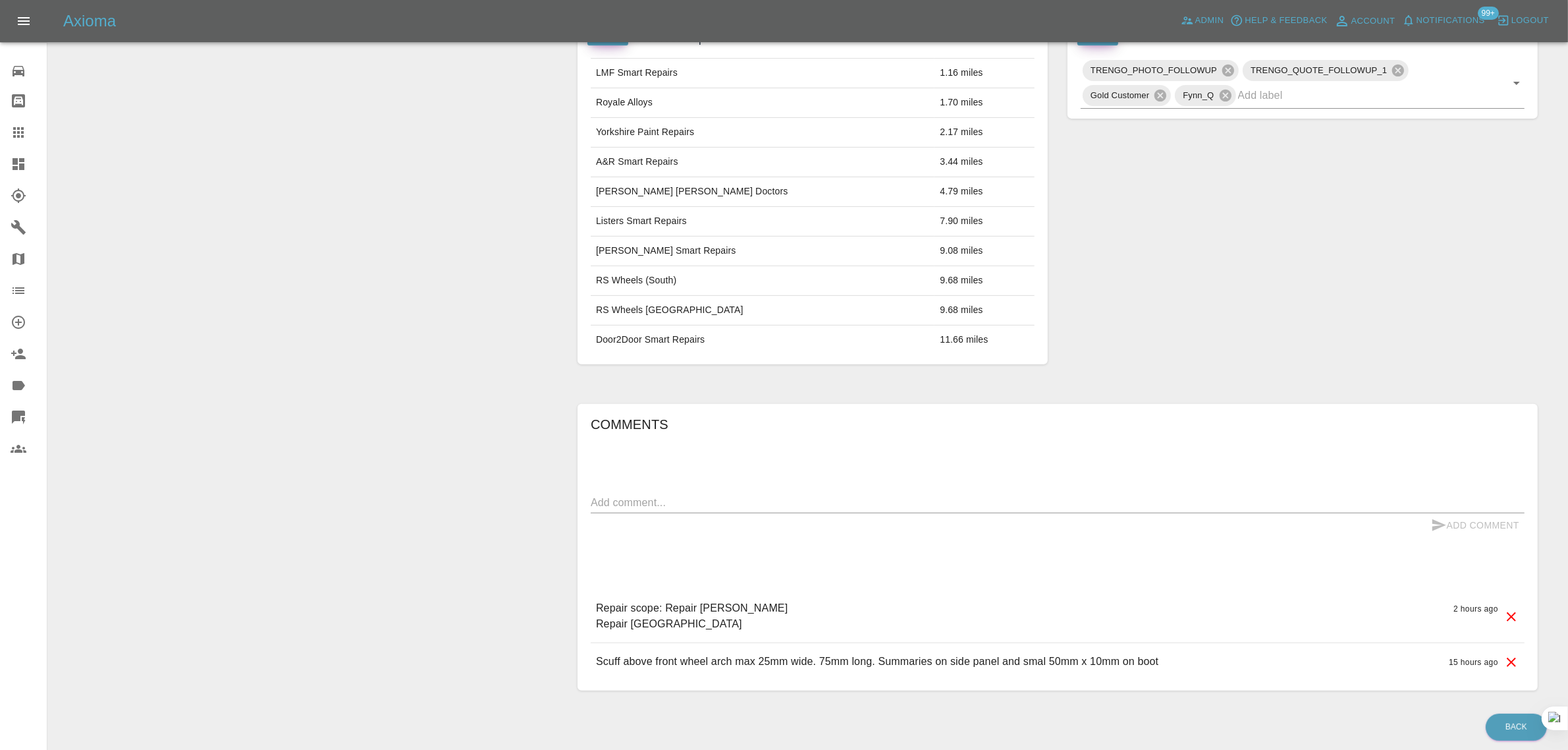
scroll to position [82, 0]
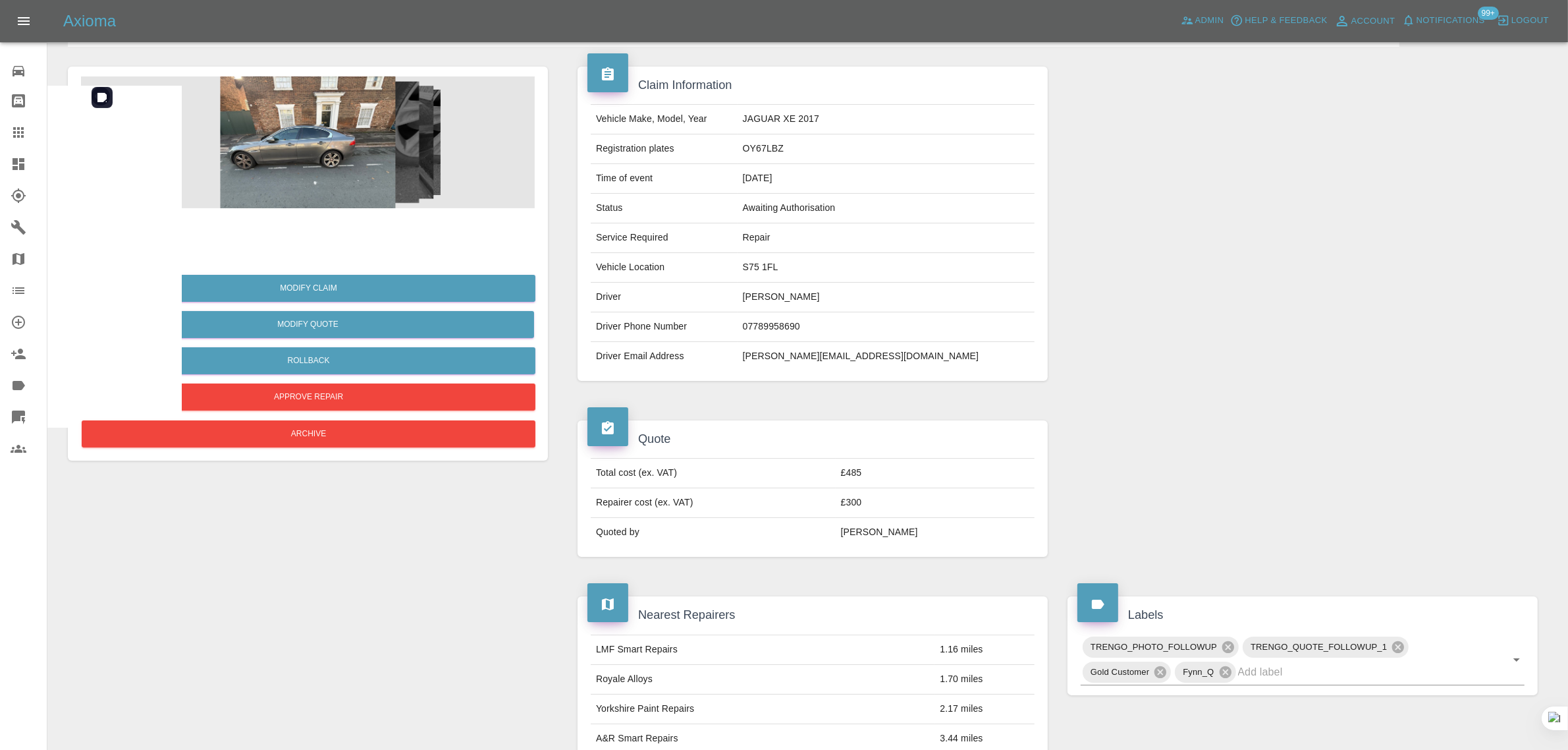
click at [326, 200] on img at bounding box center [307, 142] width 454 height 132
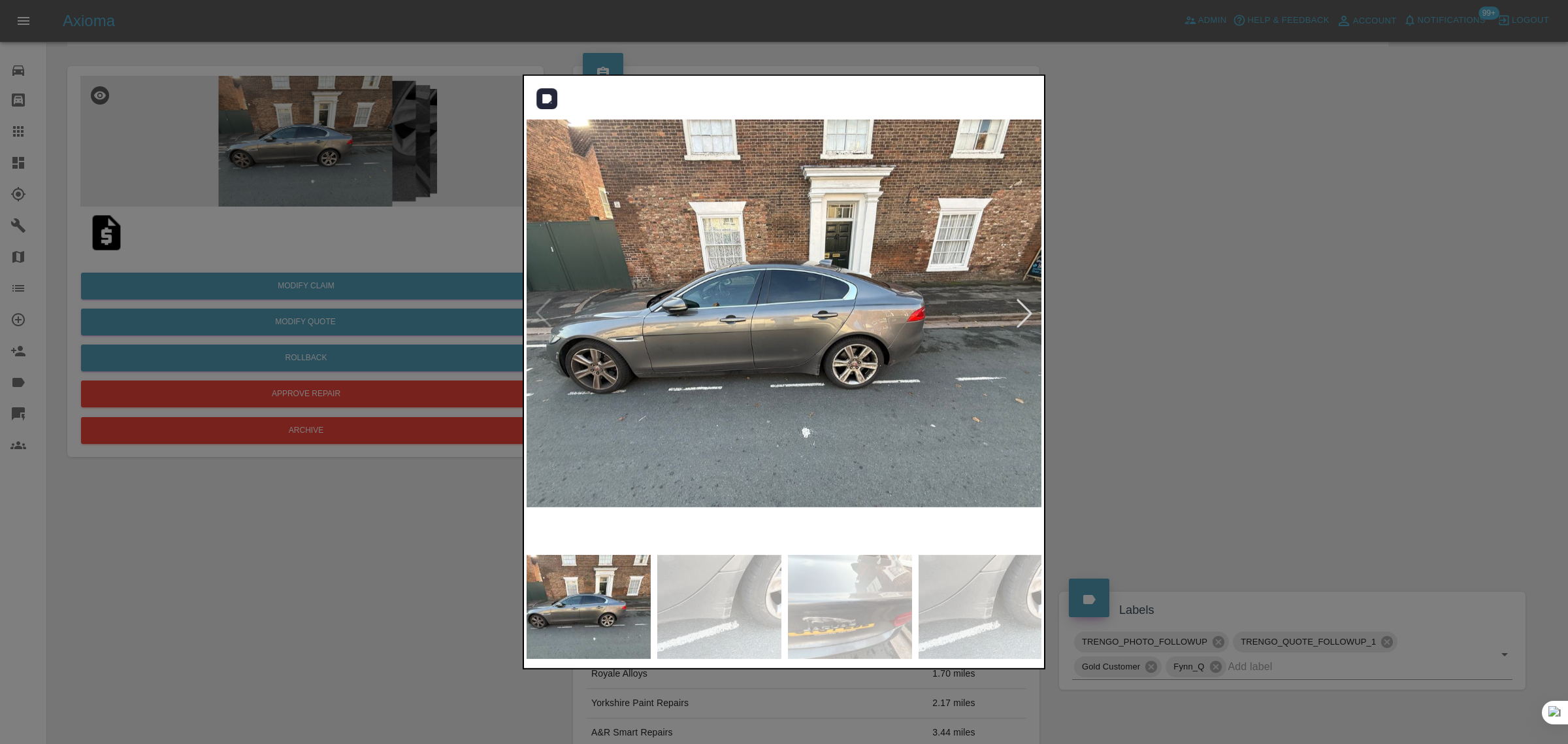
click at [1026, 315] on div at bounding box center [1025, 312] width 29 height 29
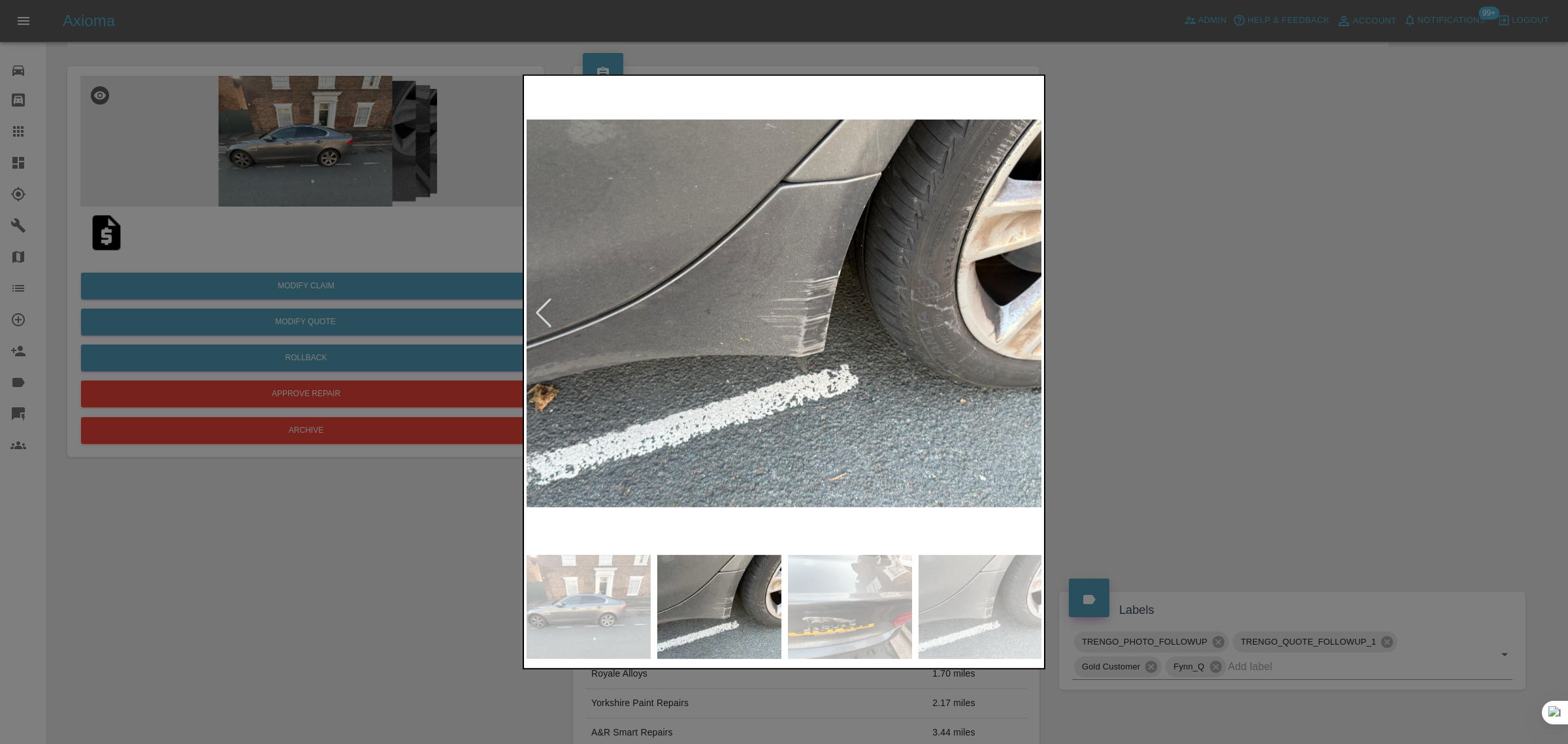
click at [1025, 315] on div at bounding box center [1025, 312] width 29 height 29
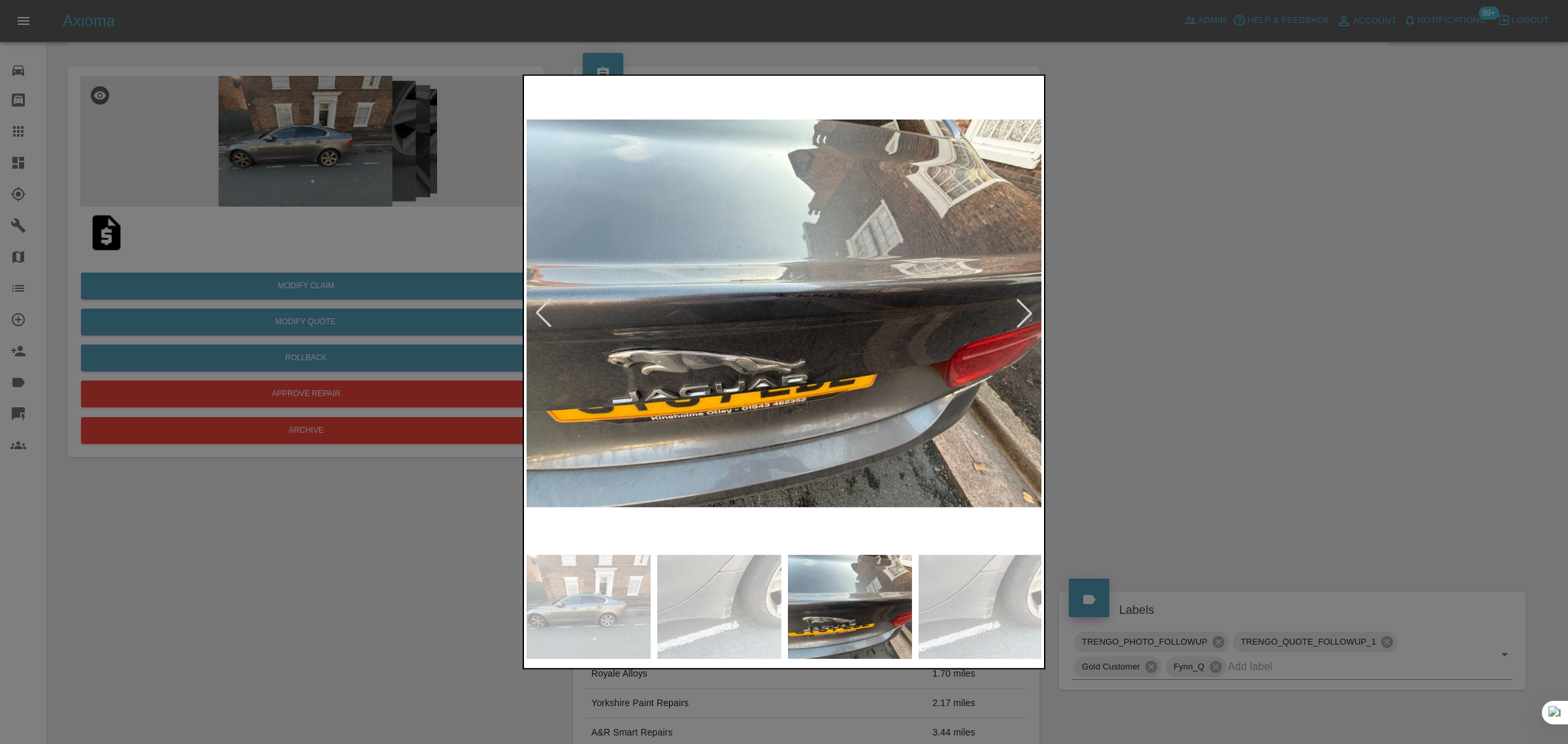
click at [1025, 315] on div at bounding box center [1025, 312] width 29 height 29
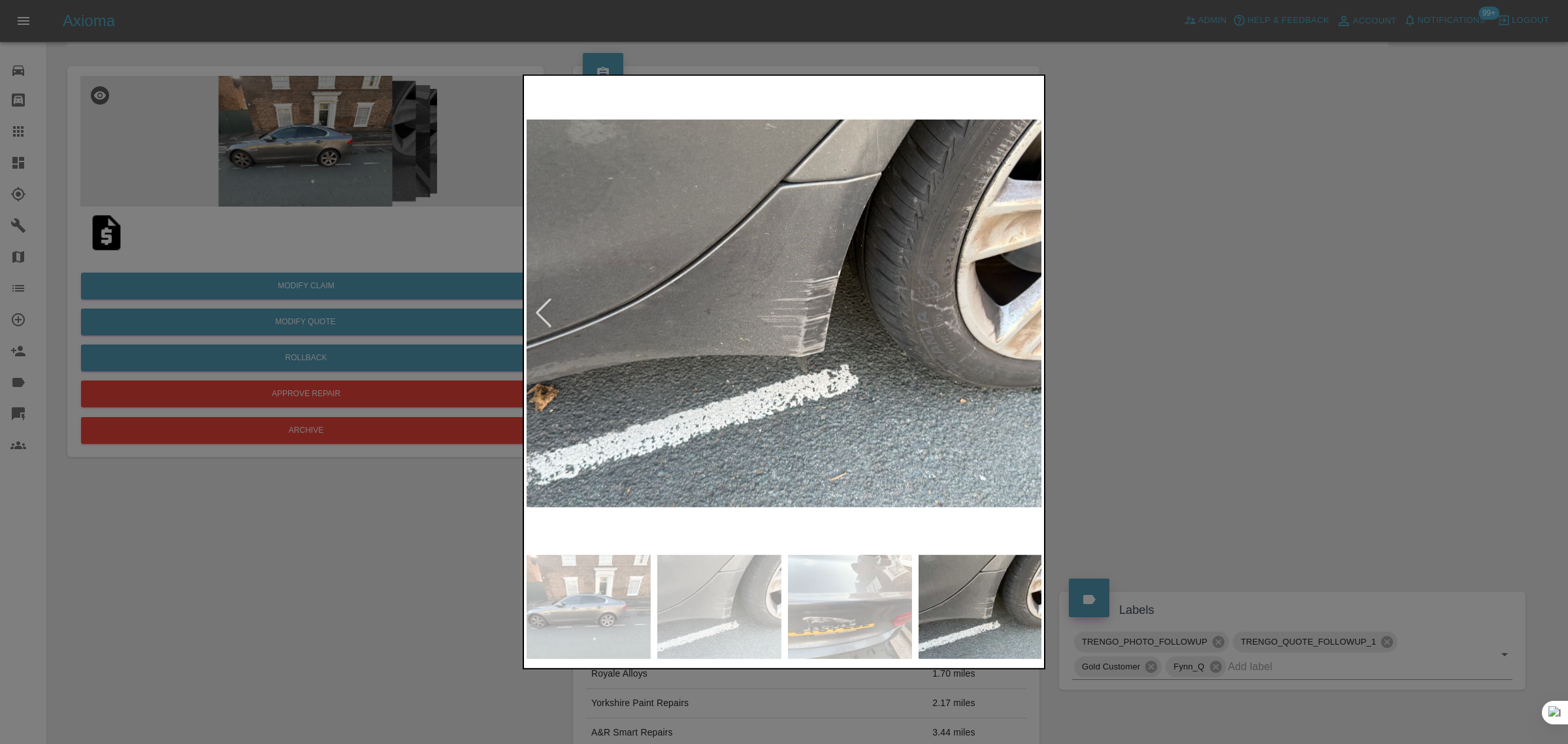
click at [1025, 315] on div at bounding box center [1025, 312] width 29 height 29
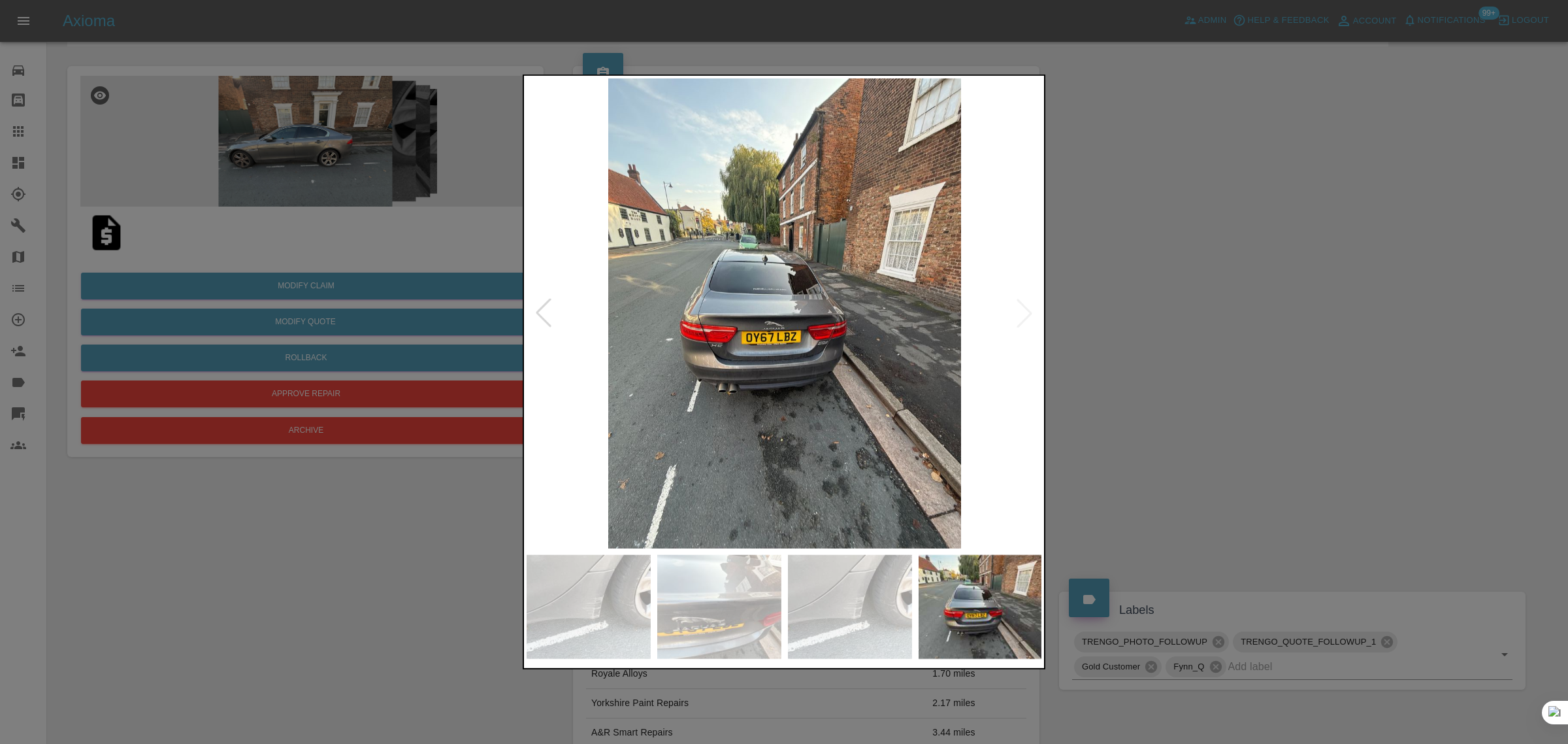
click at [1025, 315] on img at bounding box center [785, 313] width 517 height 470
click at [1086, 337] on div at bounding box center [784, 372] width 1568 height 744
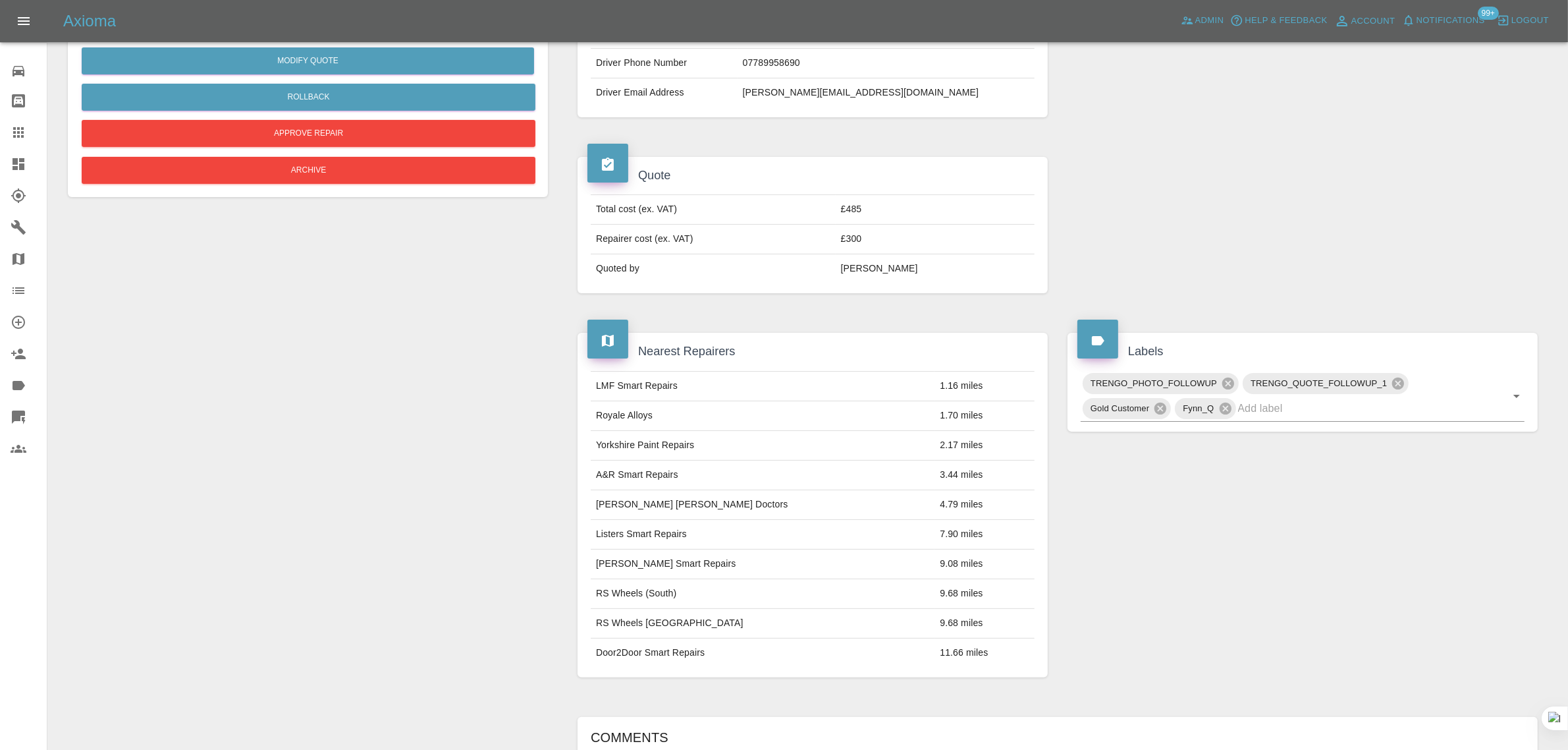
scroll to position [50, 0]
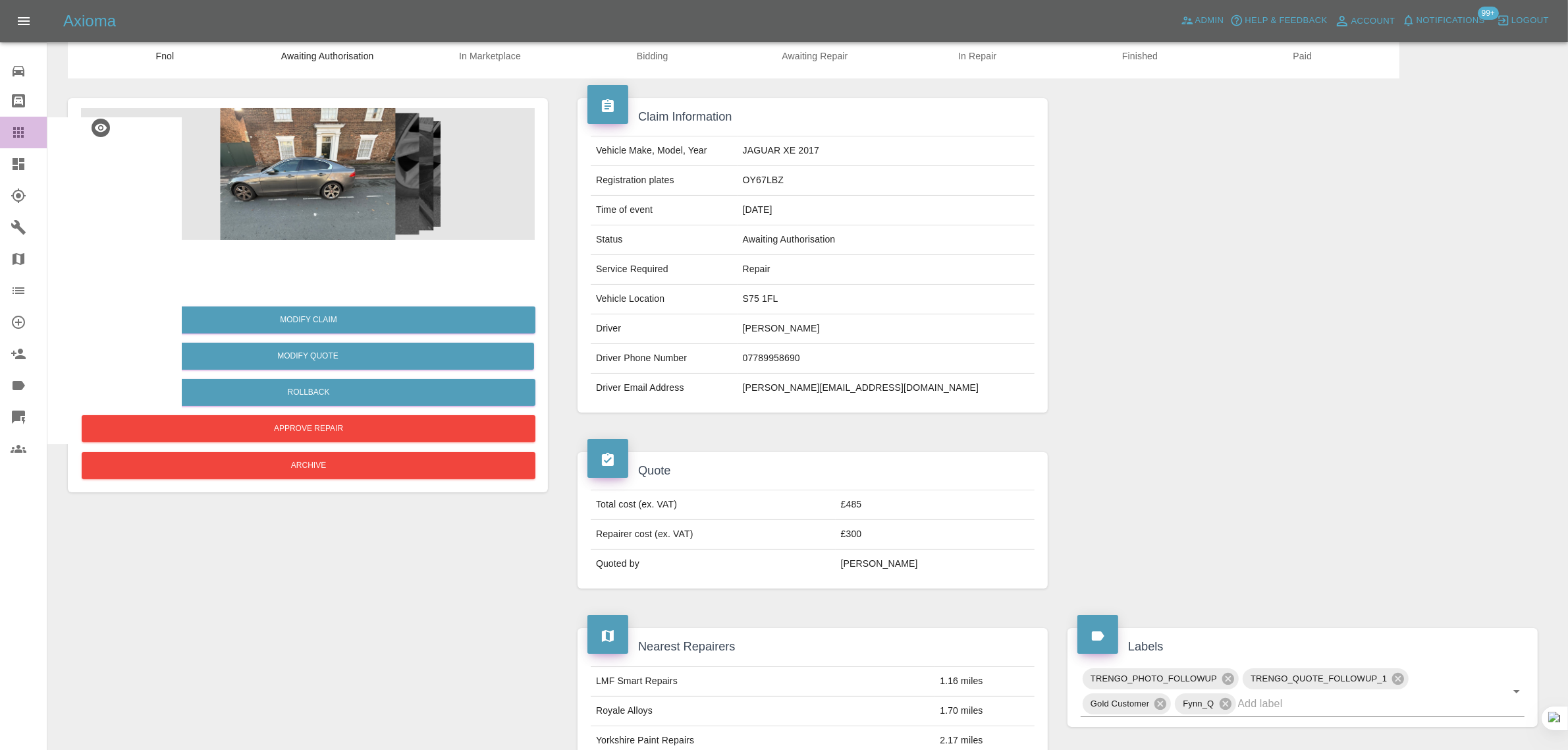
click at [22, 133] on icon at bounding box center [18, 132] width 11 height 11
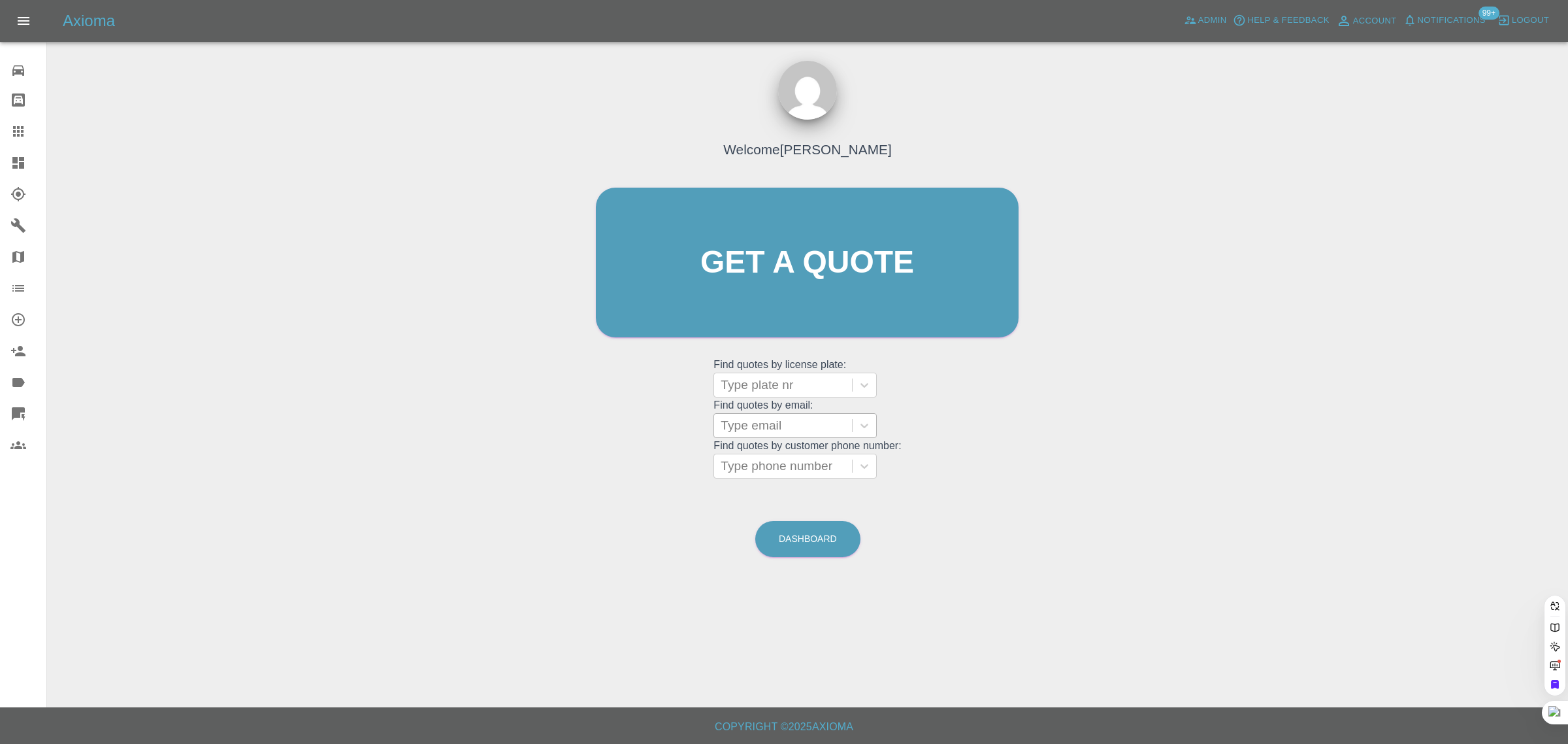
click at [759, 429] on div at bounding box center [783, 426] width 125 height 18
paste input "nicko999@hotmail.co.uk"
type input "nicko999@hotmail.co.u"
click at [743, 462] on div "OE65 GWL, Awaiting Repair" at bounding box center [795, 467] width 163 height 42
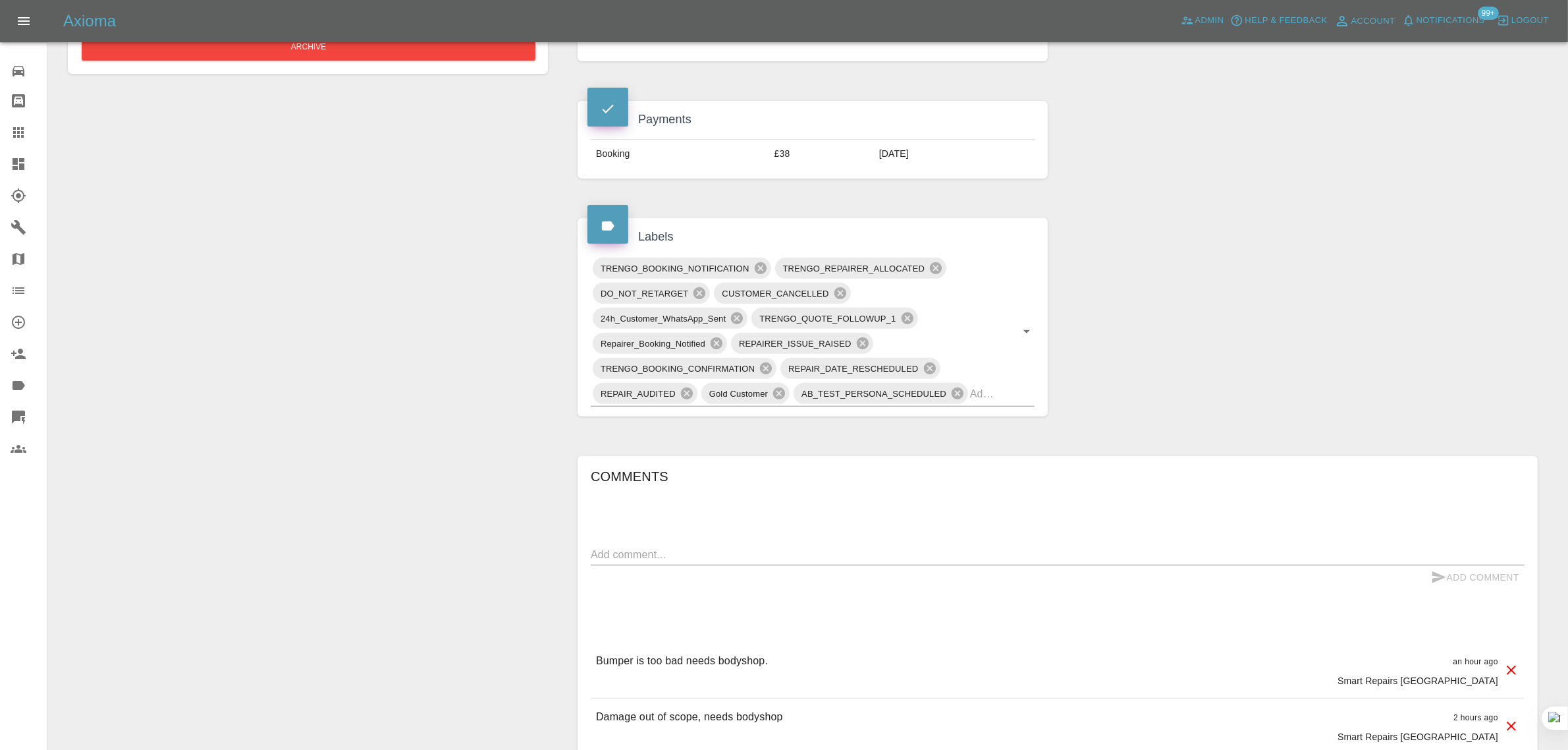
scroll to position [658, 0]
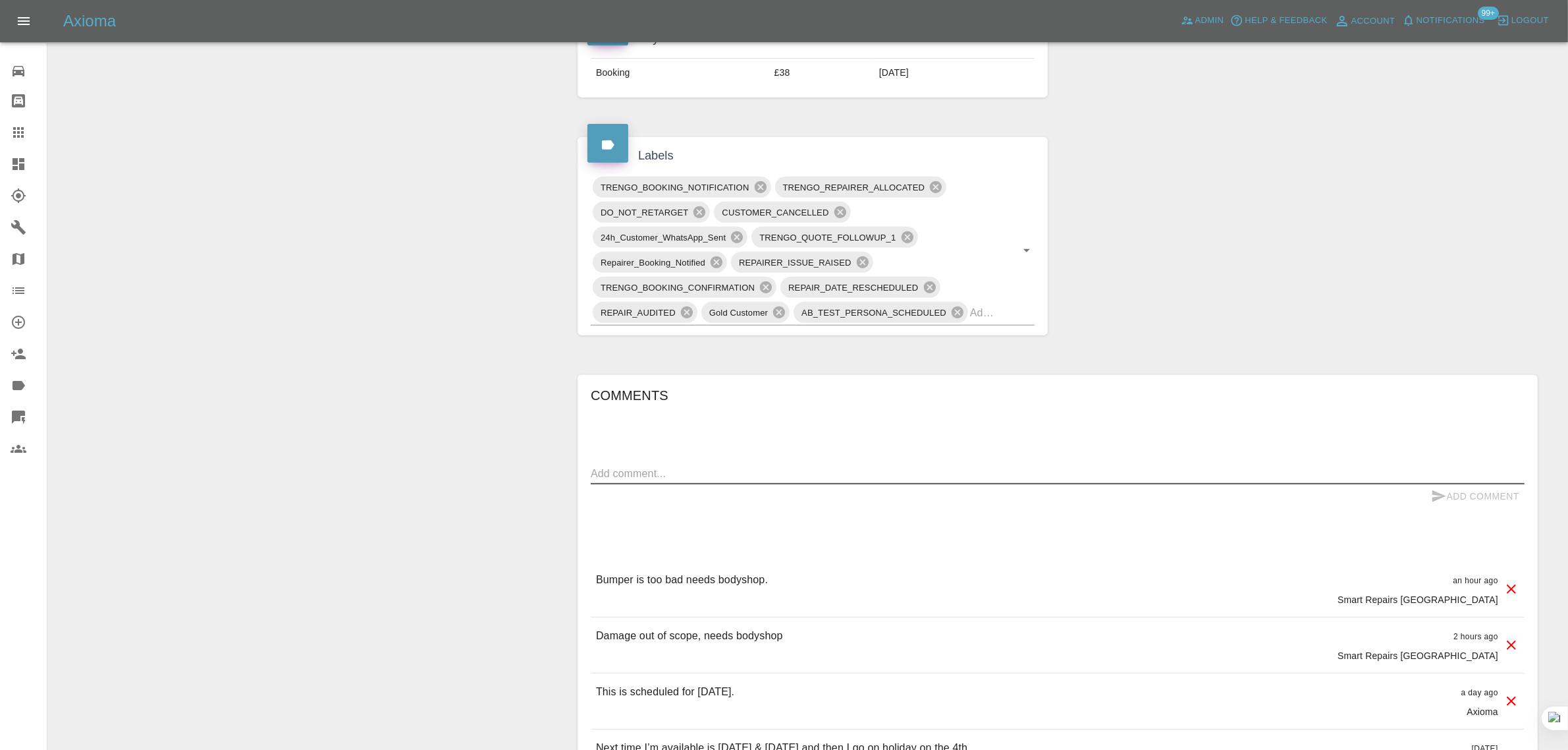
click at [782, 471] on textarea at bounding box center [1058, 474] width 934 height 15
paste textarea "Hi Liam turned up and said he wasn’t able to do the job as it needed a body sho…"
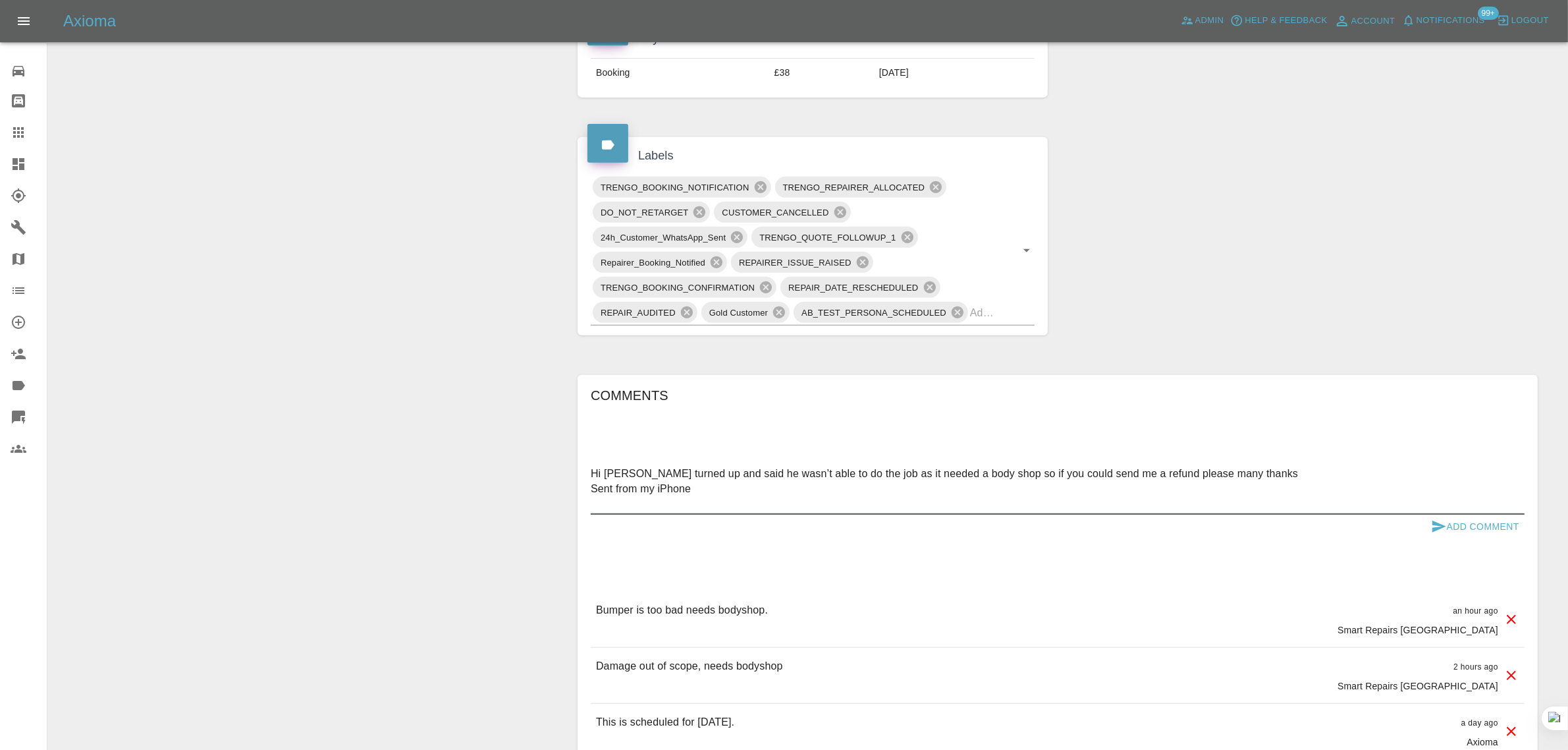
type textarea "Hi Liam turned up and said he wasn’t able to do the job as it needed a body sho…"
click at [1483, 535] on button "Add Comment" at bounding box center [1476, 527] width 99 height 24
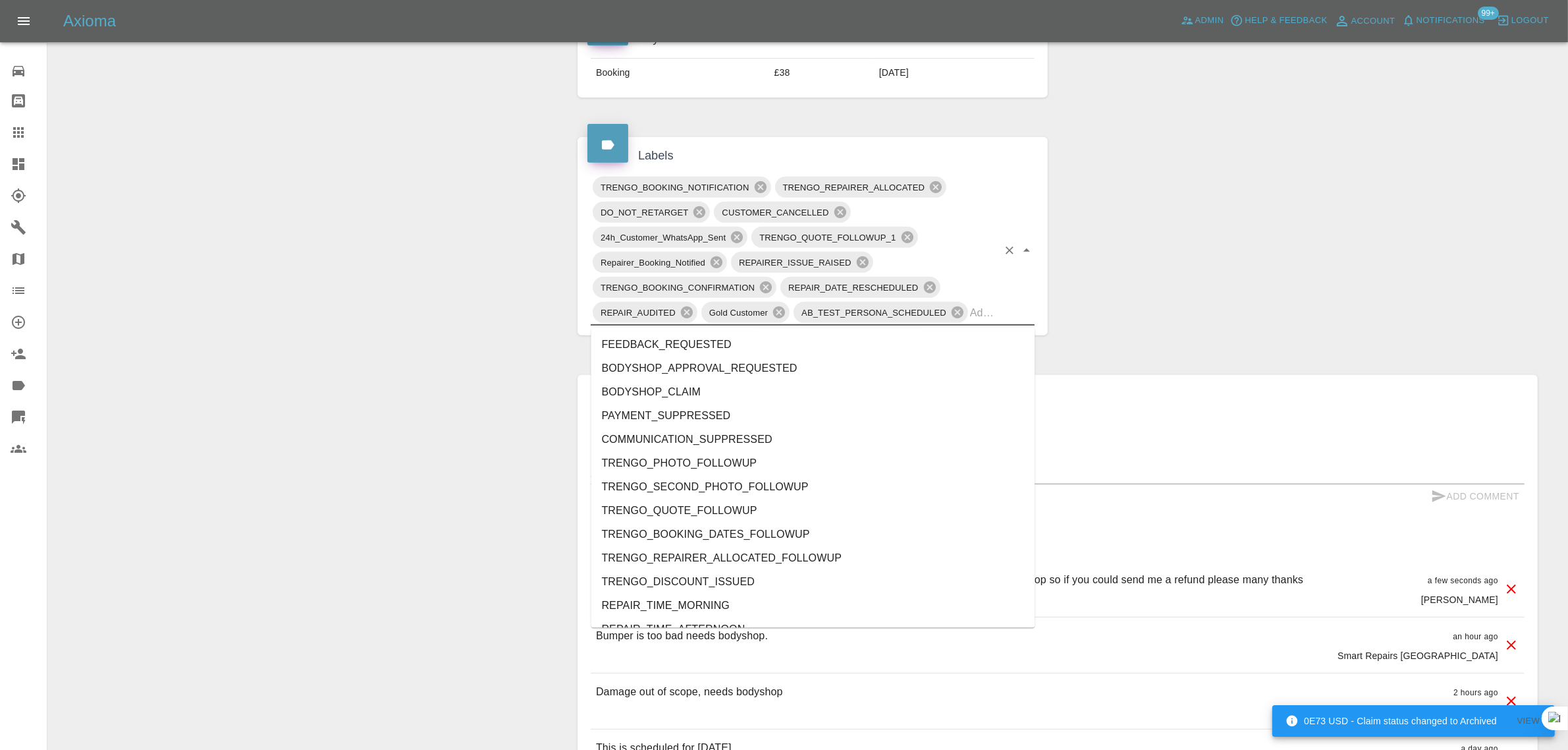
click at [987, 317] on input "text" at bounding box center [983, 312] width 28 height 20
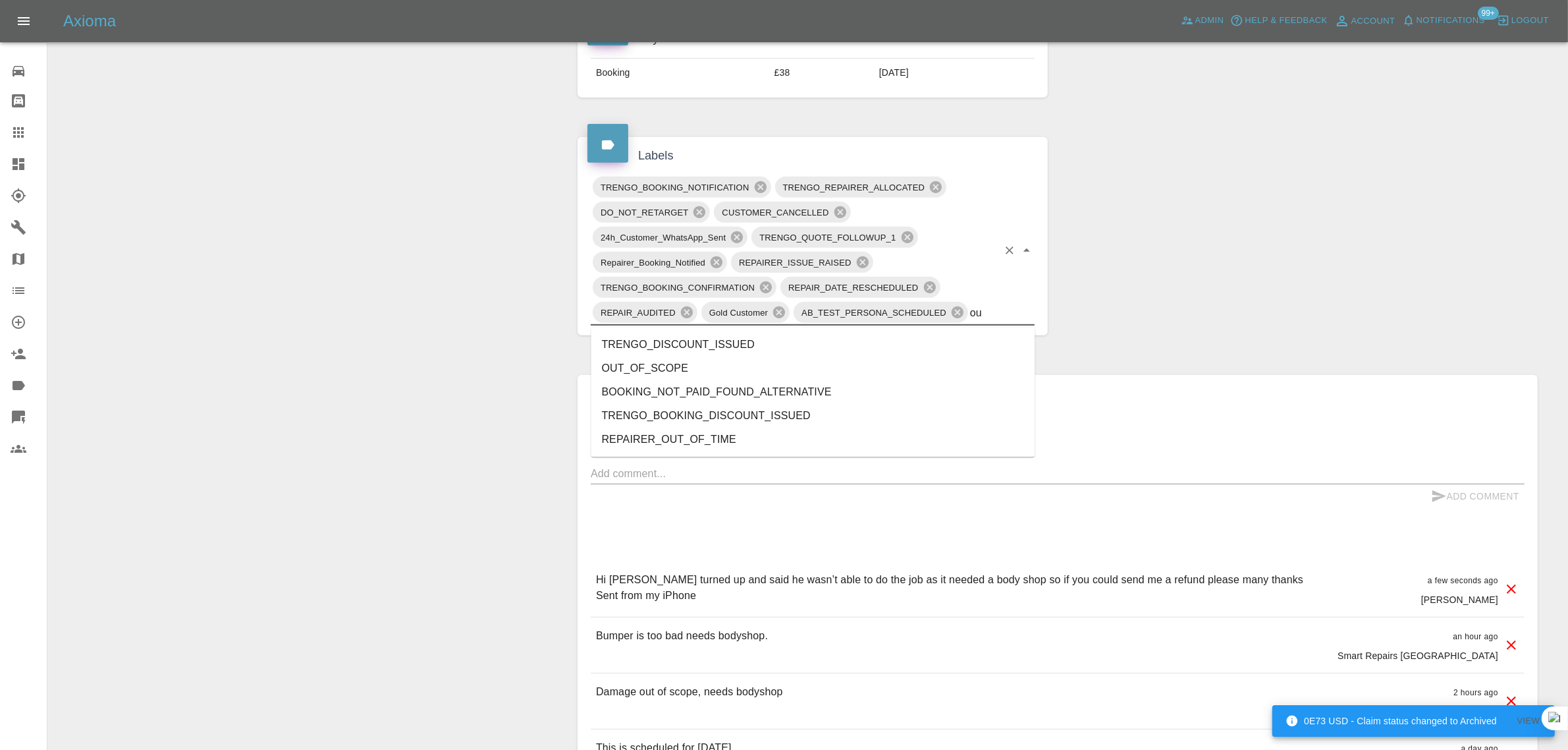
type input "out"
click at [605, 348] on li "OUT_OF_SCOPE" at bounding box center [813, 345] width 444 height 24
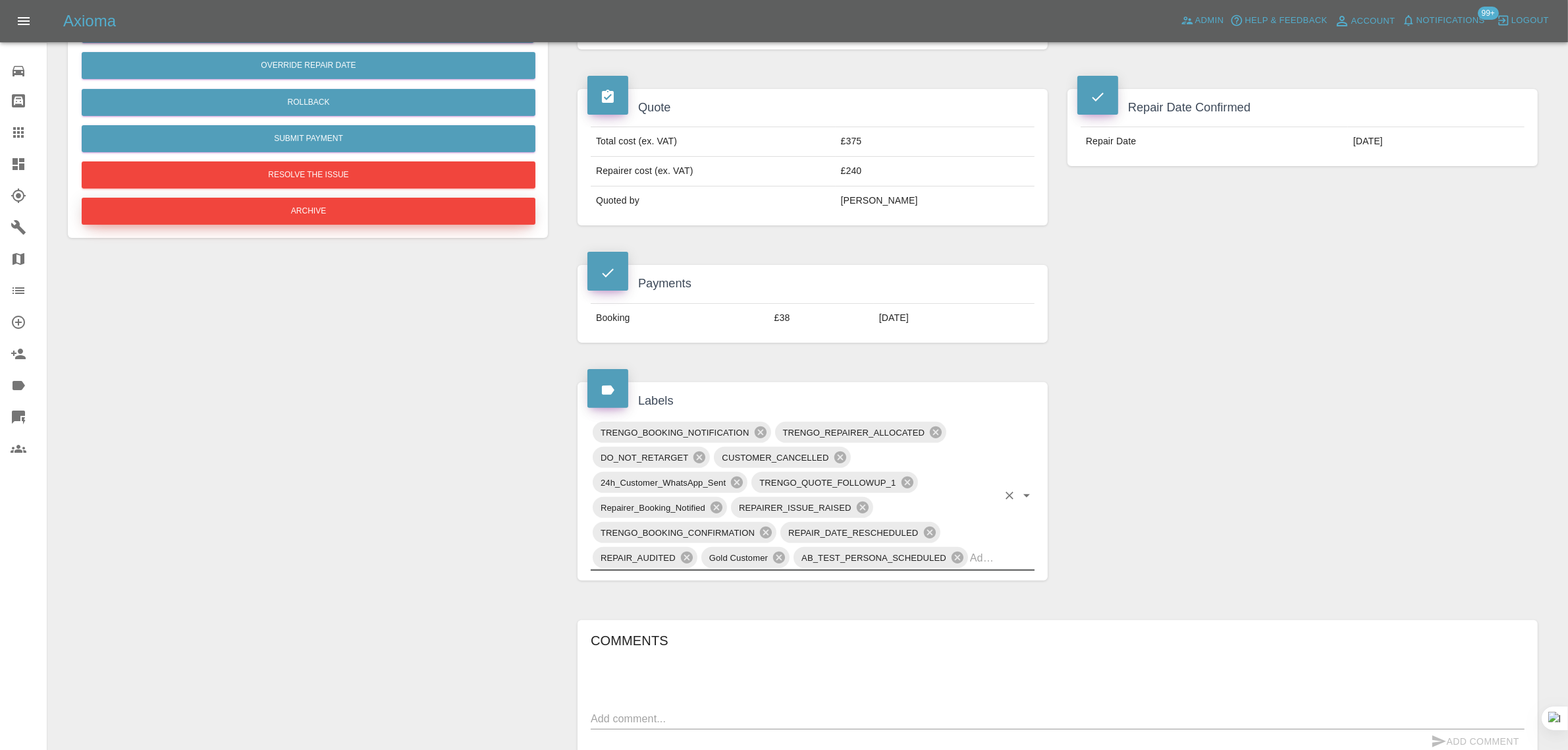
scroll to position [247, 0]
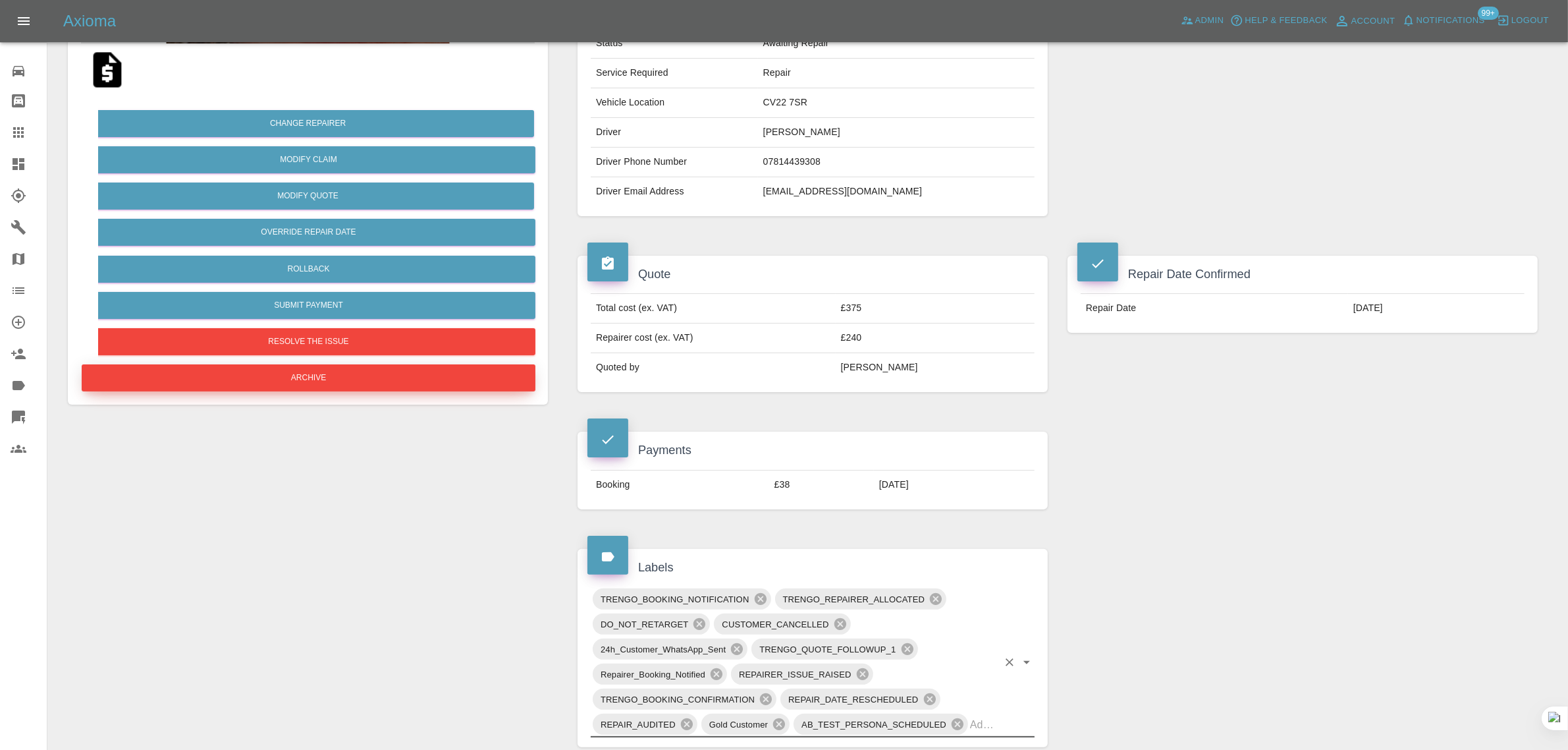
click at [366, 380] on button "Archive" at bounding box center [308, 378] width 454 height 27
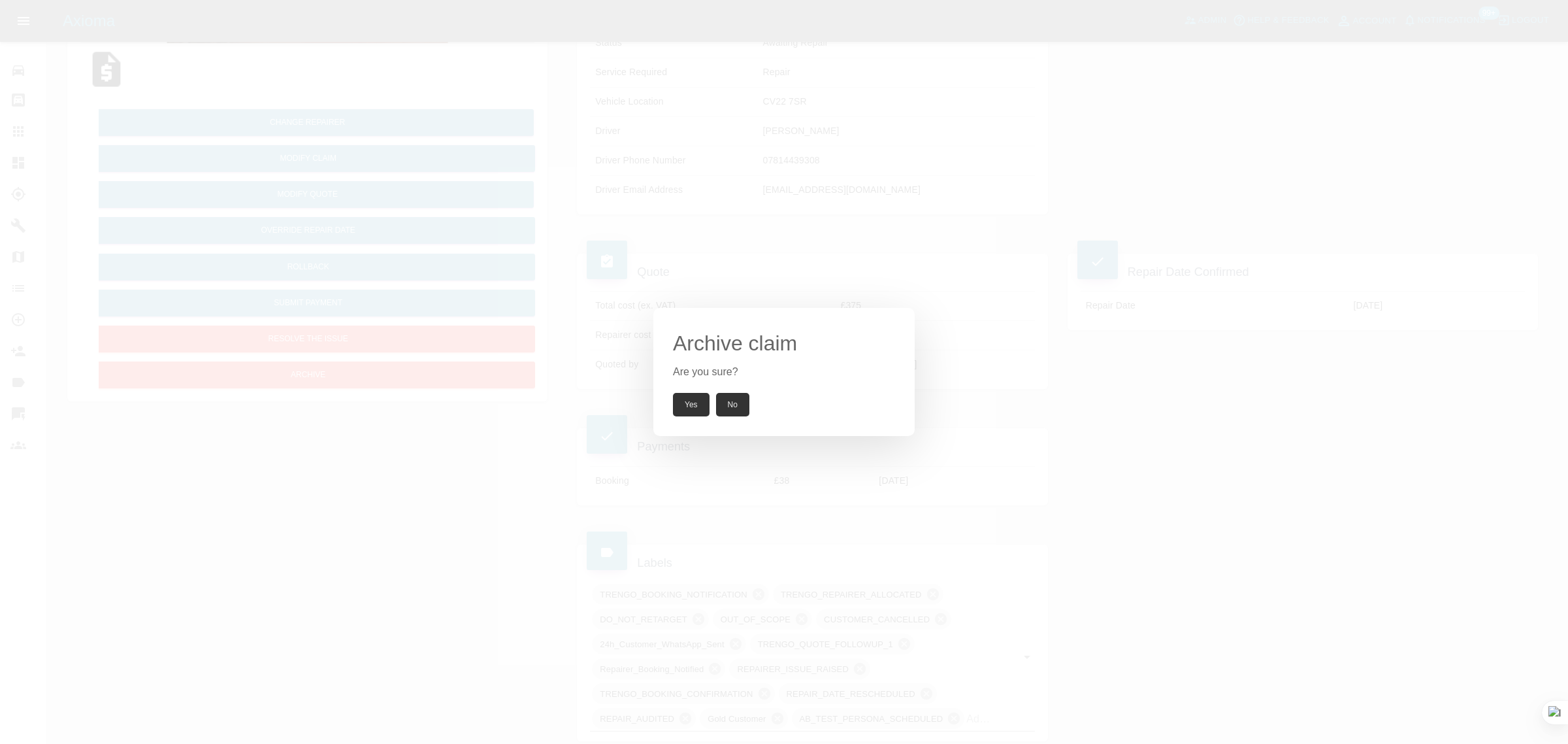
click at [687, 401] on button "Yes" at bounding box center [692, 404] width 37 height 23
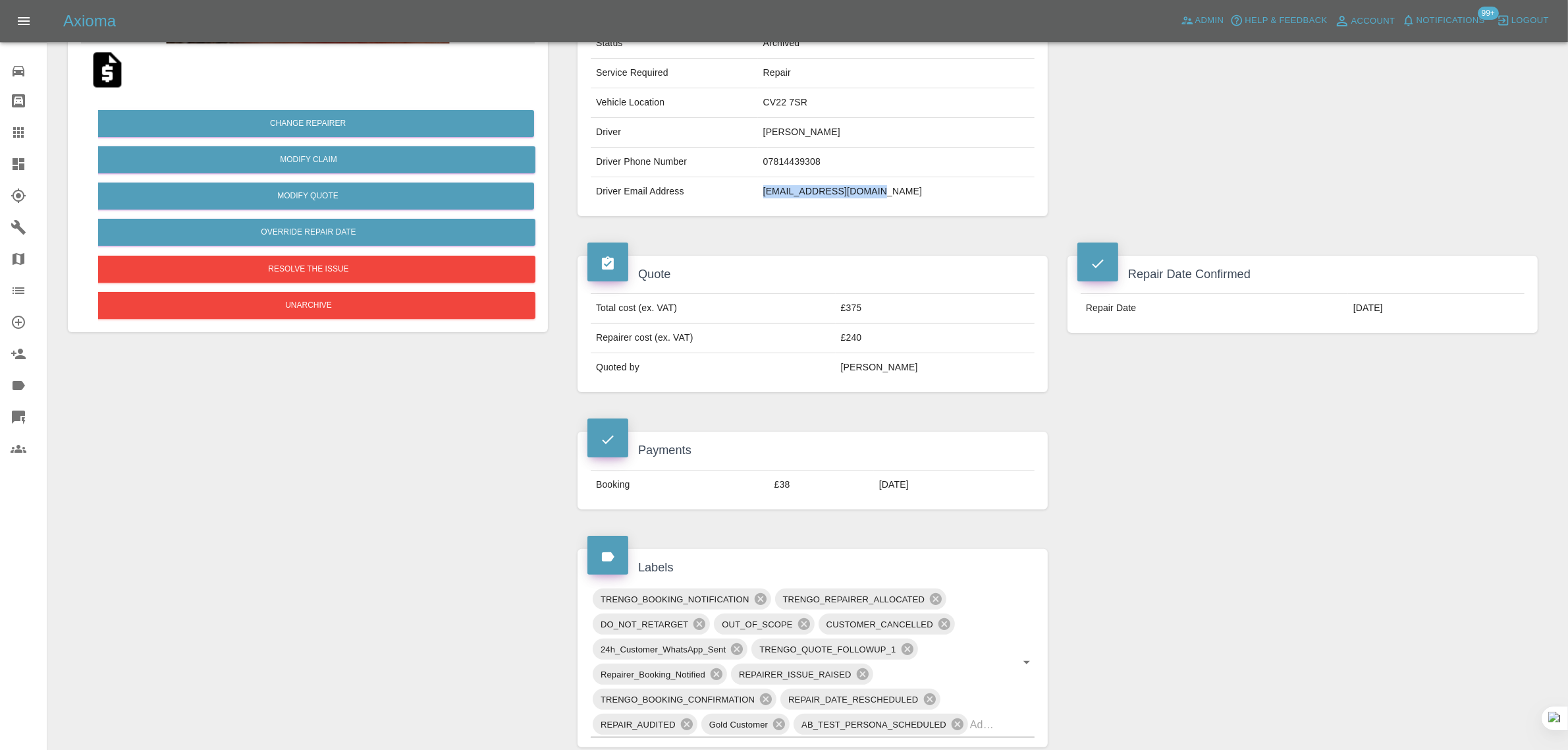
drag, startPoint x: 765, startPoint y: 192, endPoint x: 881, endPoint y: 197, distance: 116.1
click at [881, 197] on td "nicko999@hotmail.co.uk" at bounding box center [896, 191] width 276 height 29
copy td "nicko999@hotmail.co.uk"
click at [22, 136] on icon at bounding box center [18, 132] width 11 height 11
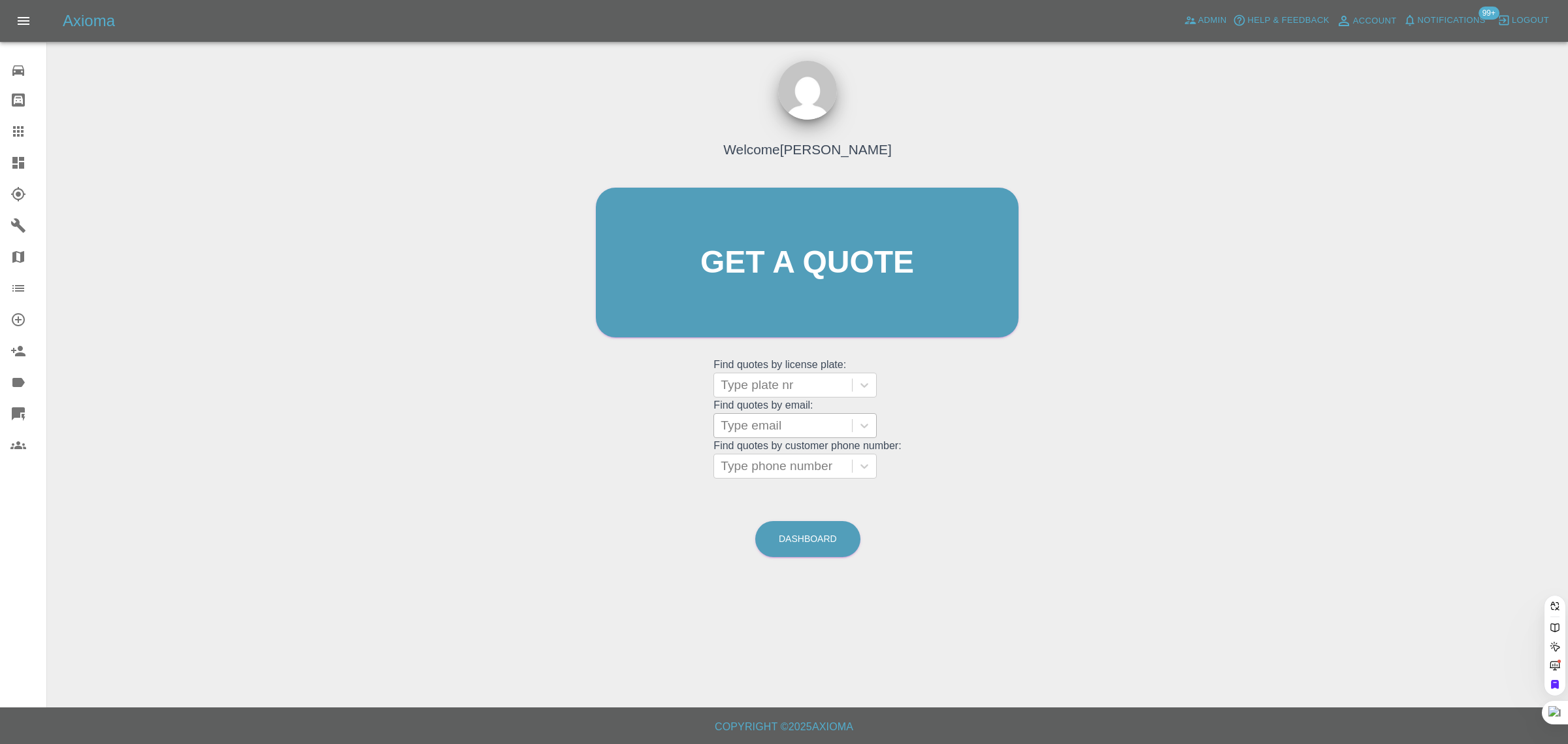
click at [739, 435] on div "Type email" at bounding box center [782, 425] width 137 height 23
paste input "johnmay@btinternet.com"
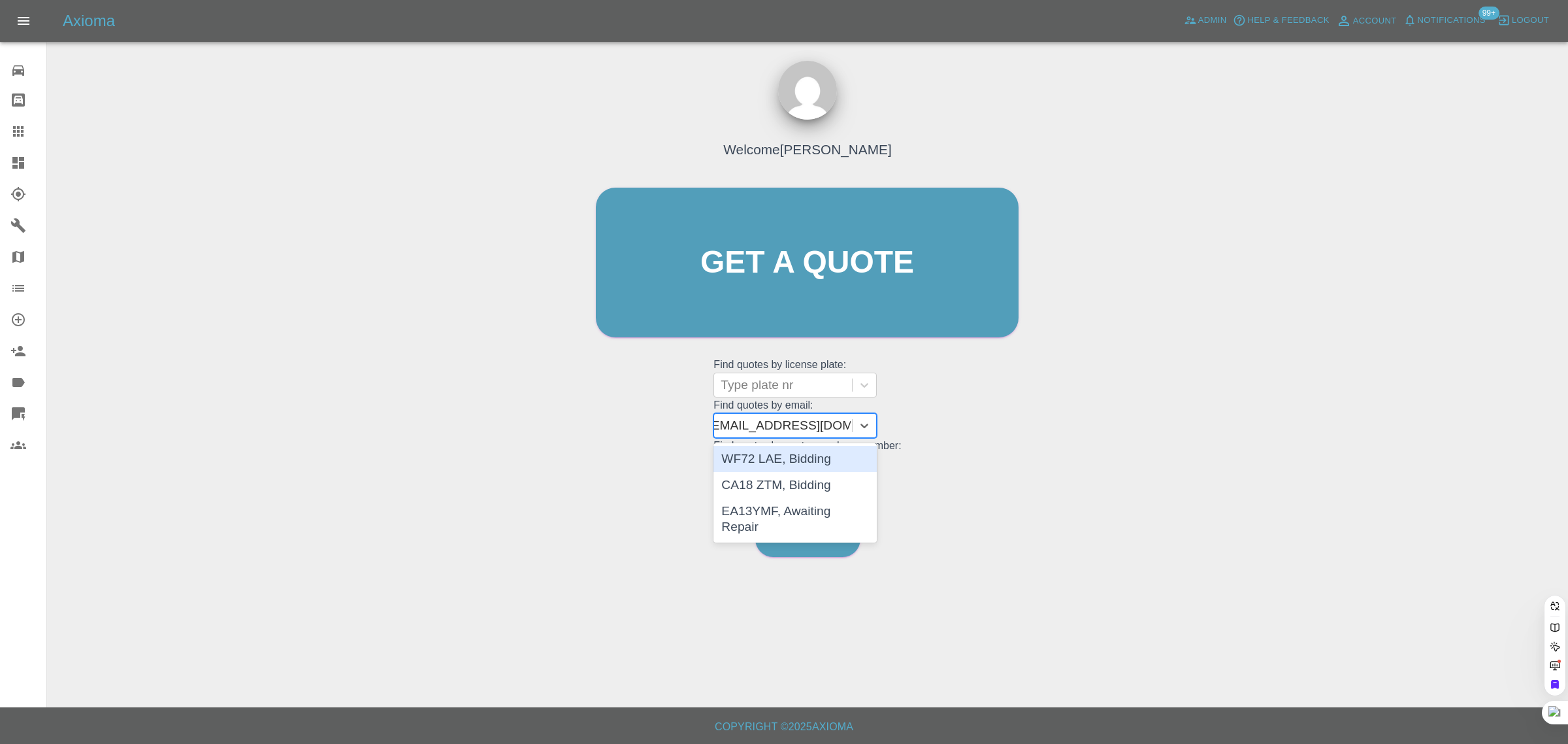
type input "johnmay@btinternet.com"
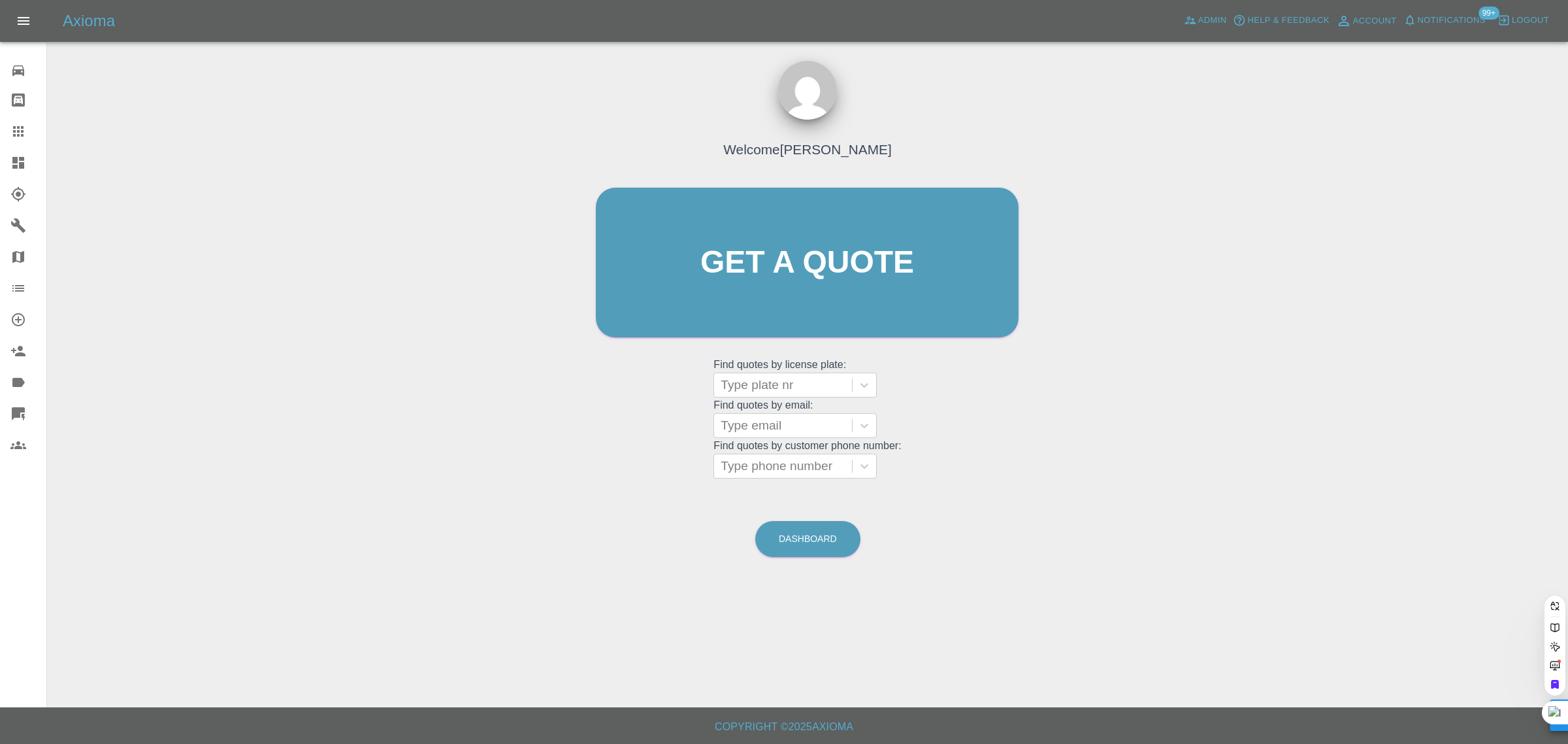
scroll to position [0, 0]
paste input "johnmay@btinternet.com"
type input "johnmay@btinternet.com"
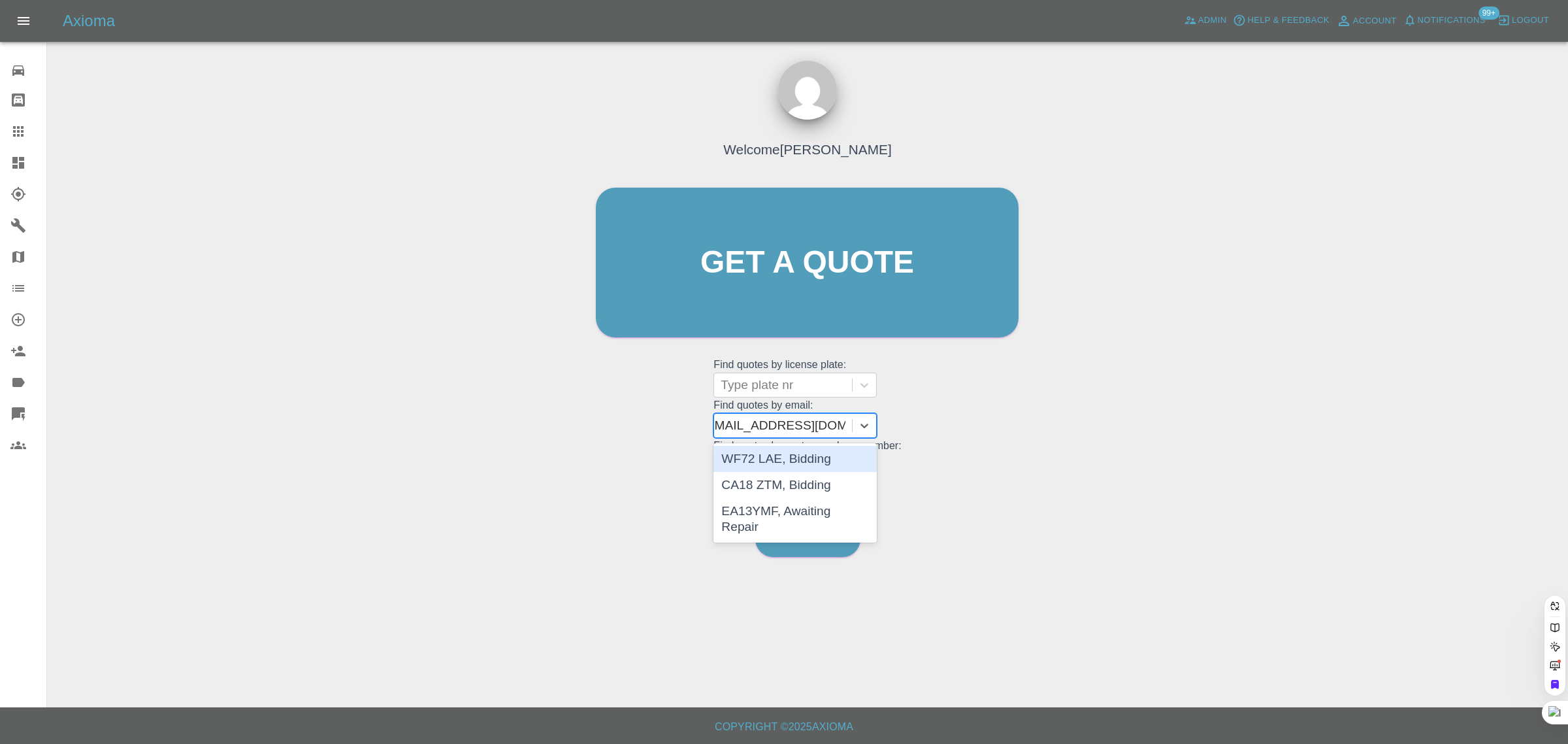
scroll to position [0, 13]
click at [752, 508] on div "EA13YMF, Awaiting Repair" at bounding box center [795, 519] width 163 height 42
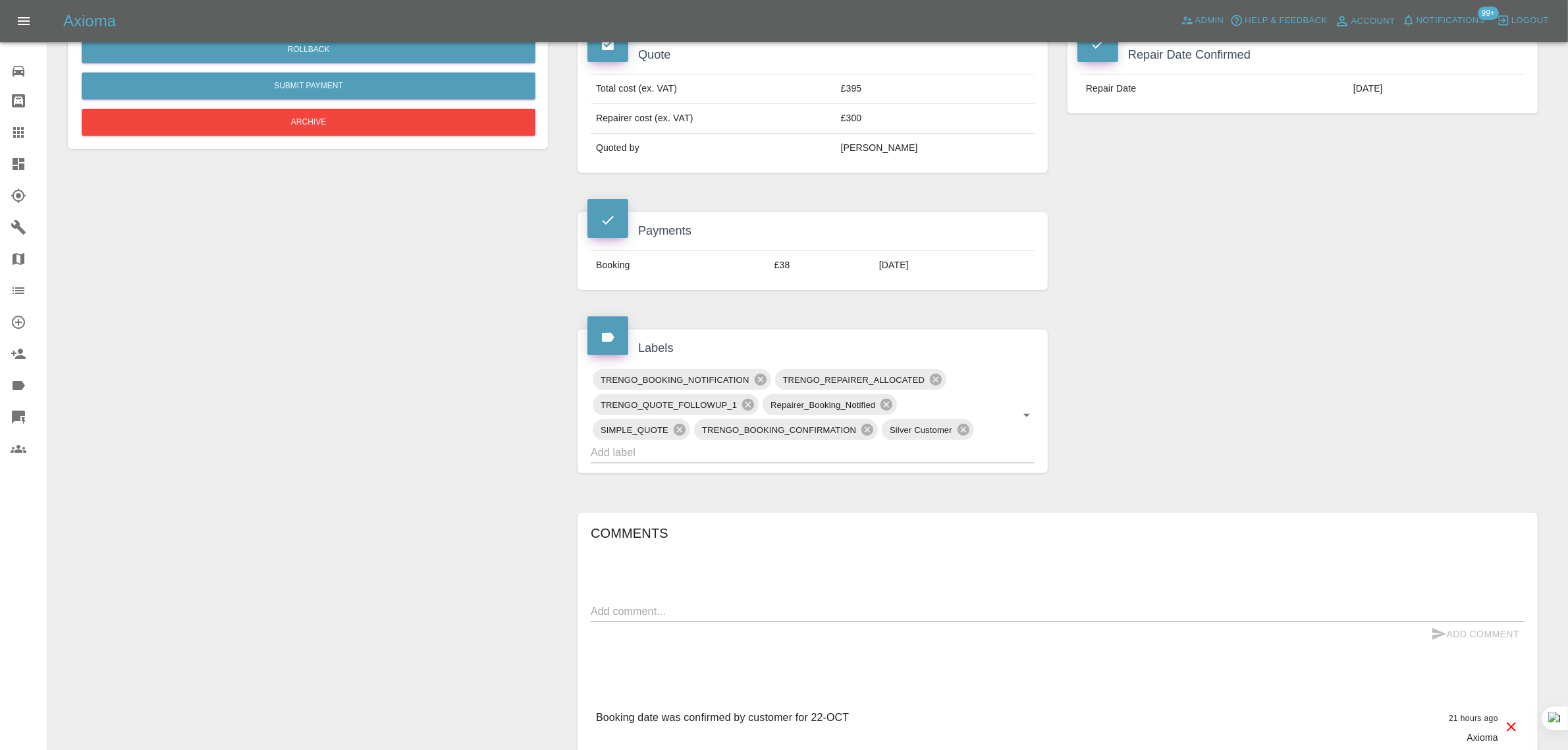
scroll to position [576, 0]
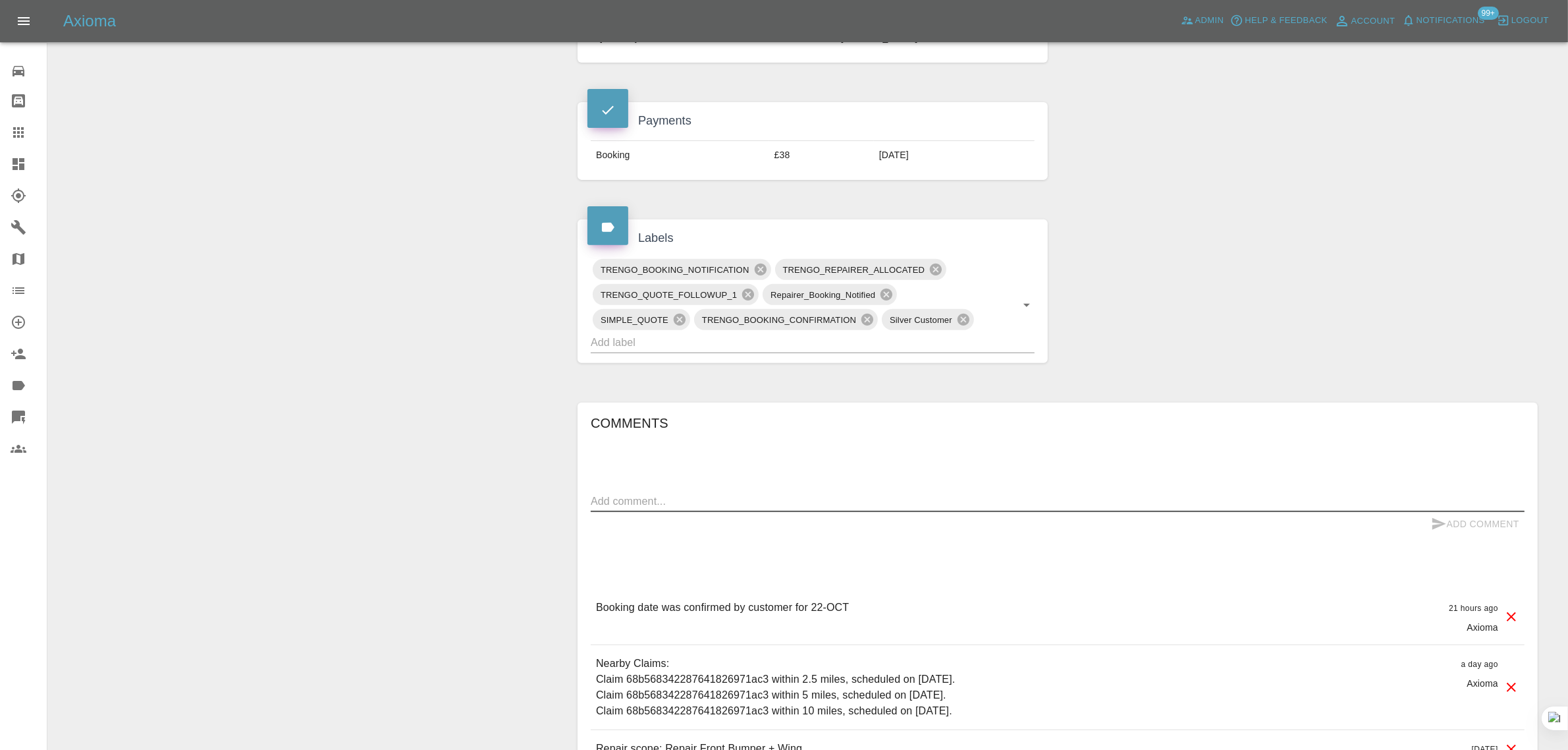
click at [901, 505] on textarea at bounding box center [1058, 501] width 934 height 15
paste textarea "The latest situation is that I have confirmed on WhatsApp that all three vehicl…"
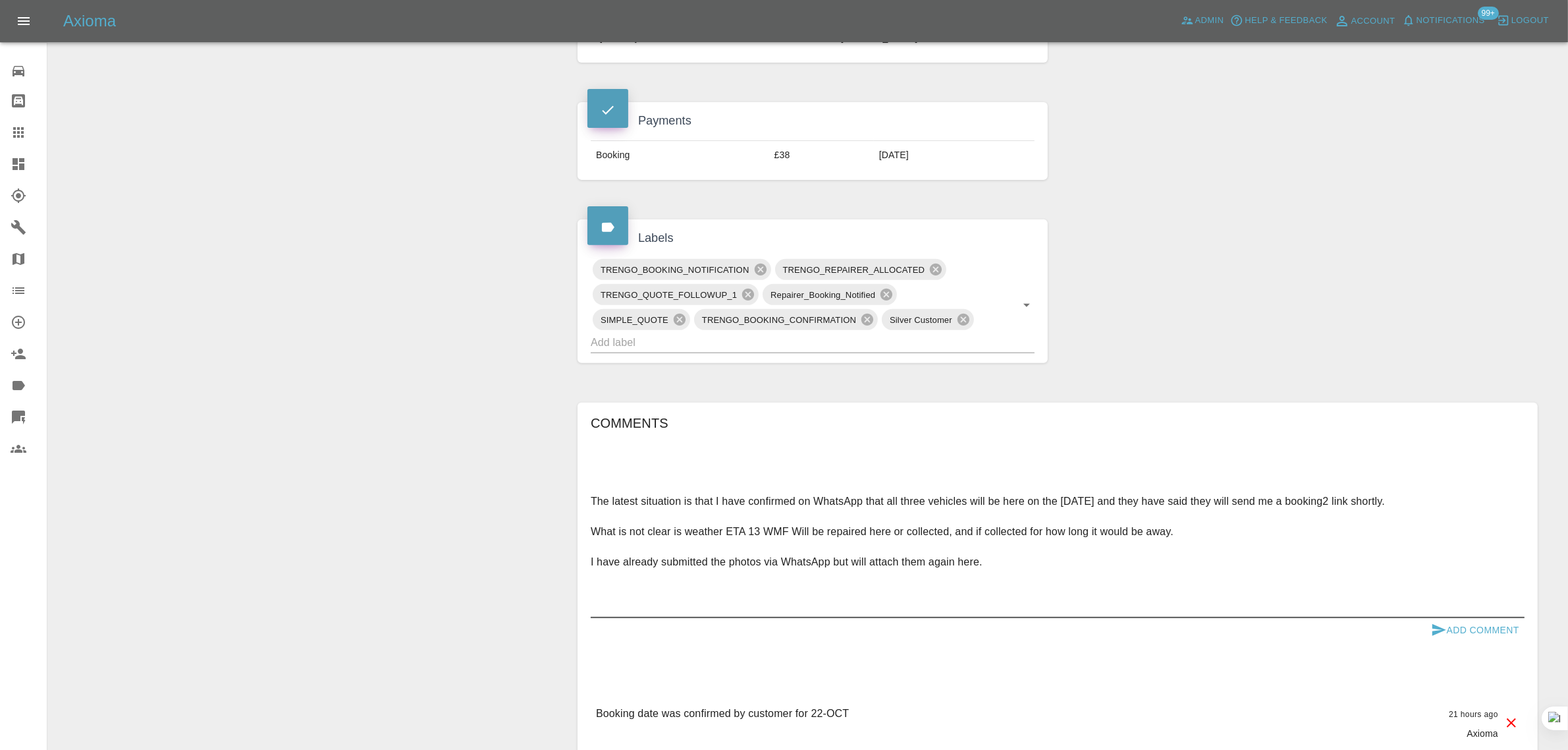
type textarea "The latest situation is that I have confirmed on WhatsApp that all three vehicl…"
click at [1440, 631] on icon "submit" at bounding box center [1439, 629] width 16 height 16
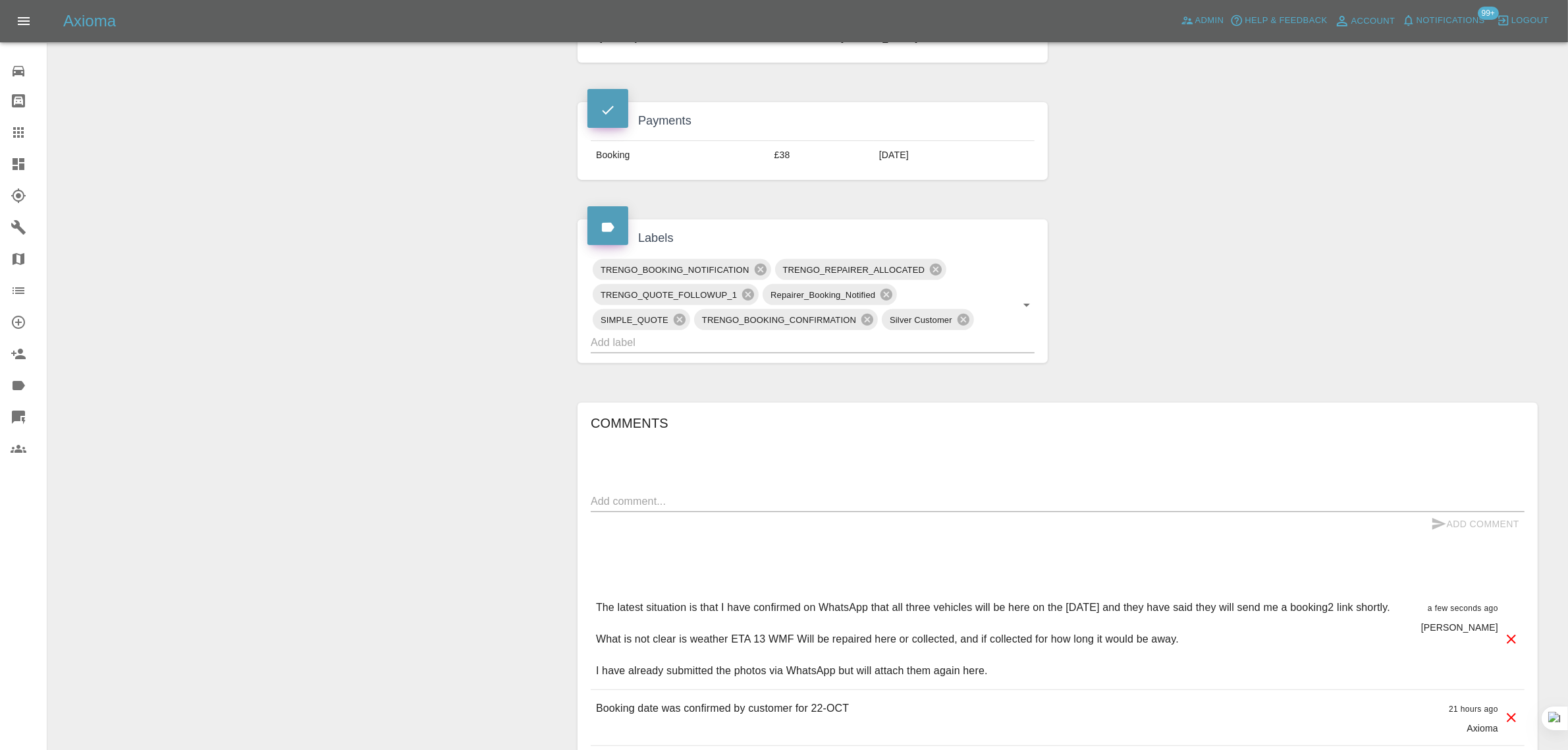
scroll to position [82, 0]
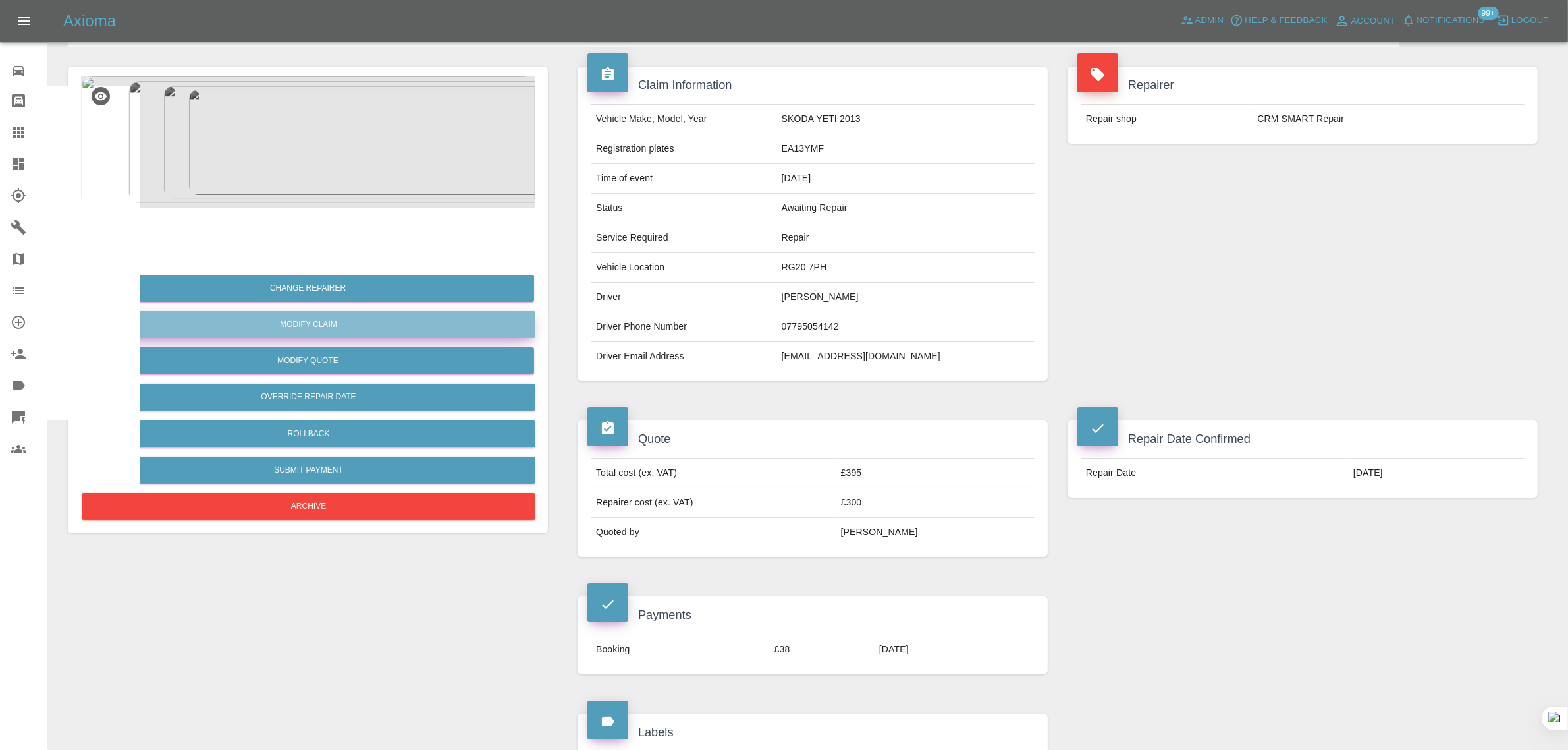
click at [316, 330] on link "Modify Claim" at bounding box center [308, 324] width 454 height 27
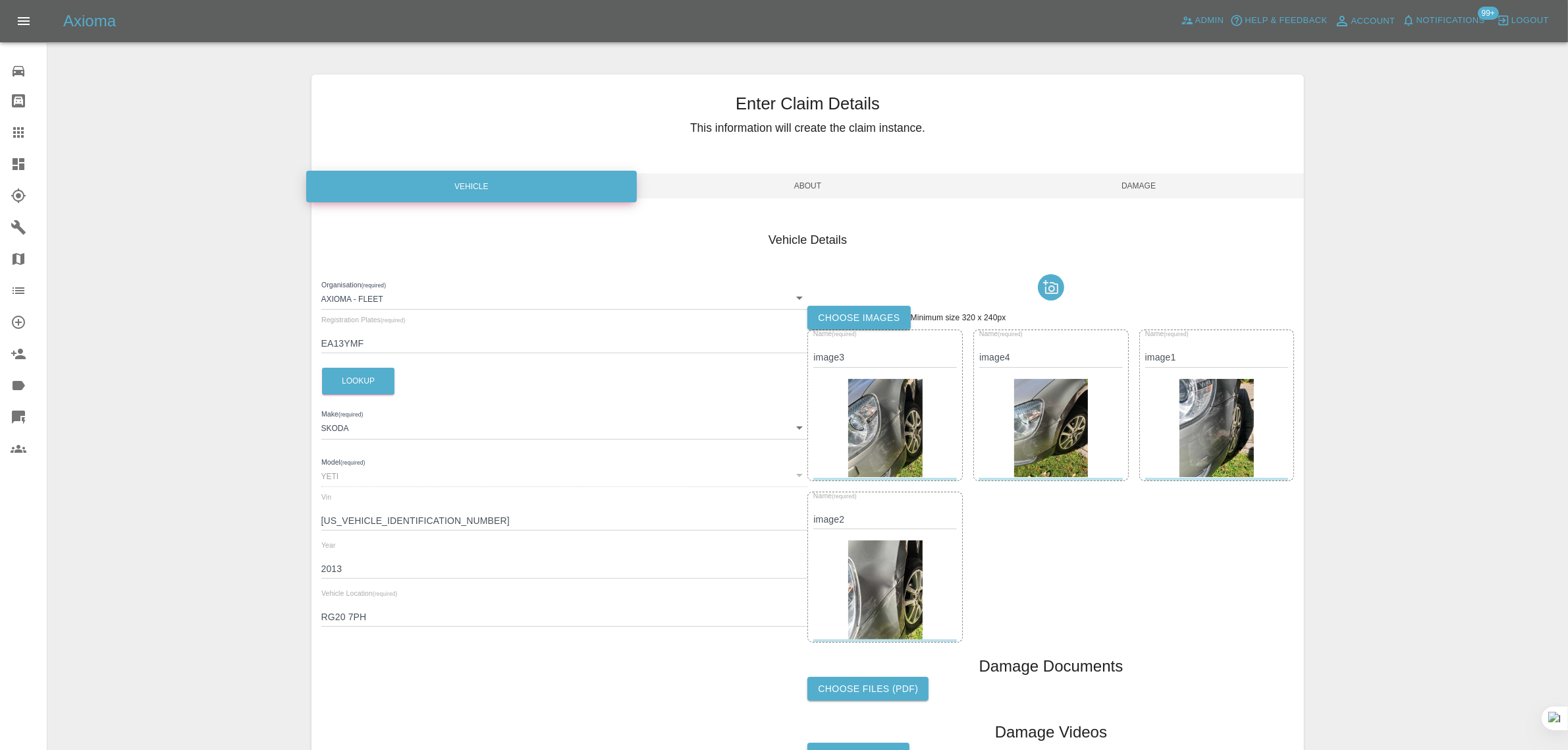
click at [848, 320] on label "Choose images" at bounding box center [859, 317] width 102 height 24
click at [0, 0] on input "Choose images" at bounding box center [0, 0] width 0 height 0
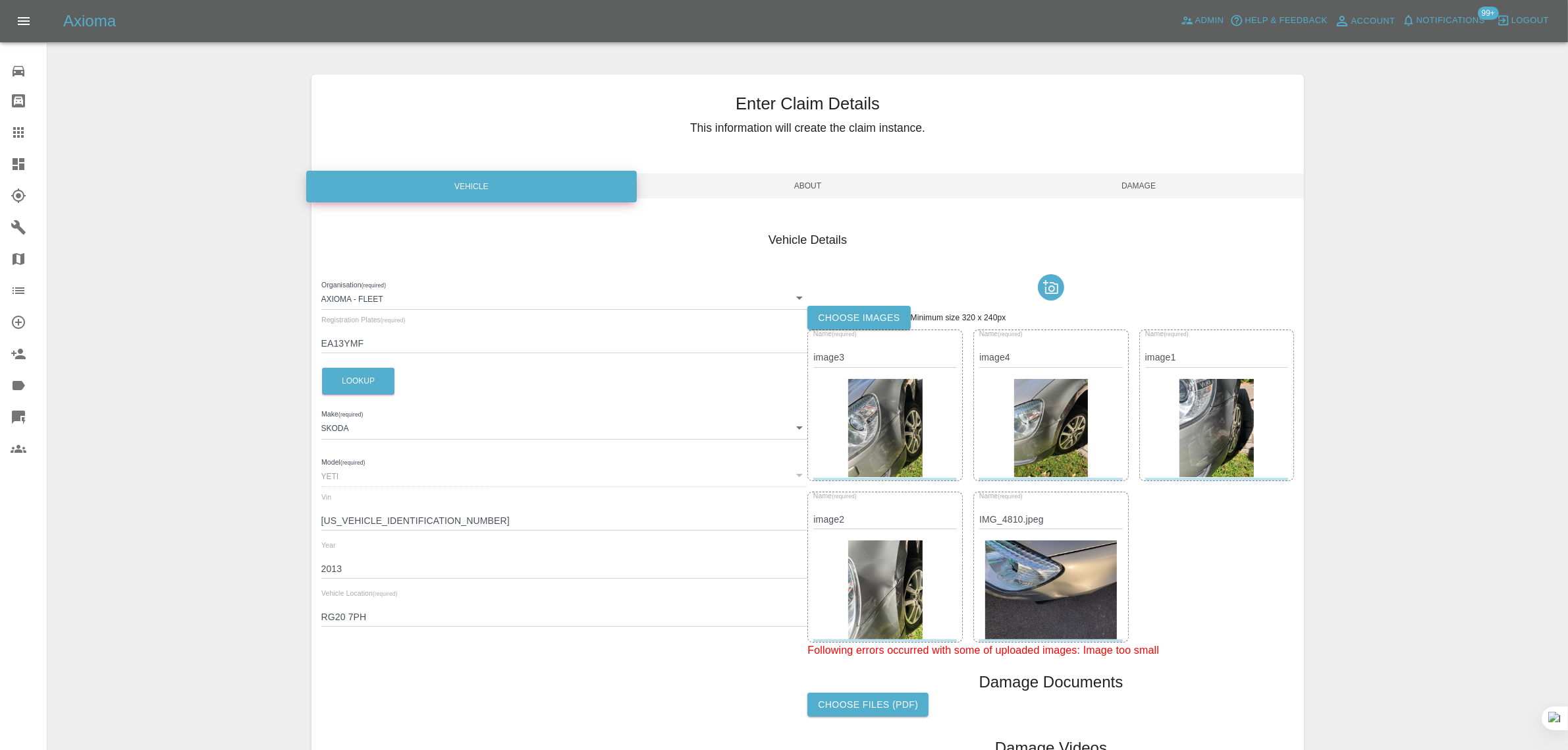
scroll to position [156, 0]
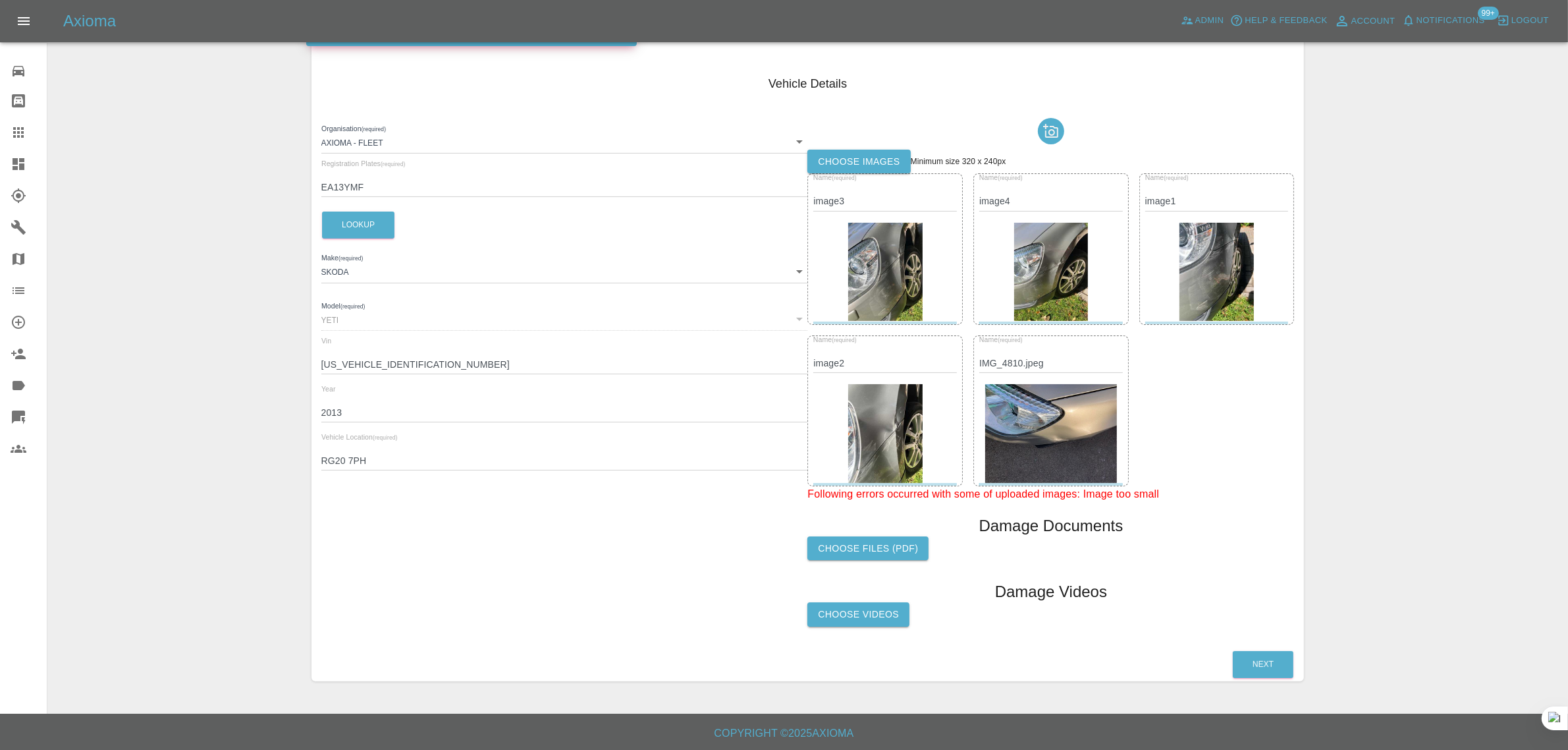
click at [877, 542] on label "Choose files (pdf)" at bounding box center [868, 548] width 121 height 24
click at [0, 0] on input "Choose files (pdf)" at bounding box center [0, 0] width 0 height 0
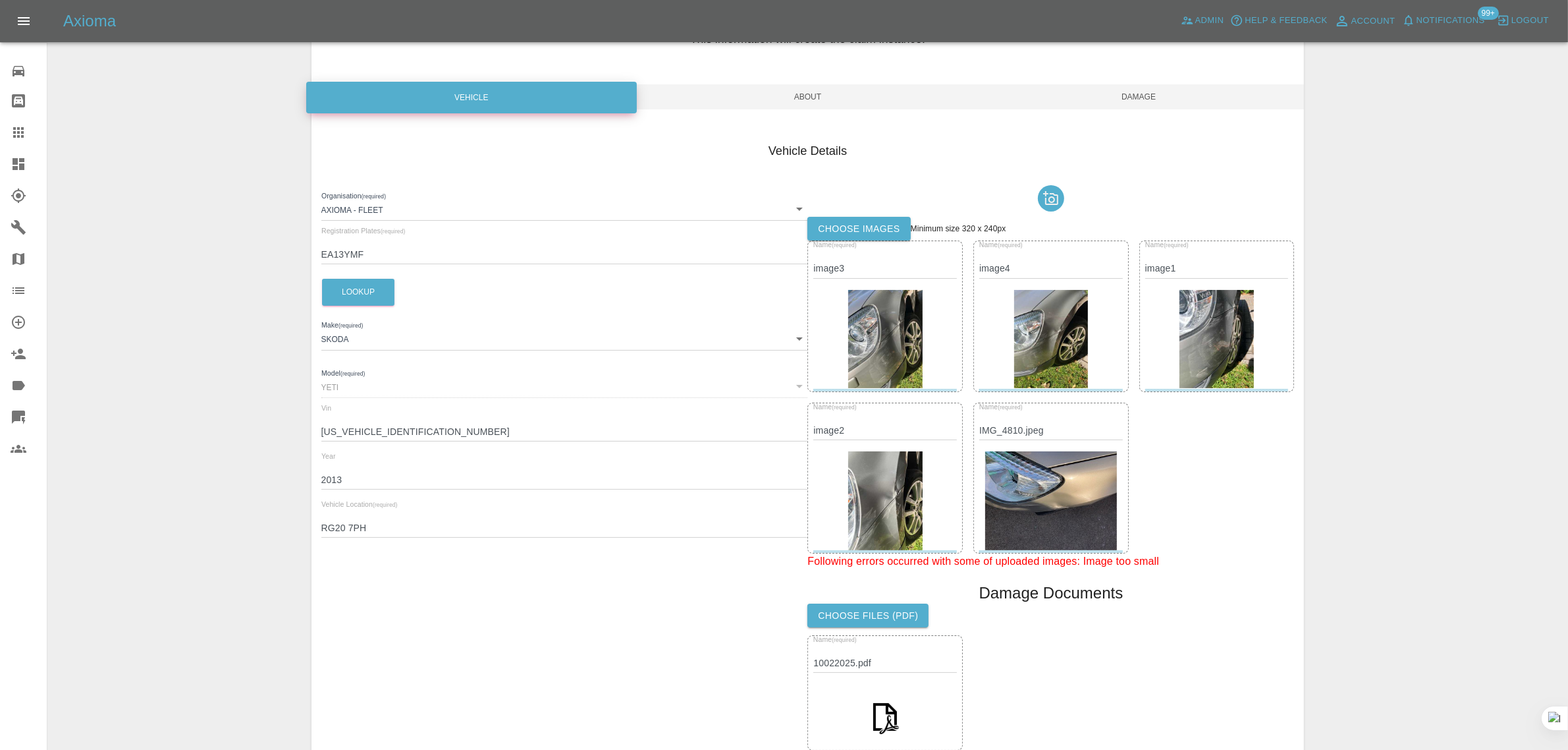
scroll to position [0, 0]
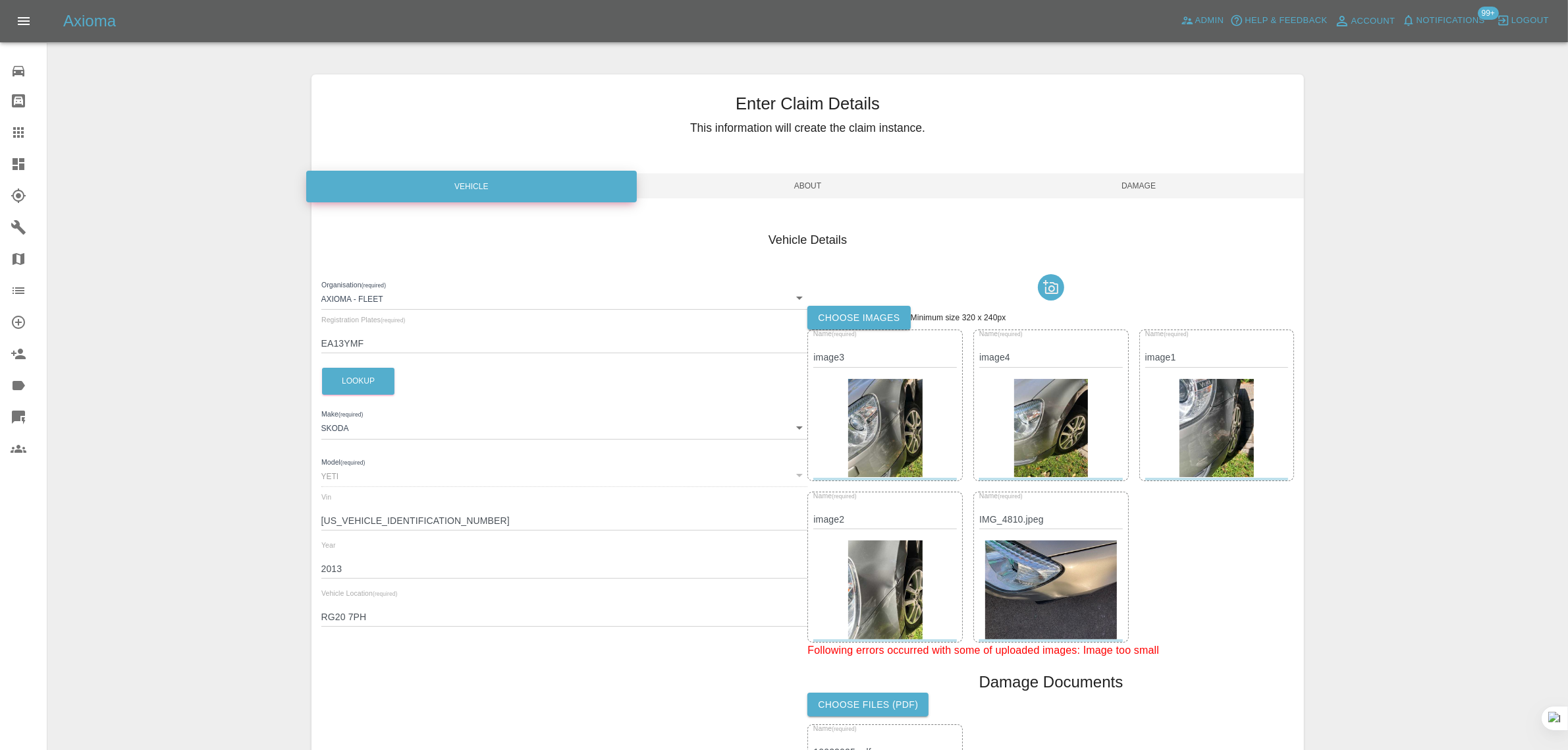
click at [1136, 178] on span "Damage" at bounding box center [1139, 186] width 332 height 25
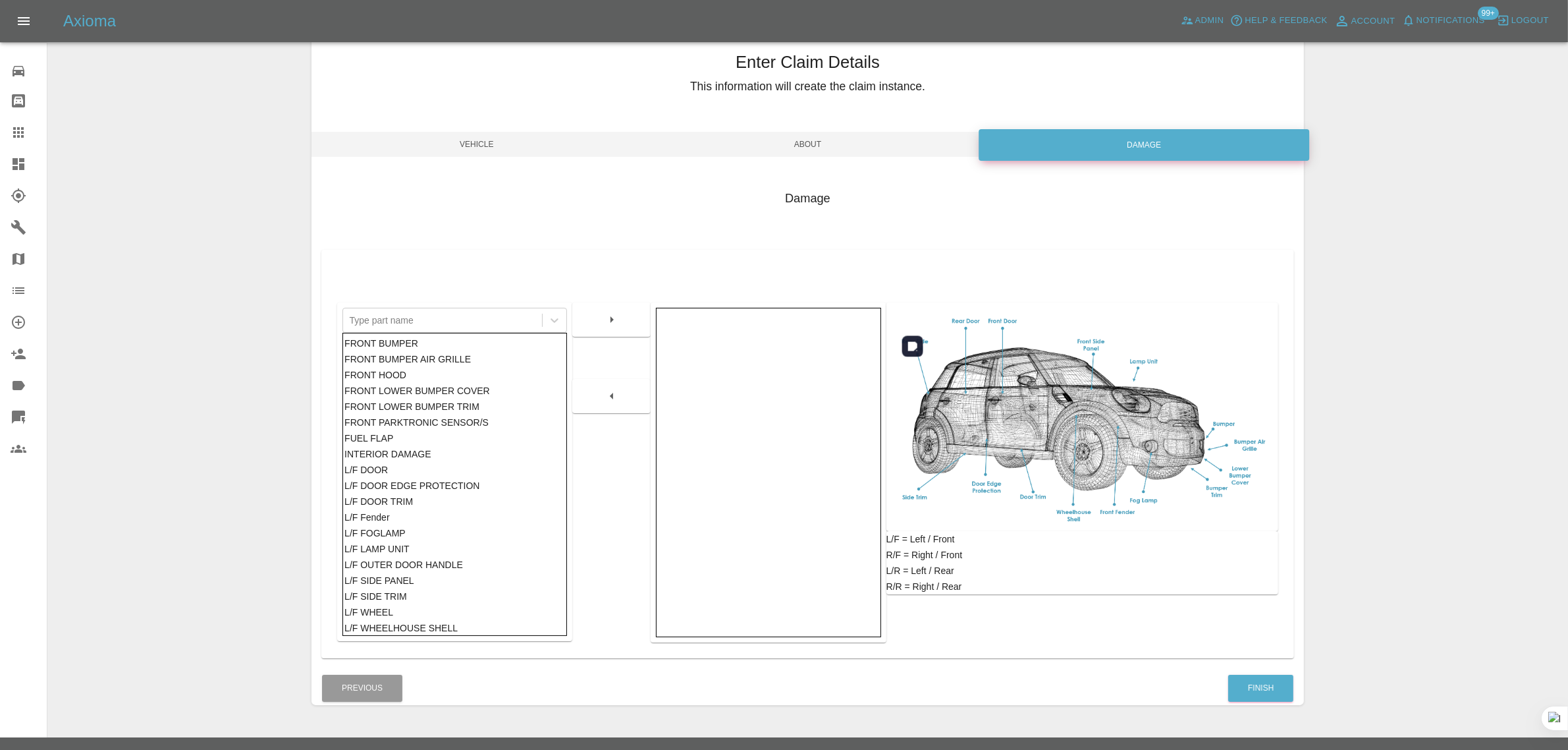
scroll to position [65, 0]
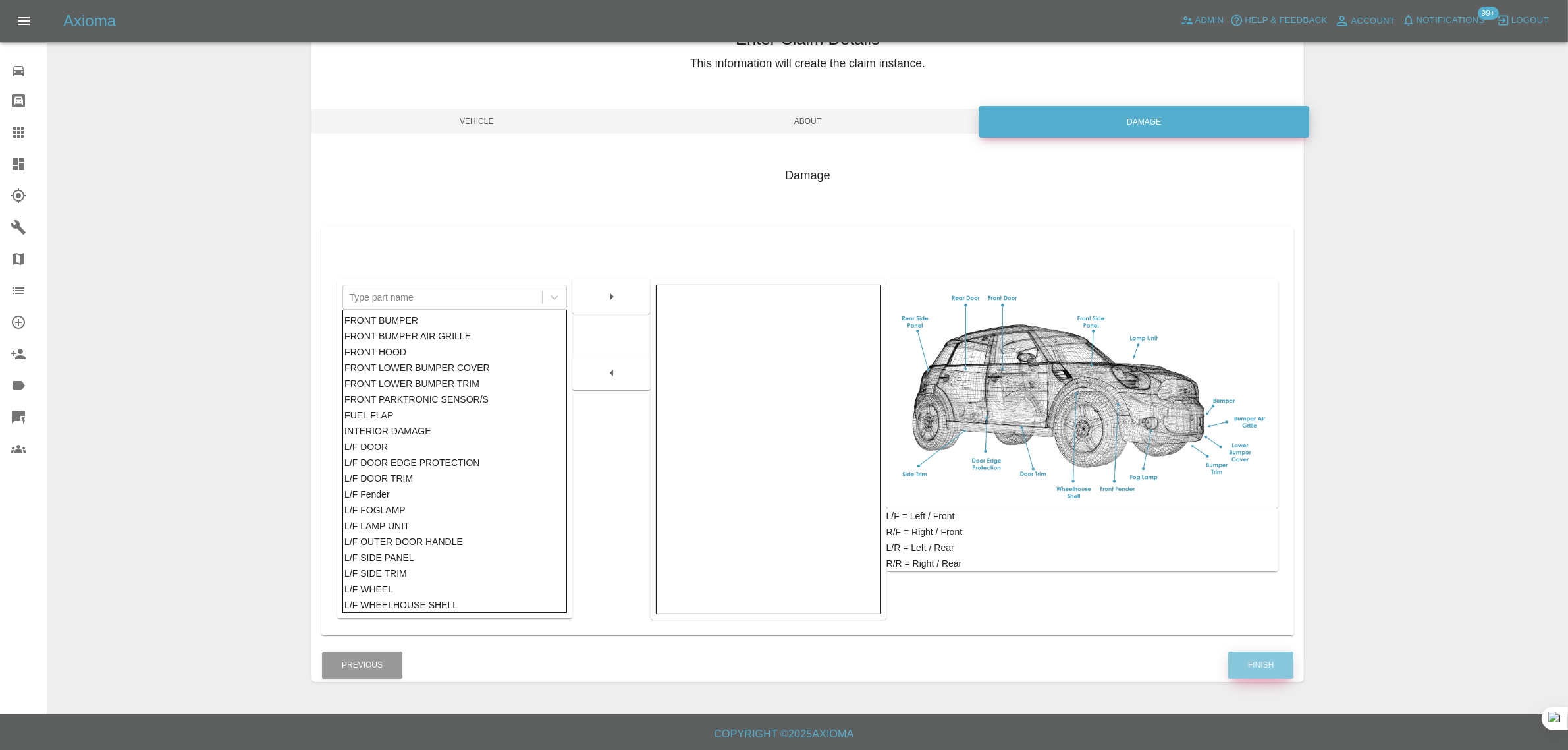
click at [1278, 667] on button "Finish" at bounding box center [1261, 665] width 66 height 27
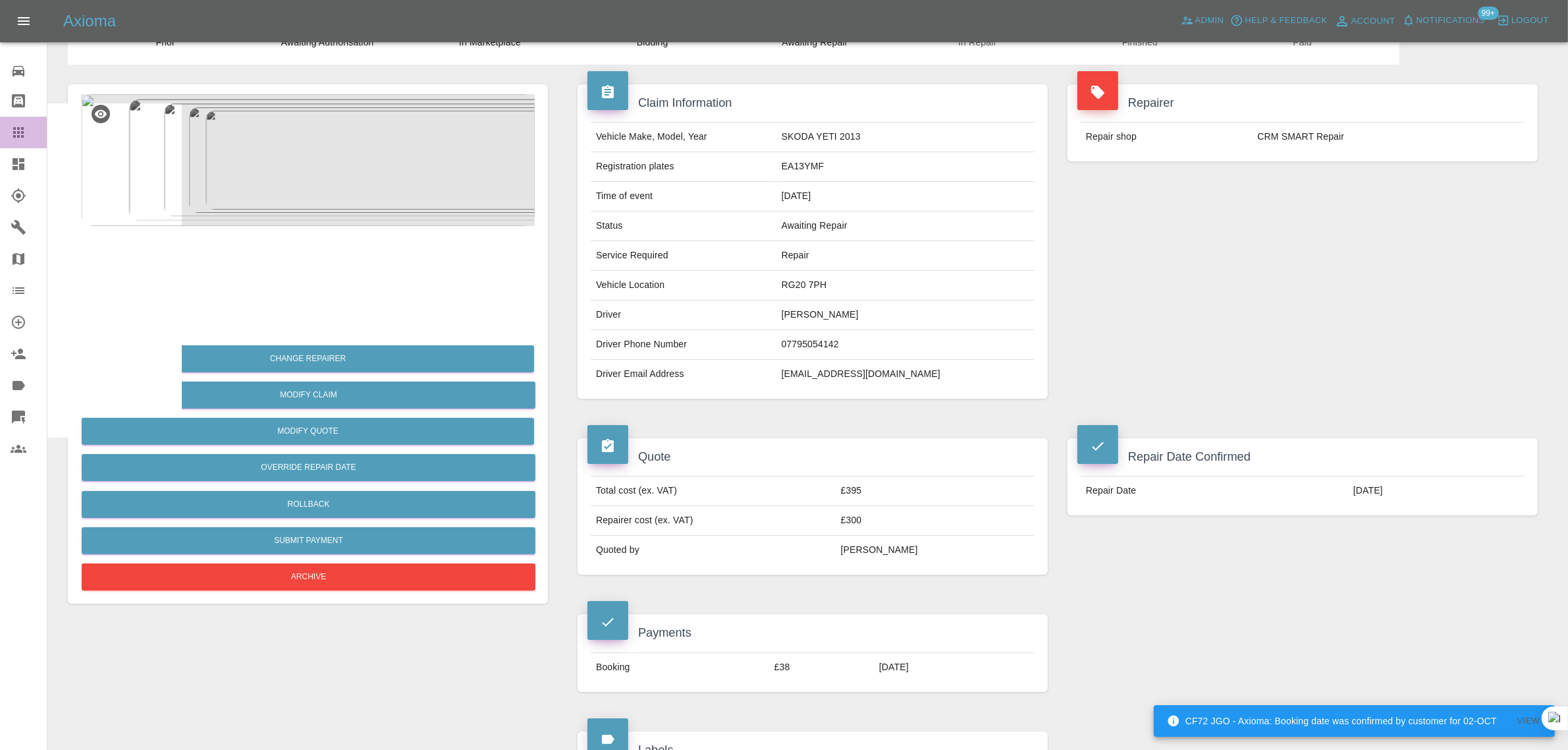
click at [18, 128] on icon at bounding box center [18, 132] width 11 height 11
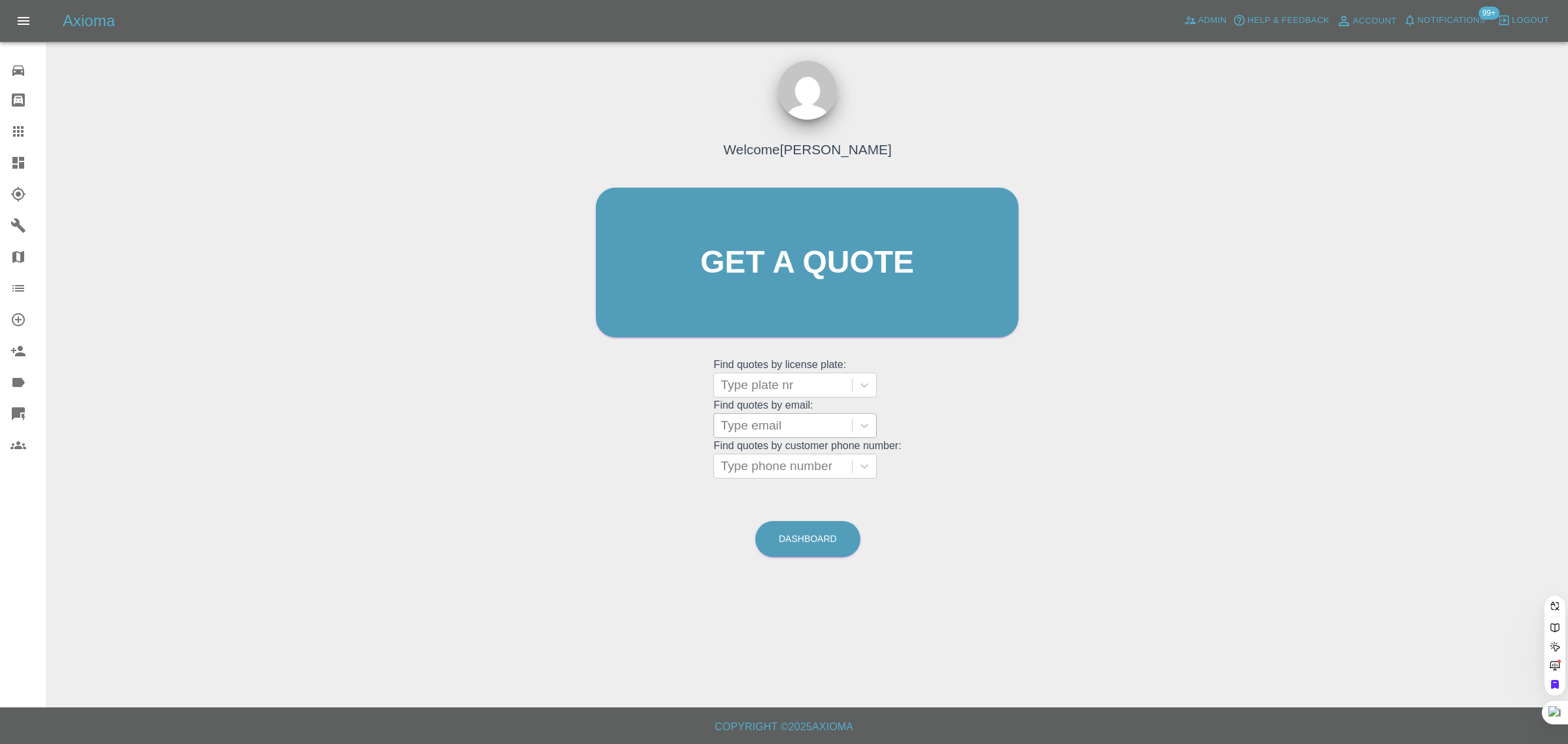
click at [762, 387] on div at bounding box center [783, 385] width 125 height 18
drag, startPoint x: 620, startPoint y: 439, endPoint x: 716, endPoint y: 435, distance: 96.1
click at [622, 439] on div "Welcome Saleem Anwar Get a quote Get a quote Find quotes by license plate: Use …" at bounding box center [807, 287] width 450 height 395
click at [807, 422] on div at bounding box center [783, 426] width 125 height 18
paste input "craig.cameron@lignlogistics.com"
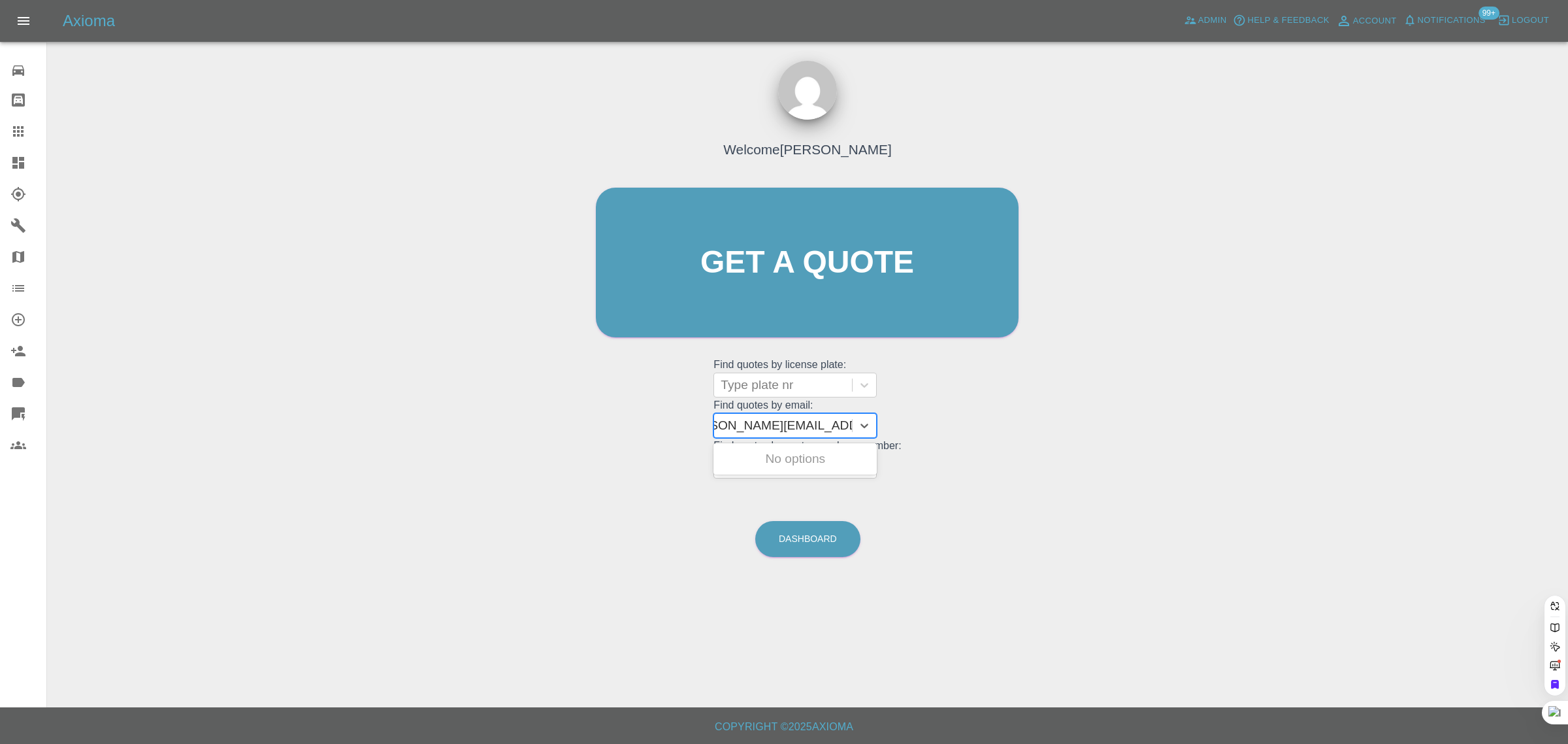
scroll to position [0, 7]
type input "craig.cameron@lignlogistics.co"
paste input "craig.cameron@lignlogistics.com"
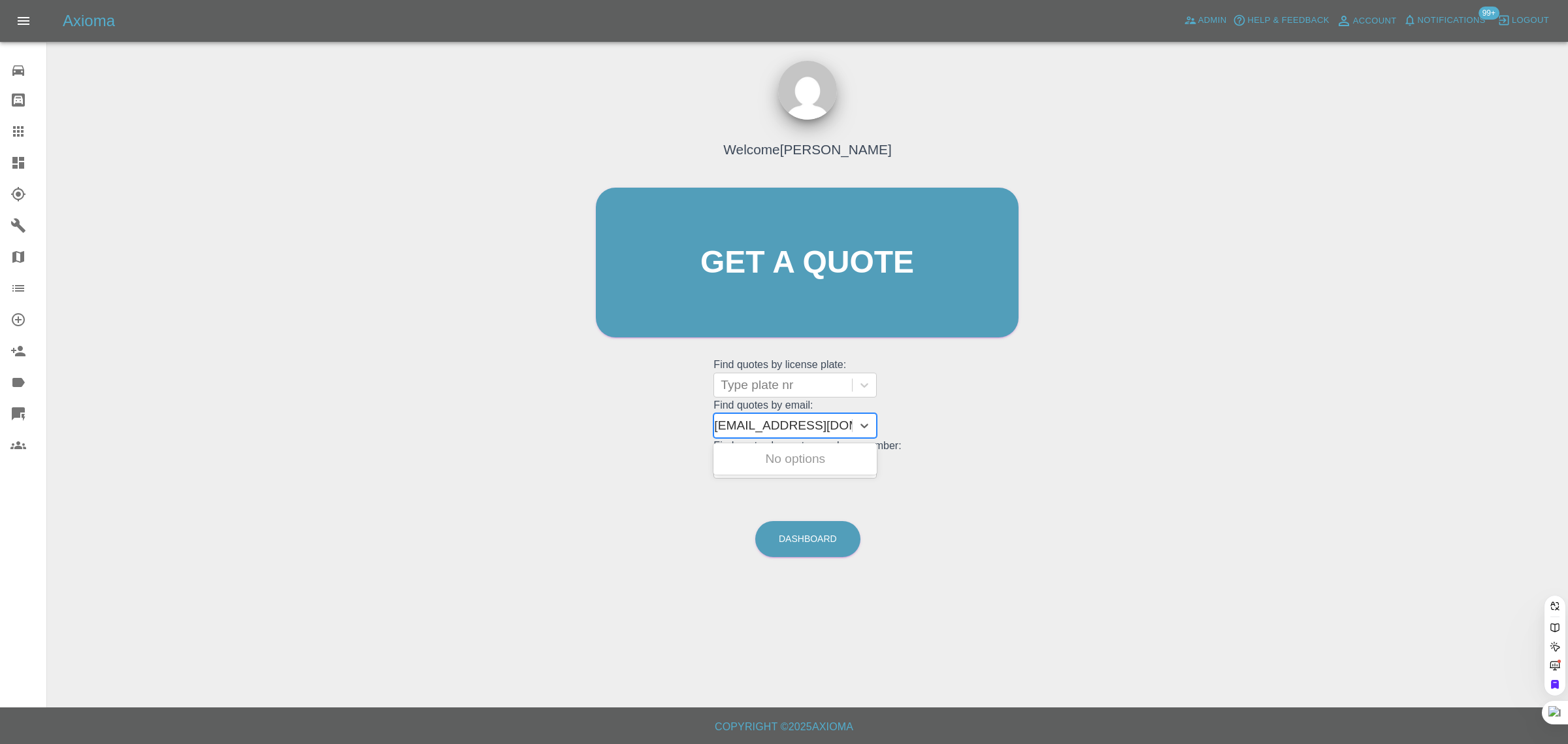
type input "raig.cameron@lignlogistics.com"
click at [544, 422] on div "Welcome Saleem Anwar Get a quote Get a quote Find quotes by license plate: Type…" at bounding box center [807, 324] width 1501 height 469
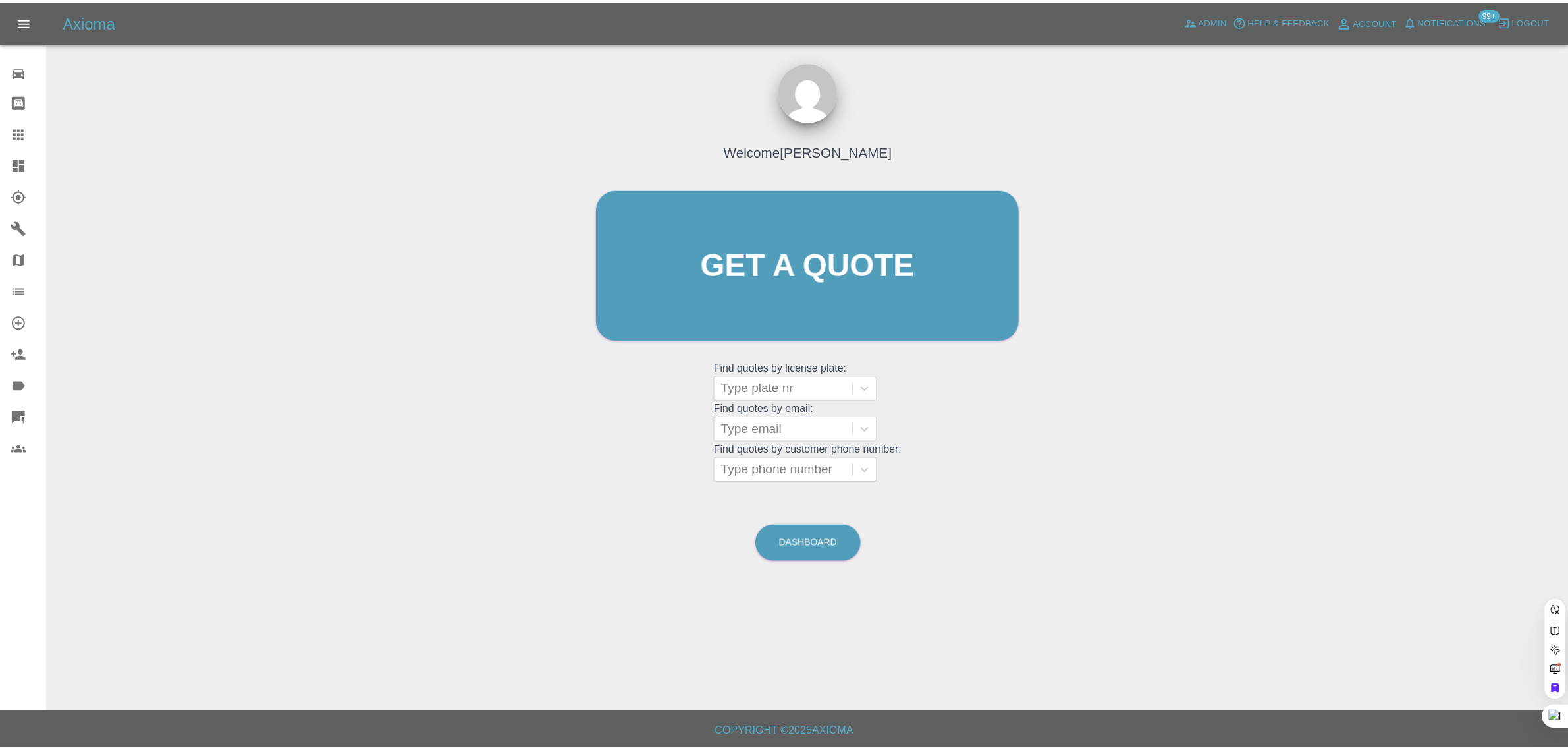
scroll to position [0, 0]
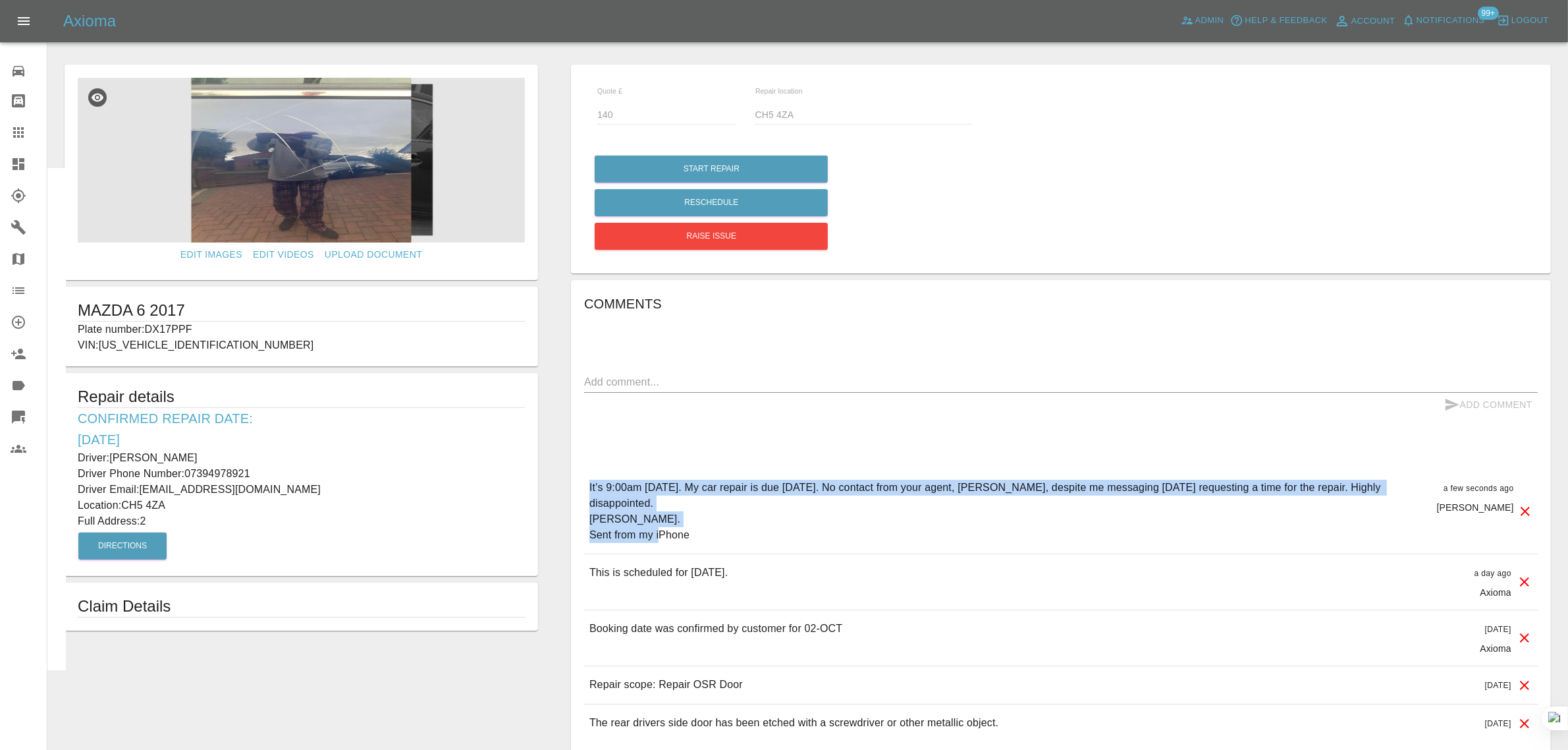
drag, startPoint x: 587, startPoint y: 475, endPoint x: 713, endPoint y: 519, distance: 133.5
click at [713, 519] on div "It’s 9:00am [DATE]. My car repair is due [DATE]. No contact from your agent, [P…" at bounding box center [1062, 511] width 954 height 84
copy p "It’s 9:00am [DATE]. My car repair is due [DATE]. No contact from your agent, [P…"
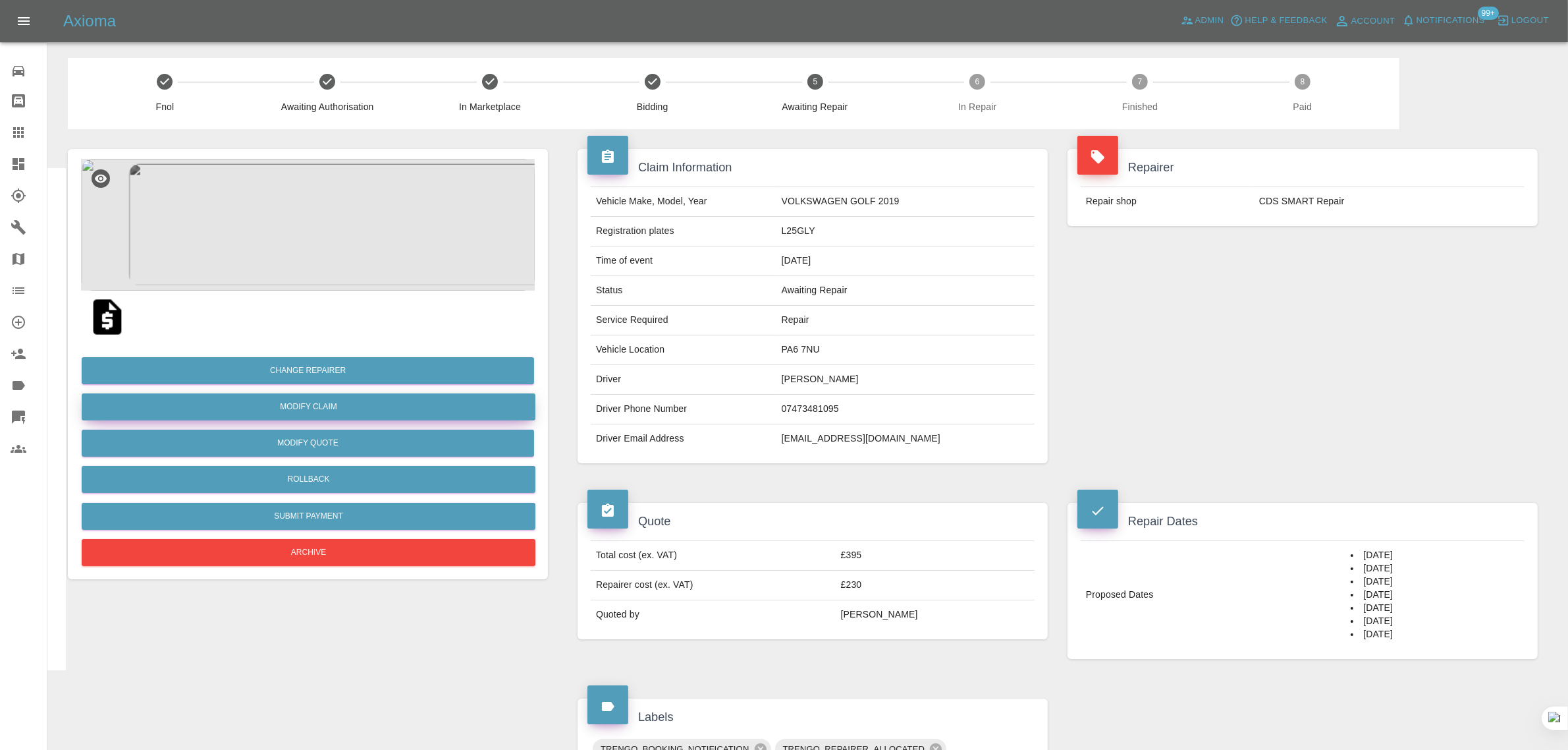
click at [323, 404] on link "Modify Claim" at bounding box center [308, 406] width 454 height 27
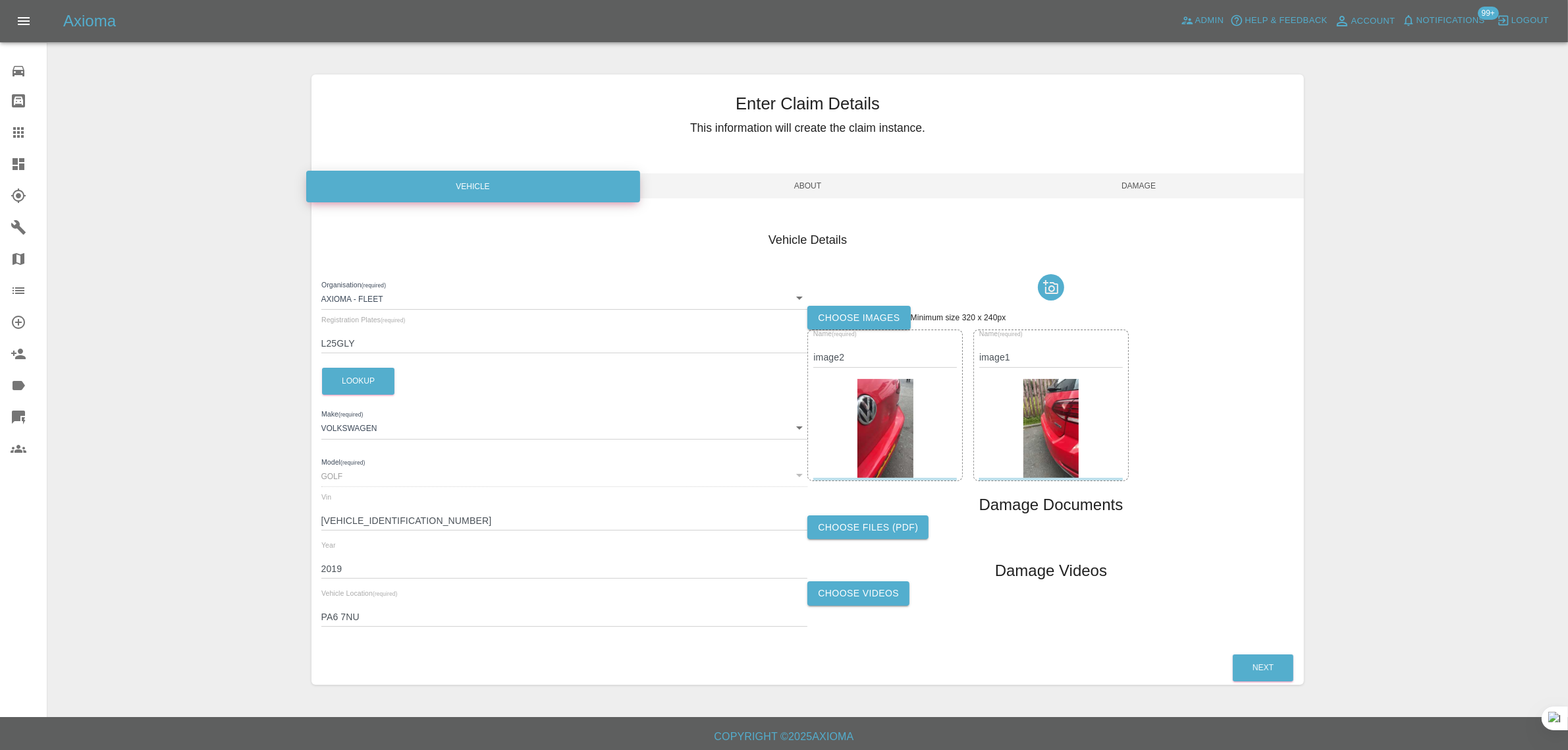
drag, startPoint x: 823, startPoint y: 195, endPoint x: 771, endPoint y: 215, distance: 55.7
click at [823, 194] on span "About" at bounding box center [808, 186] width 332 height 25
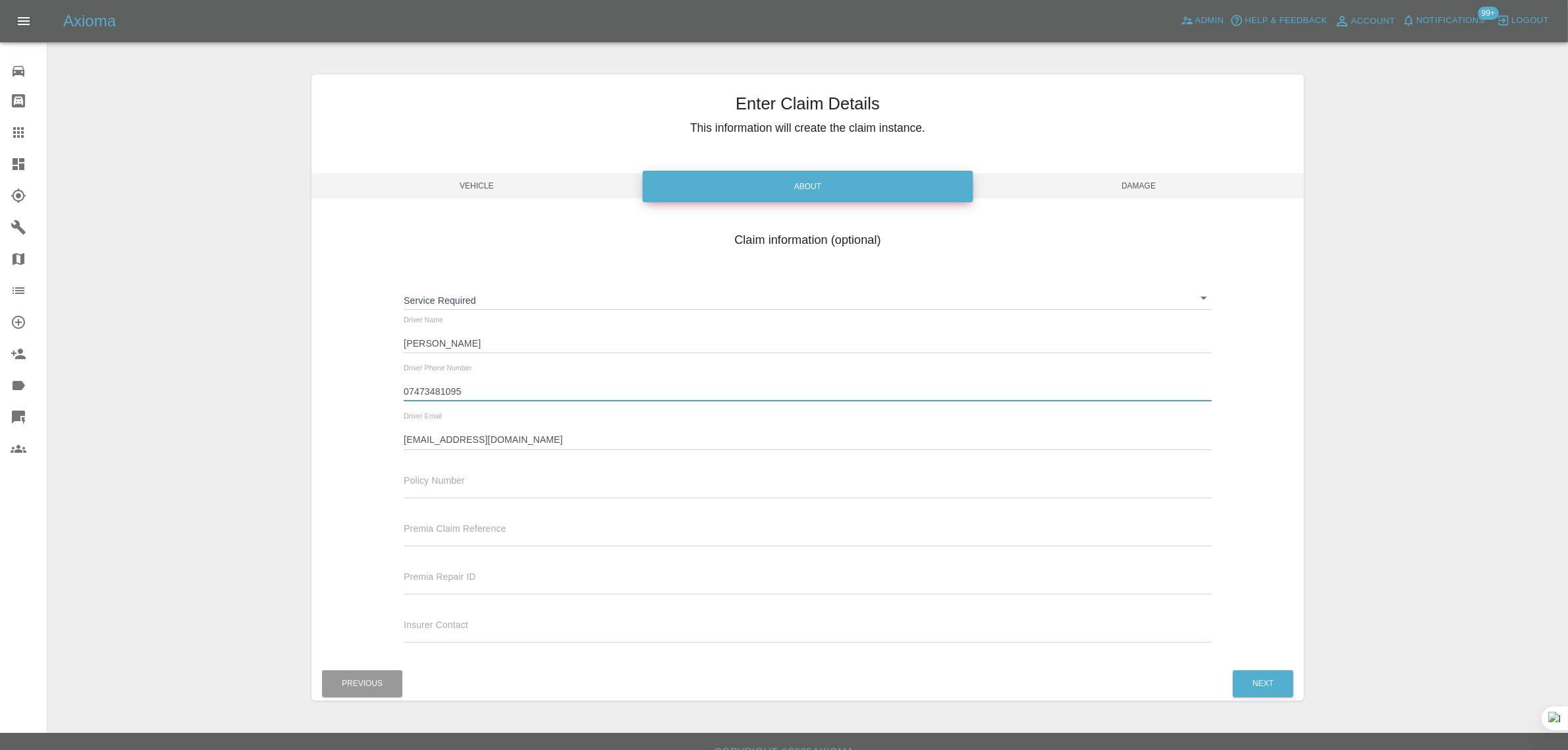
drag, startPoint x: 464, startPoint y: 392, endPoint x: 354, endPoint y: 396, distance: 110.1
click at [354, 396] on div "Claim information (optional) Service Required ​ Driver Name Abdullah Jabbar Dri…" at bounding box center [808, 438] width 994 height 429
paste input "850 116047"
type input "07850 116047"
click at [1134, 188] on span "Damage" at bounding box center [1139, 186] width 332 height 25
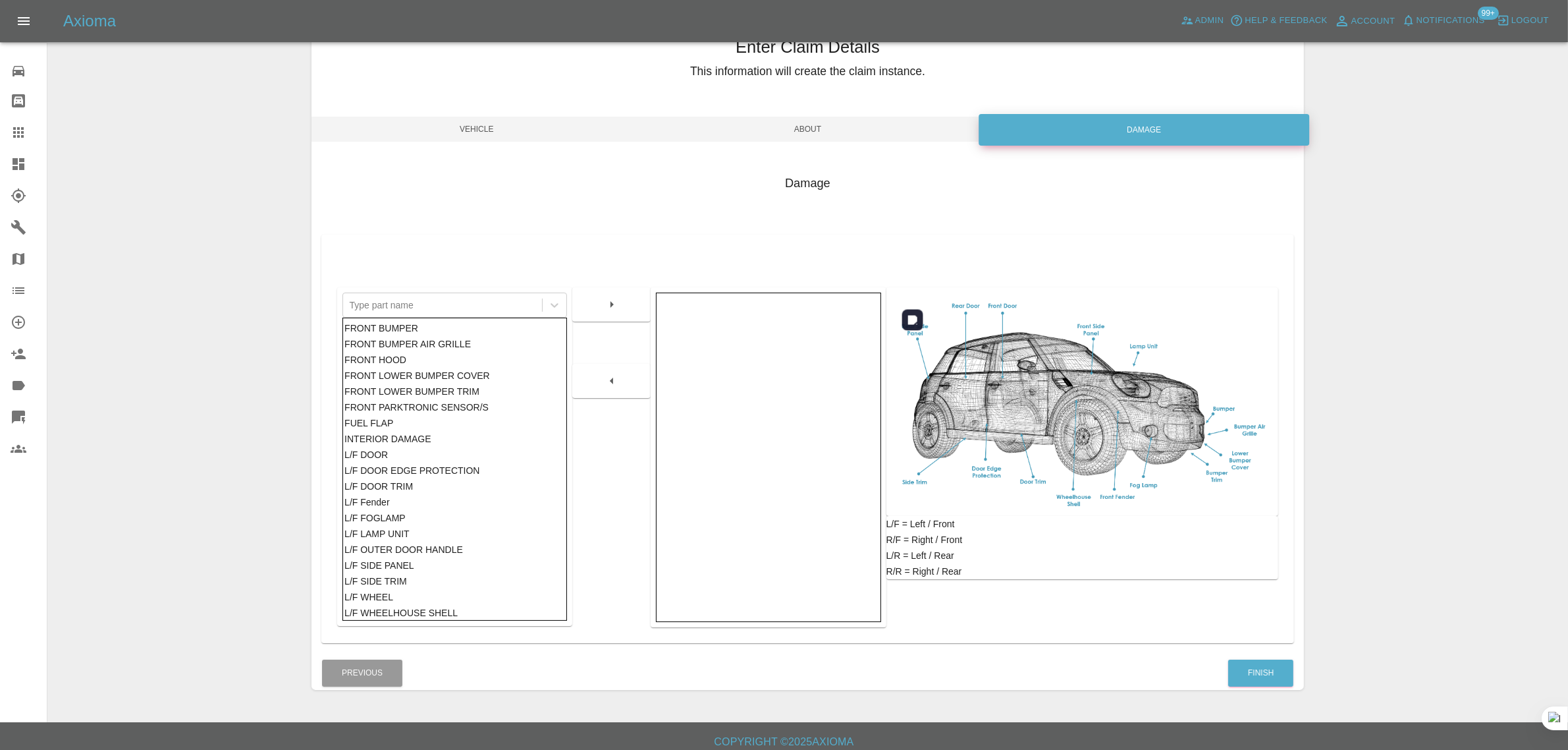
scroll to position [65, 0]
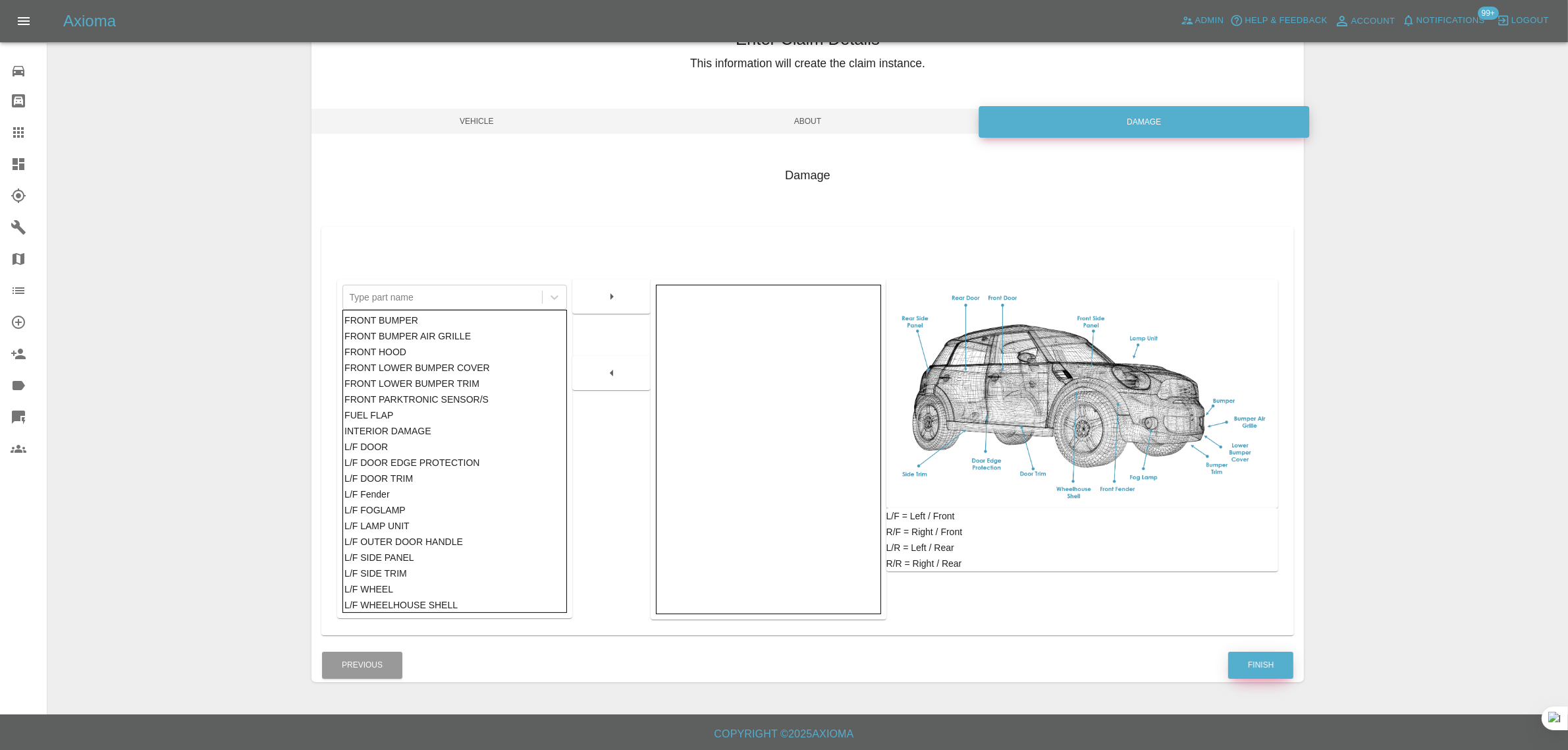
click at [1251, 657] on button "Finish" at bounding box center [1261, 665] width 66 height 27
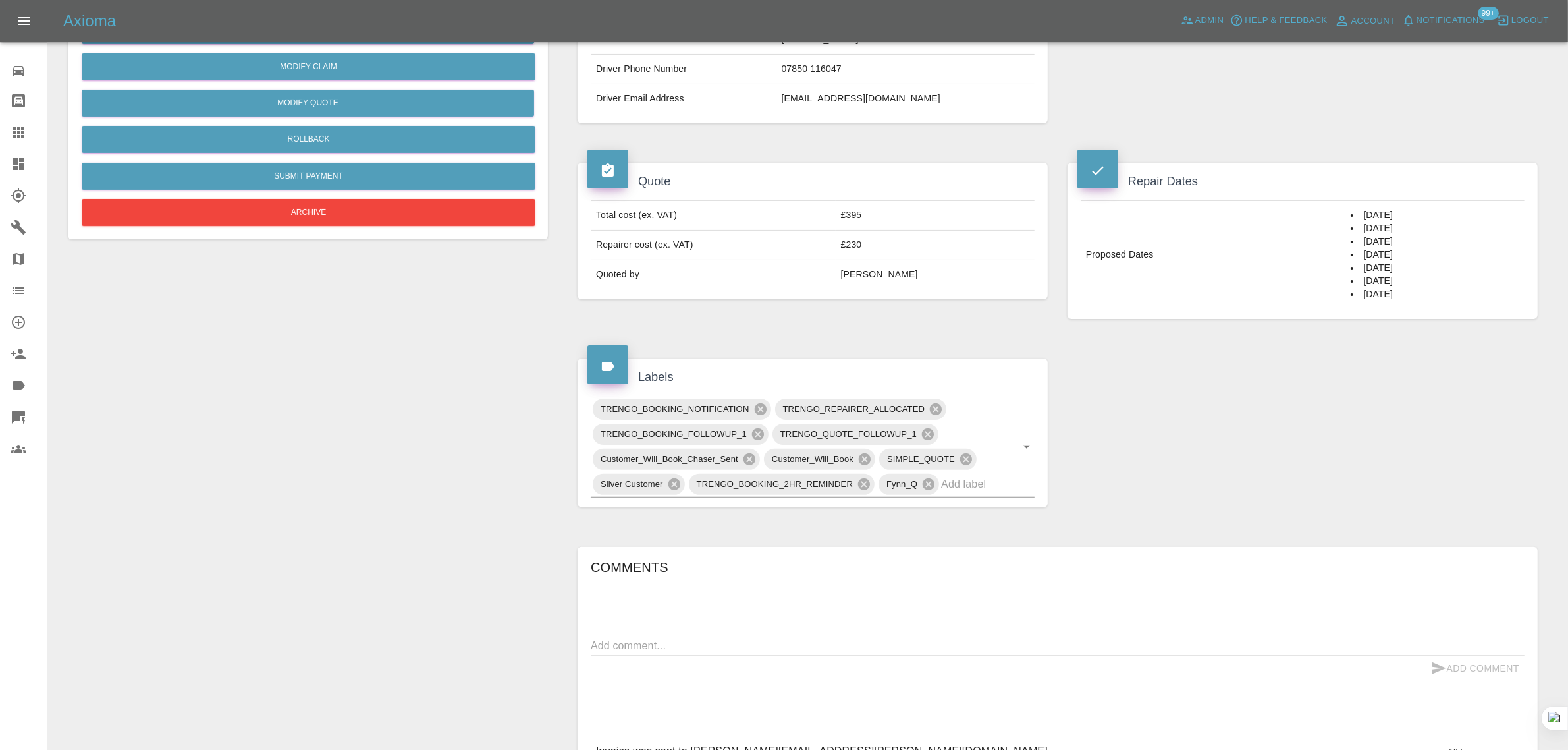
scroll to position [658, 0]
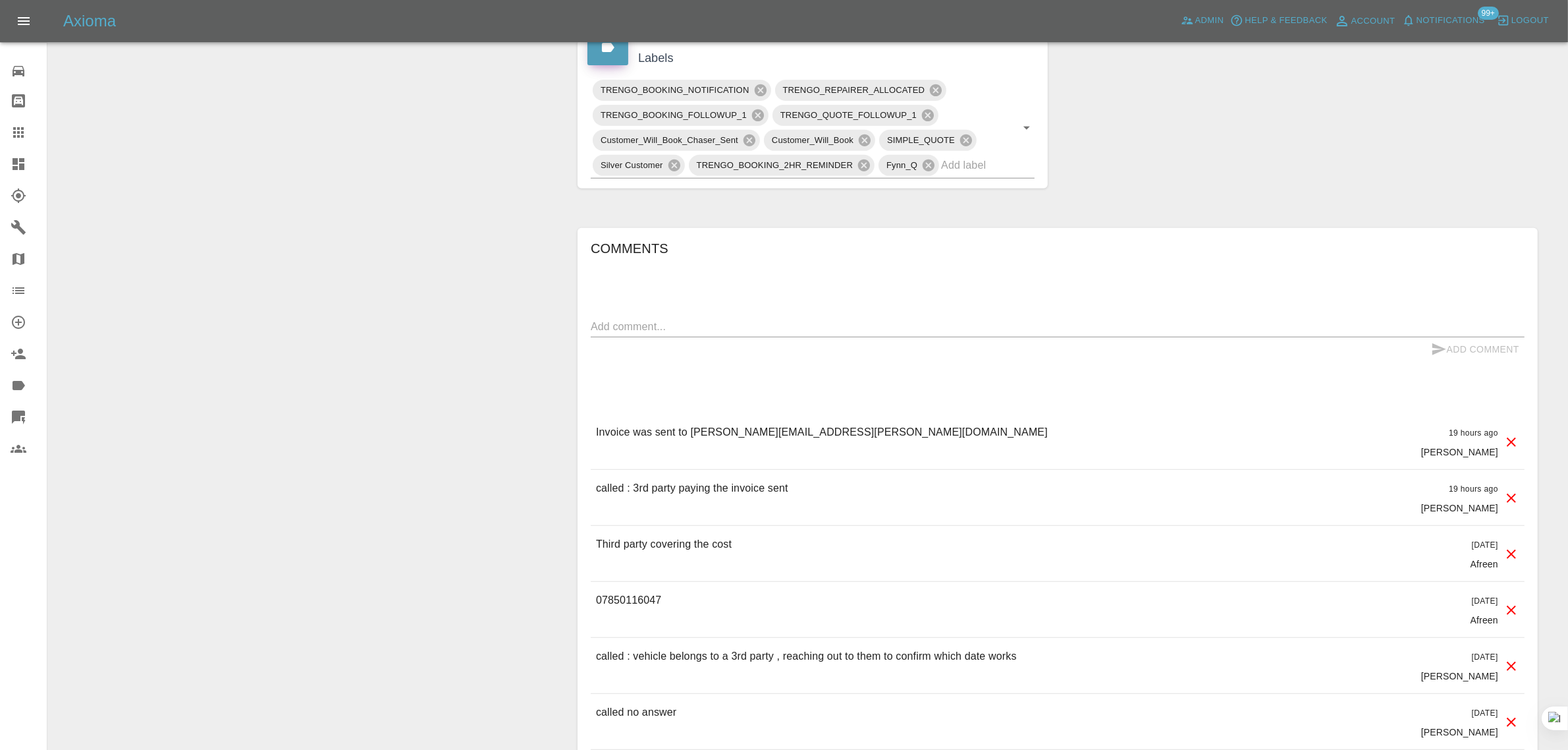
click at [701, 331] on textarea at bounding box center [1058, 327] width 934 height 15
paste textarea "Once the payment is made if someone your end could arrange the date of repair w…"
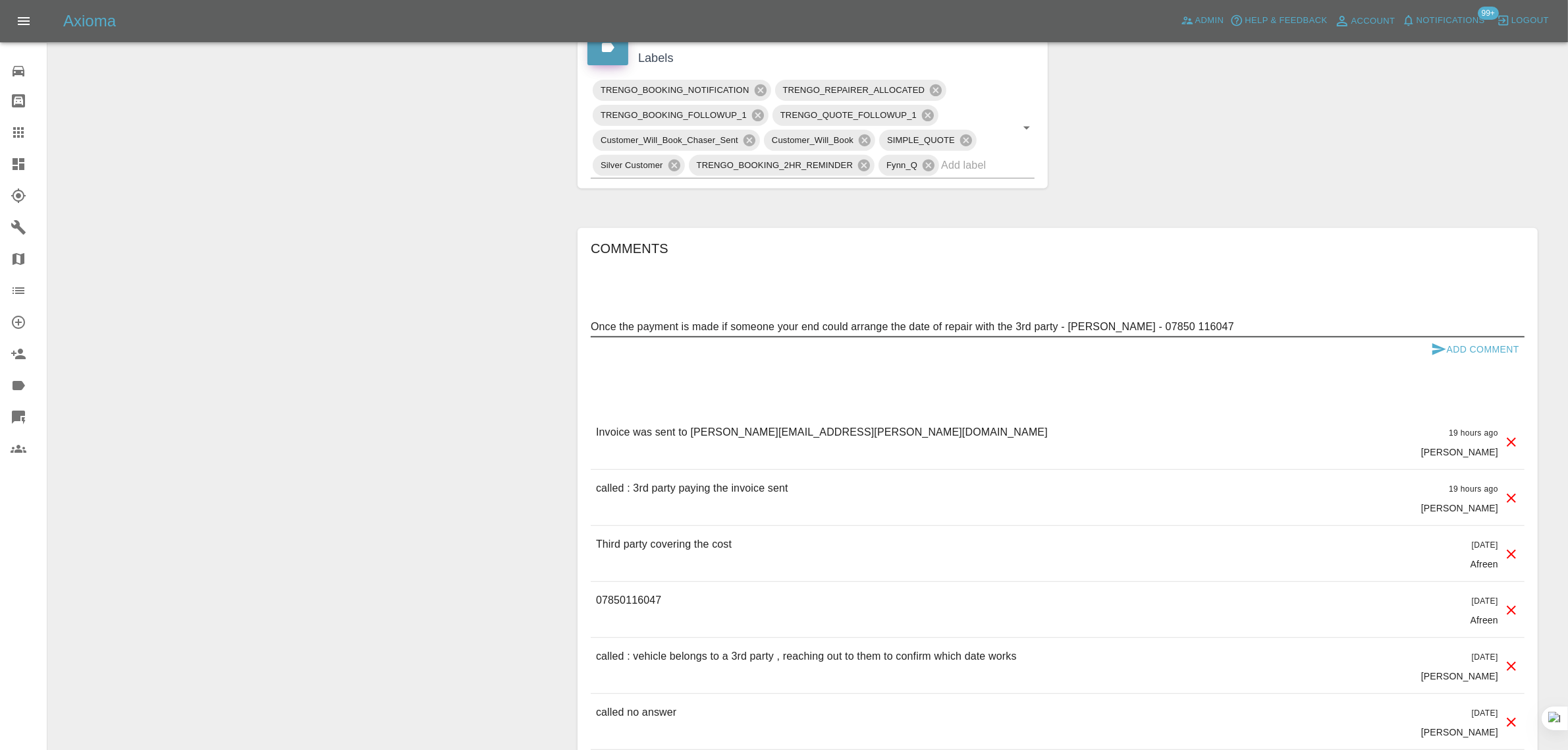
type textarea "Once the payment is made if someone your end could arrange the date of repair w…"
click at [1499, 350] on button "Add Comment" at bounding box center [1476, 349] width 99 height 24
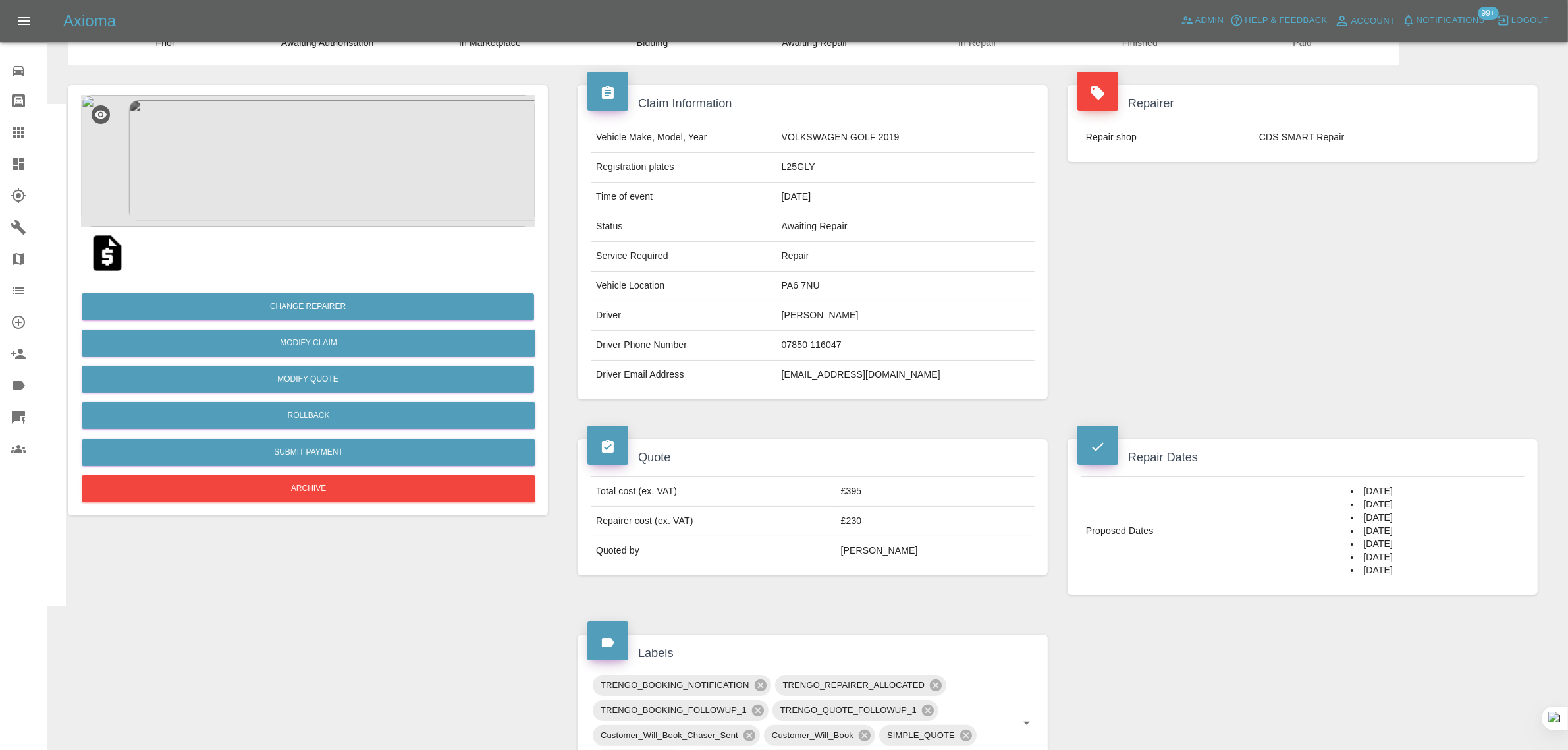
scroll to position [0, 0]
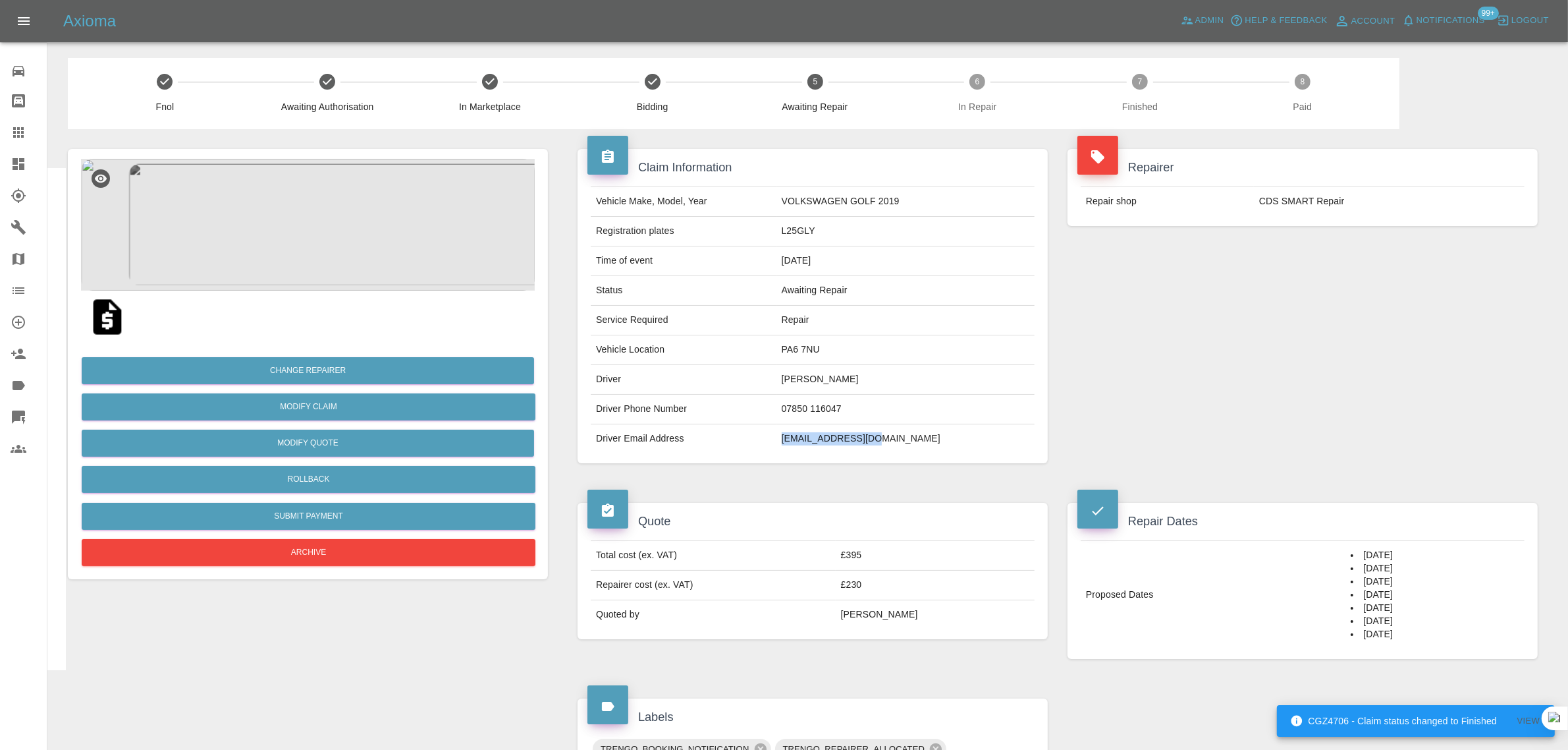
drag, startPoint x: 896, startPoint y: 441, endPoint x: 914, endPoint y: 441, distance: 18.0
click at [914, 441] on td "aj960854@gmail.com" at bounding box center [905, 438] width 258 height 29
copy td "aj960854@gmail.com"
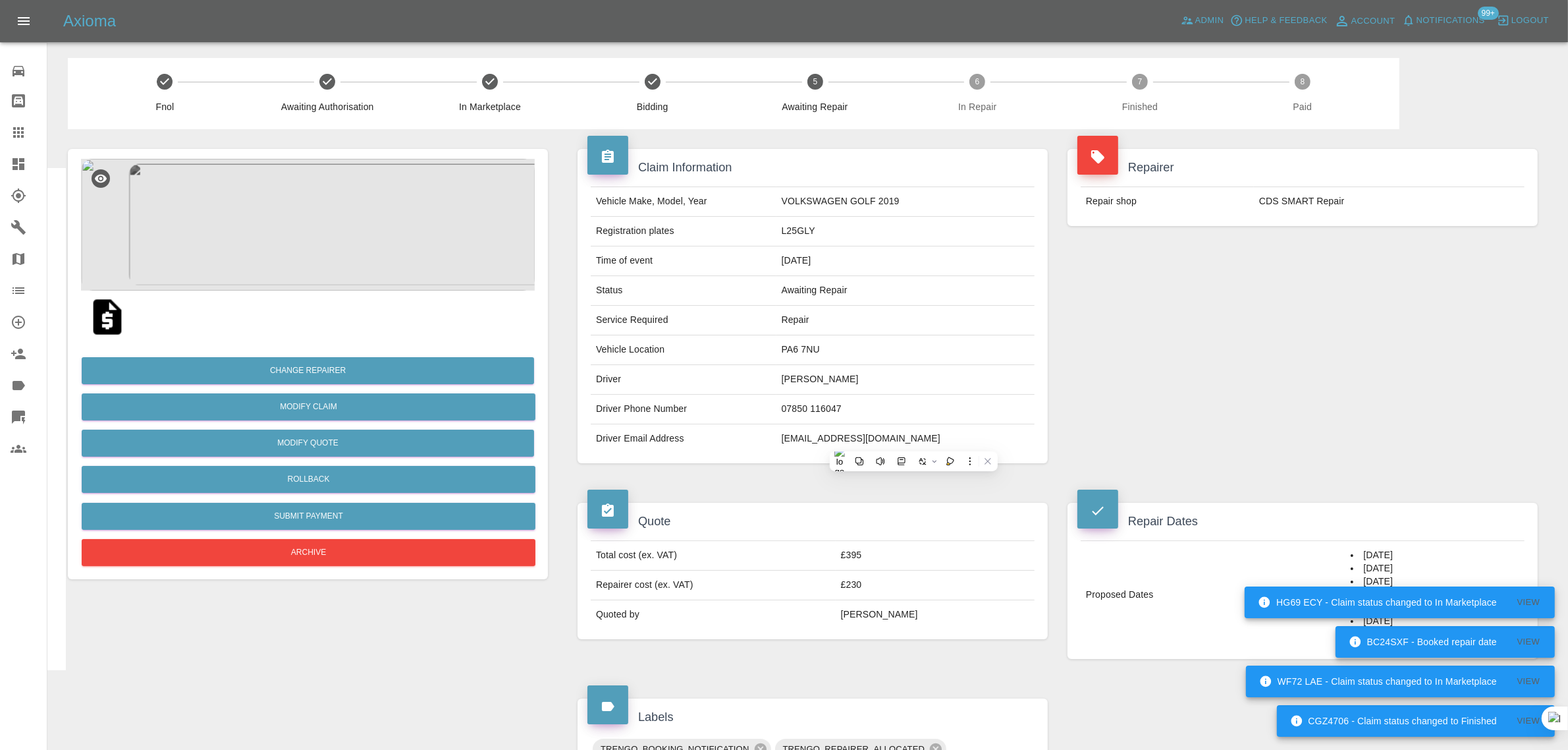
click at [777, 435] on td "Driver Email Address" at bounding box center [684, 438] width 186 height 29
drag, startPoint x: 800, startPoint y: 436, endPoint x: 967, endPoint y: 433, distance: 167.0
click at [967, 433] on tr "Driver Email Address aj960854@gmail.com" at bounding box center [813, 438] width 444 height 29
copy tr "aj960854@gmail.com"
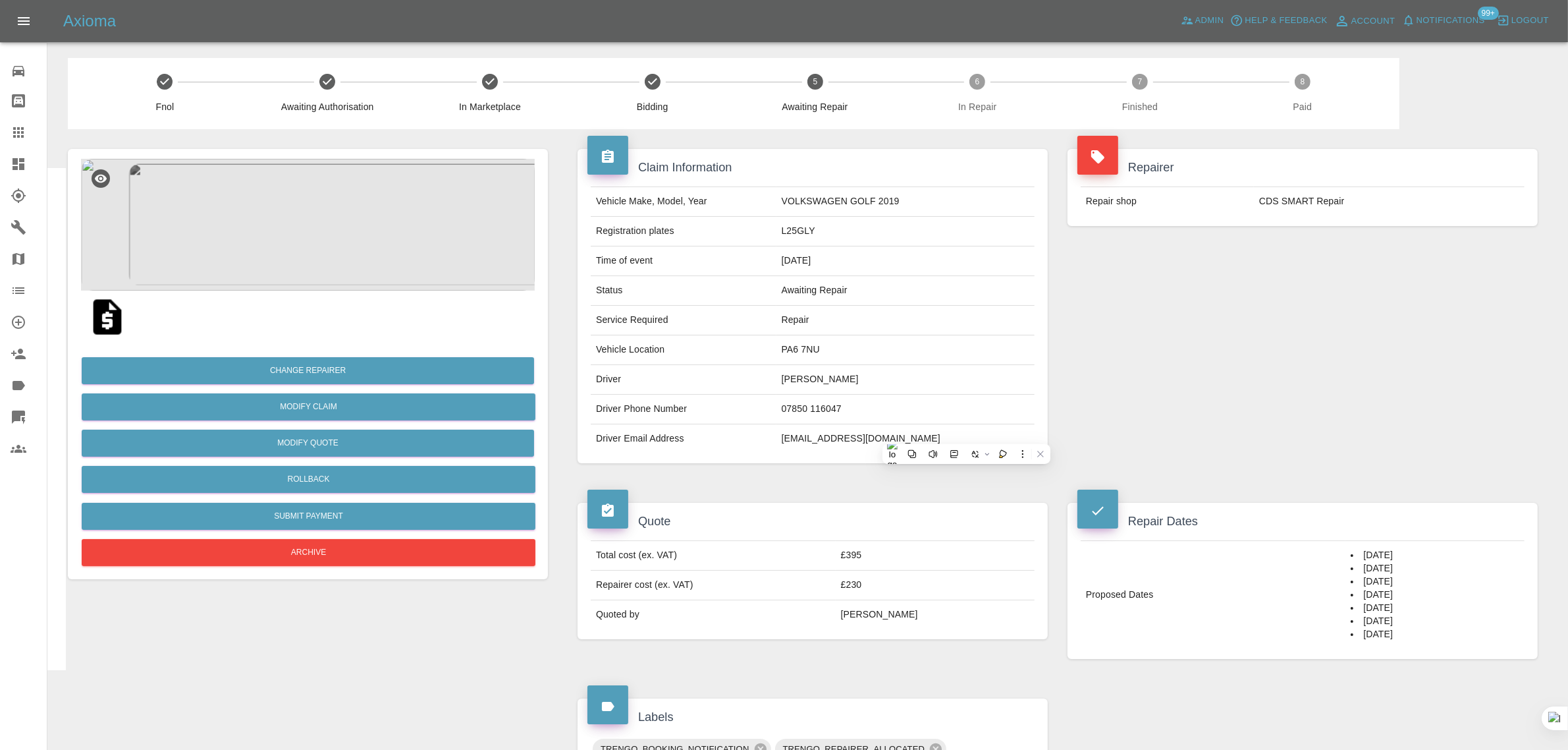
drag, startPoint x: 808, startPoint y: 445, endPoint x: 976, endPoint y: 435, distance: 168.3
click at [976, 435] on td "aj960854@gmail.com" at bounding box center [905, 438] width 258 height 29
click at [29, 128] on div at bounding box center [29, 132] width 37 height 16
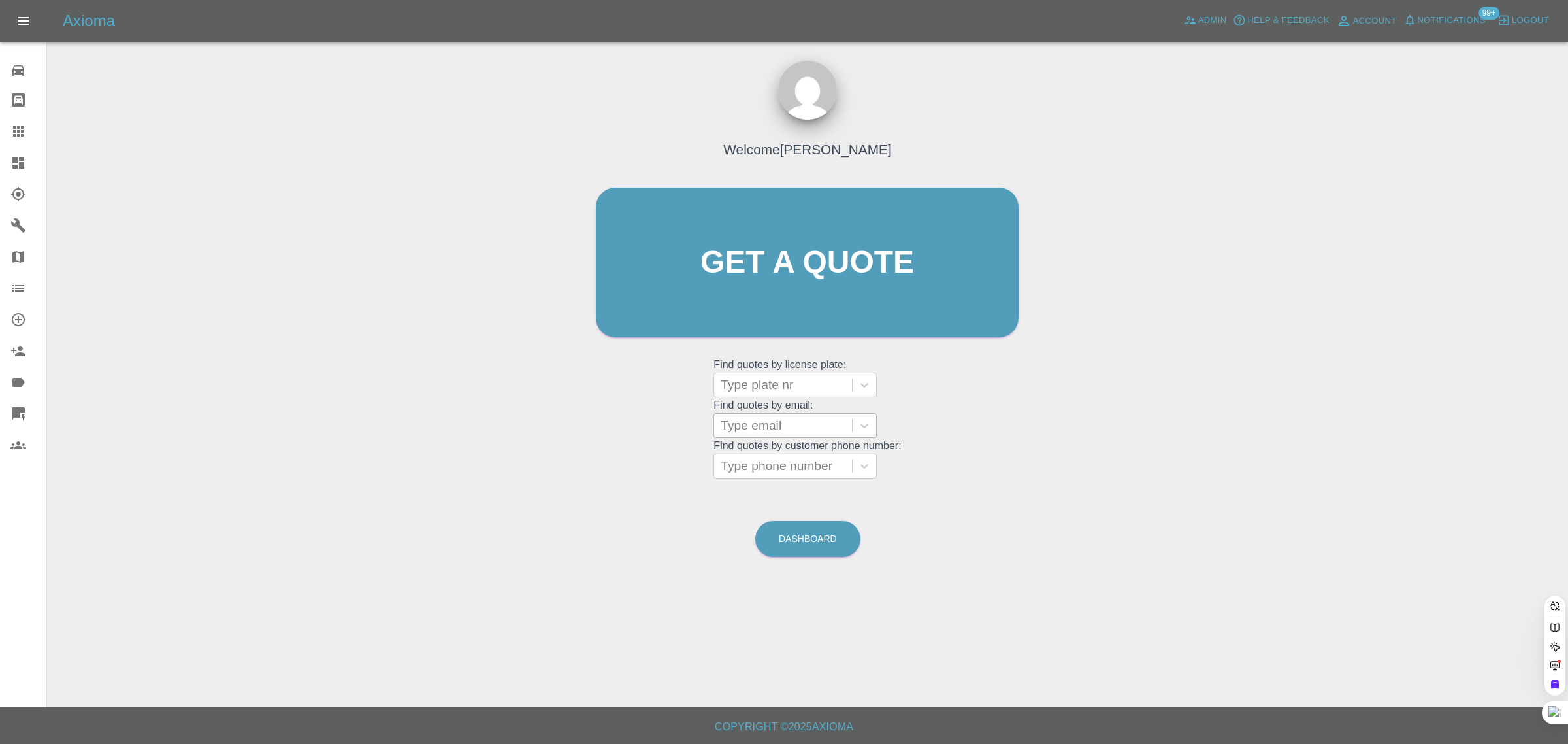
click at [791, 425] on div at bounding box center [783, 426] width 125 height 18
paste input "andrewlowe1949@gmail.com"
type input "andrewlowe1949@gmail.co"
click at [791, 459] on div "EO67 OWE, Awaiting Repair" at bounding box center [795, 467] width 163 height 42
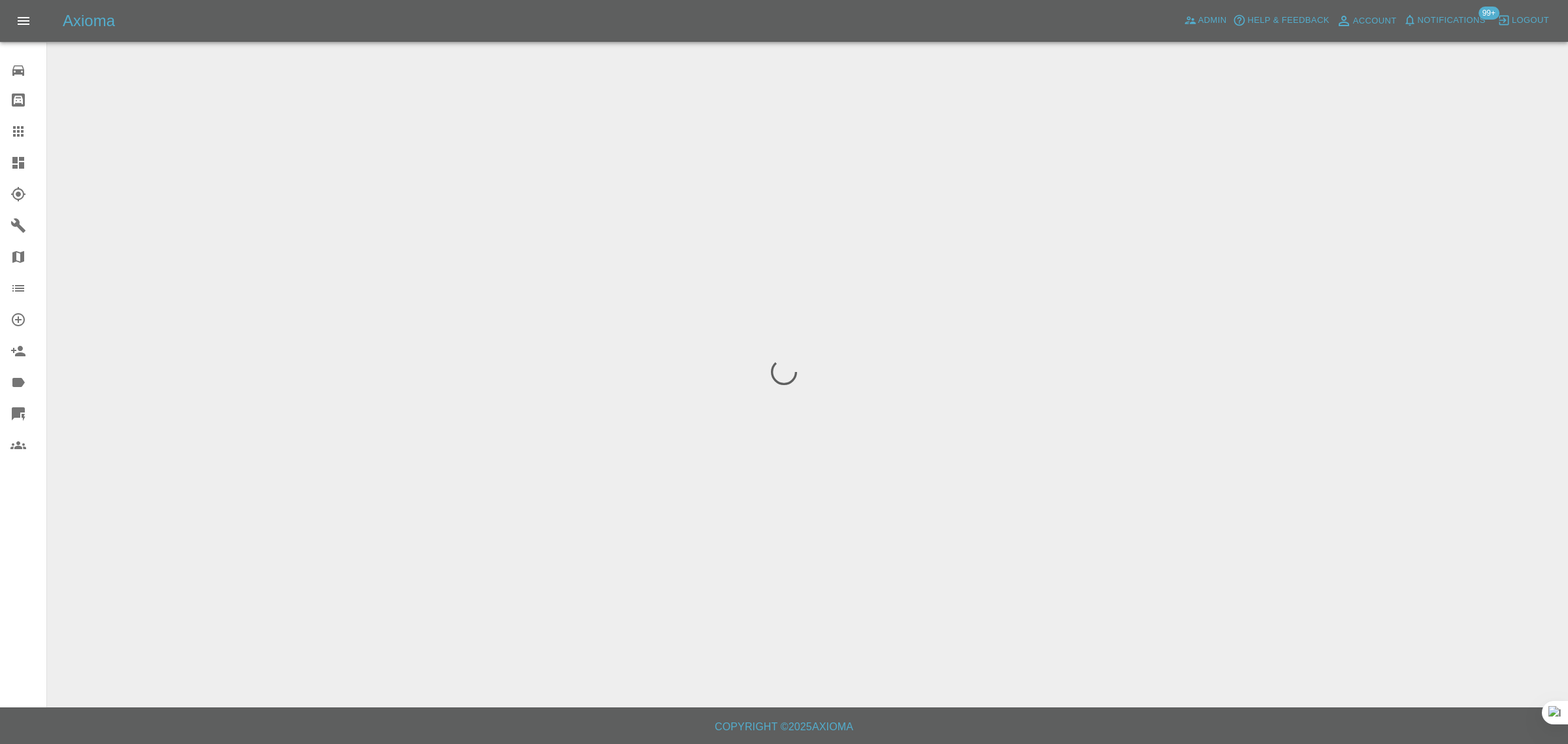
click at [8, 532] on div "0 Repair home Bodyshop home Claims Dashboard Explorer Garages Map Organization …" at bounding box center [23, 372] width 47 height 744
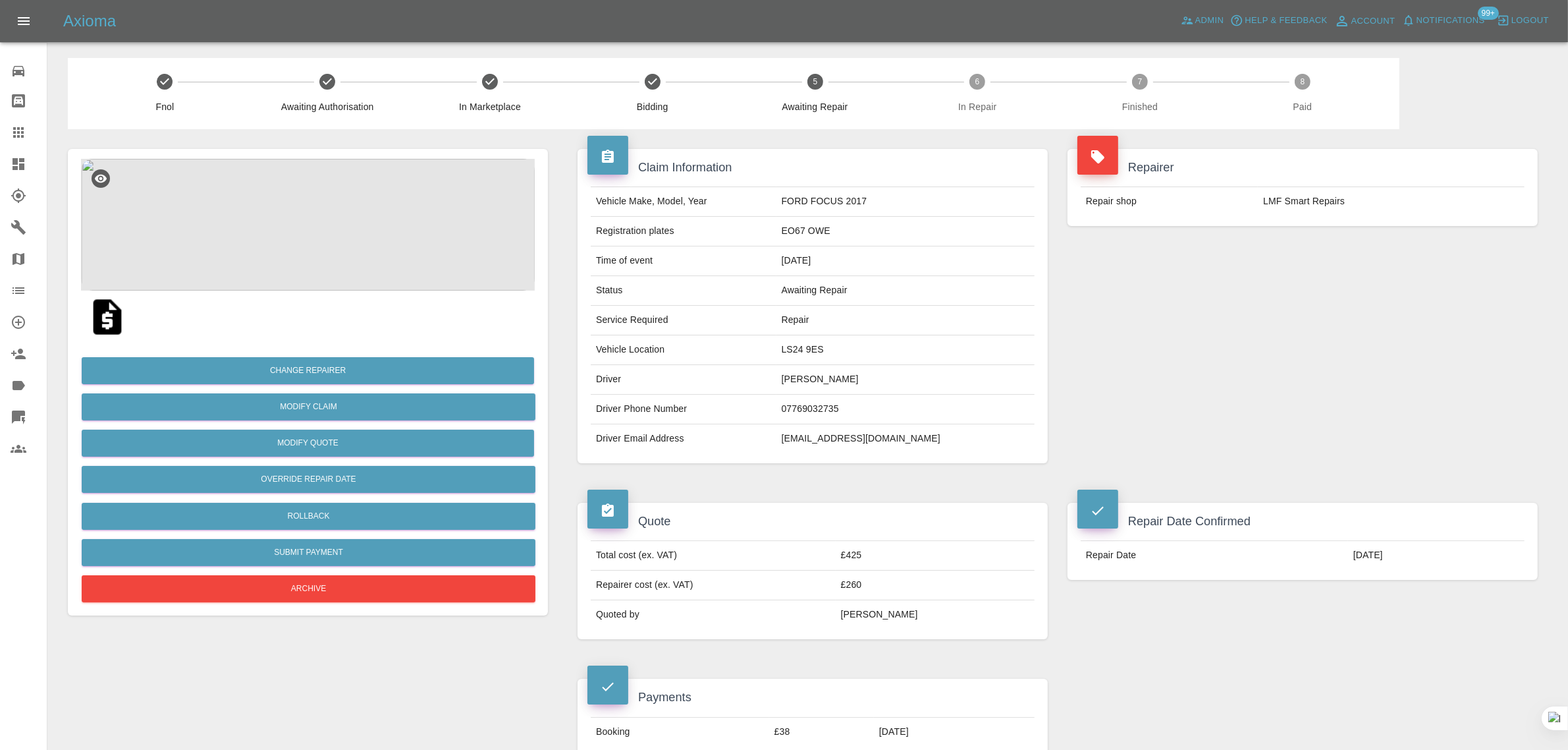
drag, startPoint x: 17, startPoint y: 129, endPoint x: 51, endPoint y: 149, distance: 39.4
click at [17, 129] on icon at bounding box center [18, 132] width 16 height 16
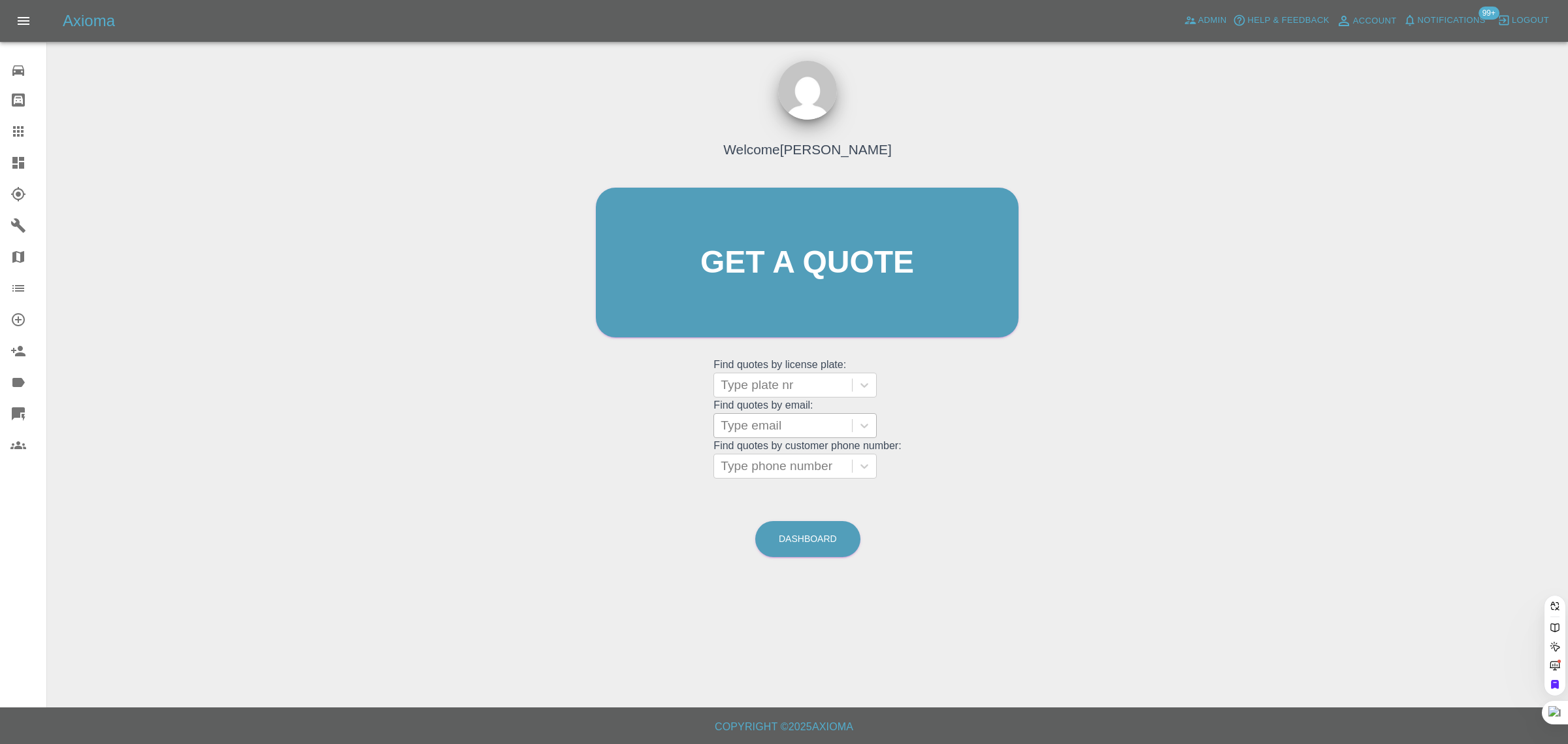
click at [735, 432] on div at bounding box center [783, 426] width 125 height 18
paste input "moggs47@icloud.com"
type input "moggs47@icloud.com"
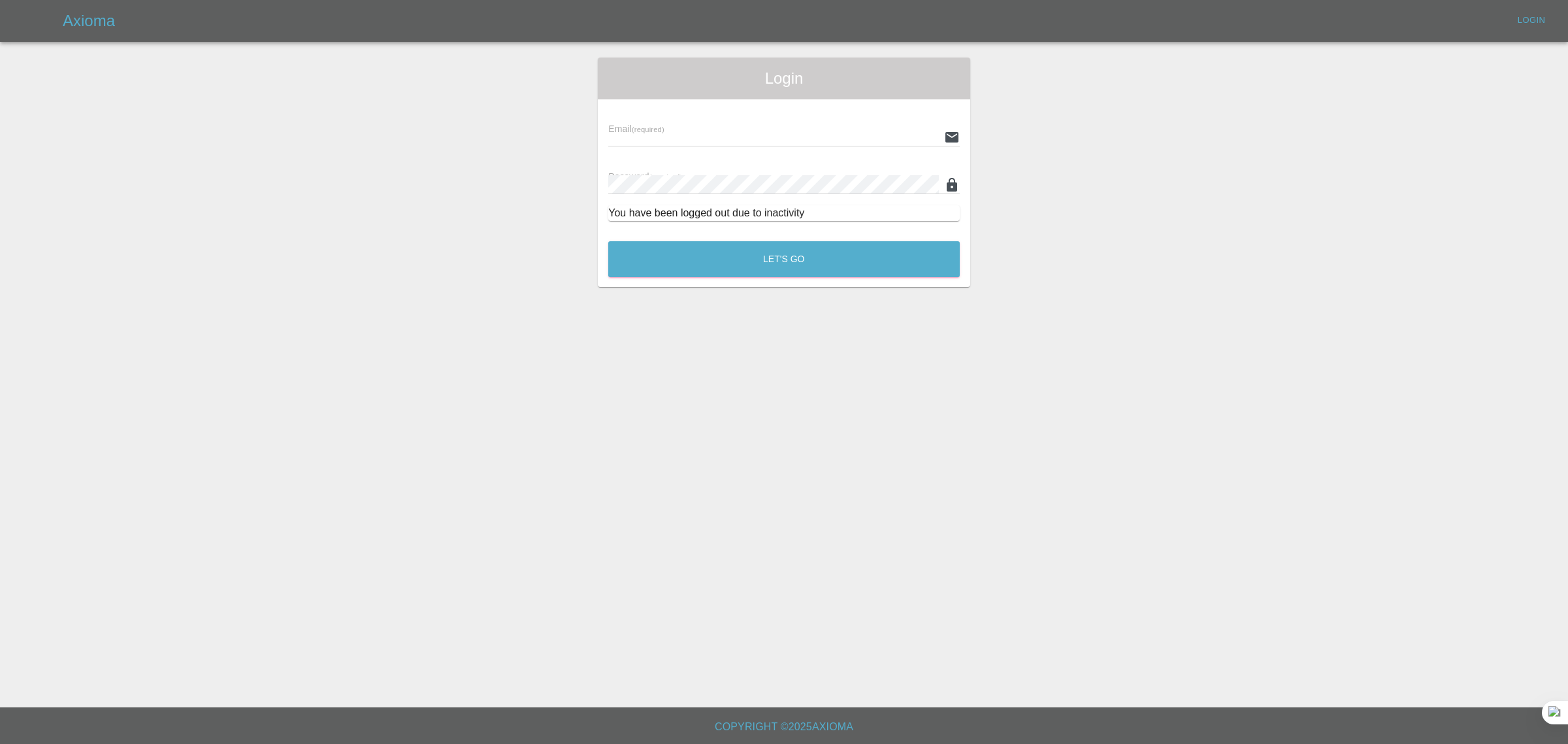
type input "bookkeeping@fifoaccounting.com"
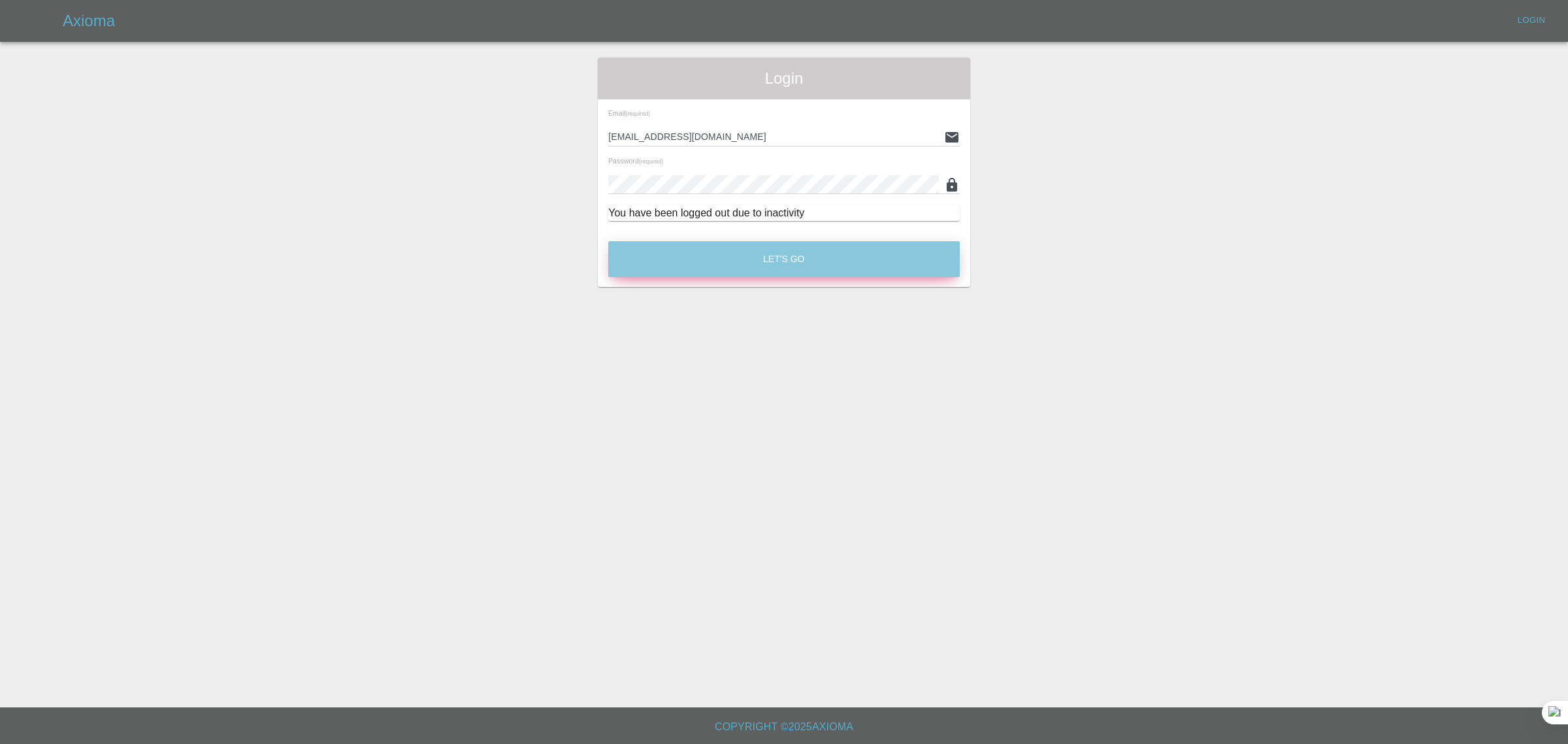
click at [835, 256] on button "Let's Go" at bounding box center [784, 258] width 352 height 36
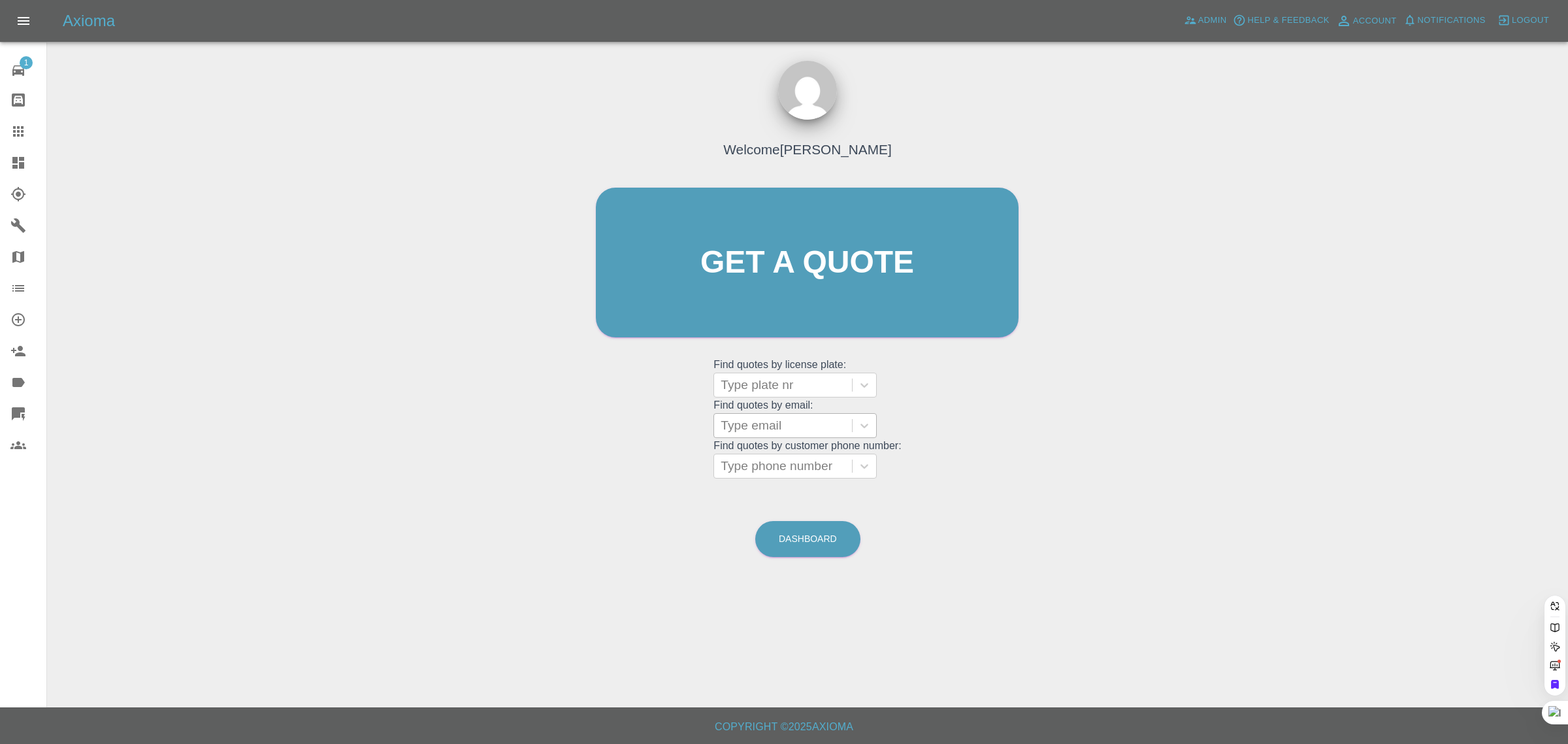
click at [753, 433] on div at bounding box center [783, 426] width 125 height 18
paste input "moggs47@icloud.com"
type input "moggs47@icloud.com"
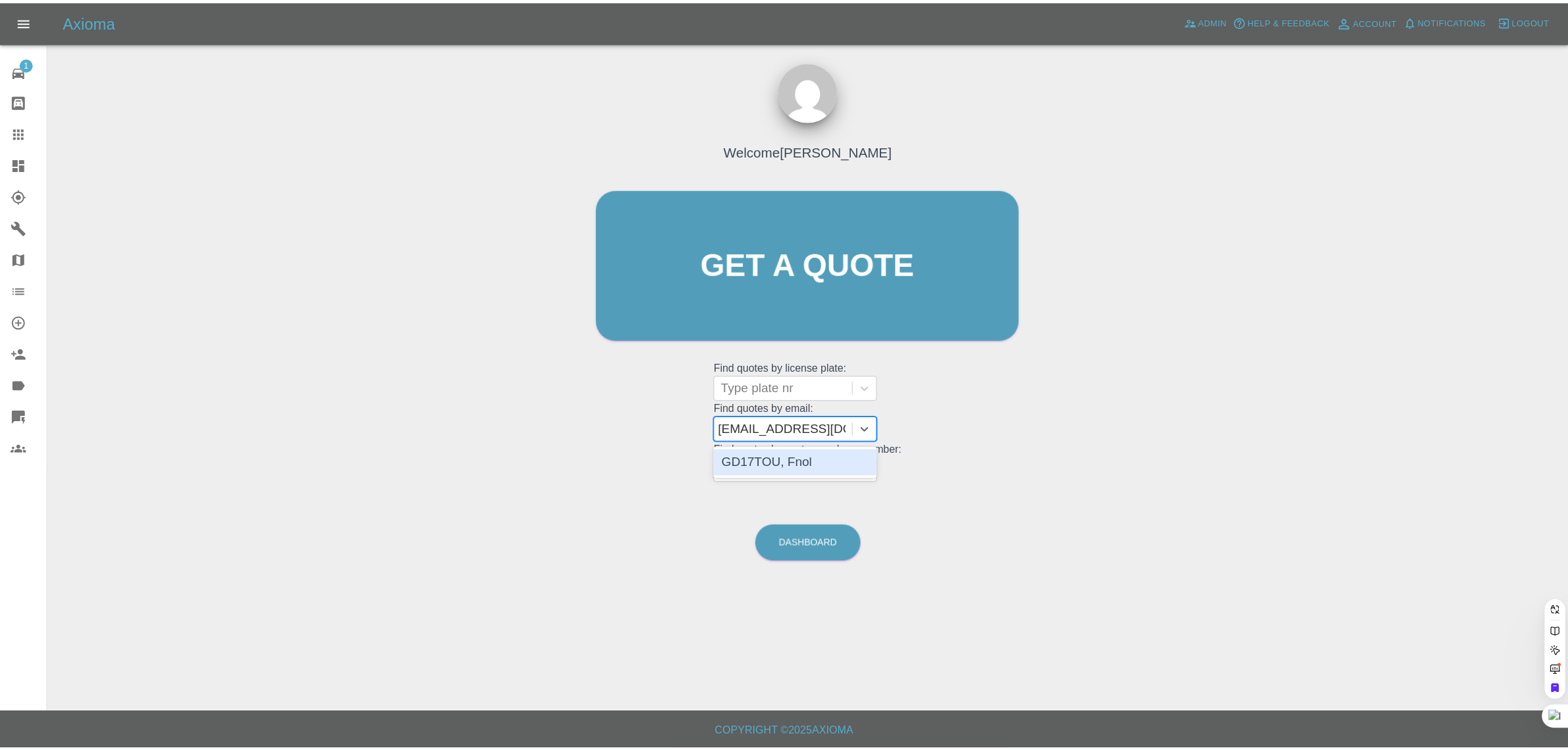
scroll to position [0, 0]
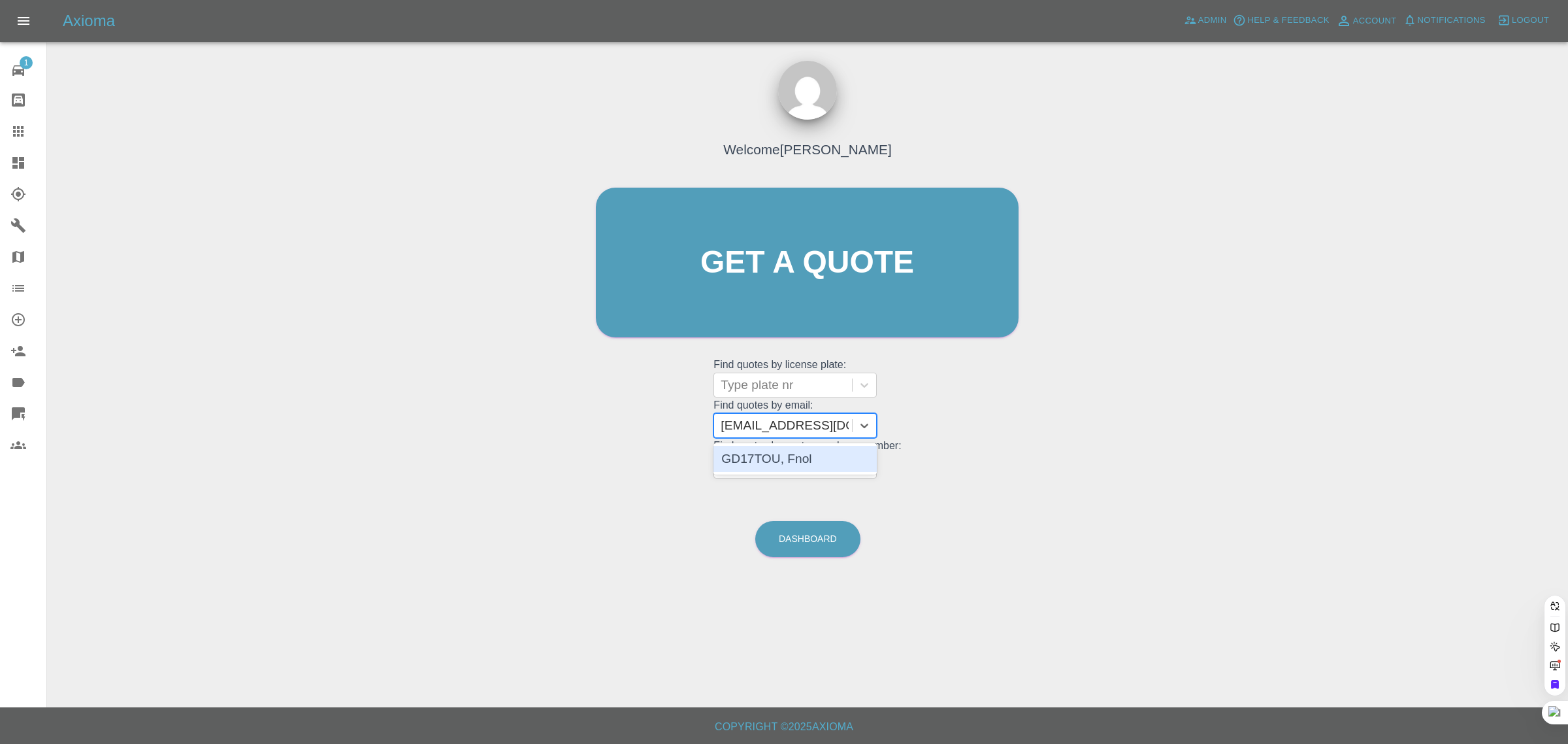
click at [753, 453] on div "GD17TOU, Fnol" at bounding box center [795, 458] width 163 height 26
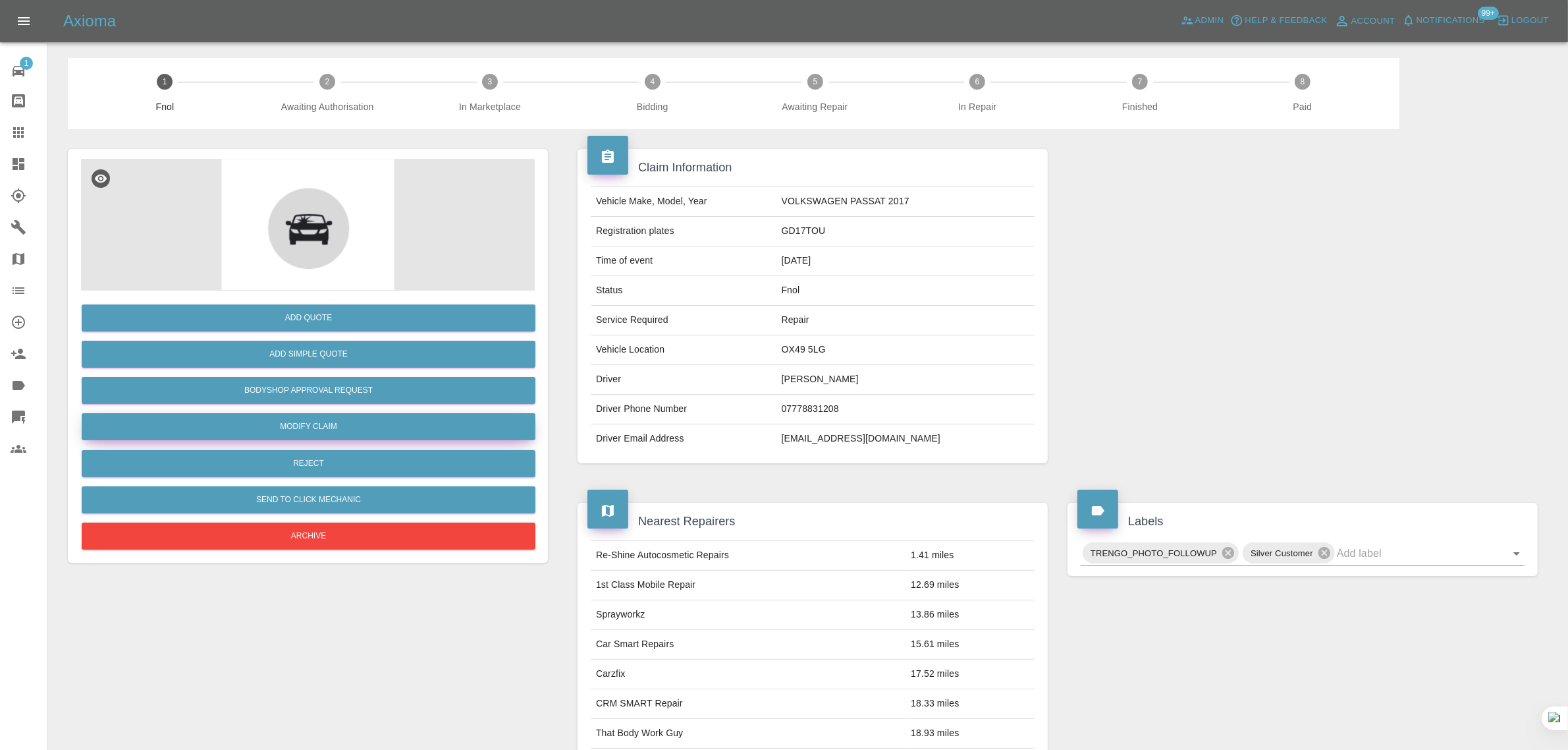
click at [317, 422] on link "Modify Claim" at bounding box center [308, 427] width 454 height 27
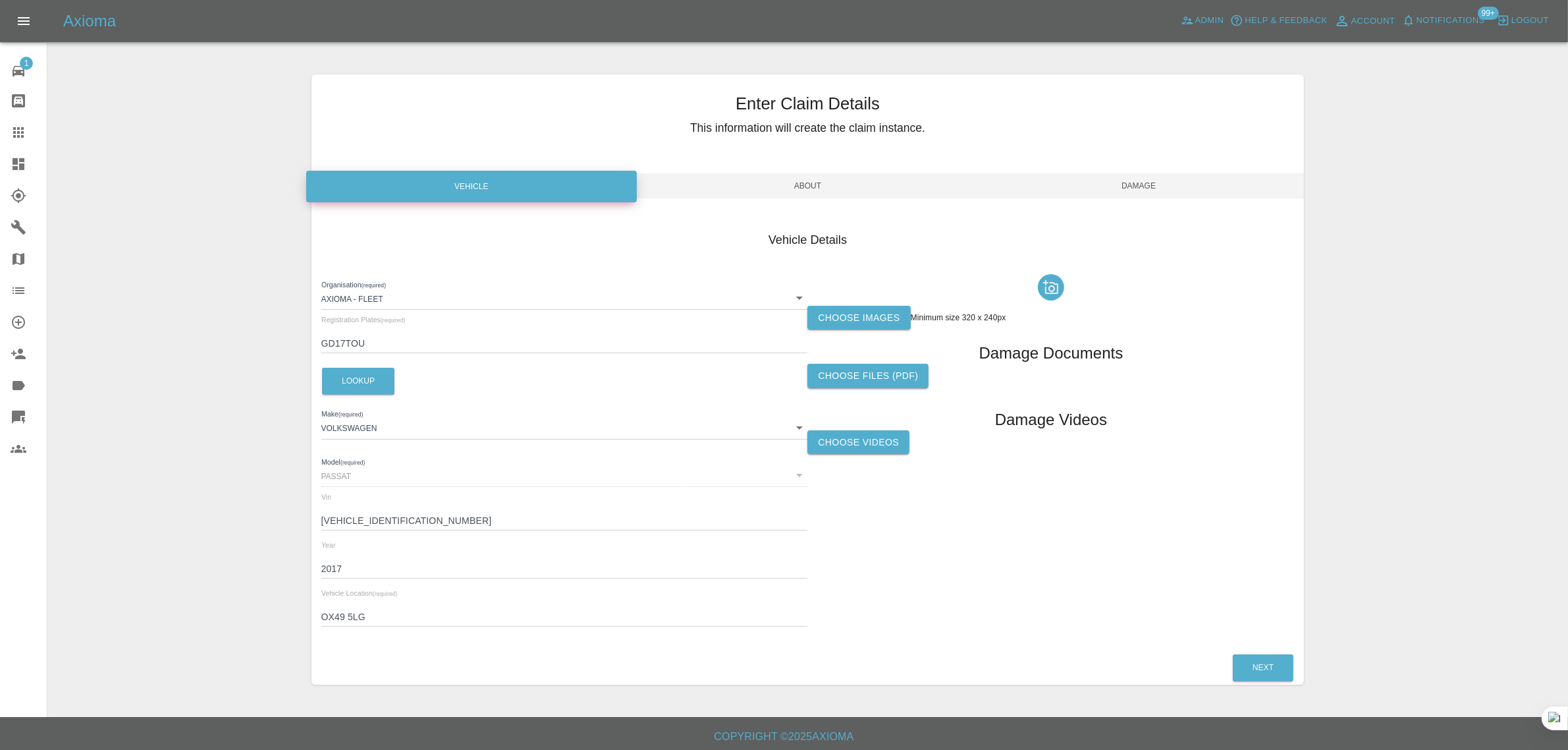
click at [861, 319] on label "Choose images" at bounding box center [859, 317] width 102 height 24
click at [0, 0] on input "Choose images" at bounding box center [0, 0] width 0 height 0
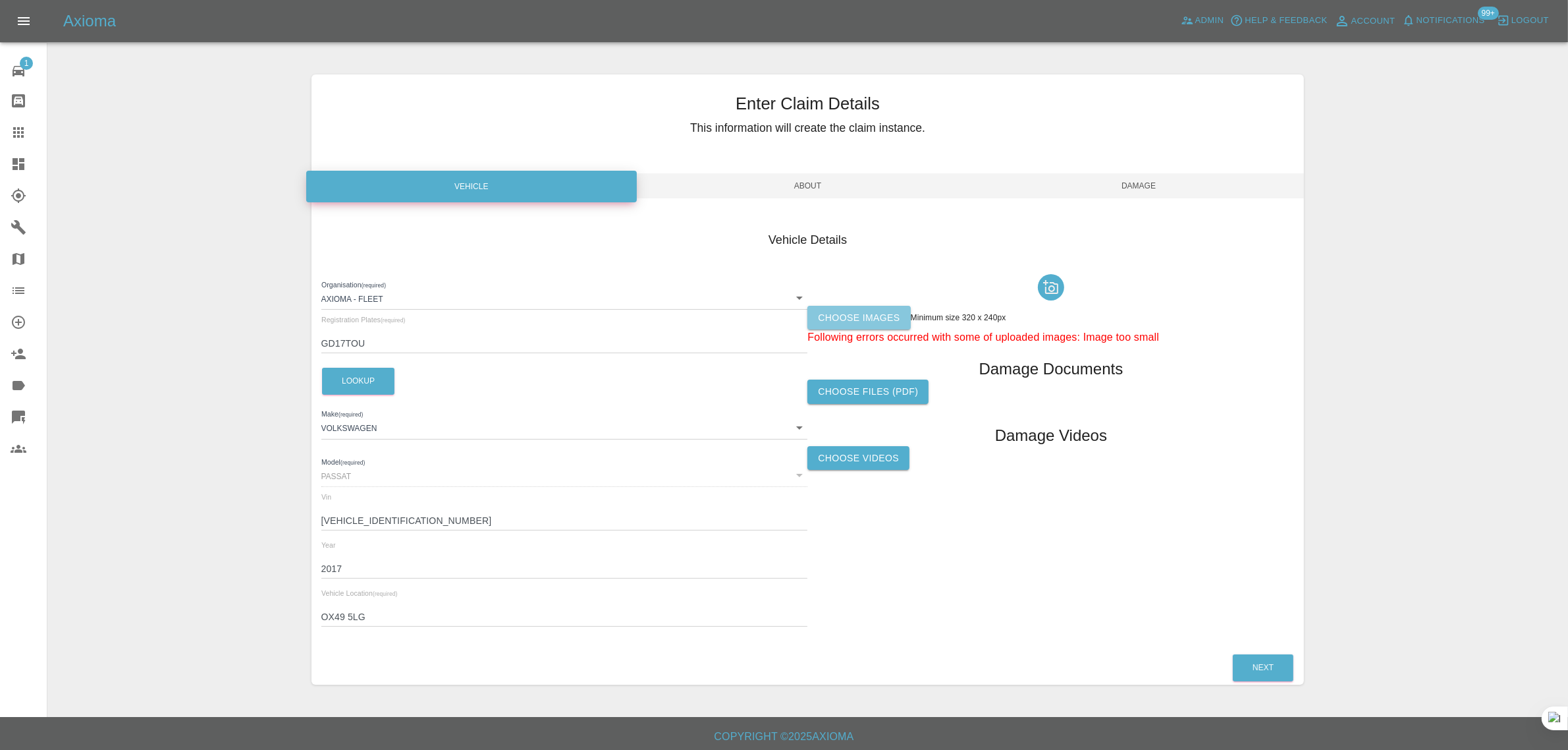
click at [869, 317] on label "Choose images" at bounding box center [859, 317] width 102 height 24
click at [0, 0] on input "Choose images" at bounding box center [0, 0] width 0 height 0
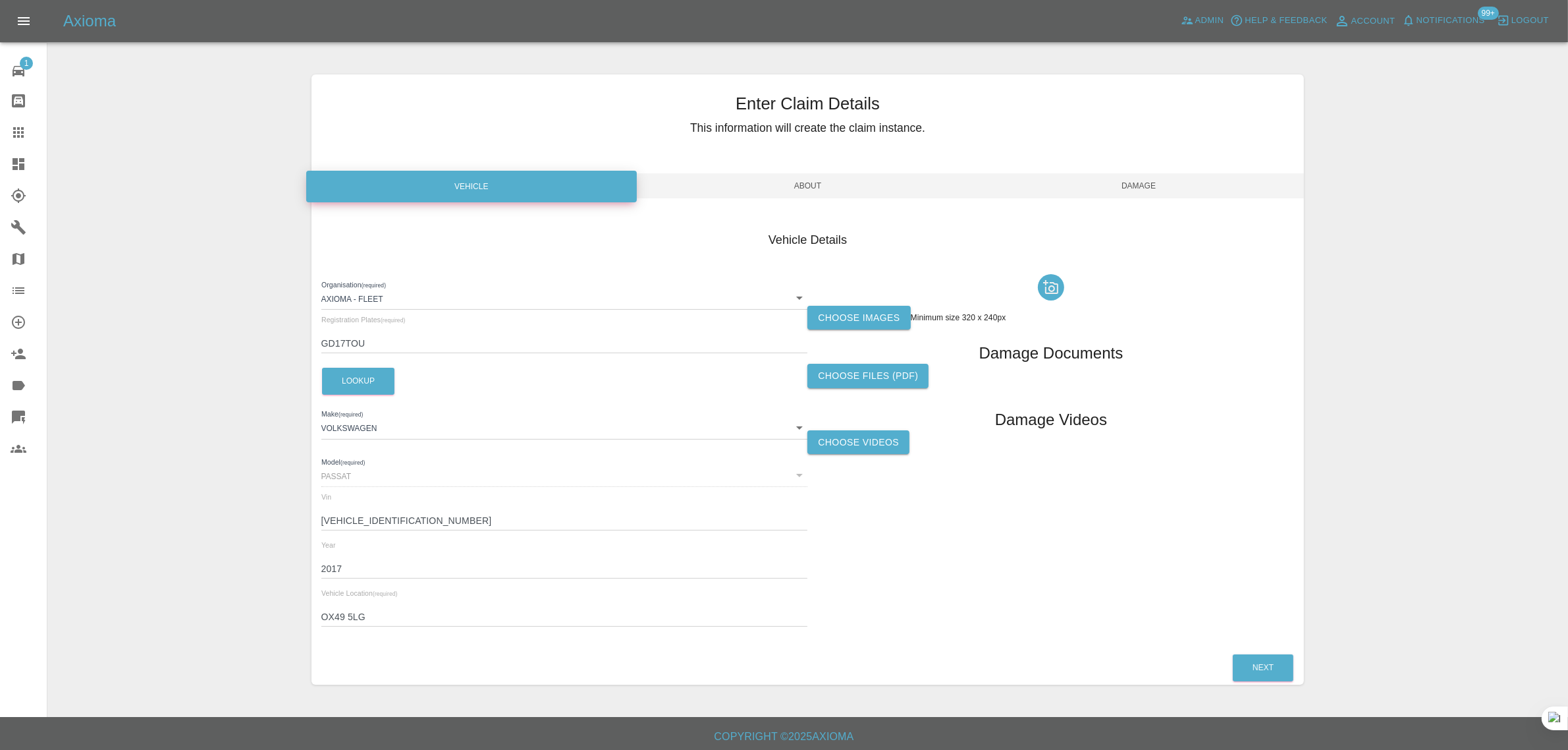
scroll to position [3, 0]
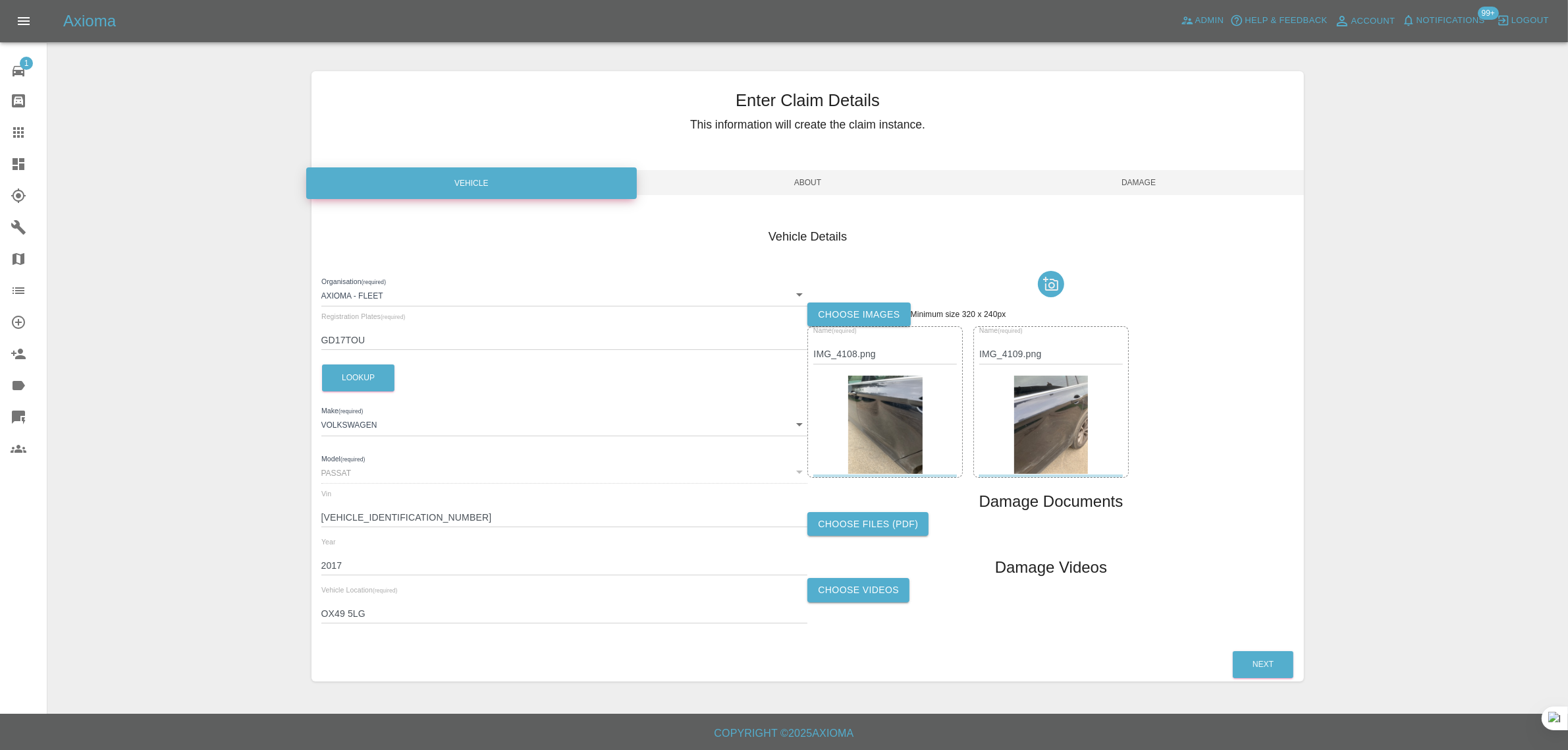
click at [1136, 176] on span "Damage" at bounding box center [1139, 182] width 332 height 25
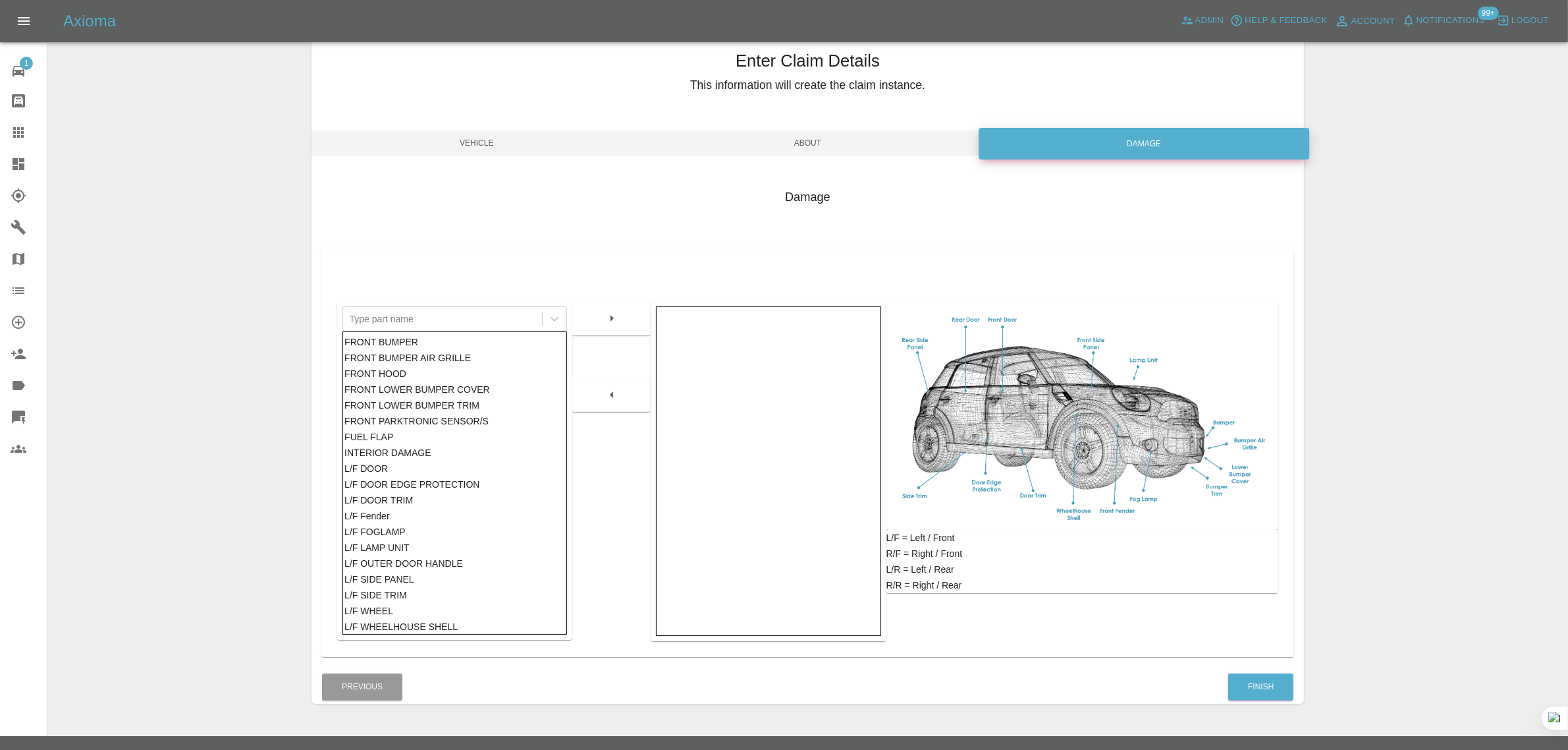
scroll to position [65, 0]
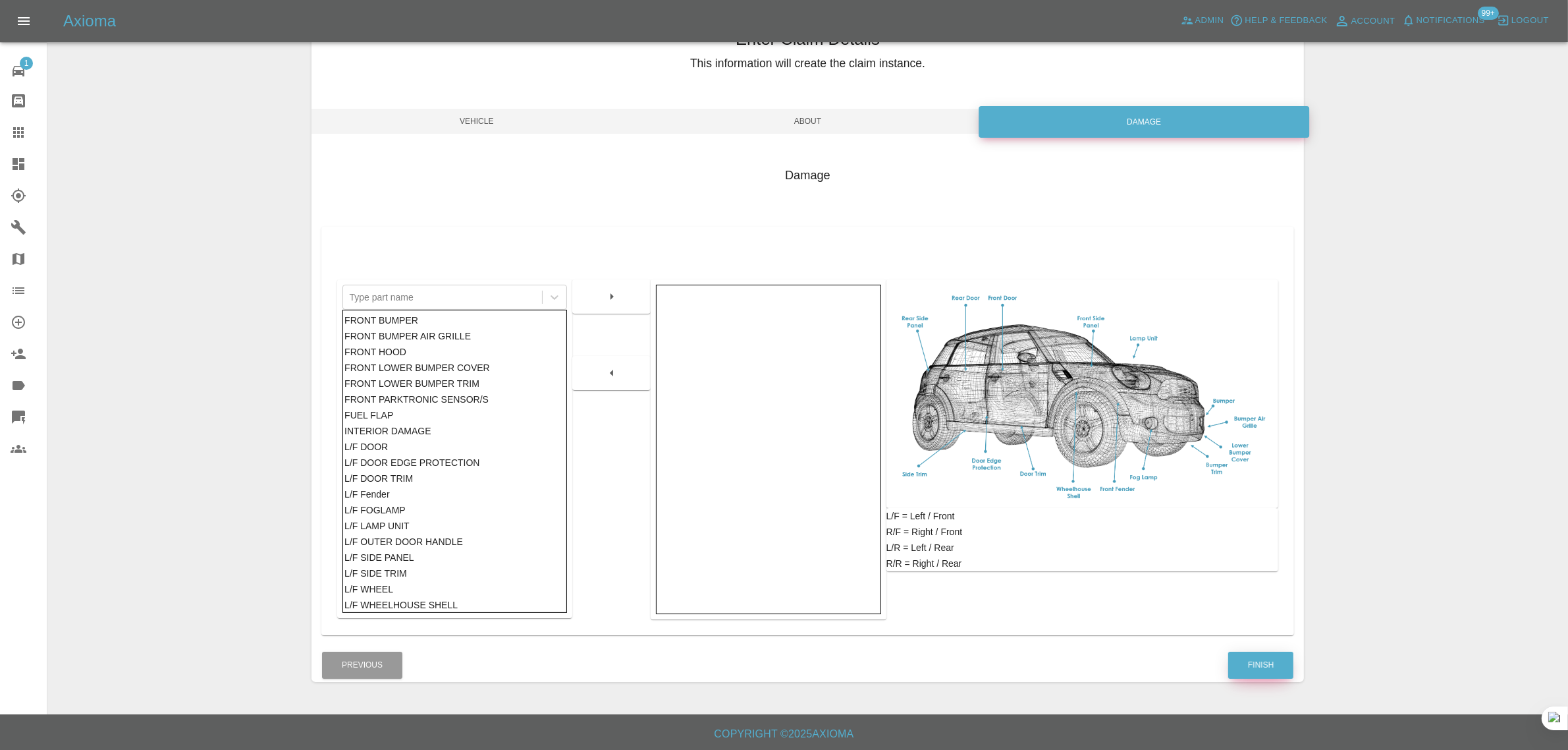
click at [1246, 658] on button "Finish" at bounding box center [1261, 665] width 66 height 27
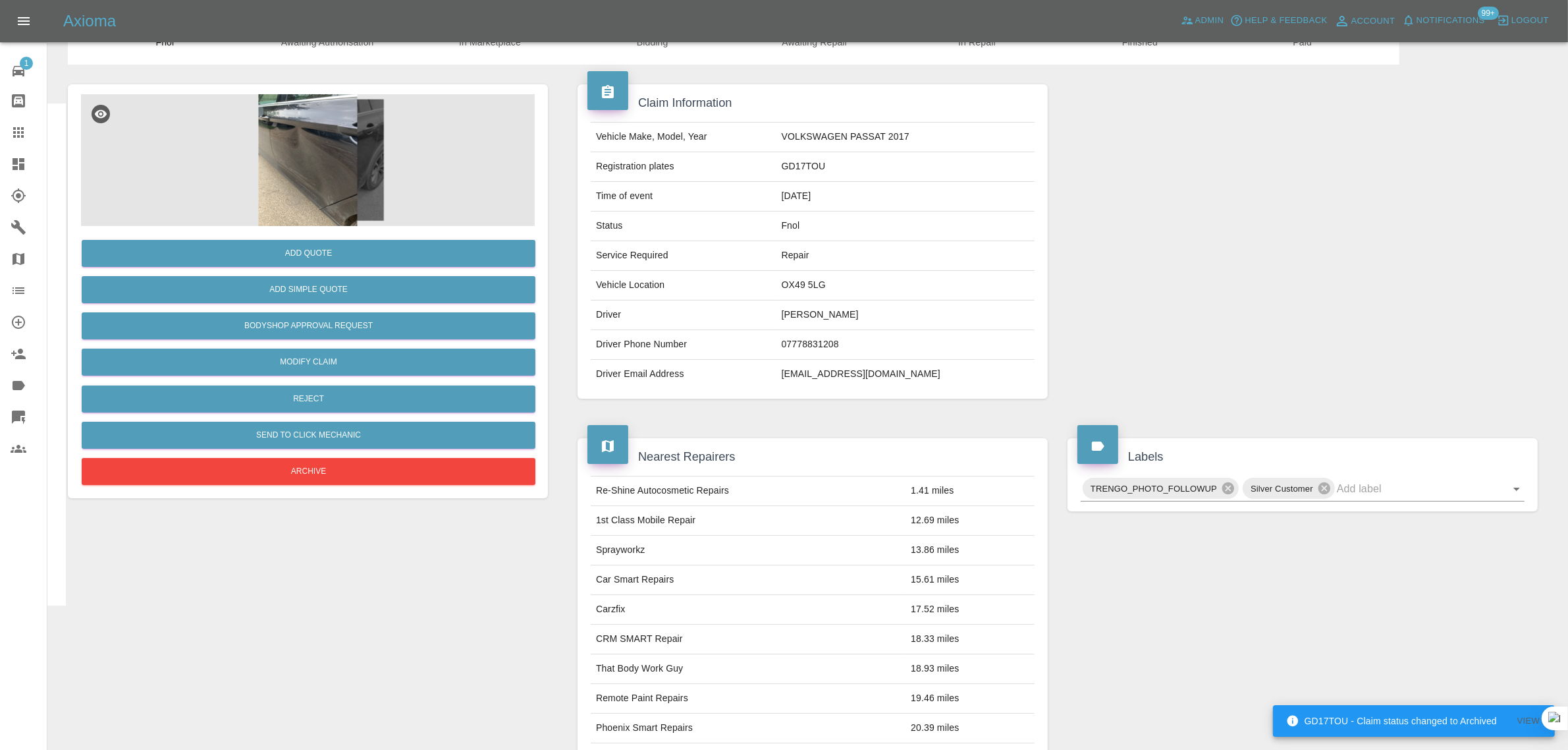
click at [38, 135] on div at bounding box center [29, 132] width 37 height 16
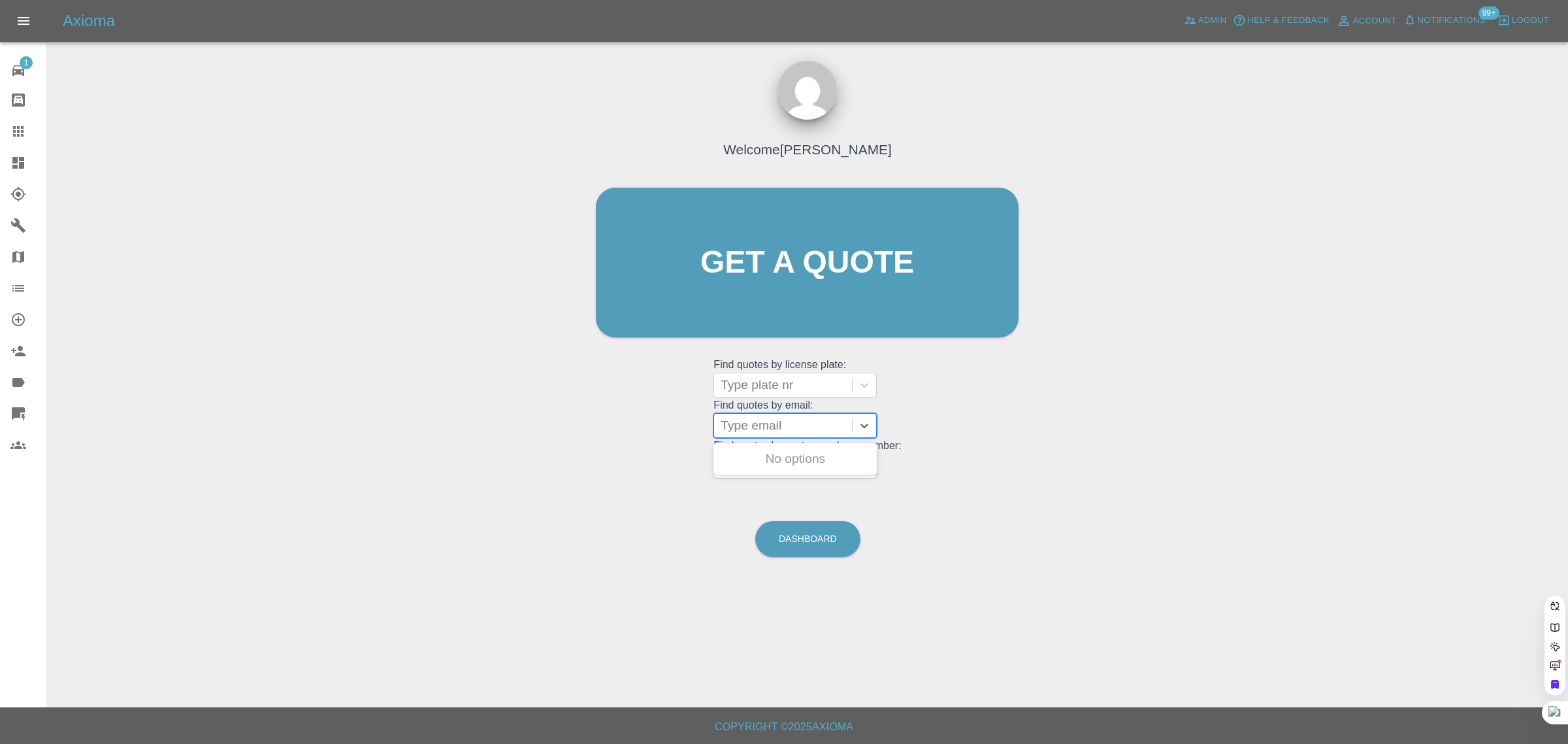
click at [750, 429] on div at bounding box center [783, 426] width 125 height 18
paste input "zxiw5@yahoo.com"
type input "zxiw5@yahoo.com"
click at [791, 453] on div "SG22 POA, Awaiting Repair" at bounding box center [795, 467] width 163 height 42
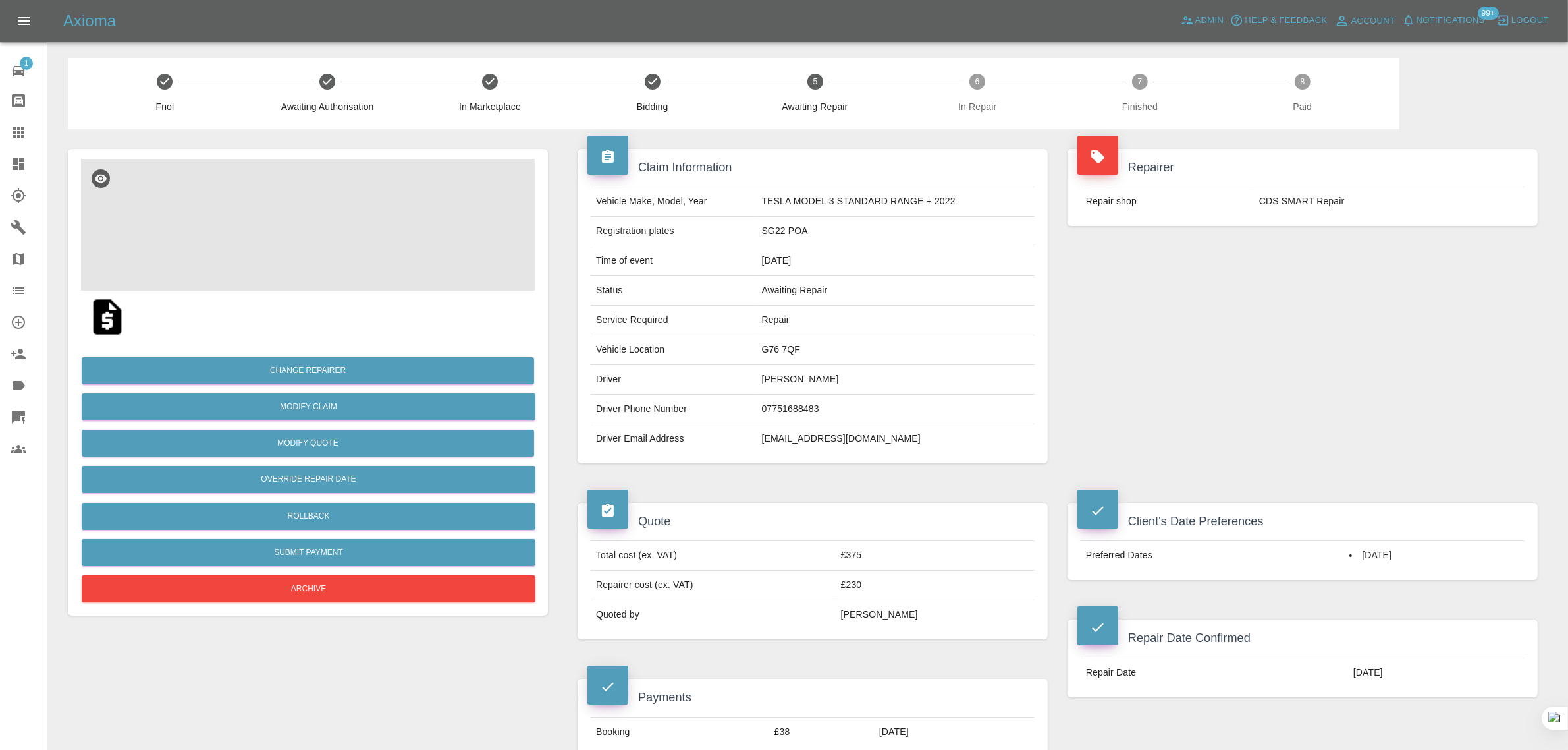
scroll to position [576, 0]
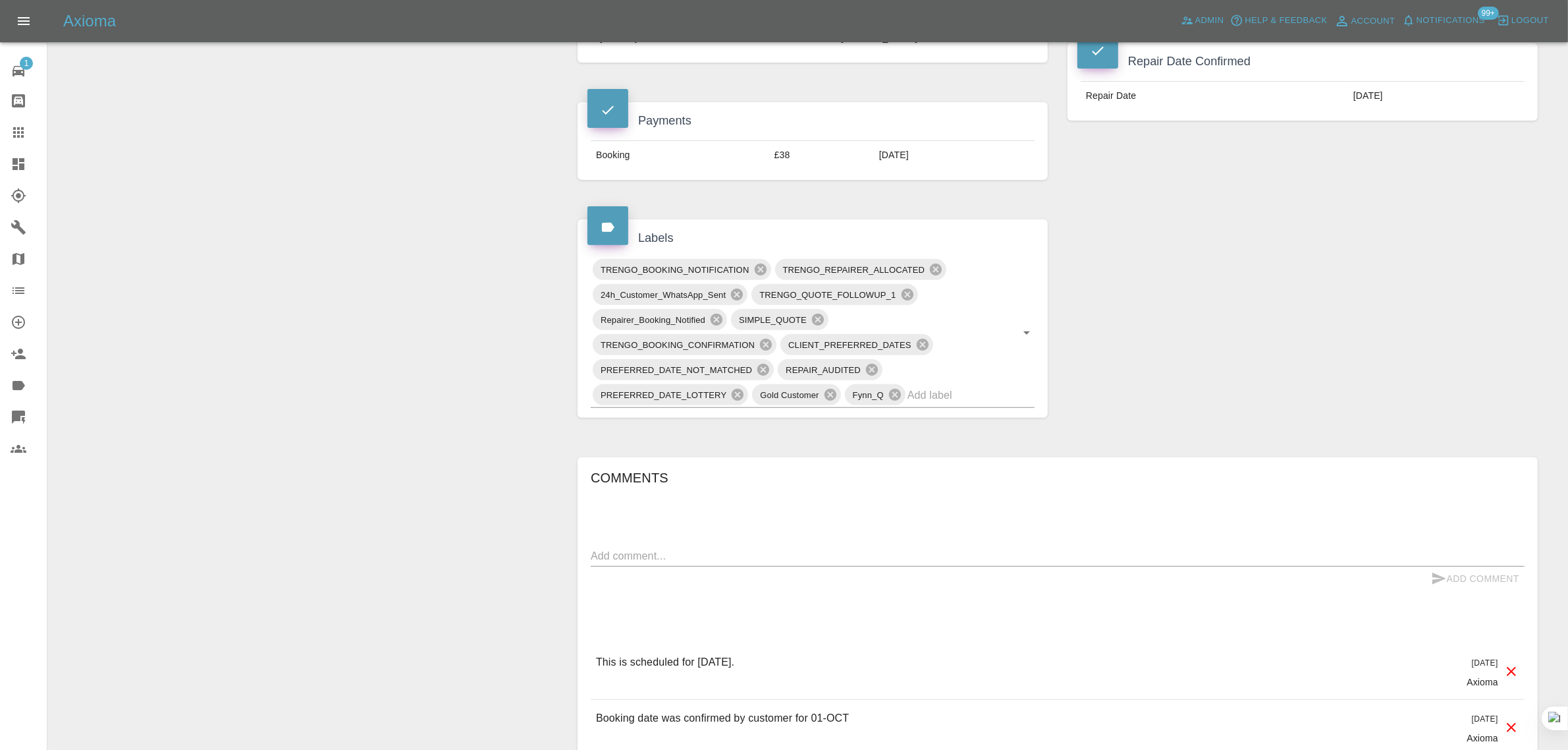
click at [851, 553] on textarea at bounding box center [1058, 556] width 934 height 15
paste textarea "I agreed with Colin to reschedule the repair due to raining weather yesterday. …"
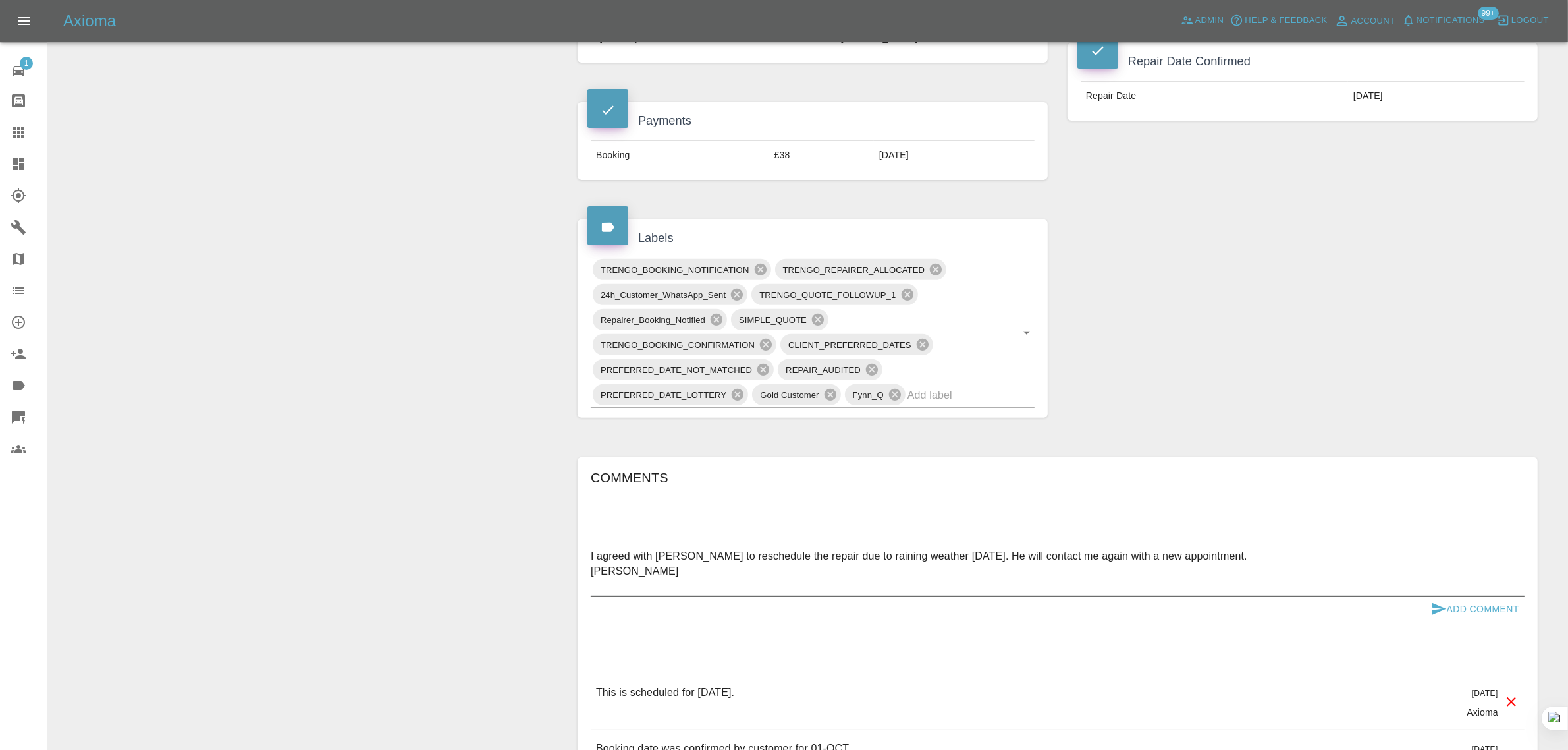
type textarea "I agreed with Colin to reschedule the repair due to raining weather yesterday. …"
click at [1456, 607] on button "Add Comment" at bounding box center [1476, 609] width 99 height 24
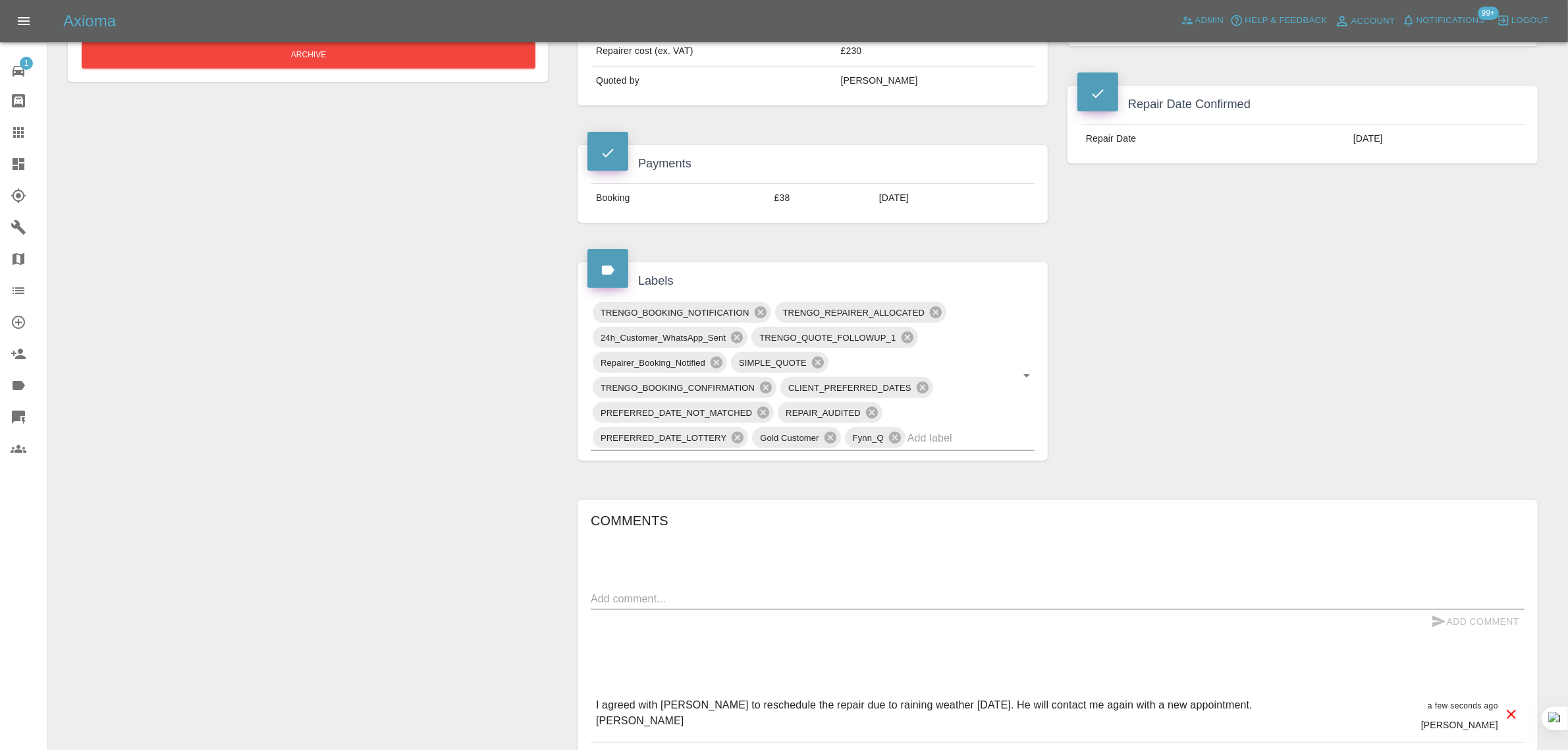
scroll to position [494, 0]
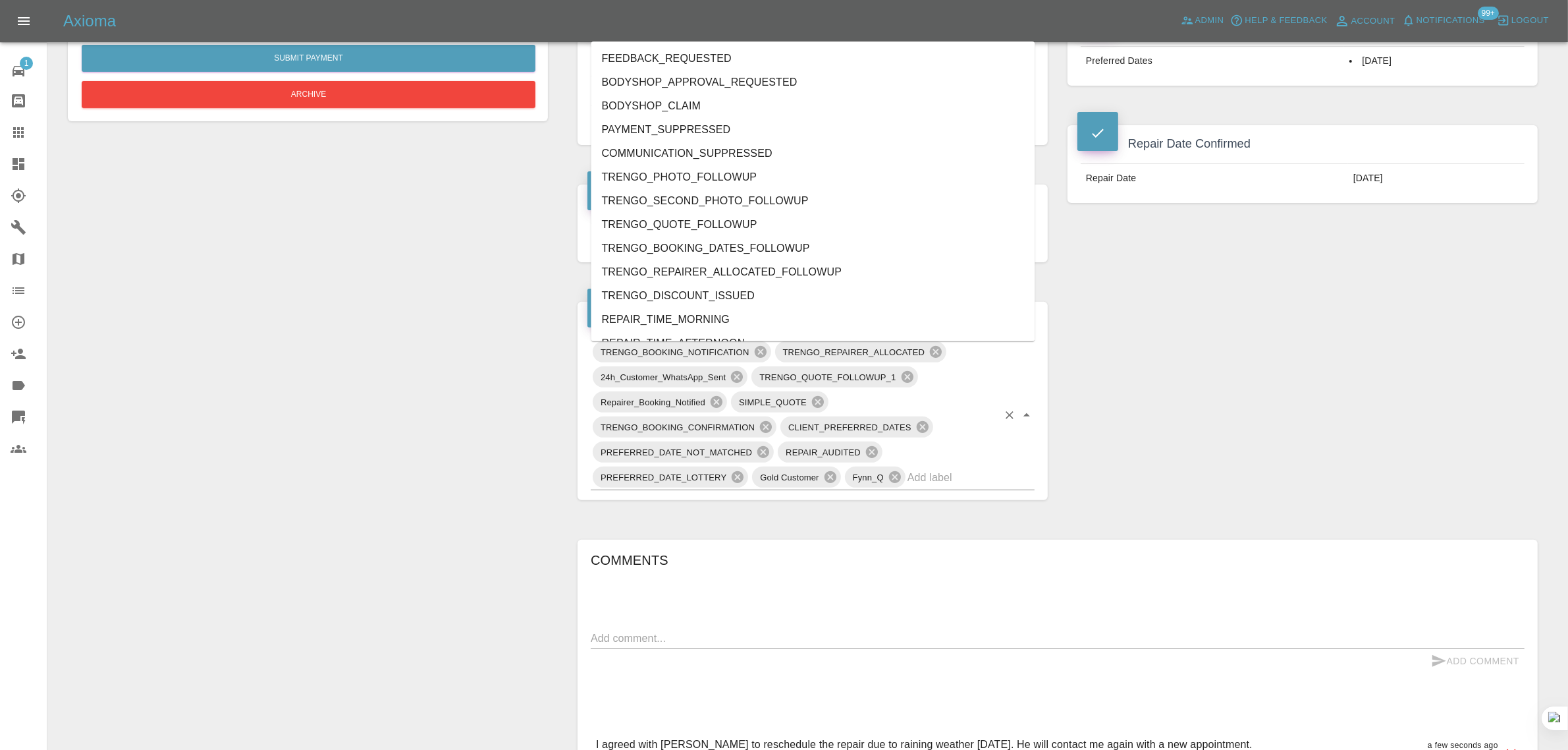
click at [743, 369] on div "TRENGO_BOOKING_NOTIFICATION TRENGO_REPAIRER_ALLOCATED 24h_Customer_WhatsApp_Sen…" at bounding box center [813, 415] width 444 height 151
click at [739, 374] on icon at bounding box center [737, 377] width 12 height 12
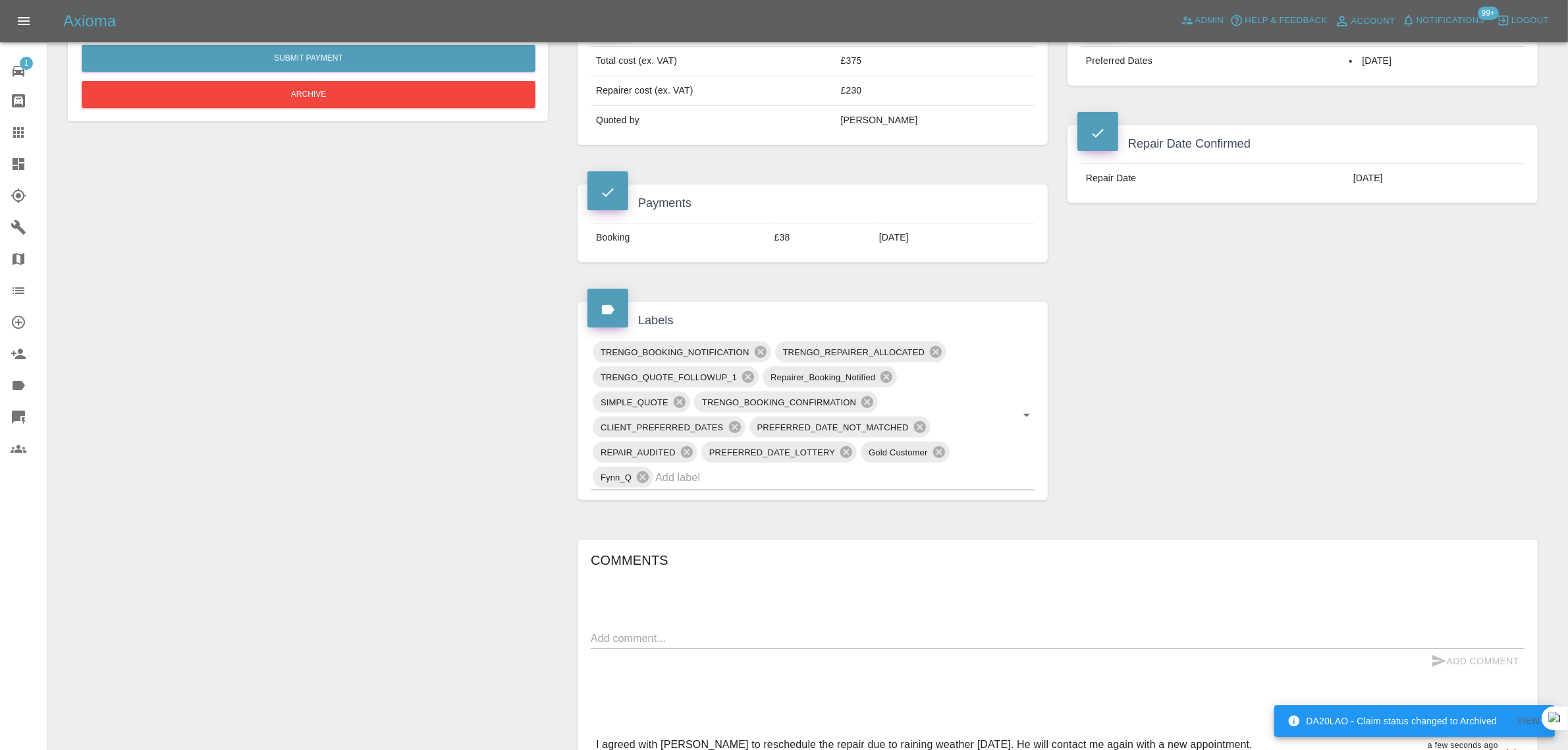
click at [505, 356] on div "Change Repairer Modify Claim Modify Quote Override Repair Date Rollback Submit …" at bounding box center [307, 375] width 500 height 1481
click at [761, 356] on icon at bounding box center [760, 352] width 12 height 12
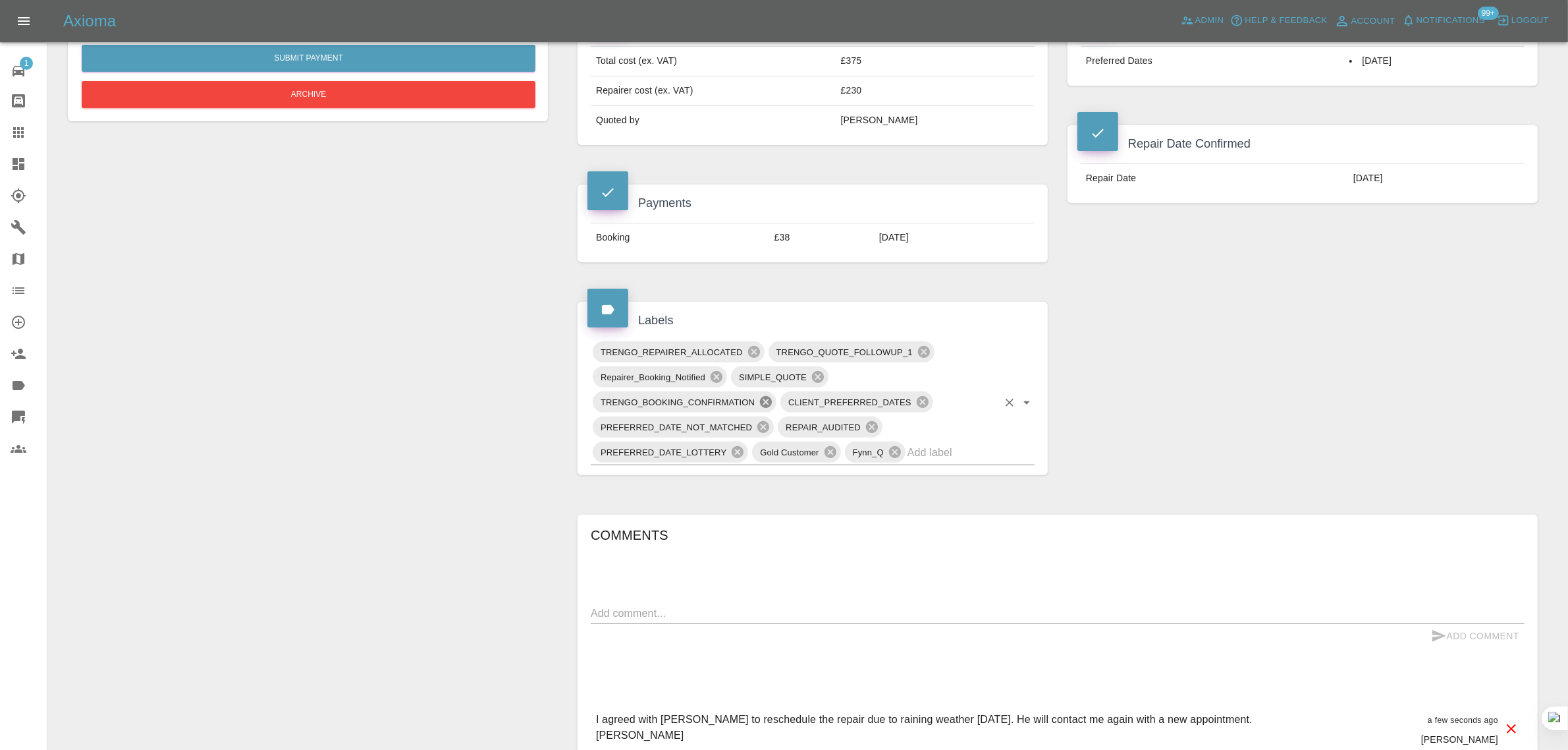
click at [763, 403] on icon at bounding box center [766, 401] width 12 height 12
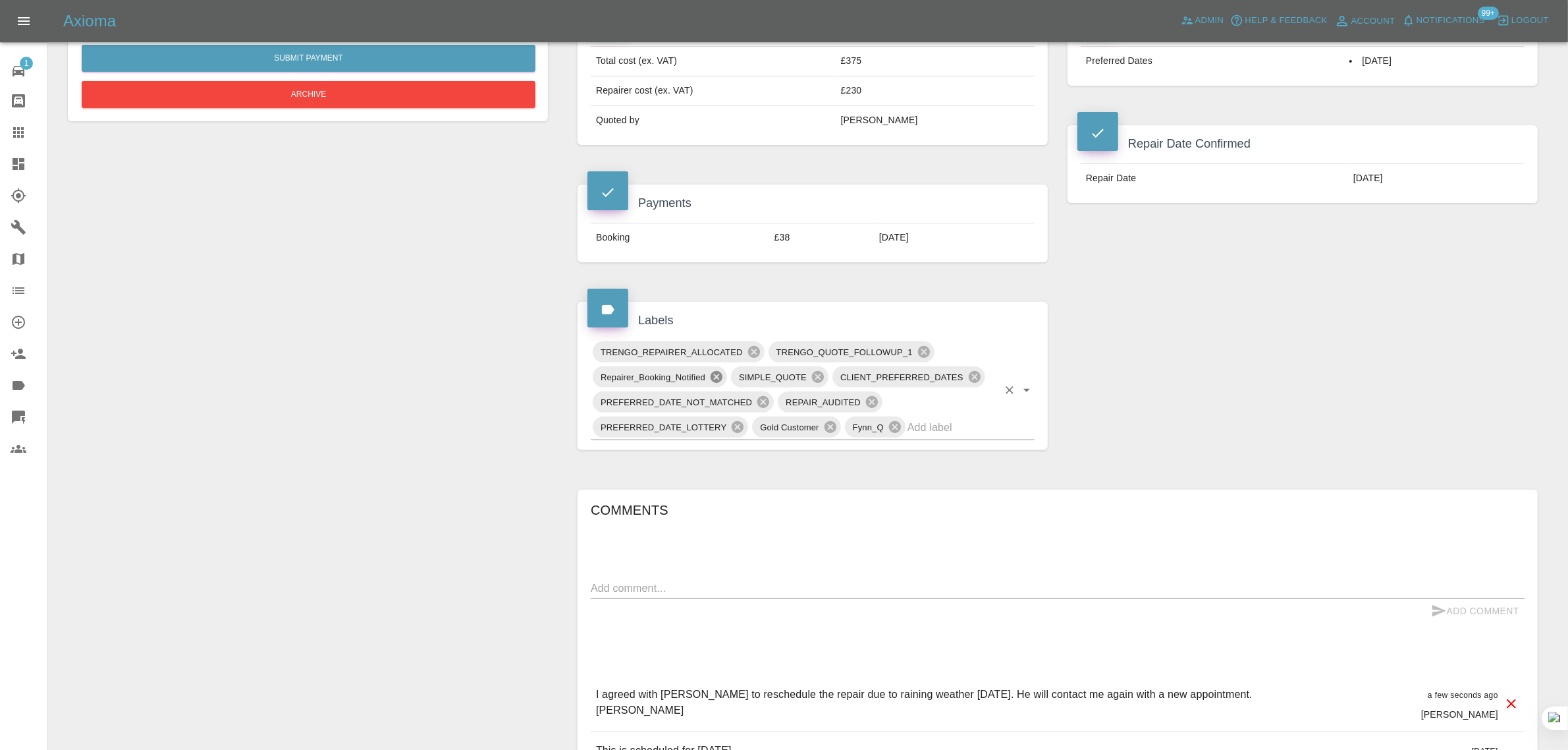
click at [715, 373] on icon at bounding box center [716, 376] width 14 height 14
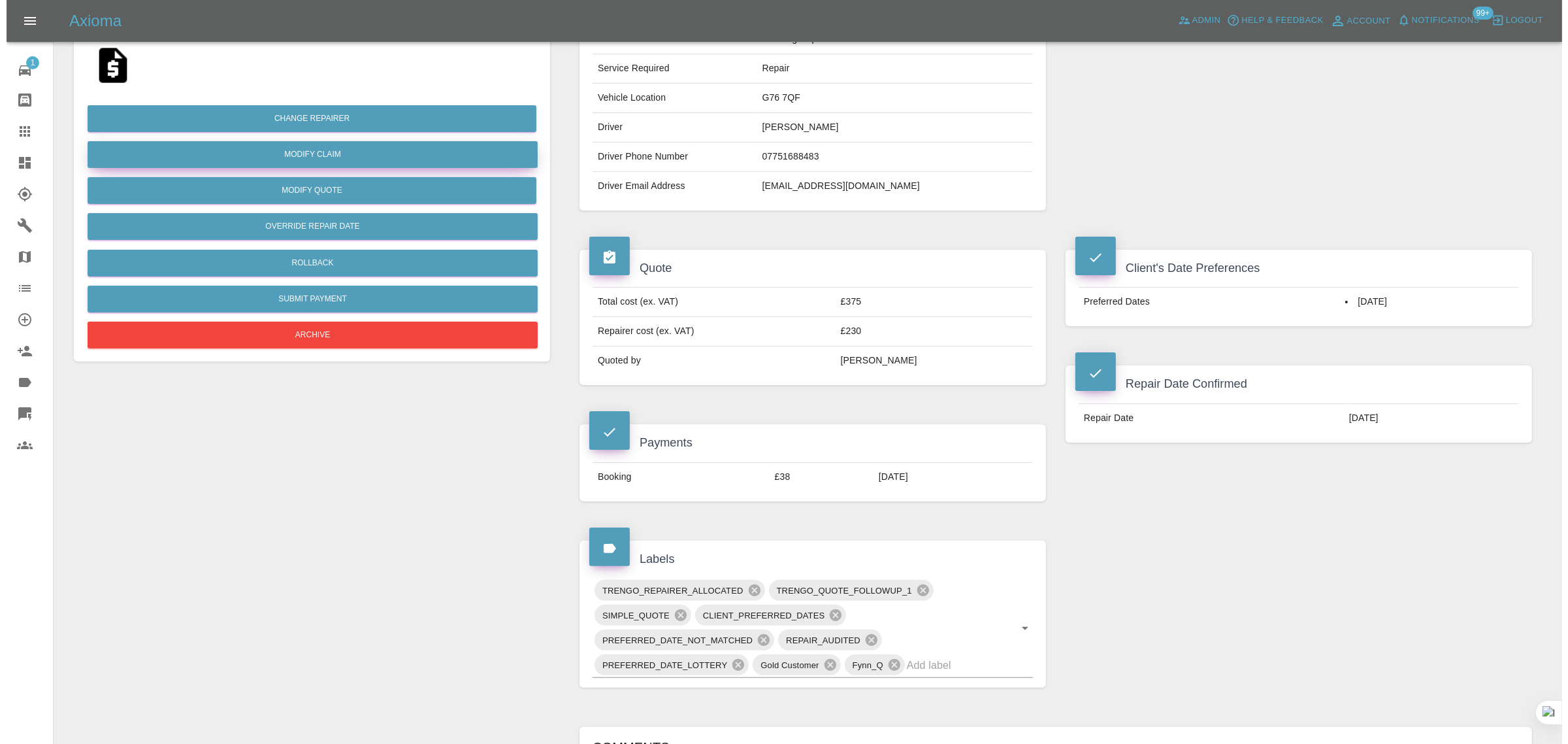
scroll to position [0, 0]
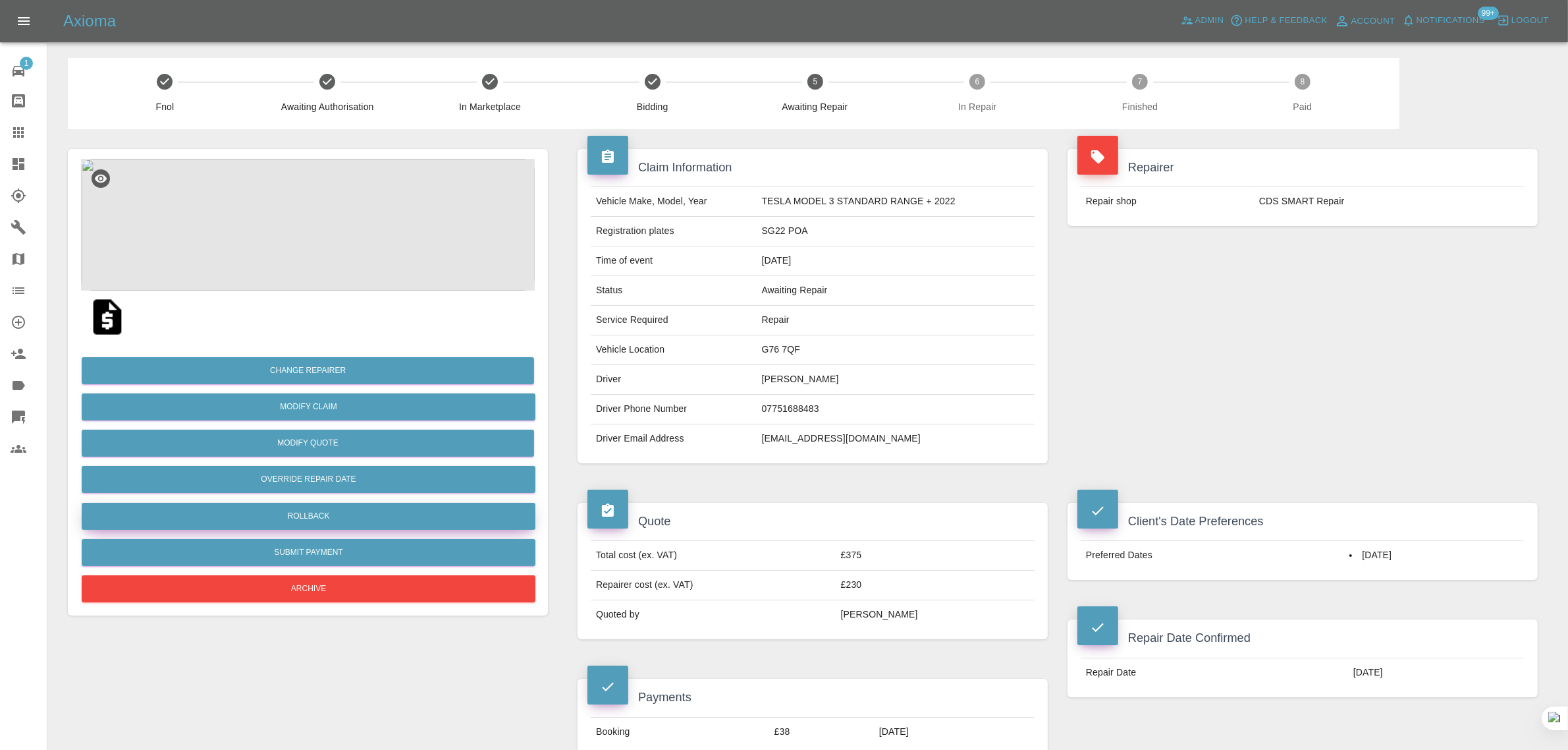
click at [314, 515] on button "Rollback" at bounding box center [308, 516] width 454 height 27
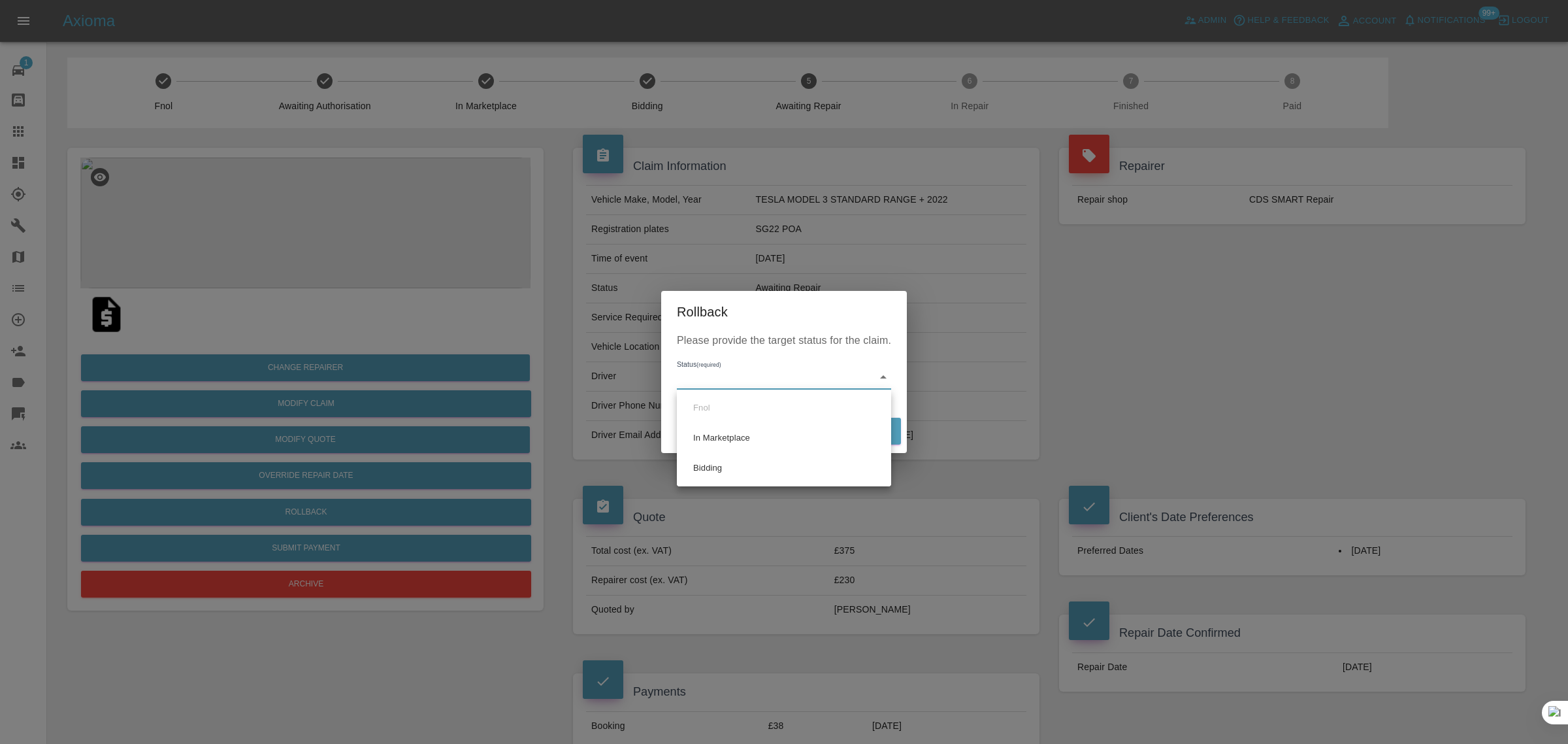
click at [697, 459] on li "Bidding" at bounding box center [783, 468] width 207 height 30
type input "bidding"
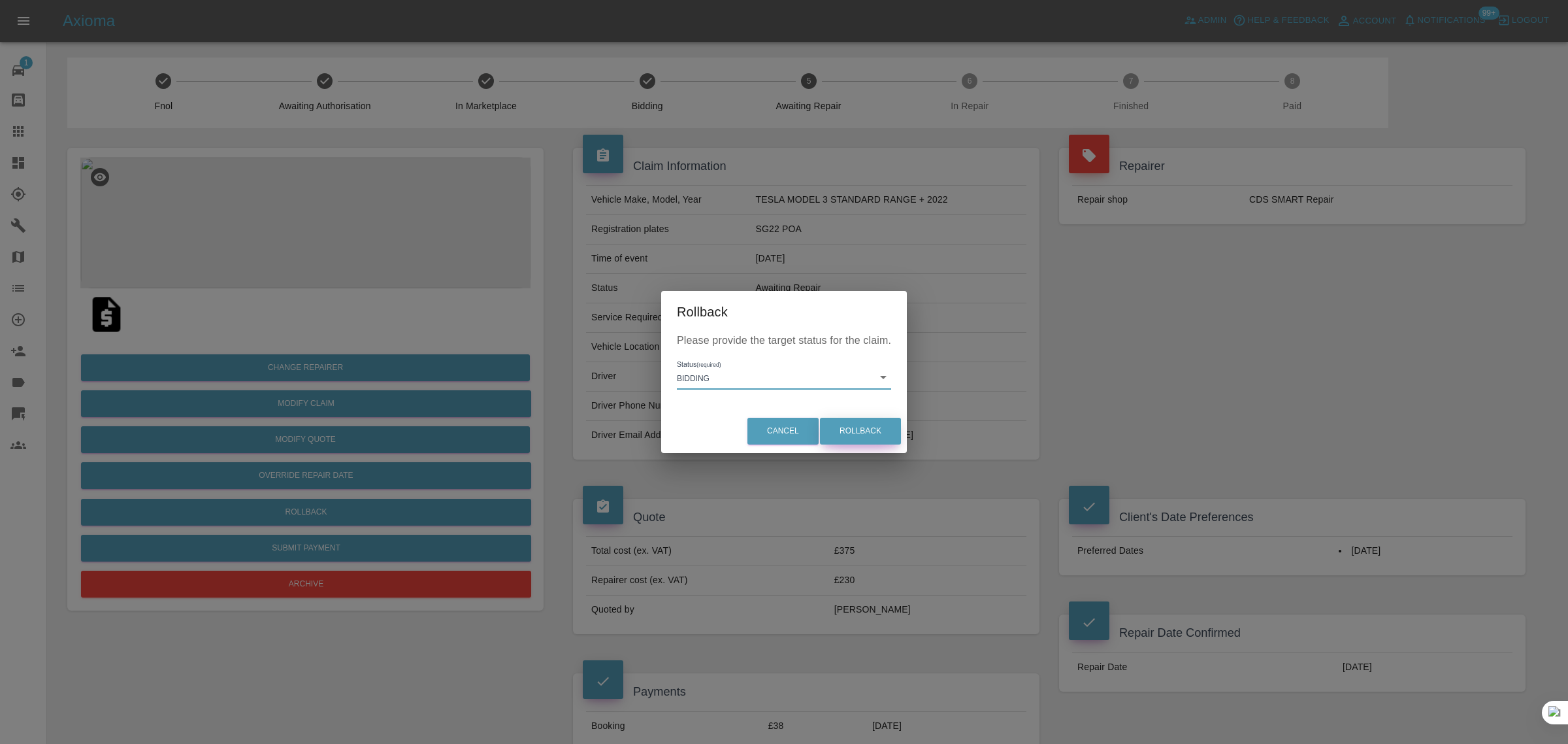
click at [854, 420] on button "Rollback" at bounding box center [860, 431] width 81 height 27
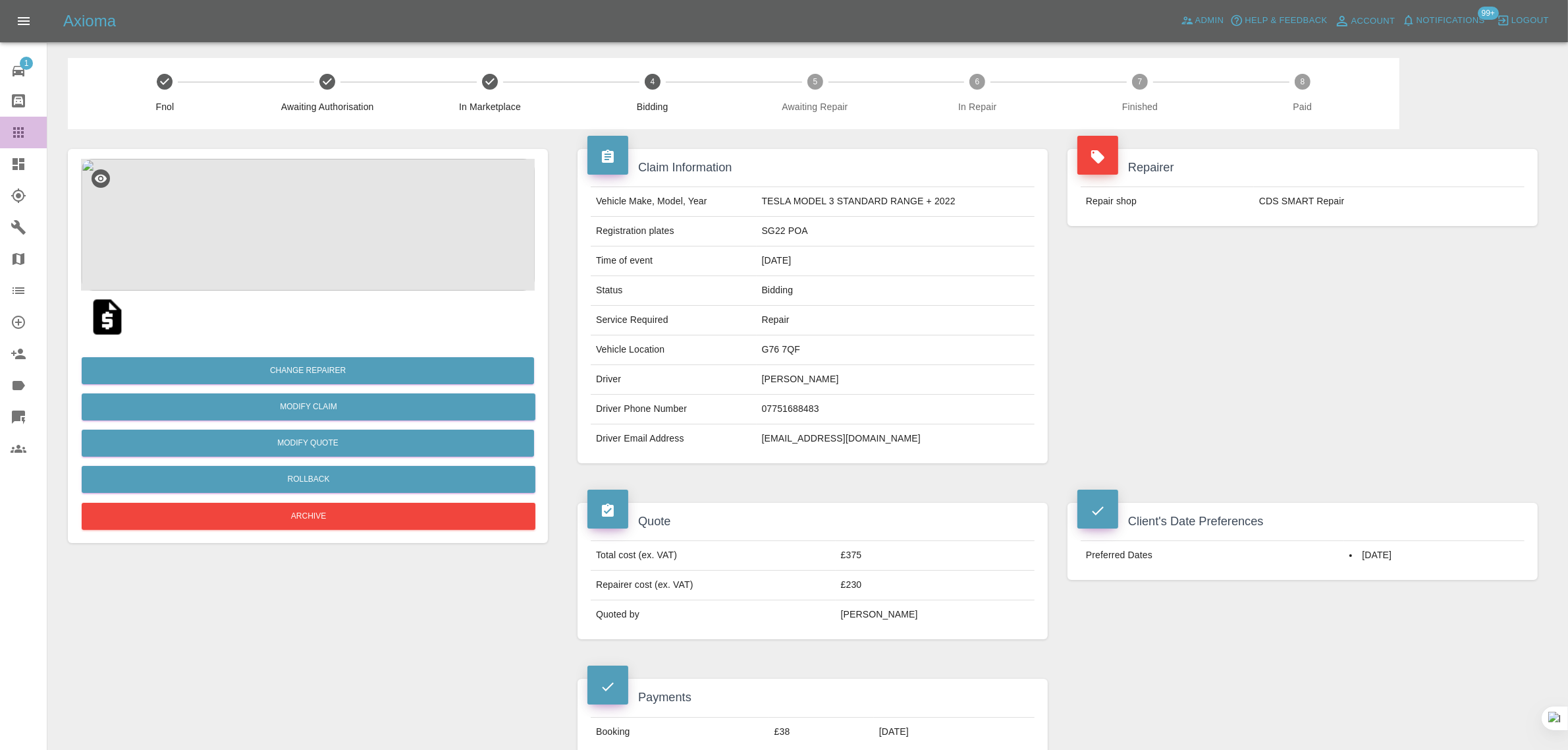
click at [22, 139] on icon at bounding box center [18, 132] width 16 height 16
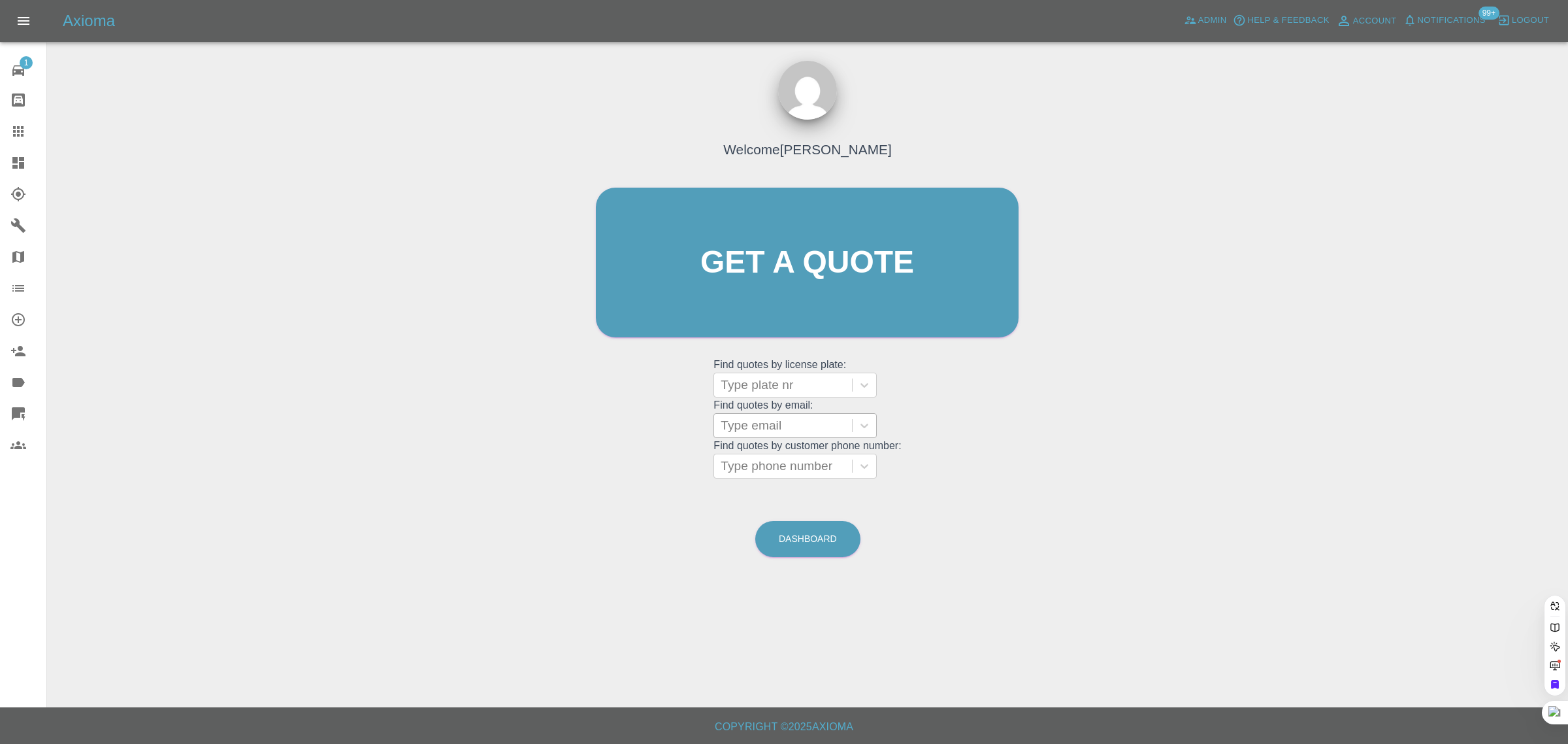
click at [760, 426] on div at bounding box center [783, 426] width 125 height 18
paste input "michellehughes17171@gmail.com"
type input "michellehughes17171@gmail.com"
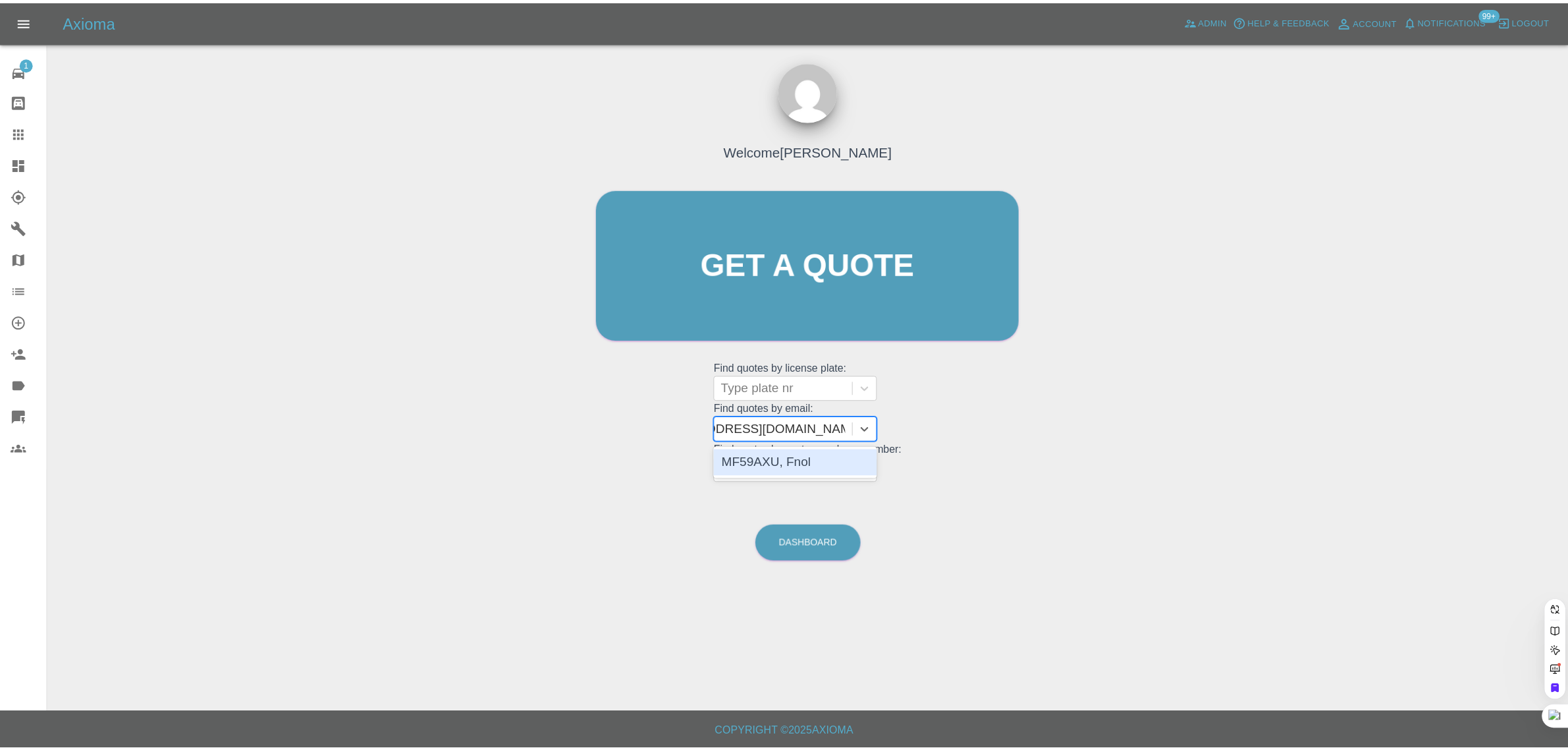
scroll to position [0, 54]
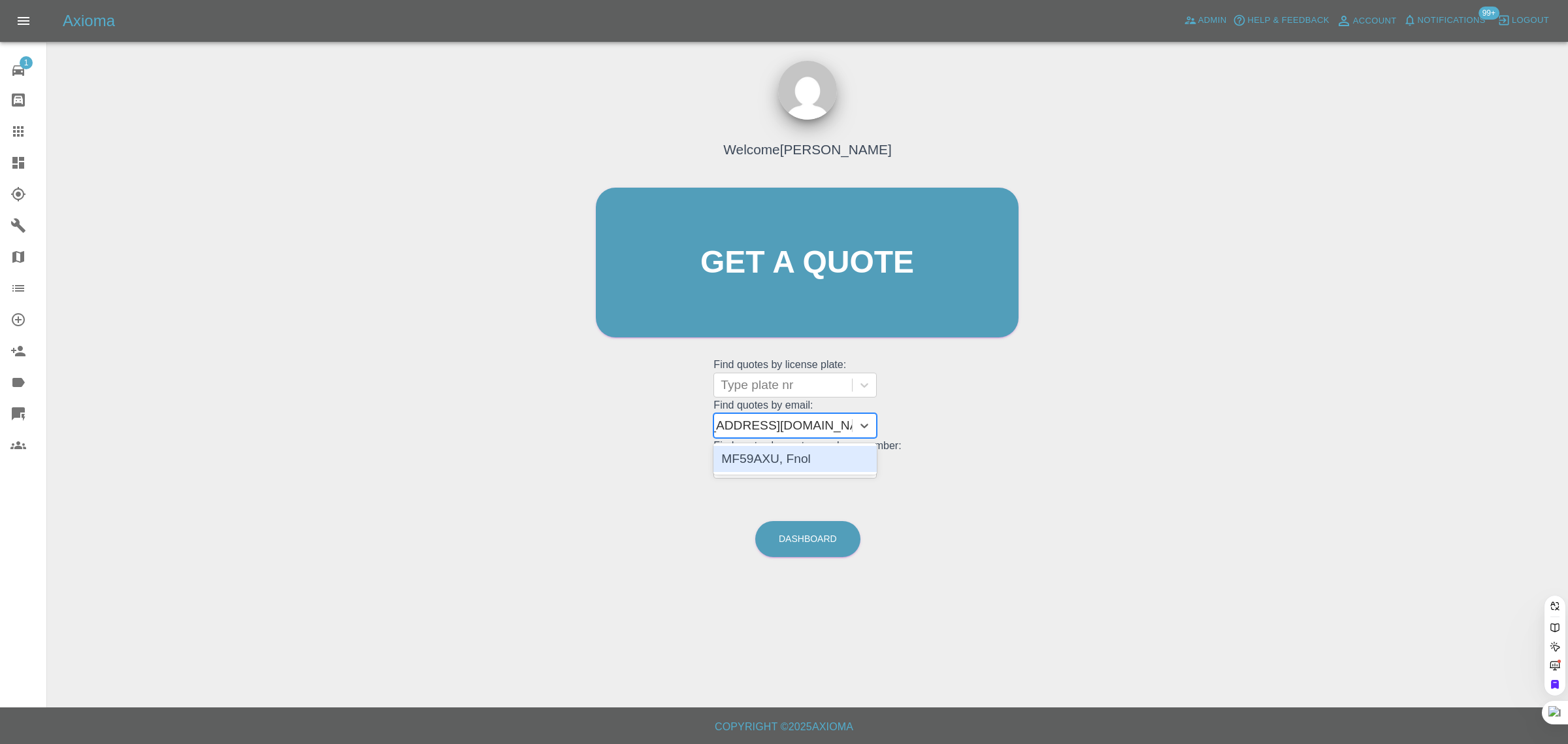
click at [763, 469] on div "MF59AXU, Fnol" at bounding box center [795, 458] width 163 height 26
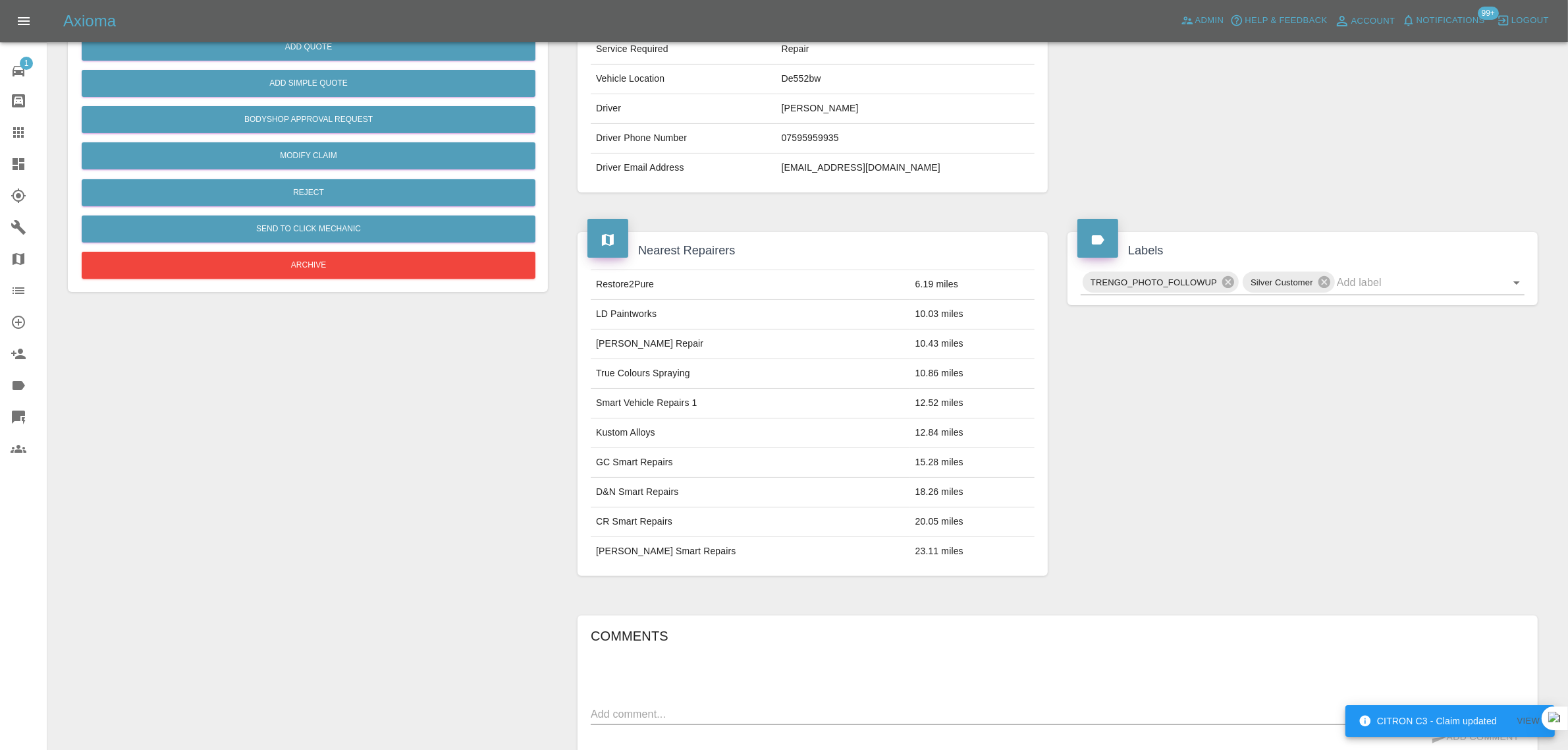
scroll to position [479, 0]
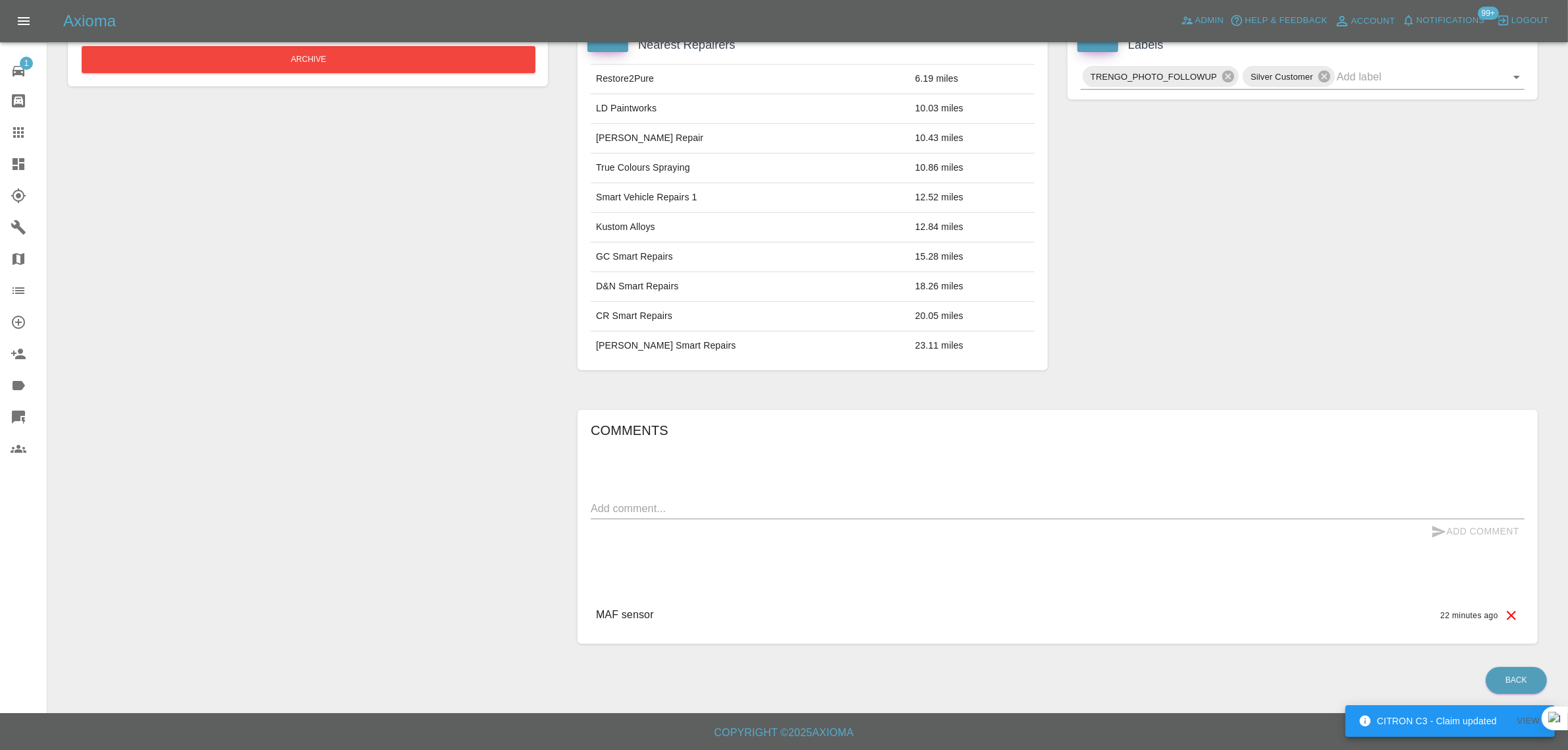
click at [723, 506] on textarea at bounding box center [1058, 508] width 934 height 15
paste textarea "Hello just been to a garage and been told I need a MAF sensor also cause engine…"
type textarea "Hello just been to a garage and been told I need a MAF sensor also cause engine…"
click at [1486, 545] on div "Comments Hello just been to a garage and been told I need a MAF sensor also cau…" at bounding box center [1058, 527] width 934 height 214
click at [1486, 539] on button "Add Comment" at bounding box center [1476, 531] width 99 height 24
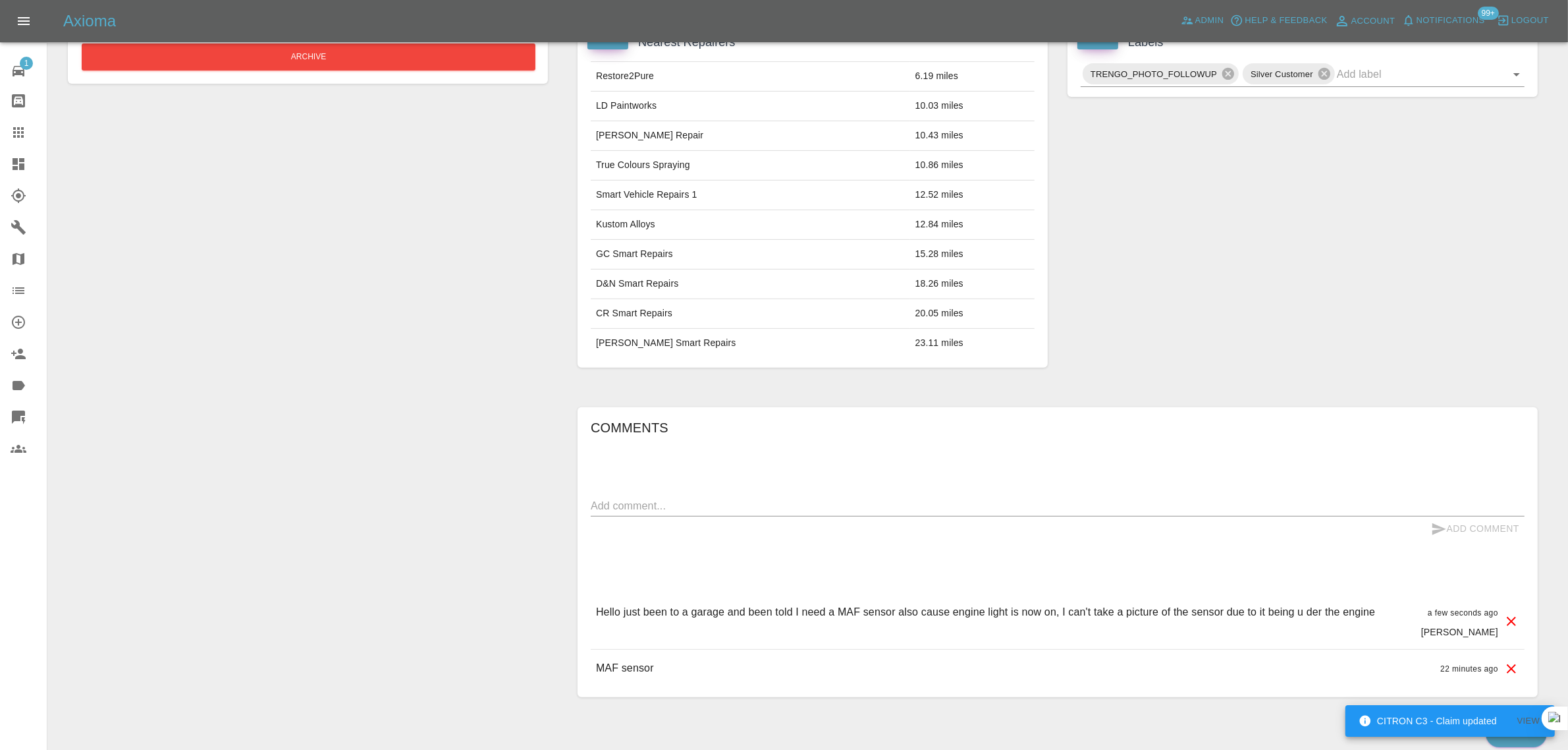
scroll to position [67, 0]
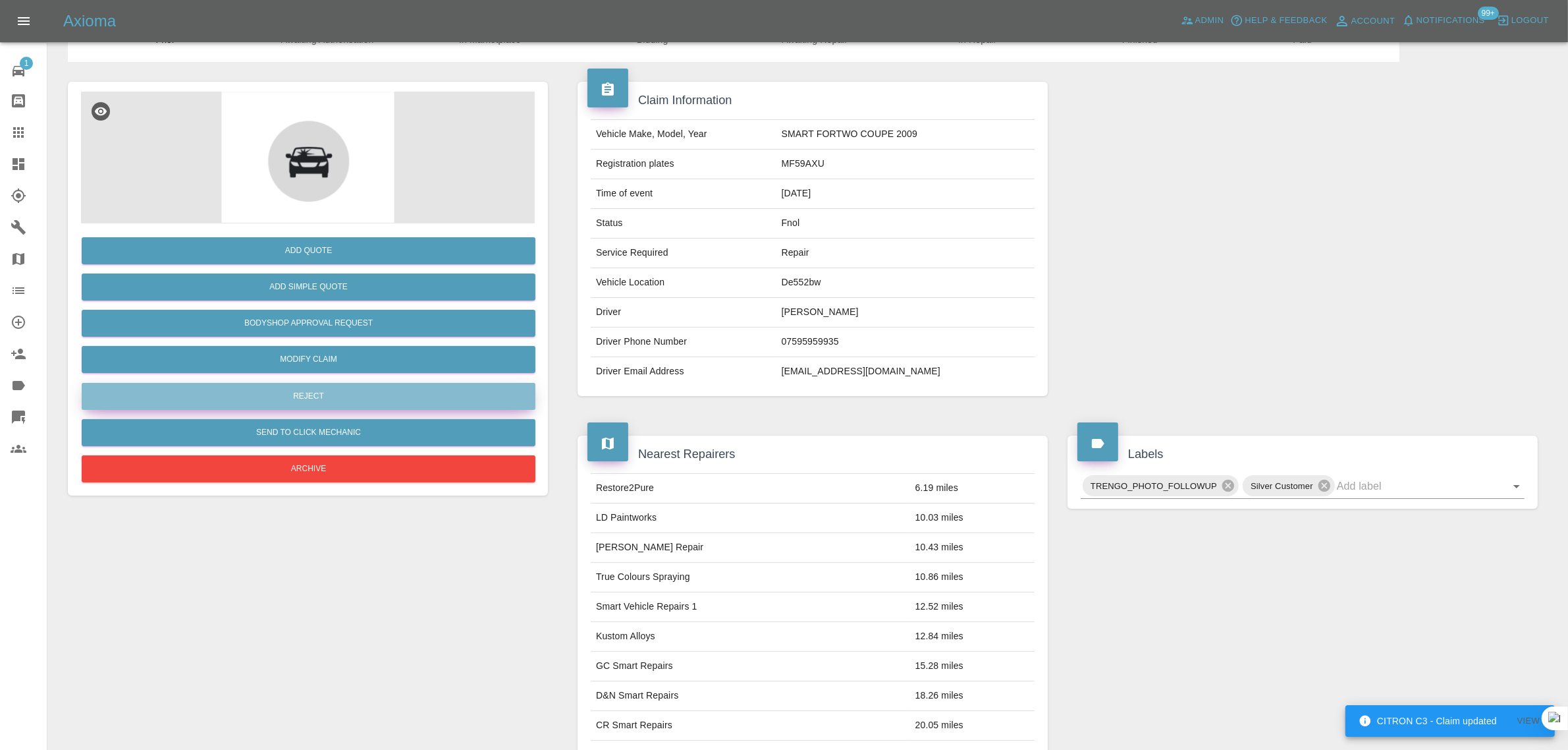
click at [320, 399] on button "Reject" at bounding box center [308, 396] width 454 height 27
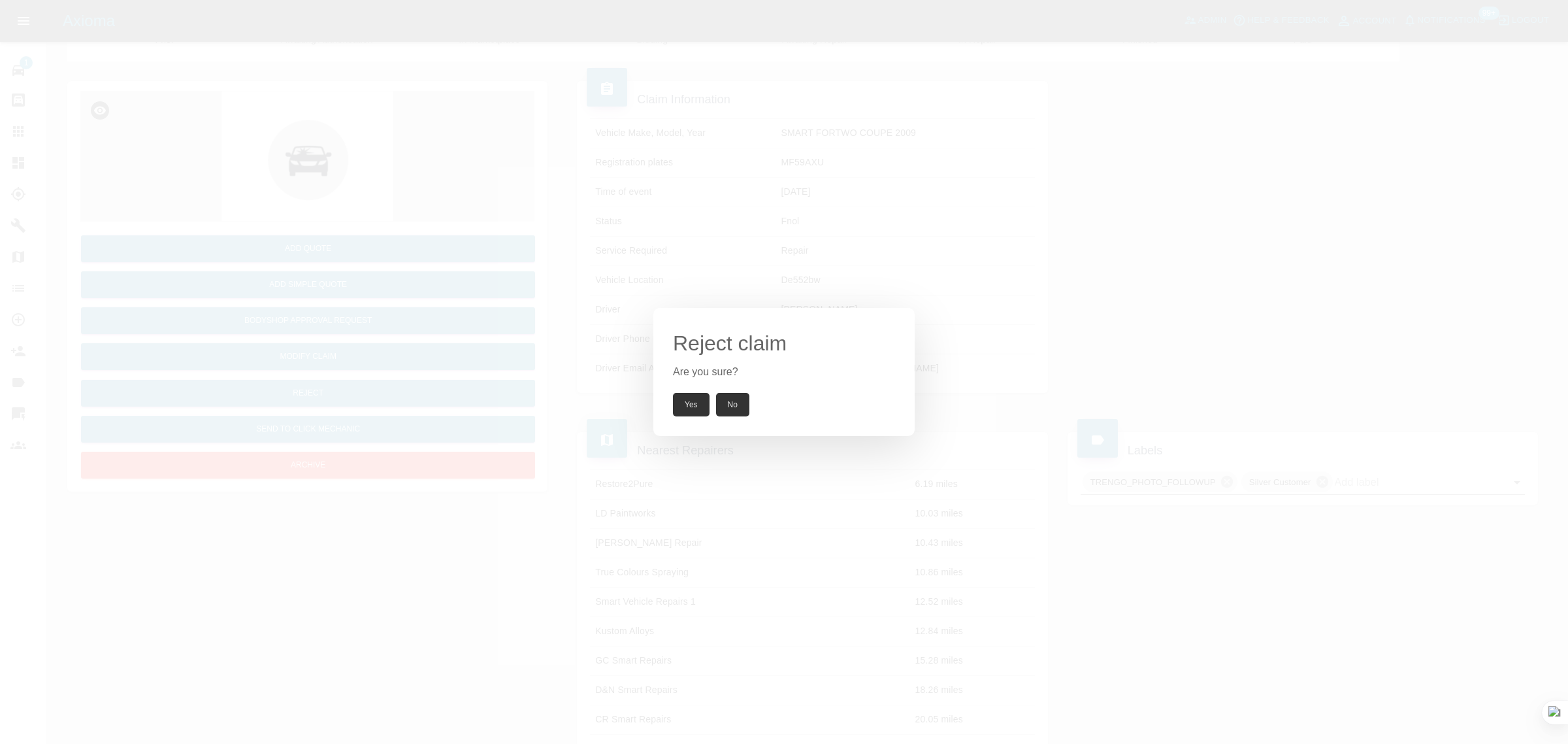
click at [689, 412] on button "Yes" at bounding box center [692, 404] width 37 height 23
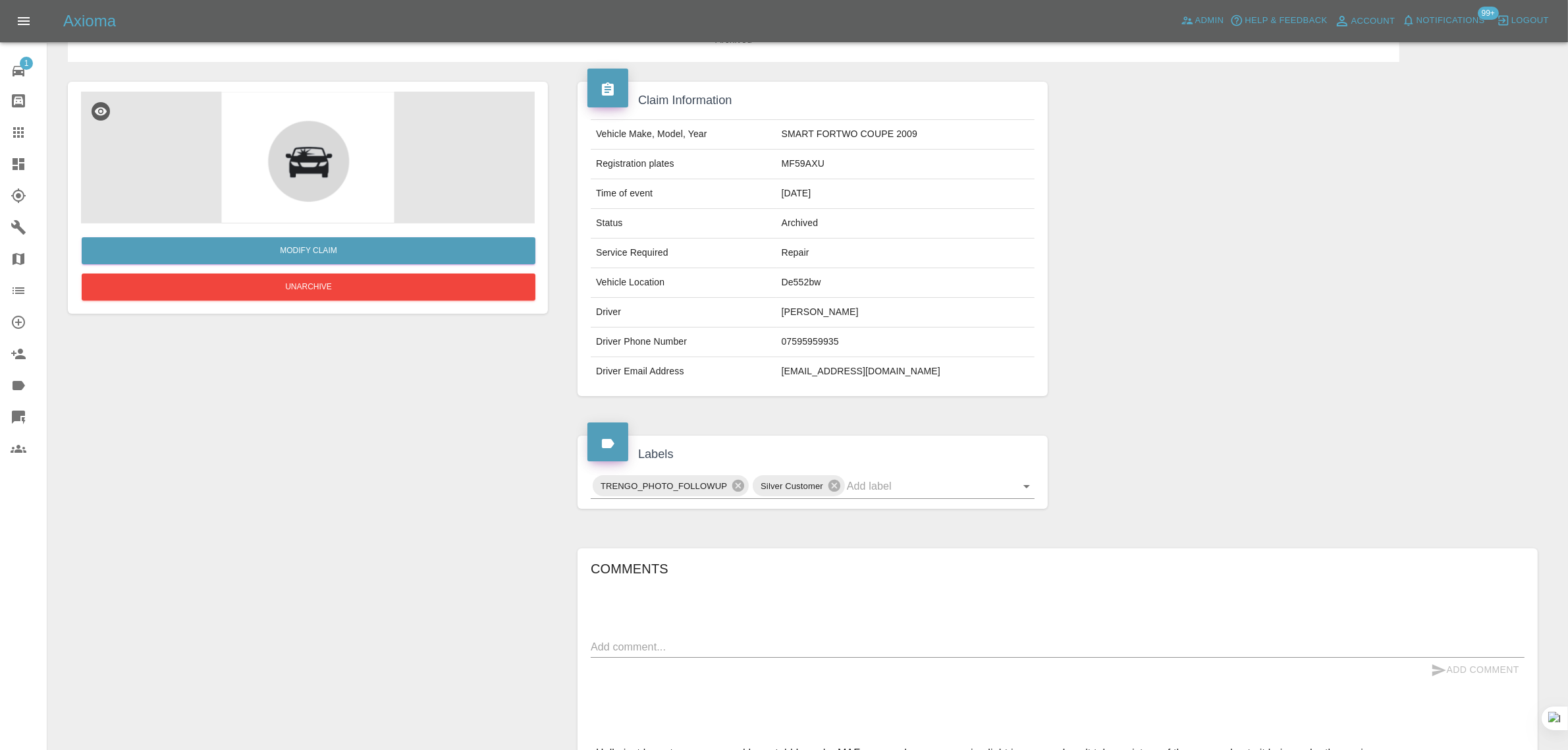
click at [24, 128] on icon at bounding box center [18, 132] width 16 height 16
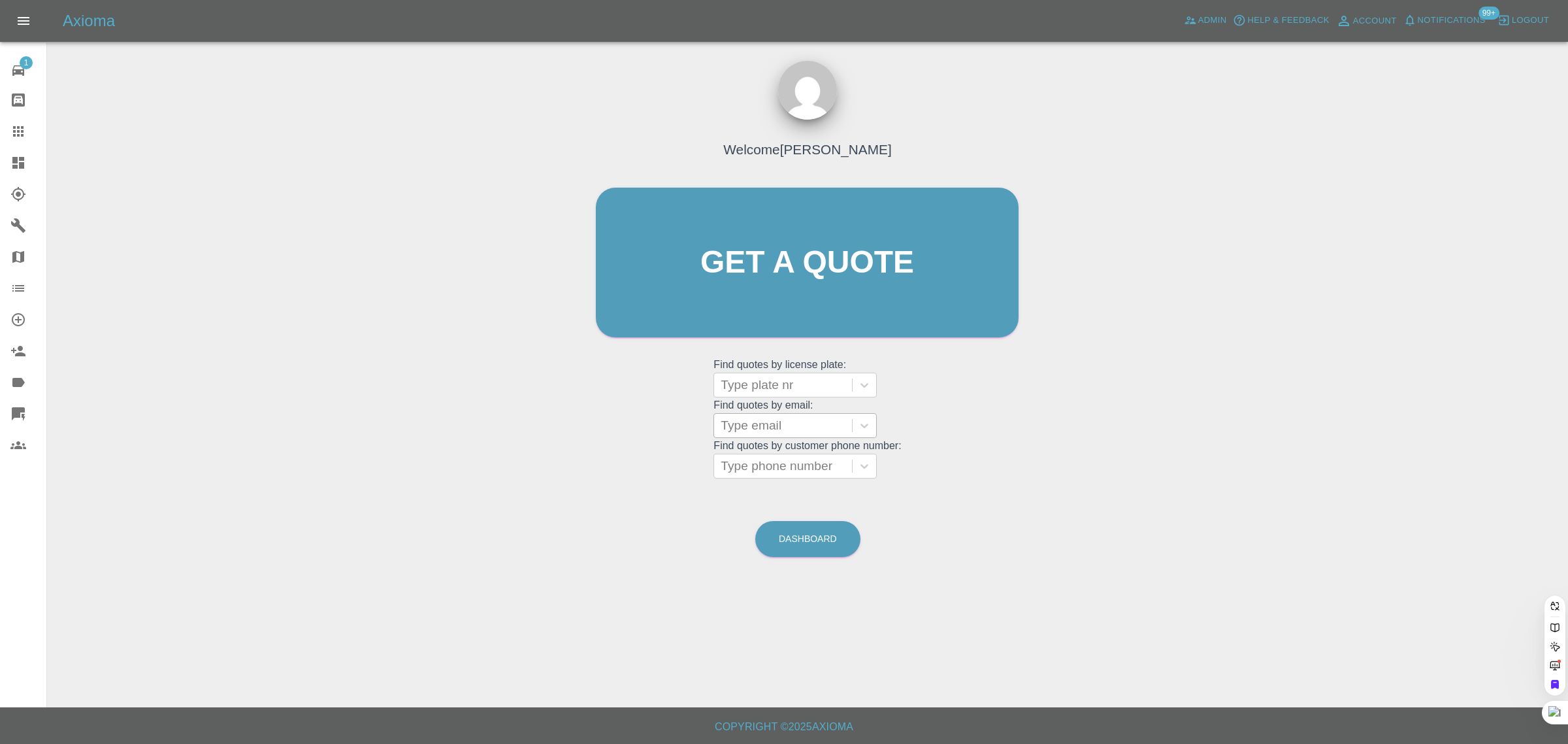
click at [787, 426] on div at bounding box center [783, 426] width 125 height 18
paste input "mx5160@talktalk.net"
type input "mx5160@talktalk.net"
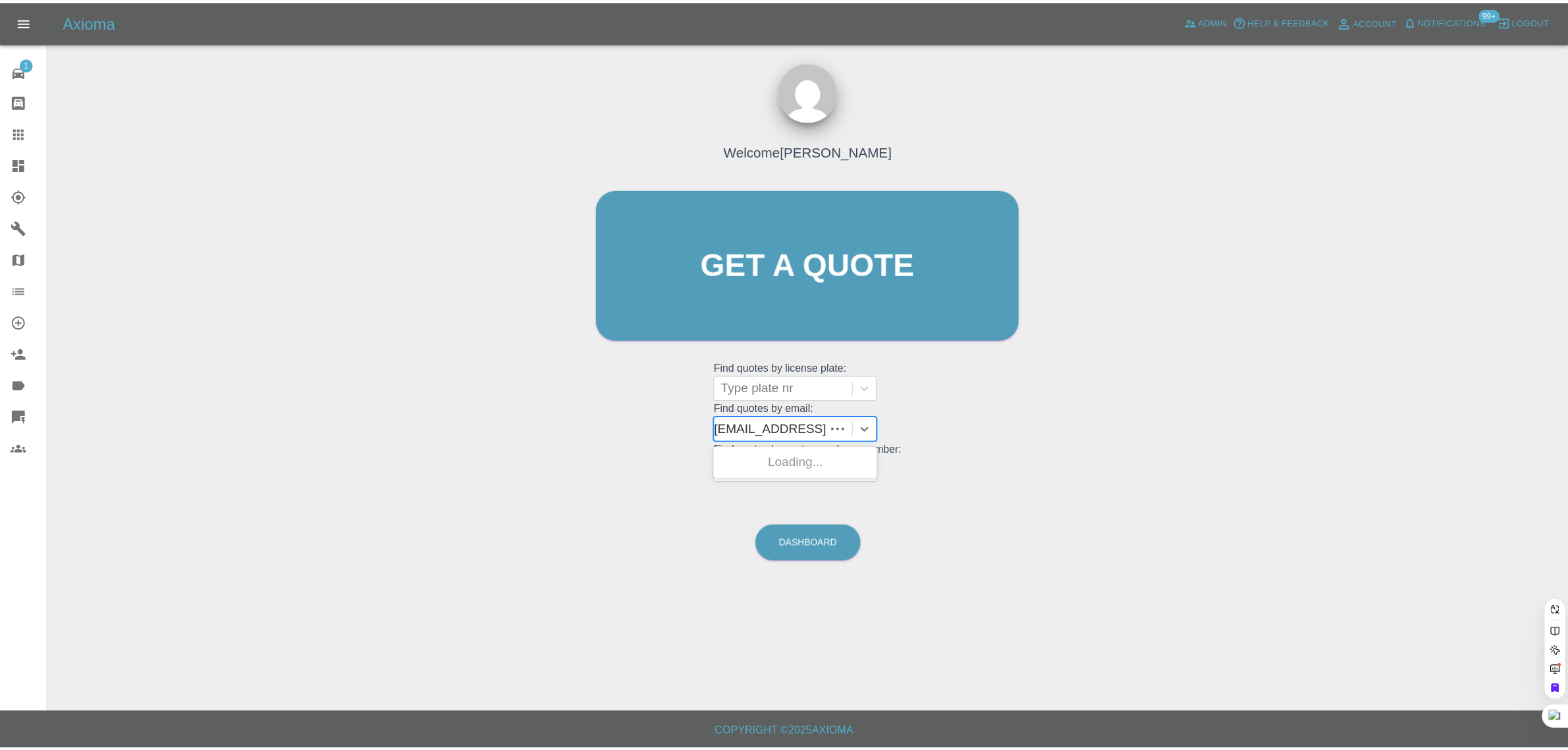
scroll to position [0, 0]
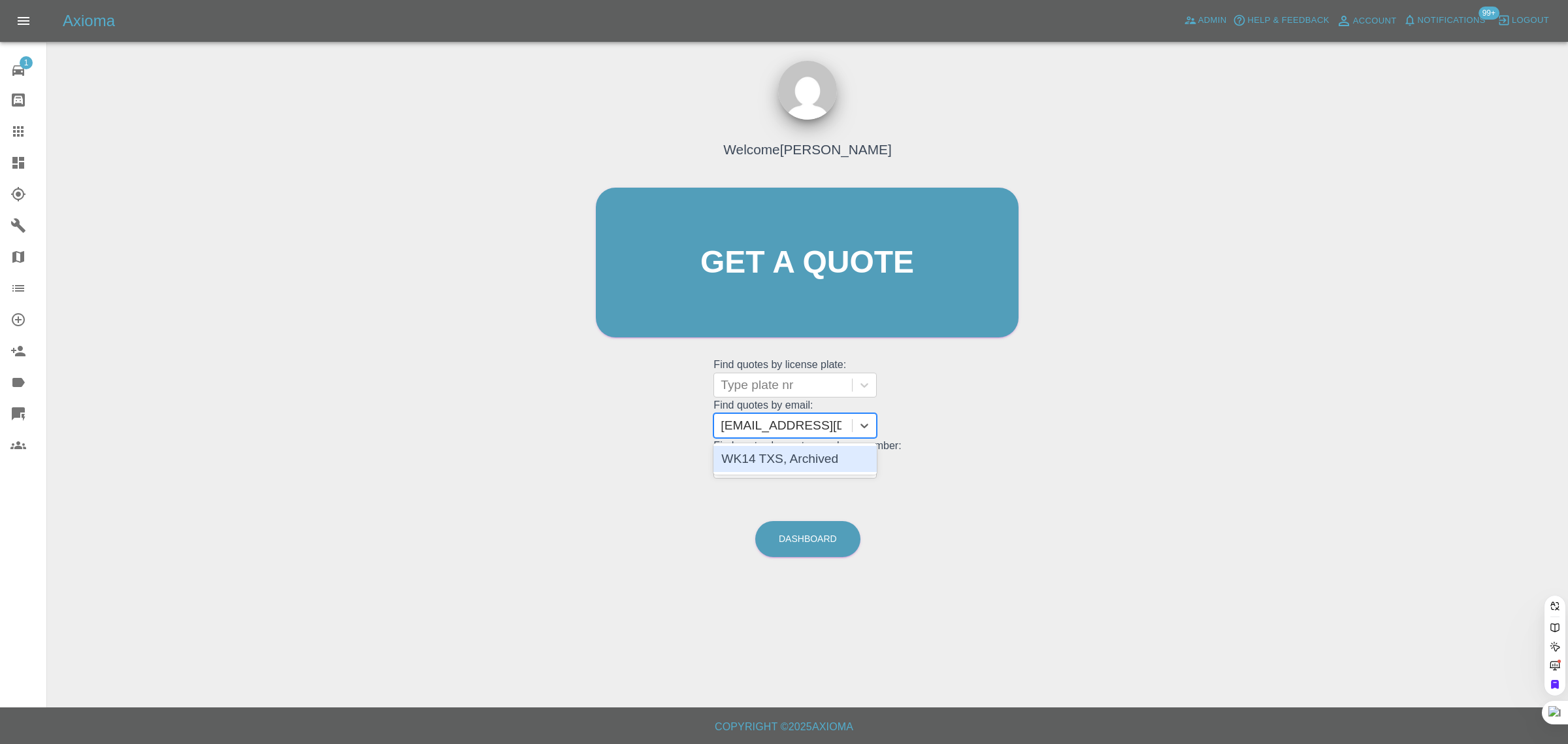
click at [783, 462] on div "WK14 TXS, Archived" at bounding box center [795, 458] width 163 height 26
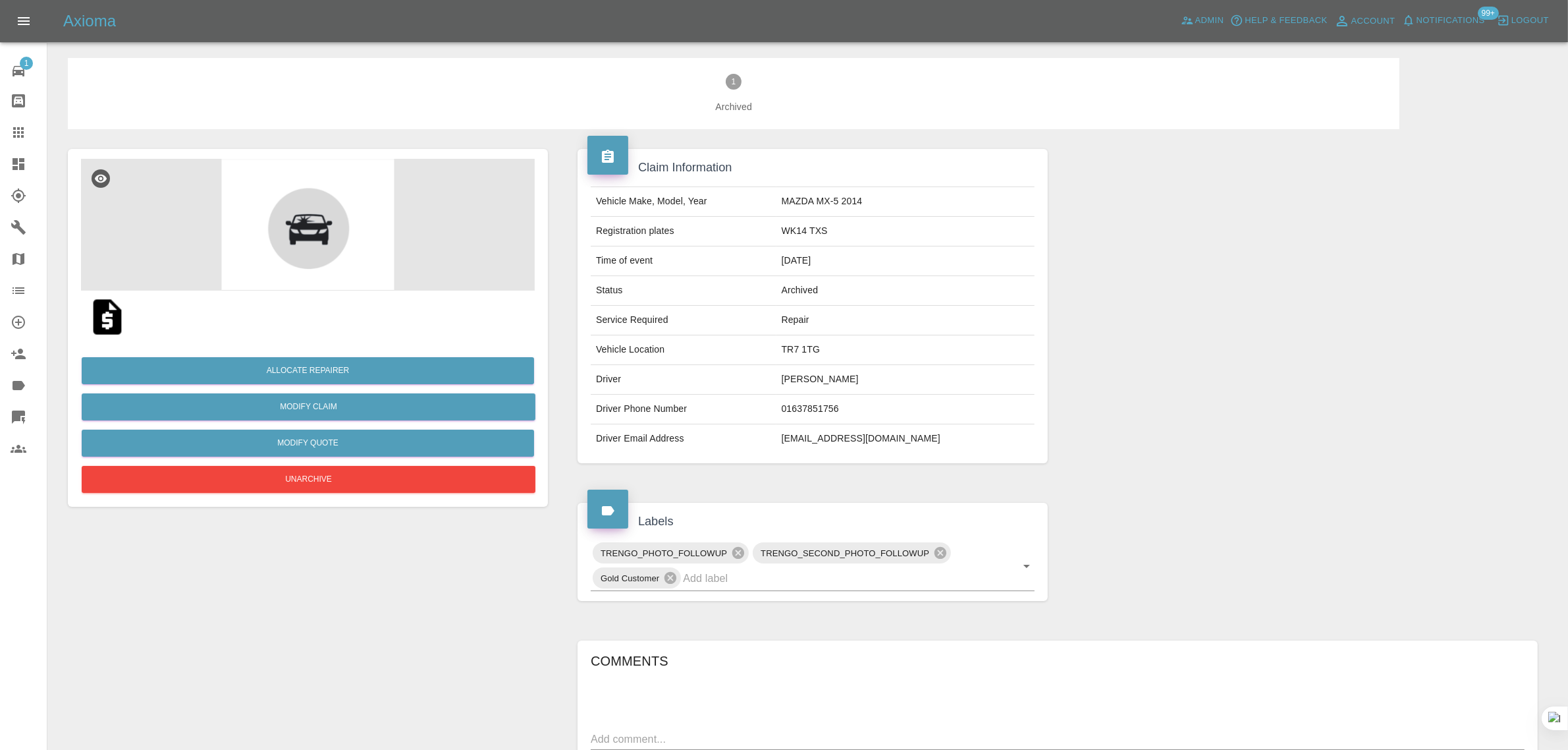
scroll to position [232, 0]
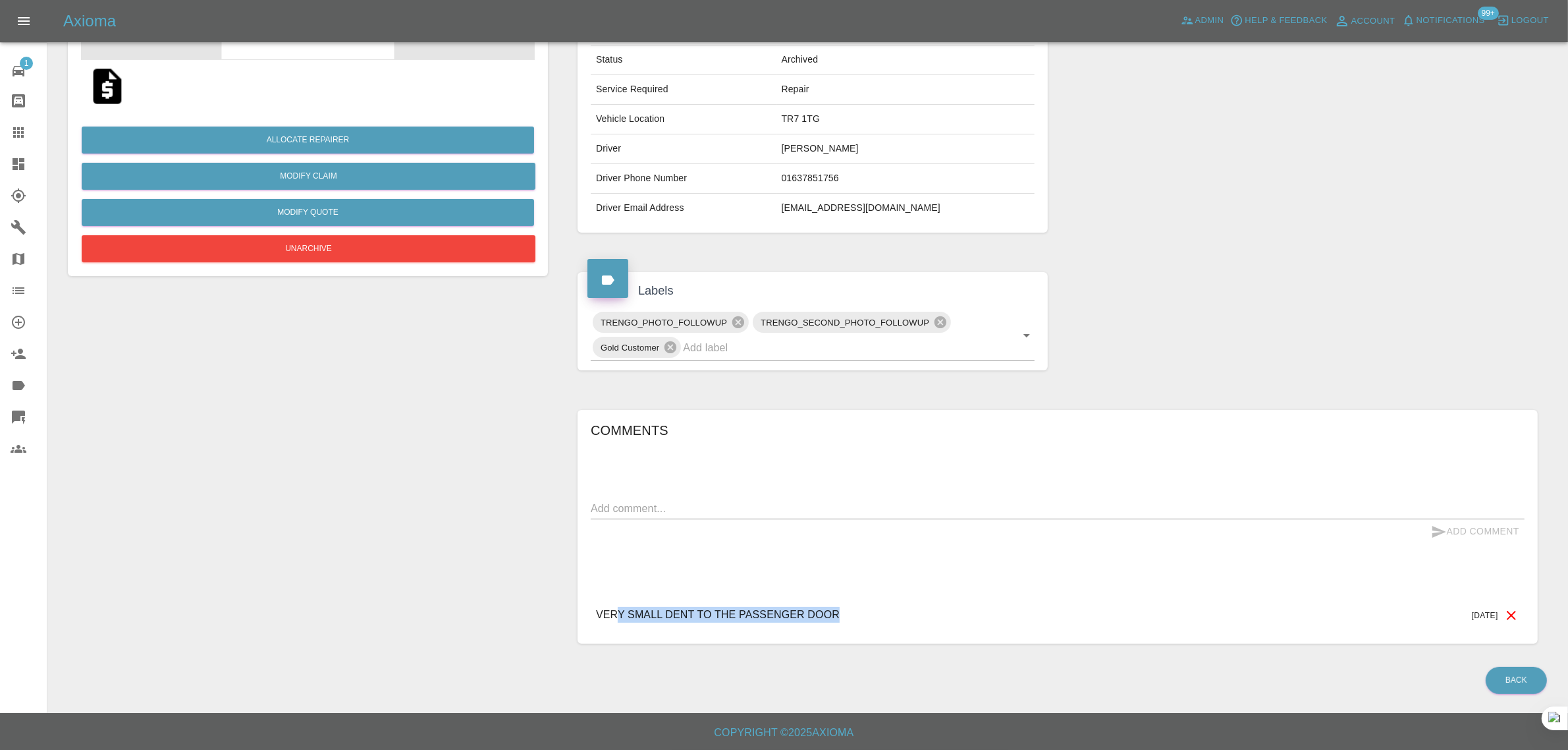
drag, startPoint x: 616, startPoint y: 611, endPoint x: 840, endPoint y: 612, distance: 224.0
click at [840, 612] on p "VERY SMALL DENT TO THE PASSENGER DOOR" at bounding box center [718, 614] width 244 height 16
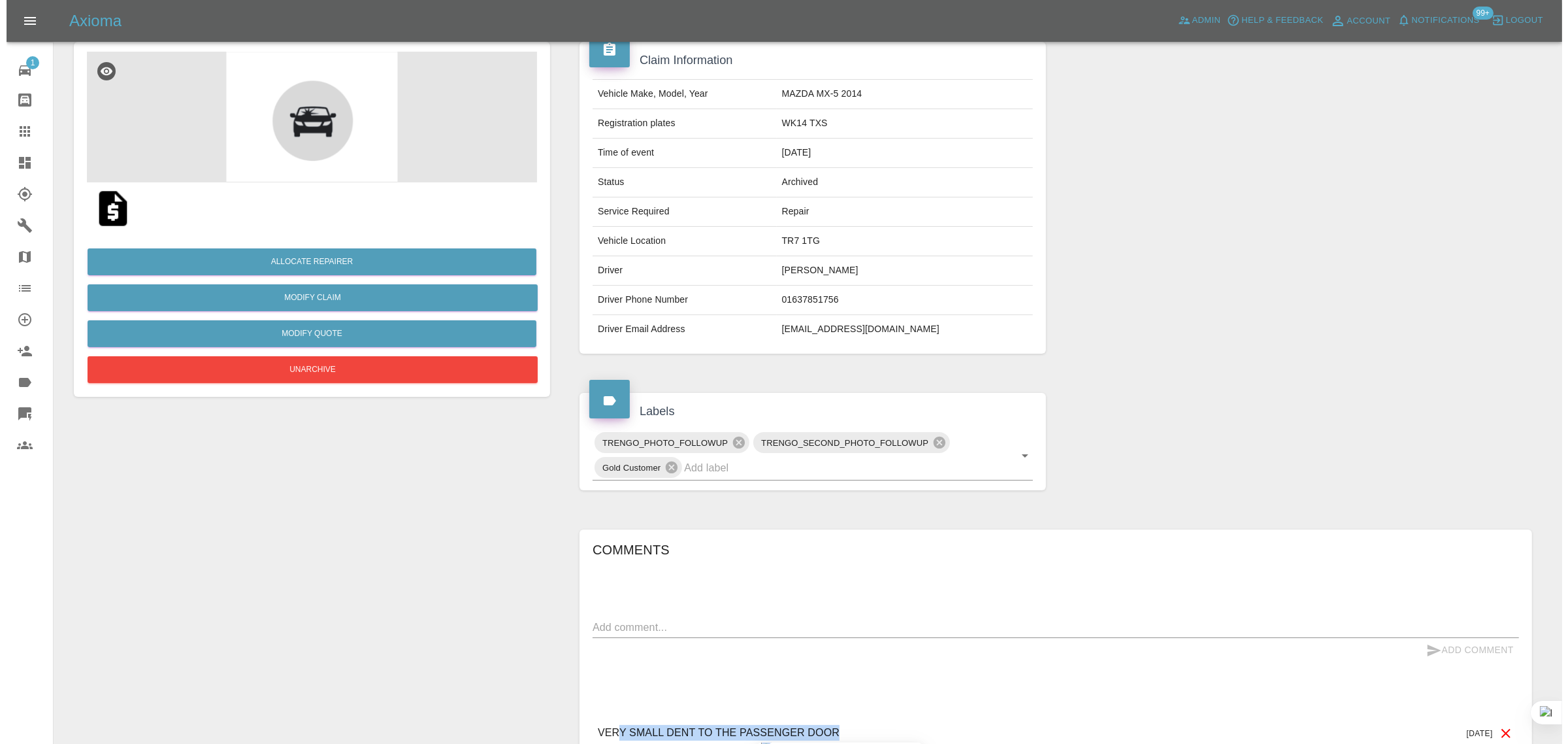
scroll to position [0, 0]
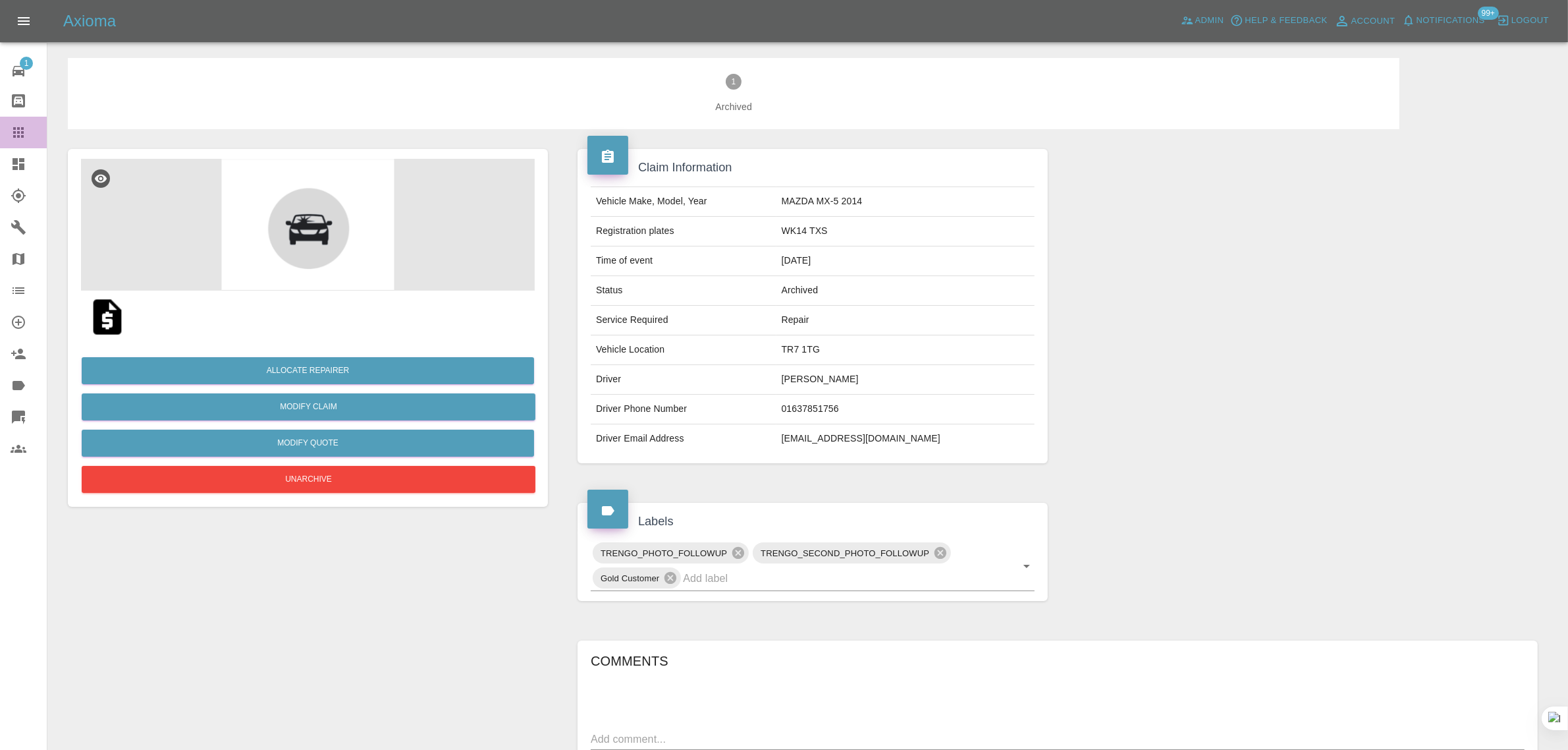
click at [4, 134] on link "Claims" at bounding box center [24, 133] width 47 height 32
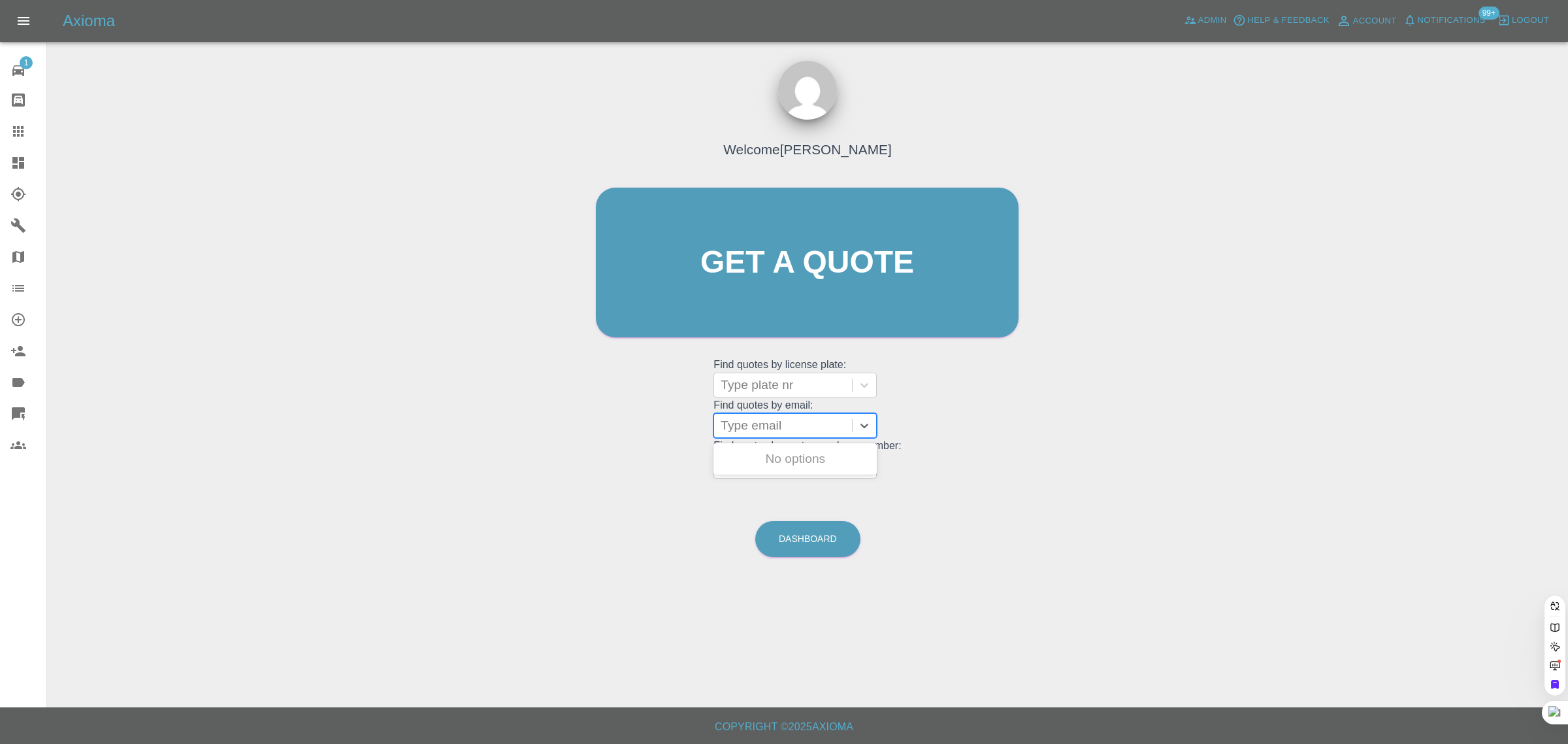
click at [804, 435] on div "Type email" at bounding box center [782, 425] width 137 height 23
paste input "[PERSON_NAME][EMAIL_ADDRESS][PERSON_NAME][DOMAIN_NAME]"
type input "alan.rivers@outlook.co"
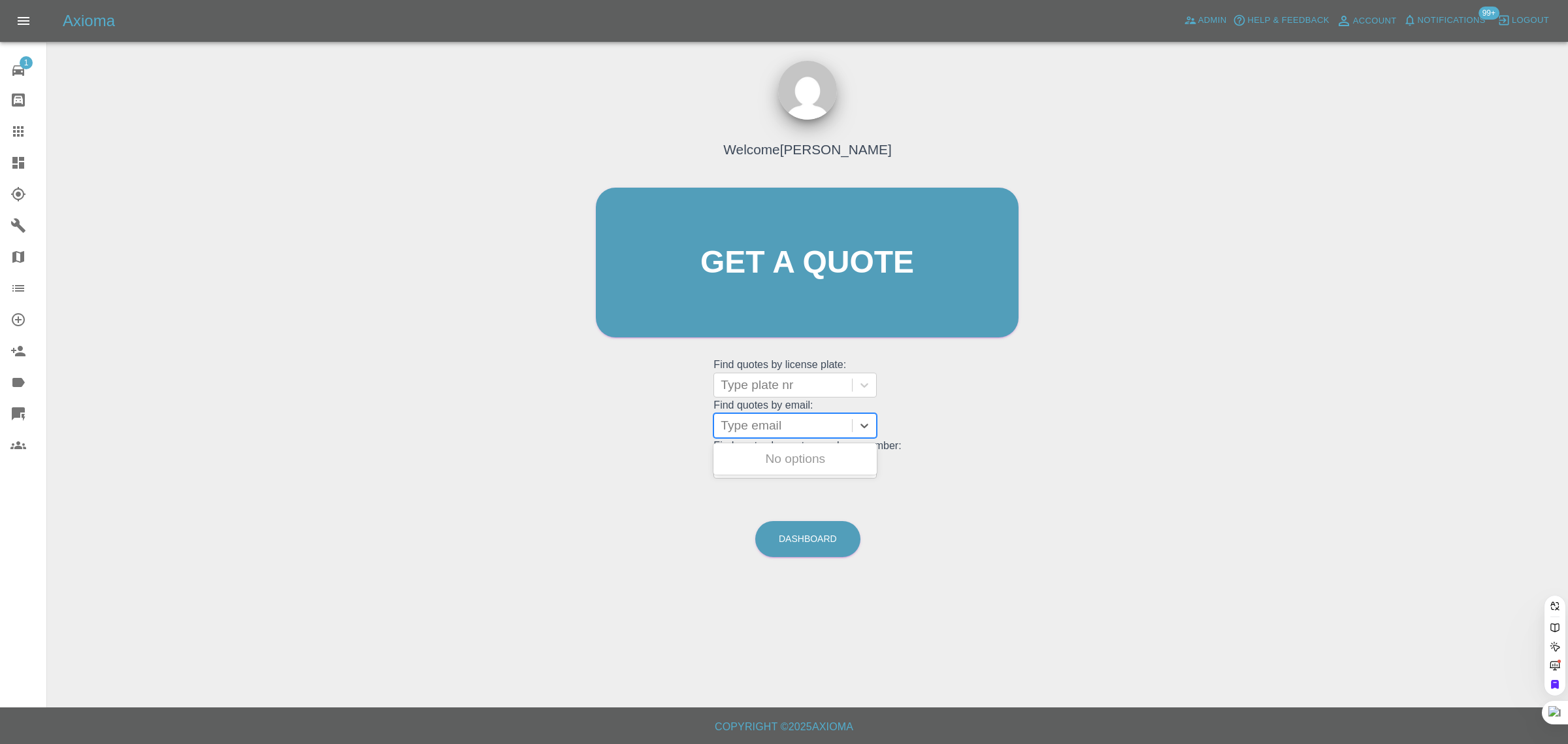
click at [769, 422] on div at bounding box center [783, 426] width 125 height 18
paste input "johnmay@btinternet.com"
type input "johnmay@btinternet.com"
drag, startPoint x: 394, startPoint y: 342, endPoint x: 394, endPoint y: 313, distance: 29.0
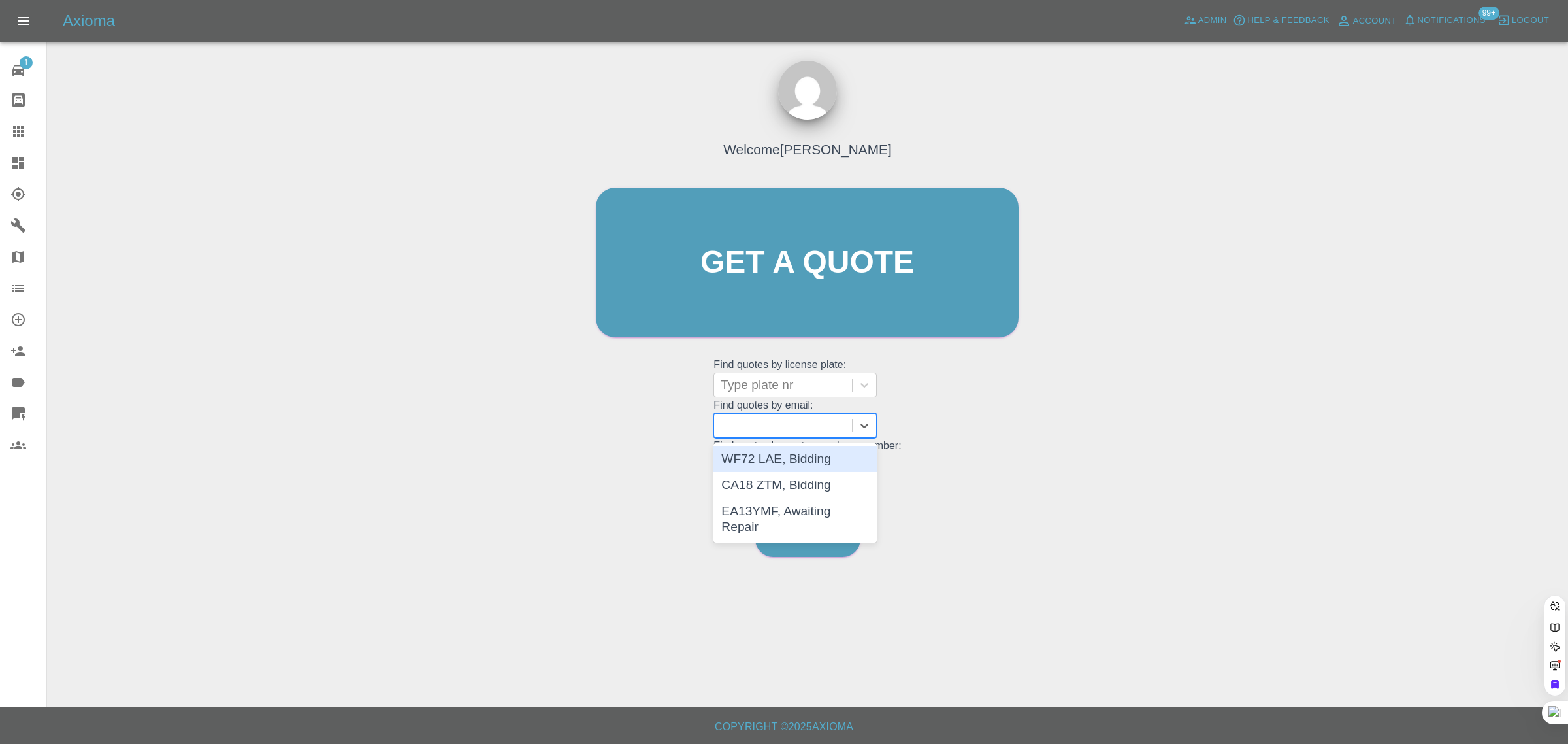
click at [394, 322] on div "Welcome Saleem Anwar Get a quote Get a quote Find quotes by license plate: Type…" at bounding box center [807, 324] width 1501 height 469
click at [367, 259] on div "Welcome Saleem Anwar Get a quote Get a quote Find quotes by license plate: Type…" at bounding box center [807, 324] width 1501 height 469
click at [758, 146] on h4 "Welcome Saleem Anwar" at bounding box center [807, 149] width 168 height 20
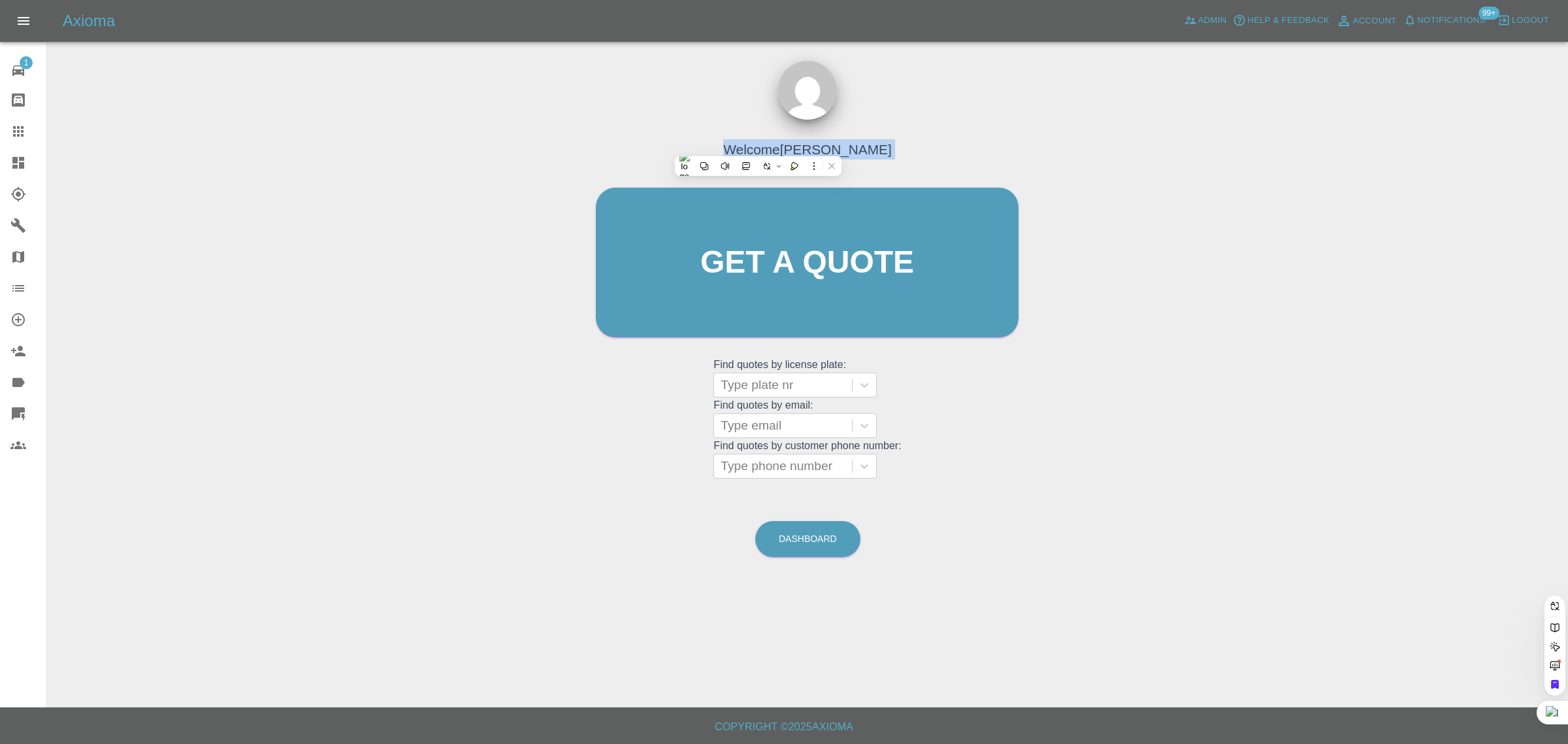
click at [758, 146] on h4 "Welcome Saleem Anwar" at bounding box center [807, 149] width 168 height 20
click at [644, 110] on div "Welcome Saleem Anwar Get a quote Get a quote Find quotes by license plate: Type…" at bounding box center [807, 287] width 450 height 395
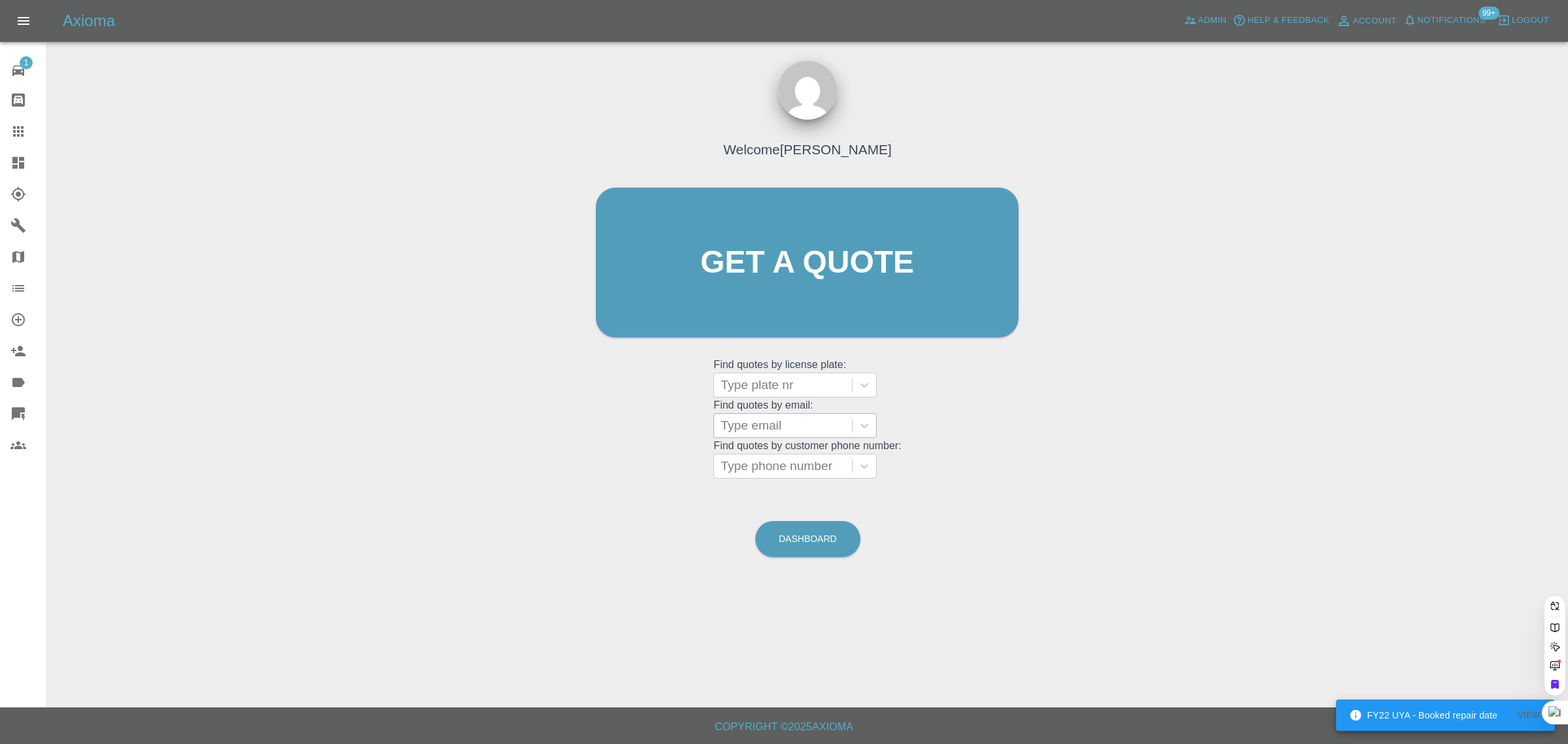
click at [760, 426] on div at bounding box center [783, 426] width 125 height 18
paste input "rossbarbour2@outlook.com"
type input "rossbarbour2@outlook.co"
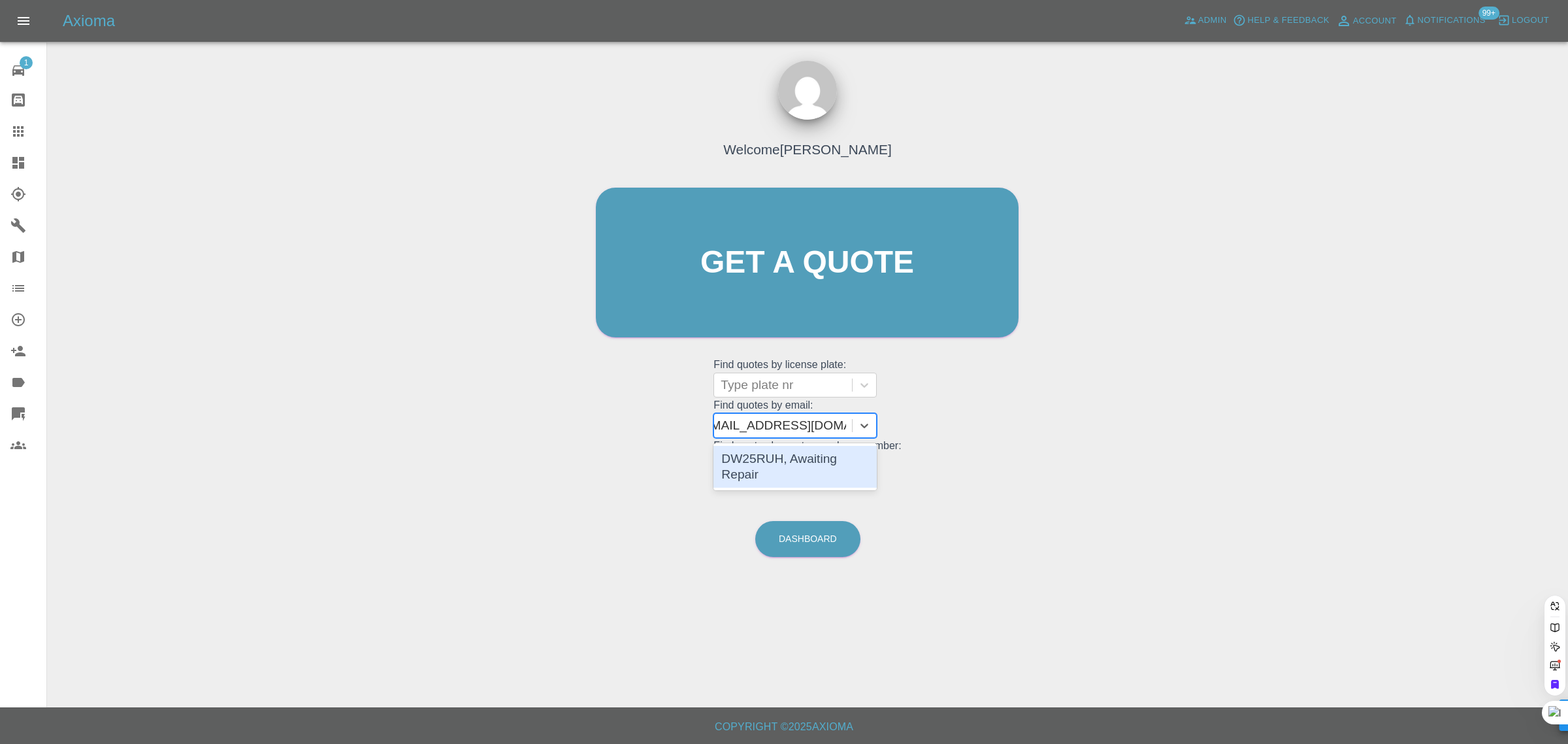
scroll to position [0, 15]
click at [763, 456] on div "DW25RUH, Awaiting Repair" at bounding box center [795, 467] width 163 height 42
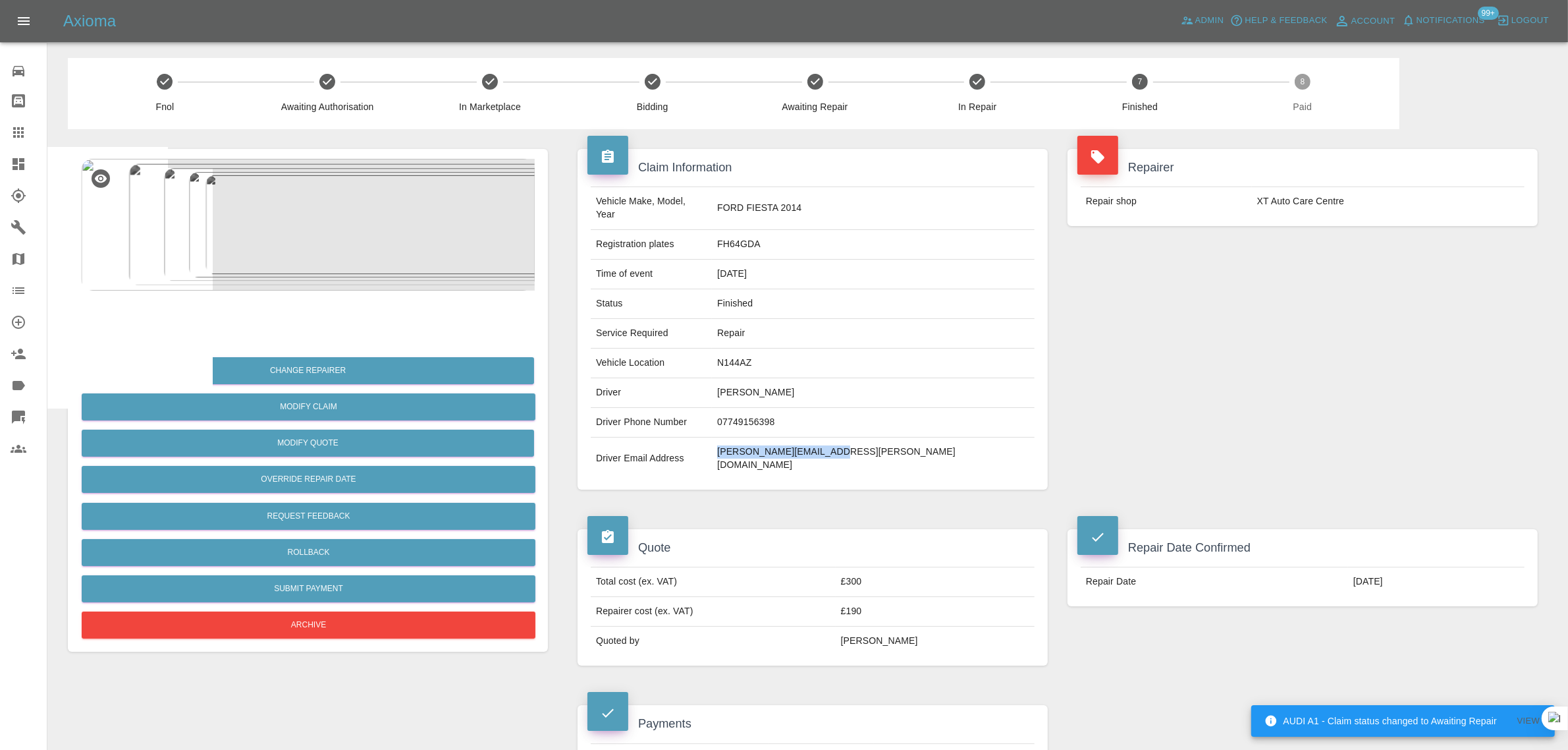
drag, startPoint x: 817, startPoint y: 442, endPoint x: 944, endPoint y: 438, distance: 127.1
click at [944, 438] on tr "Driver Email Address [PERSON_NAME][EMAIL_ADDRESS][PERSON_NAME][DOMAIN_NAME]" at bounding box center [813, 459] width 444 height 42
copy tr "[PERSON_NAME][EMAIL_ADDRESS][PERSON_NAME][DOMAIN_NAME]"
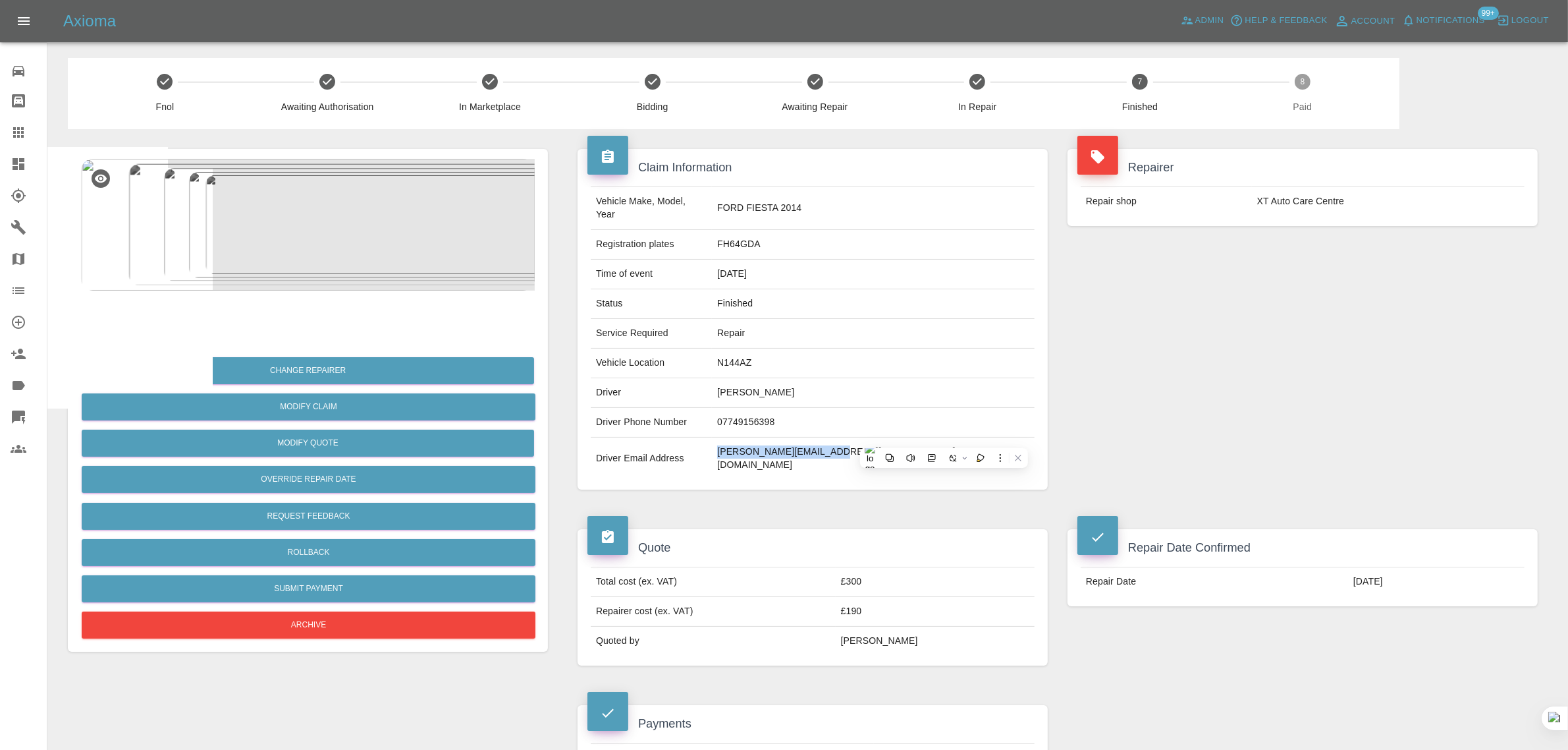
copy tr "[PERSON_NAME][EMAIL_ADDRESS][PERSON_NAME][DOMAIN_NAME]"
